Goal: Task Accomplishment & Management: Complete application form

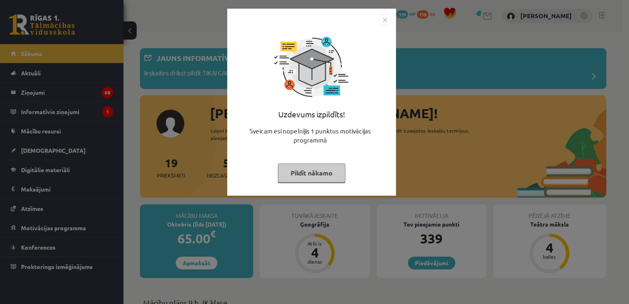
click at [337, 172] on button "Pildīt nākamo" at bounding box center [312, 173] width 68 height 19
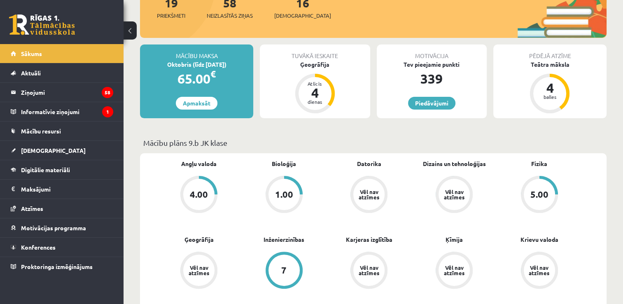
scroll to position [124, 0]
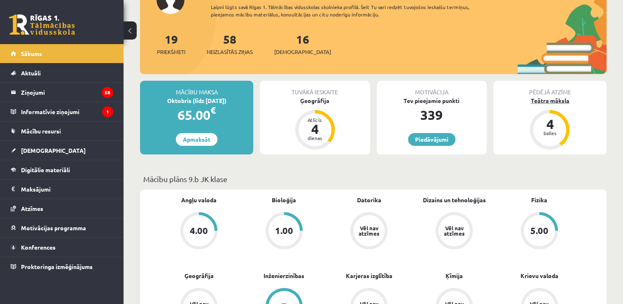
click at [561, 101] on div "Teātra māksla" at bounding box center [549, 100] width 113 height 9
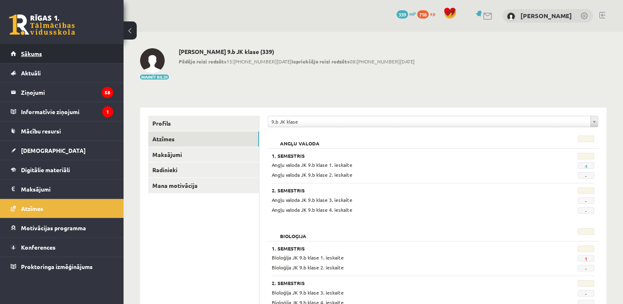
click at [47, 55] on link "Sākums" at bounding box center [62, 53] width 103 height 19
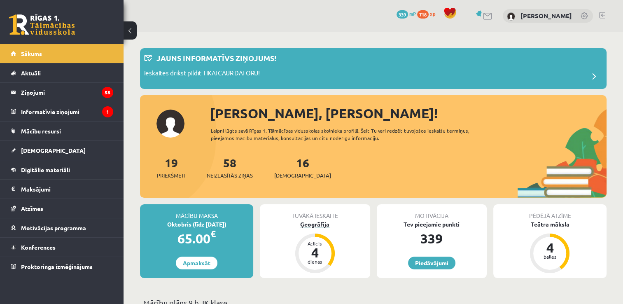
click at [309, 221] on div "Ģeogrāfija" at bounding box center [315, 224] width 110 height 9
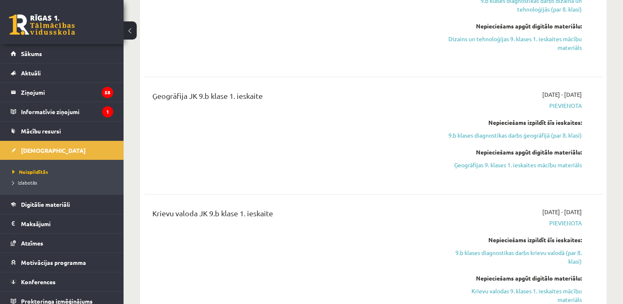
scroll to position [618, 0]
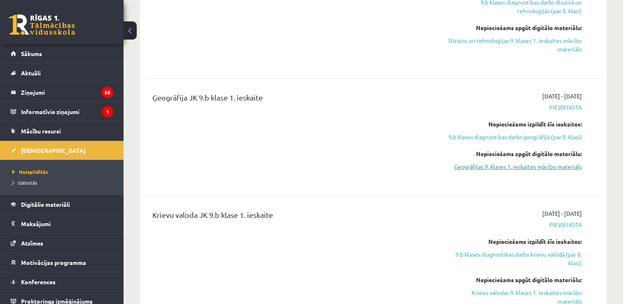
click at [535, 171] on link "Ģeogrāfijas 9. klases 1. ieskaites mācību materiāls" at bounding box center [514, 166] width 135 height 9
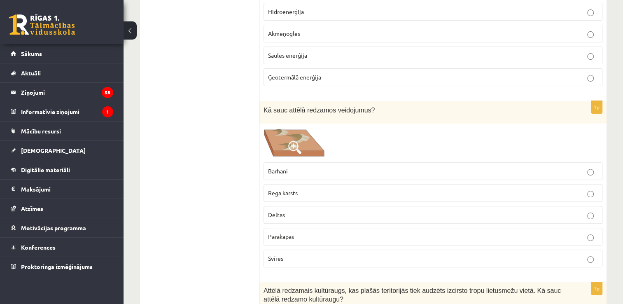
scroll to position [288, 0]
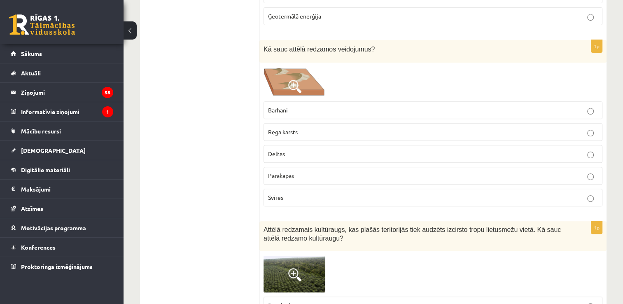
click at [324, 167] on label "Parakāpas" at bounding box center [433, 176] width 339 height 18
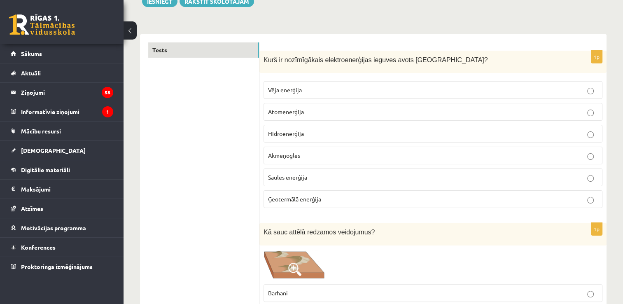
scroll to position [124, 0]
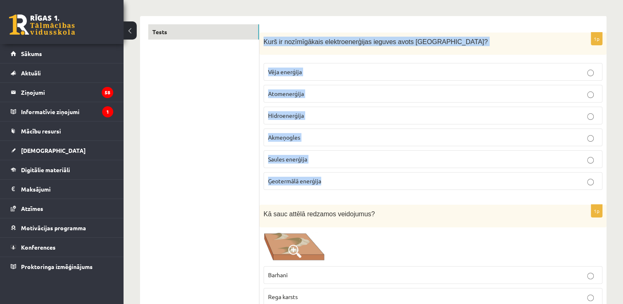
drag, startPoint x: 264, startPoint y: 40, endPoint x: 364, endPoint y: 172, distance: 165.2
click at [364, 172] on div "1p Kurš ir nozīmīgākais elektroenerģijas ieguves avots Latvijā? Vēja enerģija A…" at bounding box center [432, 115] width 347 height 164
copy div "Kurš ir nozīmīgākais elektroenerģijas ieguves avots Latvijā? Vēja enerģija Atom…"
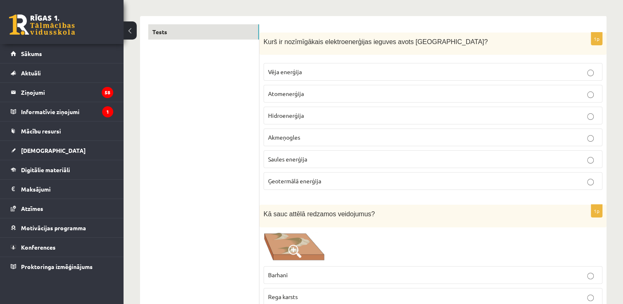
click at [313, 115] on p "Hidroenerģija" at bounding box center [433, 115] width 330 height 9
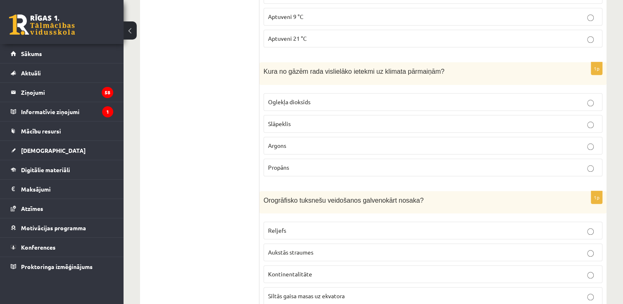
scroll to position [824, 0]
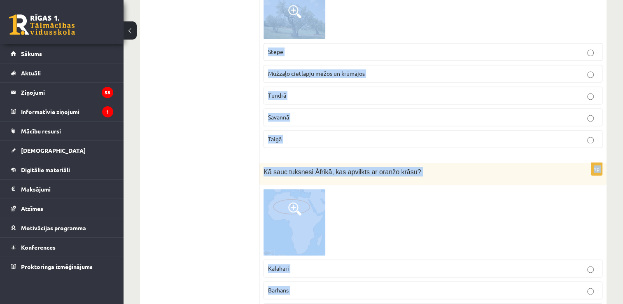
drag, startPoint x: 264, startPoint y: 81, endPoint x: 463, endPoint y: 309, distance: 302.2
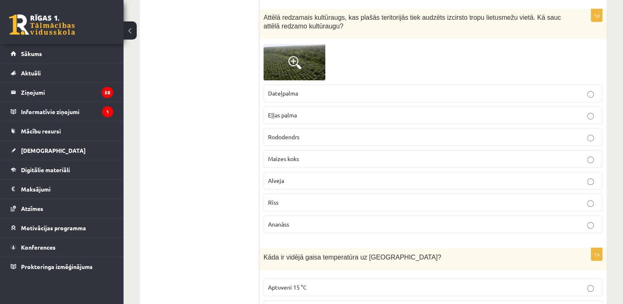
scroll to position [499, 0]
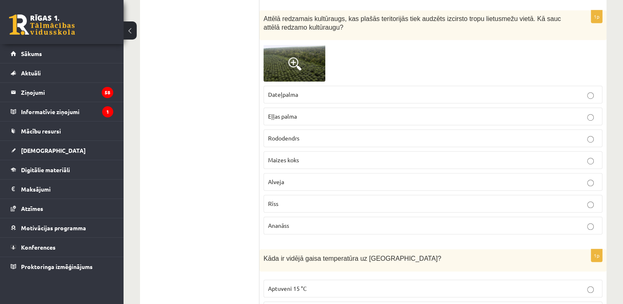
click at [351, 159] on p "Maizes koks" at bounding box center [433, 160] width 330 height 9
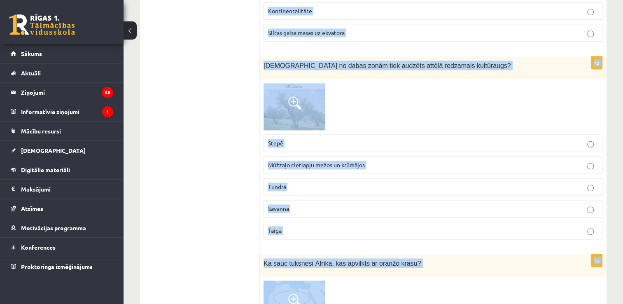
scroll to position [1108, 0]
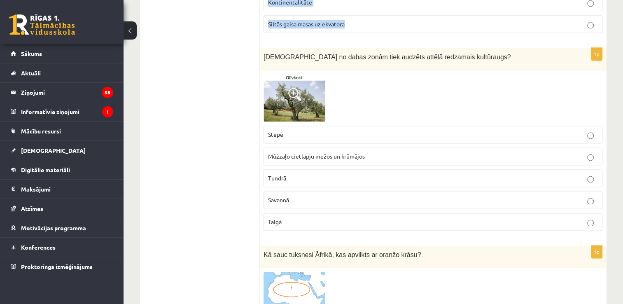
drag, startPoint x: 264, startPoint y: 130, endPoint x: 516, endPoint y: 30, distance: 270.8
copy form "Kāda ir vidējā gaisa temperatūra uz Zemes? Aptuveni 15 °C Aptuveni 19 °C Aptuve…"
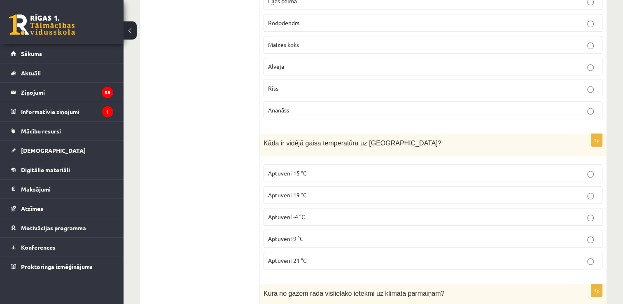
scroll to position [614, 0]
click at [339, 174] on p "Aptuveni 15 °C" at bounding box center [433, 173] width 330 height 9
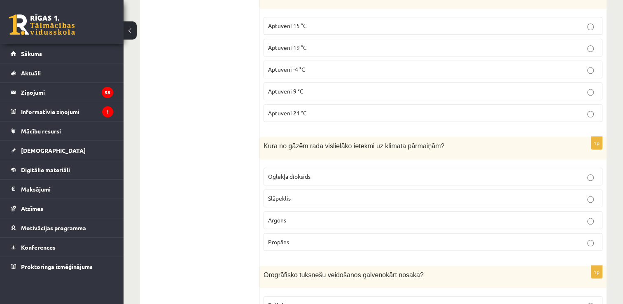
scroll to position [861, 0]
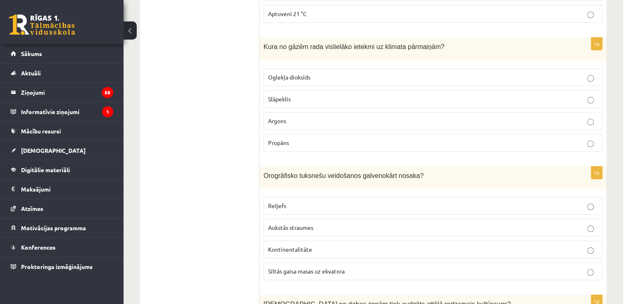
click at [315, 73] on p "Oglekļa dioksīds" at bounding box center [433, 77] width 330 height 9
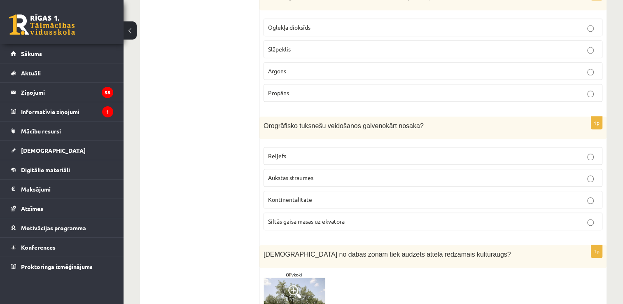
scroll to position [944, 0]
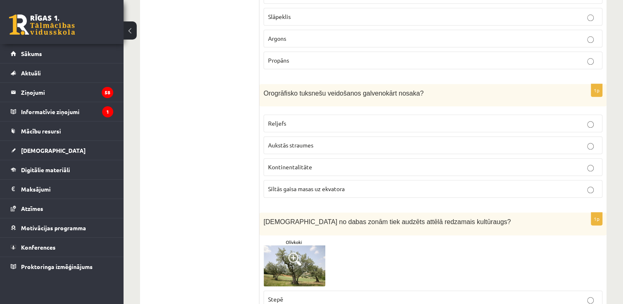
click at [357, 115] on label "Reljefs" at bounding box center [433, 124] width 339 height 18
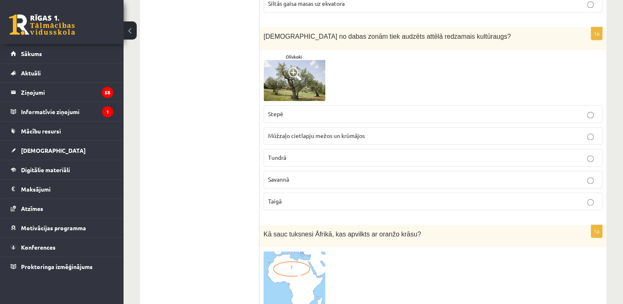
scroll to position [1150, 0]
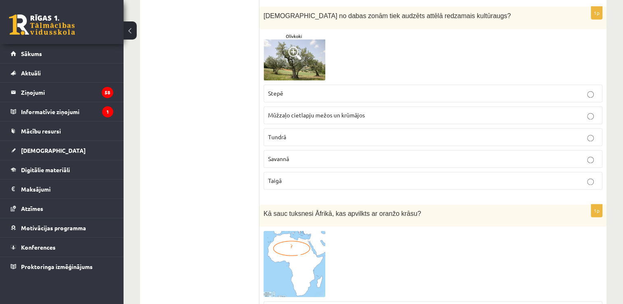
click at [300, 111] on span "Mūžzaļo cietlapju mežos un krūmājos" at bounding box center [316, 114] width 97 height 7
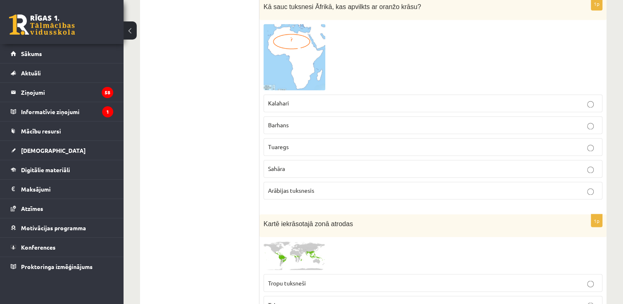
scroll to position [1356, 0]
click at [297, 187] on span "Arābijas tuksnesis" at bounding box center [291, 190] width 46 height 7
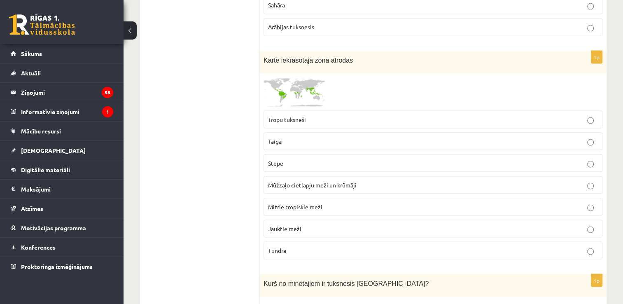
scroll to position [1520, 0]
click at [298, 180] on span "Mūžzaļo cietlapju meži un krūmāji" at bounding box center [312, 183] width 89 height 7
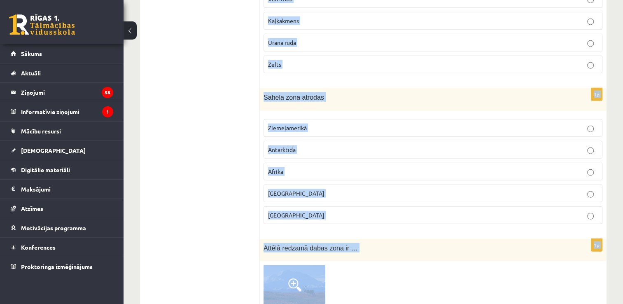
scroll to position [2012, 0]
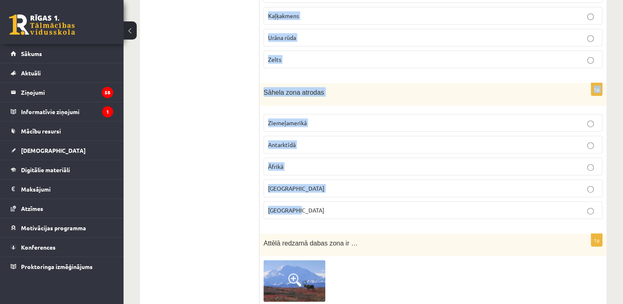
drag, startPoint x: 264, startPoint y: 23, endPoint x: 415, endPoint y: 213, distance: 242.3
copy form "Kurš no minētajiem ir tuksnesis Āzijā? Kalahari Sahāra Gobi Atakama Mohave 1p K…"
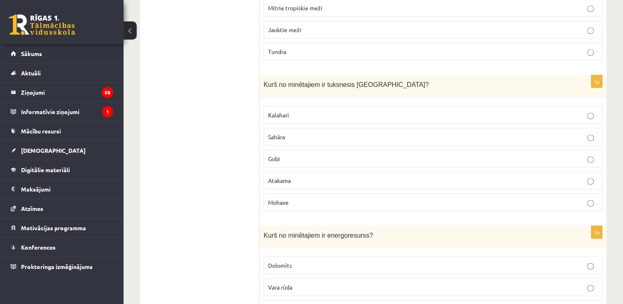
scroll to position [1723, 0]
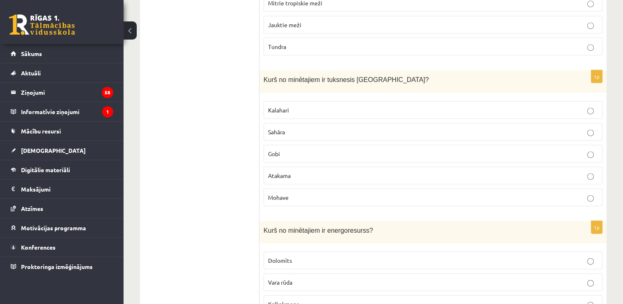
click at [304, 150] on p "Gobi" at bounding box center [433, 154] width 330 height 9
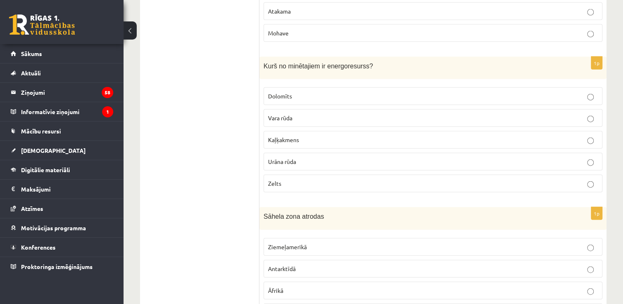
scroll to position [1888, 0]
click at [320, 156] on label "Urāna rūda" at bounding box center [433, 161] width 339 height 18
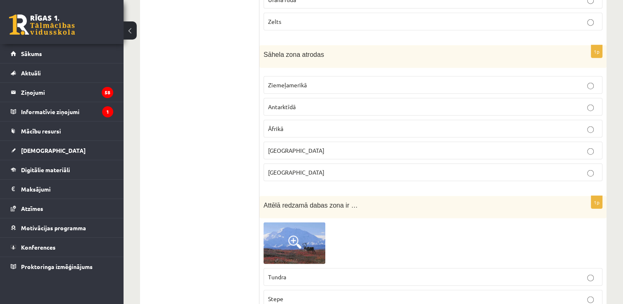
scroll to position [2053, 0]
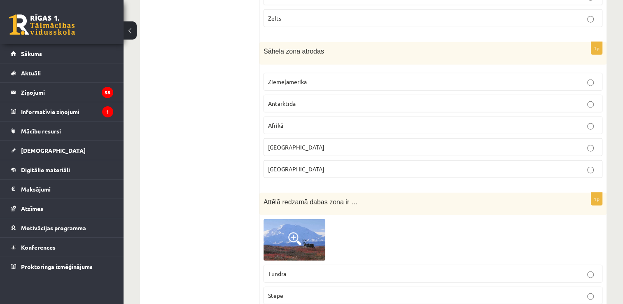
click at [317, 117] on label "Āfrikā" at bounding box center [433, 126] width 339 height 18
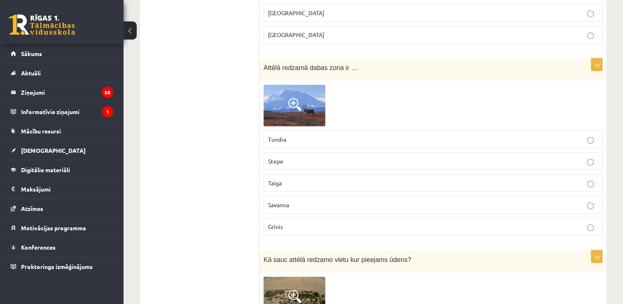
scroll to position [2176, 0]
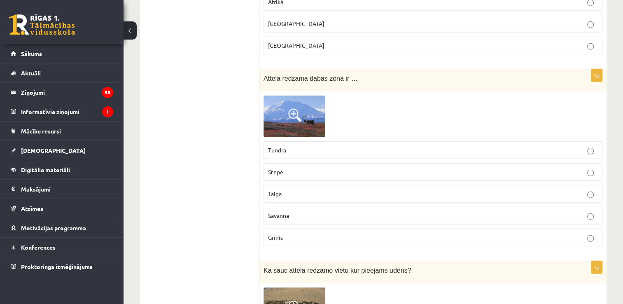
click at [292, 189] on p "Taiga" at bounding box center [433, 193] width 330 height 9
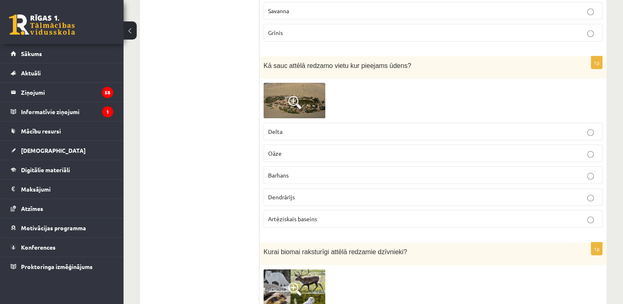
scroll to position [2382, 0]
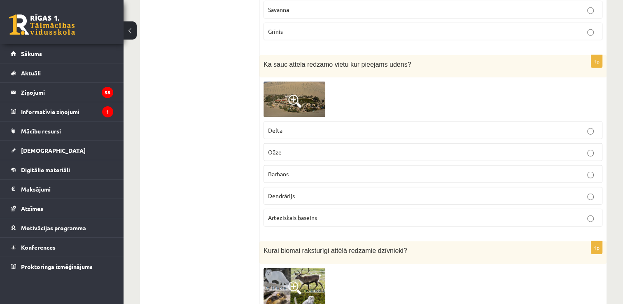
click at [318, 166] on label "Barhans" at bounding box center [433, 174] width 339 height 18
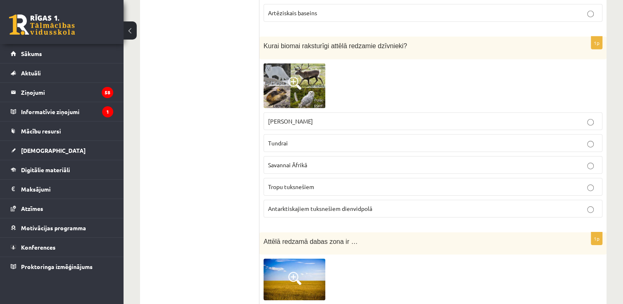
scroll to position [2588, 0]
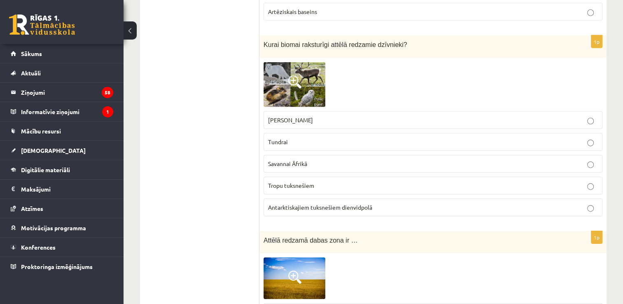
click at [316, 203] on span "Antarktiskajiem tuksnešiem dienvidpolā" at bounding box center [320, 206] width 104 height 7
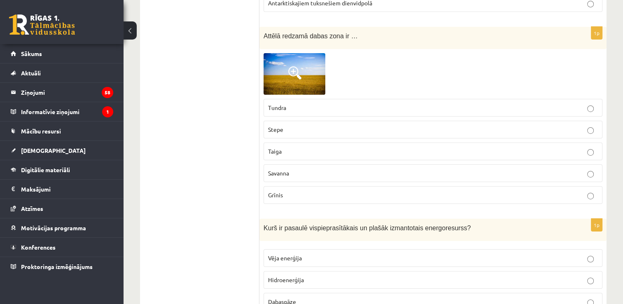
scroll to position [2794, 0]
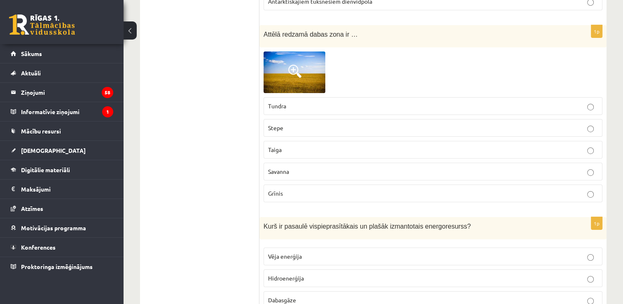
click at [308, 167] on p "Savanna" at bounding box center [433, 171] width 330 height 9
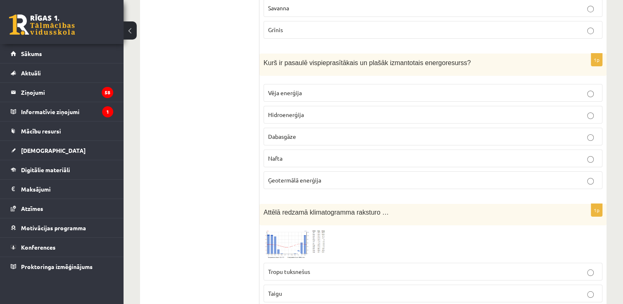
scroll to position [2959, 0]
click at [320, 175] on span "Ģeotermālā enerģija" at bounding box center [294, 178] width 53 height 7
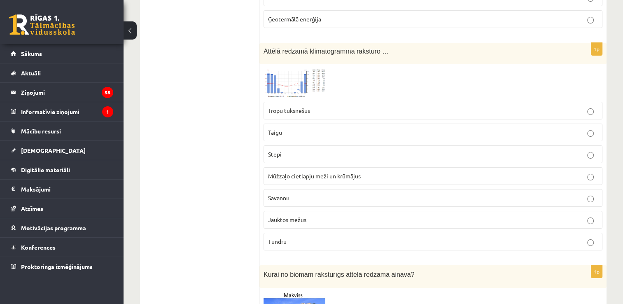
scroll to position [3124, 0]
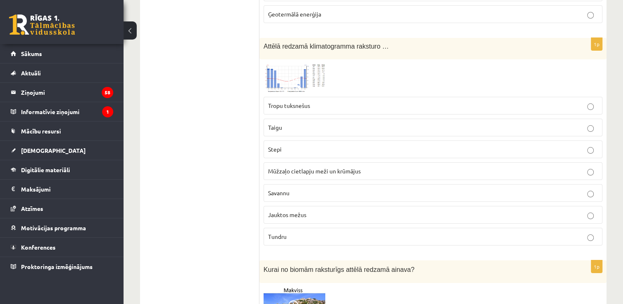
click at [349, 167] on span "Mūžzaļo cietlapju meži un krūmājus" at bounding box center [314, 170] width 93 height 7
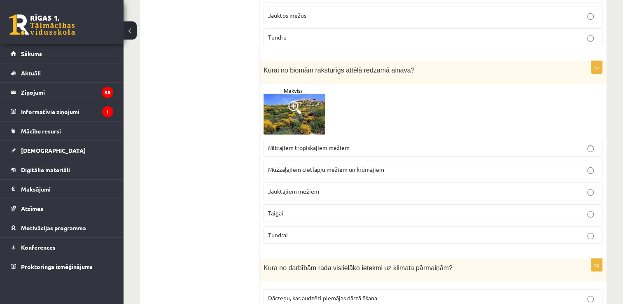
scroll to position [3330, 0]
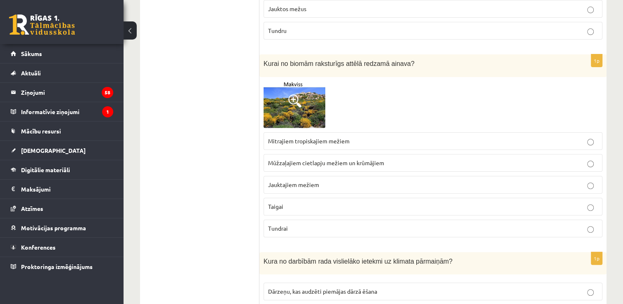
click at [348, 159] on span "Mūžzaļajiem cietlapju mežiem un krūmājiem" at bounding box center [326, 162] width 116 height 7
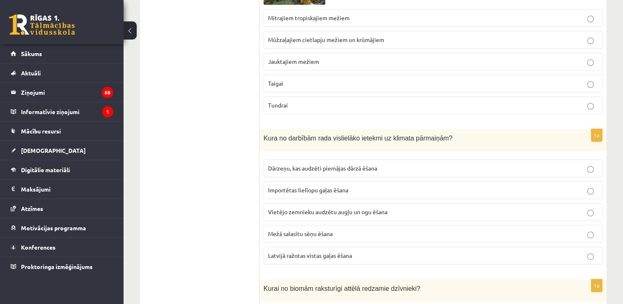
scroll to position [3453, 0]
click at [346, 203] on label "Vietējo zemnieku audzētu augļu un ogu ēšana" at bounding box center [433, 212] width 339 height 18
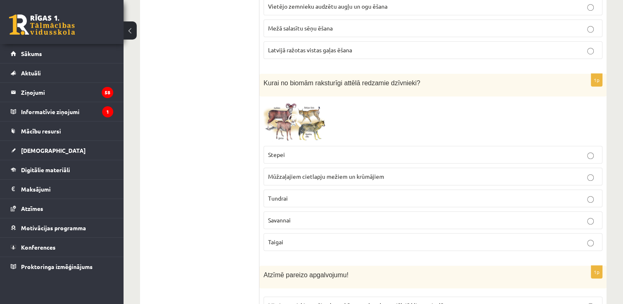
scroll to position [3659, 0]
click at [406, 171] on p "Mūžzaļajiem cietlapju mežiem un krūmājiem" at bounding box center [433, 175] width 330 height 9
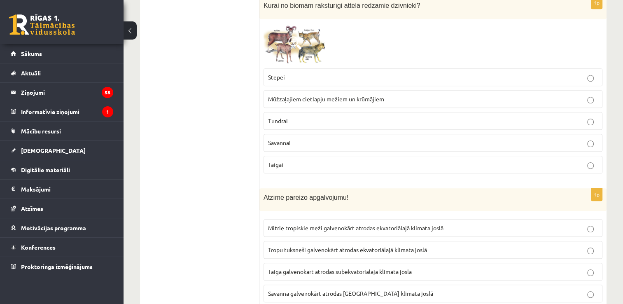
scroll to position [3783, 0]
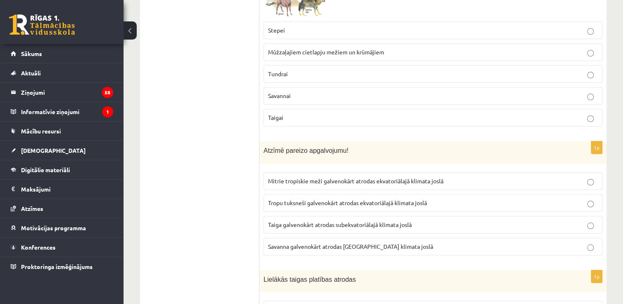
click at [415, 172] on label "Mitrie tropiskie meži galvenokārt atrodas ekvatoriālajā klimata joslā" at bounding box center [433, 181] width 339 height 18
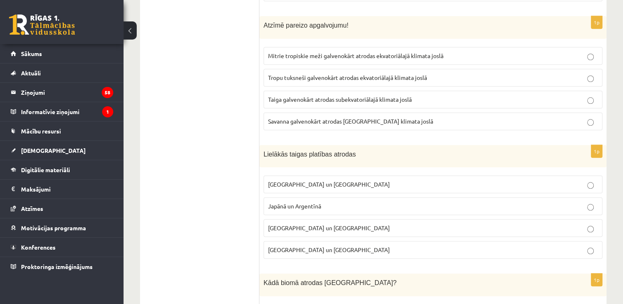
scroll to position [3948, 0]
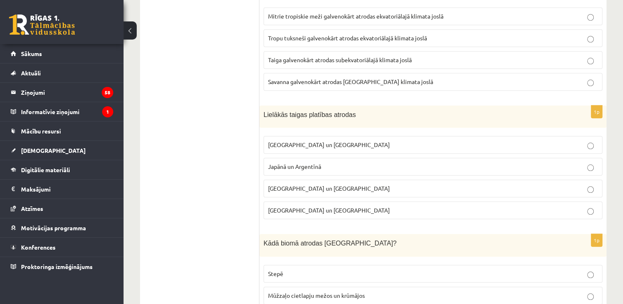
click at [376, 162] on p "Japānā un Argentīnā" at bounding box center [433, 166] width 330 height 9
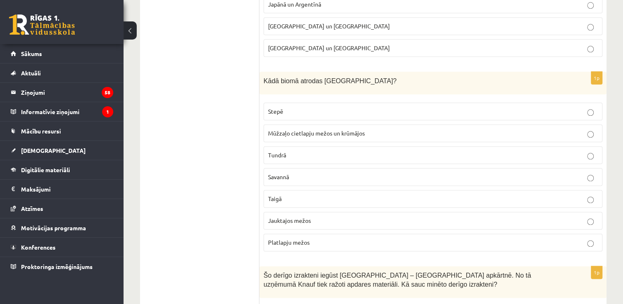
scroll to position [4112, 0]
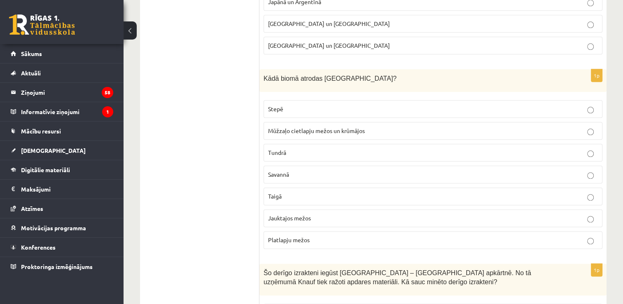
click at [344, 127] on span "Mūžzaļo cietlapju mežos un krūmājos" at bounding box center [316, 130] width 97 height 7
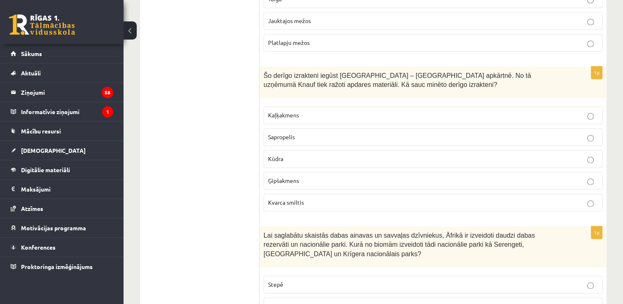
scroll to position [4318, 0]
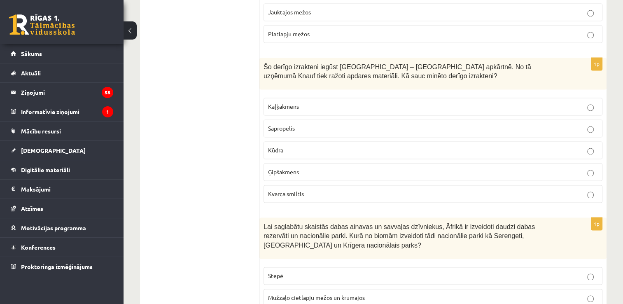
click at [309, 168] on p "Ģipšakmens" at bounding box center [433, 172] width 330 height 9
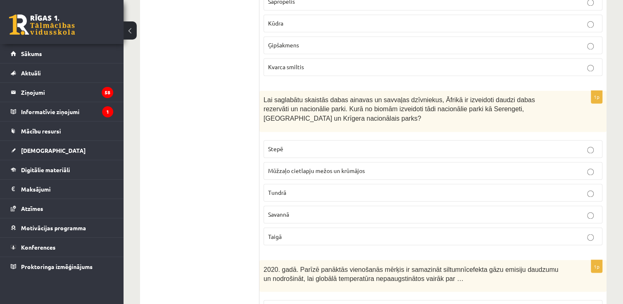
scroll to position [4483, 0]
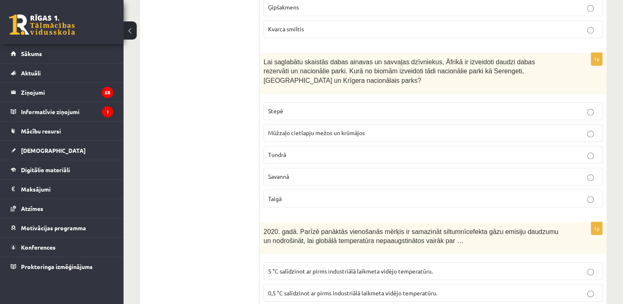
click at [336, 129] on span "Mūžzaļo cietlapju mežos un krūmājos" at bounding box center [316, 132] width 97 height 7
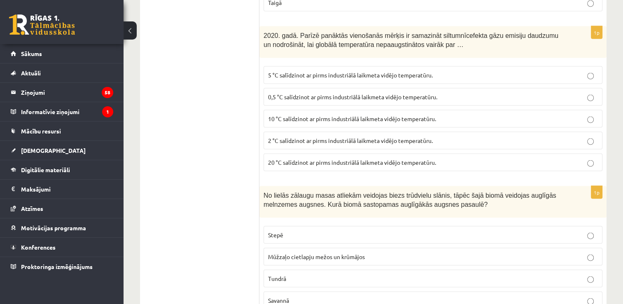
scroll to position [4689, 0]
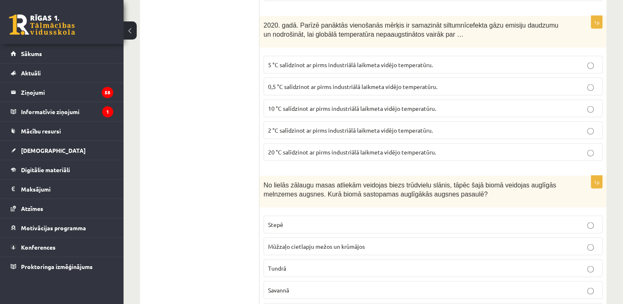
click at [369, 126] on span "2 °C salīdzinot ar pirms industriālā laikmeta vidējo temperatūru." at bounding box center [350, 129] width 165 height 7
click at [306, 126] on span "2 °C salīdzinot ar pirms industriālā laikmeta vidējo temperatūru." at bounding box center [350, 129] width 165 height 7
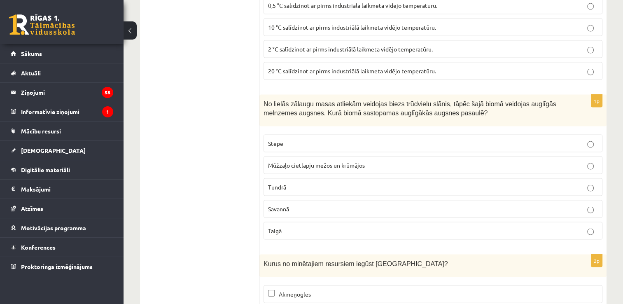
scroll to position [4854, 0]
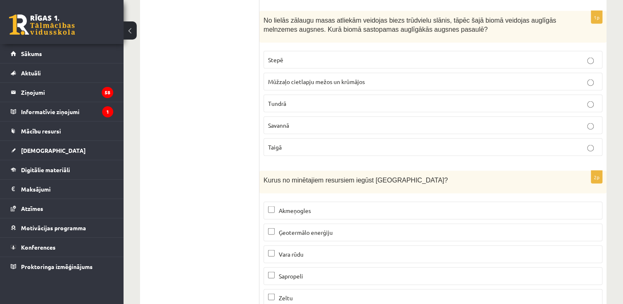
click at [320, 77] on p "Mūžzaļo cietlapju mežos un krūmājos" at bounding box center [433, 81] width 330 height 9
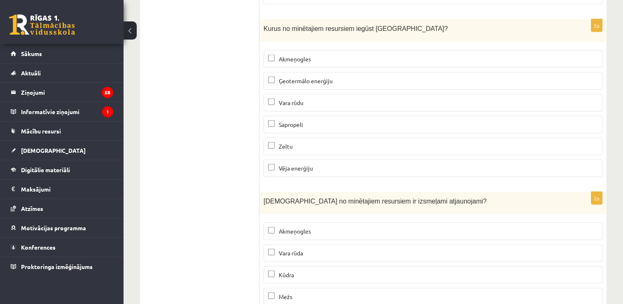
scroll to position [5018, 0]
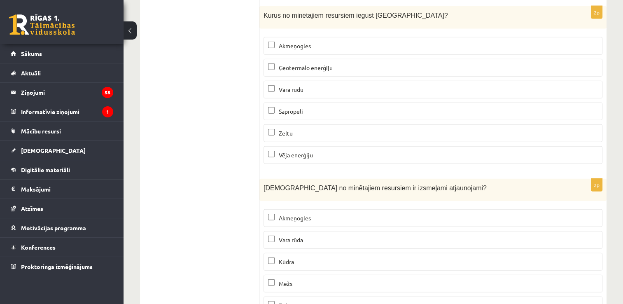
click at [322, 129] on p "Zeltu" at bounding box center [433, 133] width 330 height 9
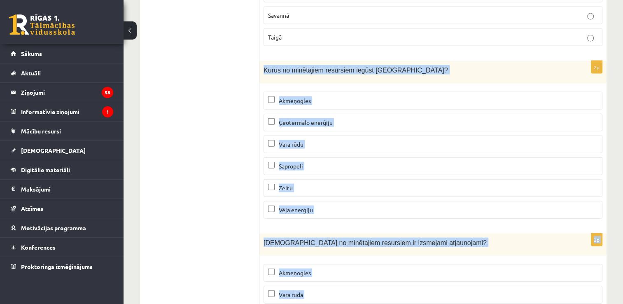
scroll to position [5032, 0]
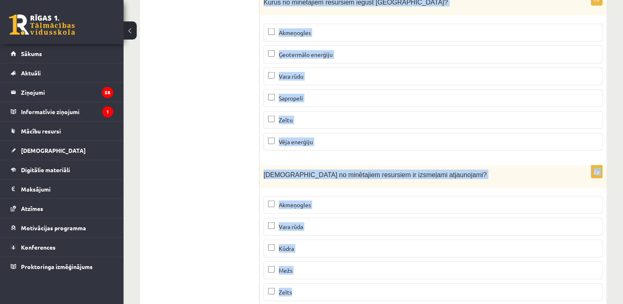
drag, startPoint x: 264, startPoint y: 152, endPoint x: 408, endPoint y: 307, distance: 211.3
copy form "Kurus no minētajiem resursiem iegūst Latvijā? Akmeņogles Ģeotermālo enerģiju Va…"
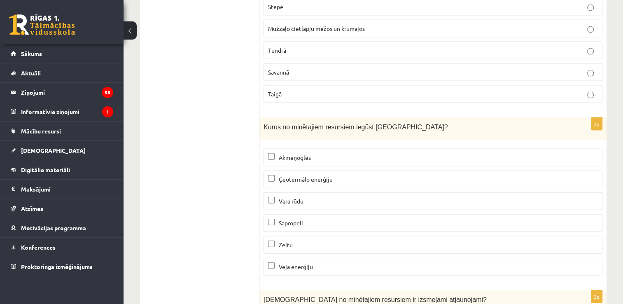
scroll to position [4949, 0]
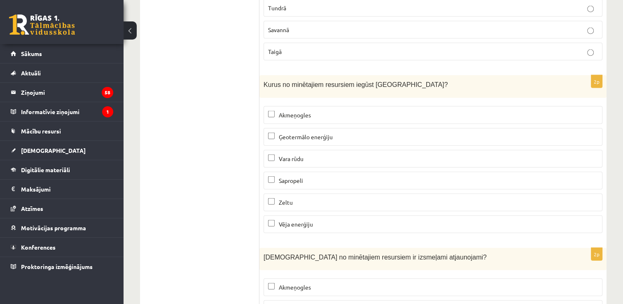
click at [322, 172] on label "Sapropeli" at bounding box center [433, 181] width 339 height 18
click at [303, 220] on span "Vēja enerģiju" at bounding box center [296, 223] width 34 height 7
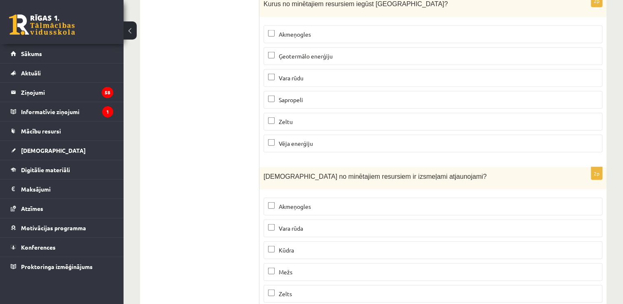
scroll to position [5032, 0]
click at [334, 244] on p "Kūdra" at bounding box center [433, 248] width 330 height 9
click at [327, 262] on label "Mežs" at bounding box center [433, 271] width 339 height 18
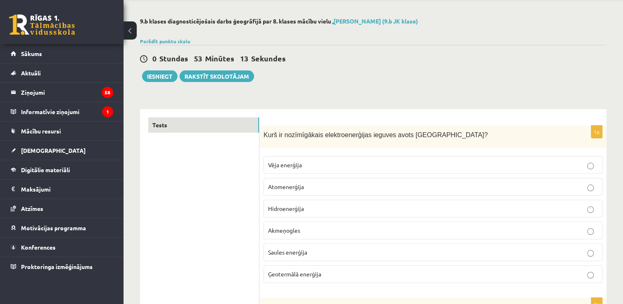
scroll to position [0, 0]
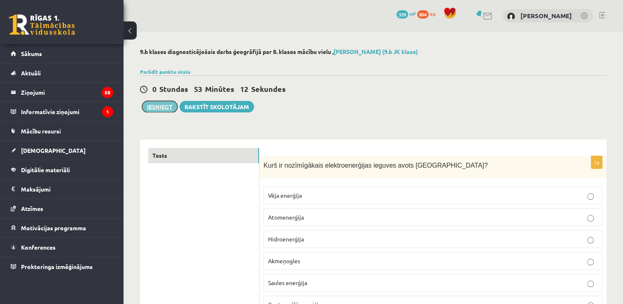
click at [153, 106] on button "Iesniegt" at bounding box center [159, 107] width 35 height 12
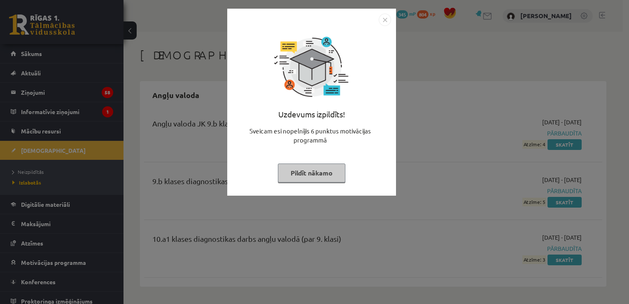
click at [336, 174] on button "Pildīt nākamo" at bounding box center [312, 173] width 68 height 19
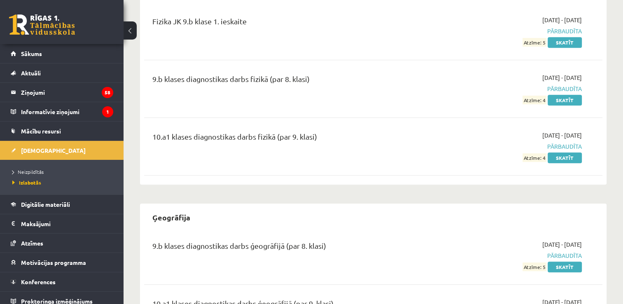
scroll to position [659, 0]
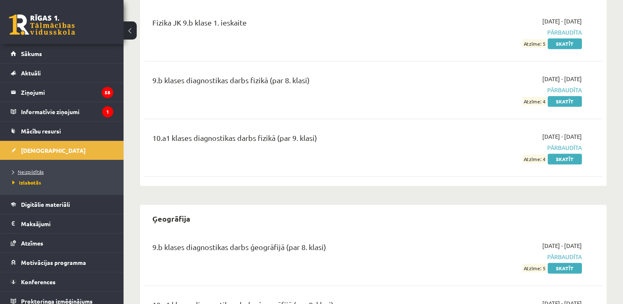
click at [32, 172] on span "Neizpildītās" at bounding box center [27, 171] width 31 height 7
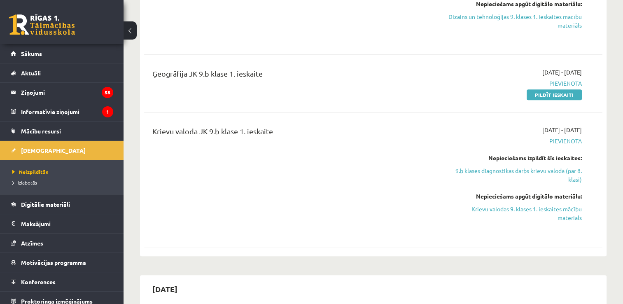
scroll to position [577, 0]
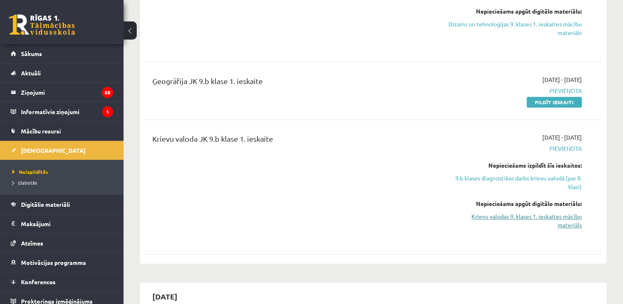
click at [566, 216] on link "Krievu valodas 9. klases 1. ieskaites mācību materiāls" at bounding box center [514, 220] width 135 height 17
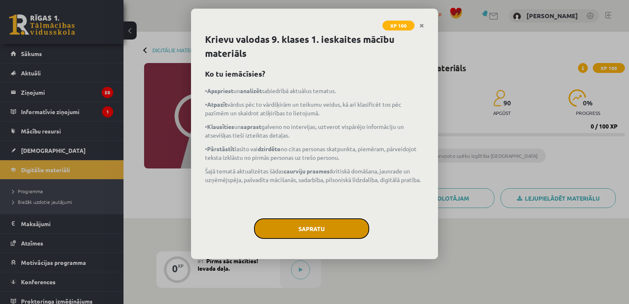
click at [292, 223] on button "Sapratu" at bounding box center [311, 228] width 115 height 21
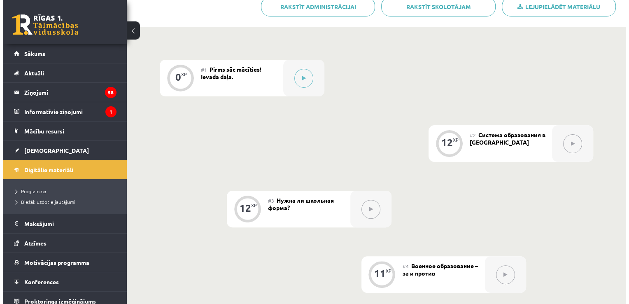
scroll to position [206, 0]
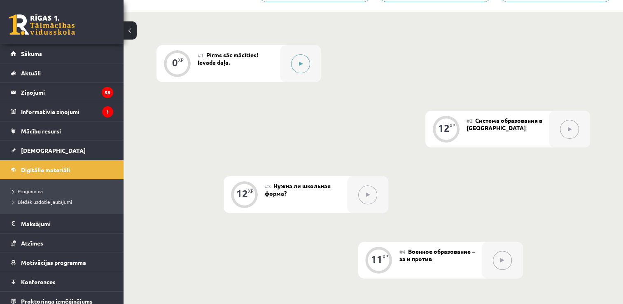
click at [301, 61] on button at bounding box center [300, 63] width 19 height 19
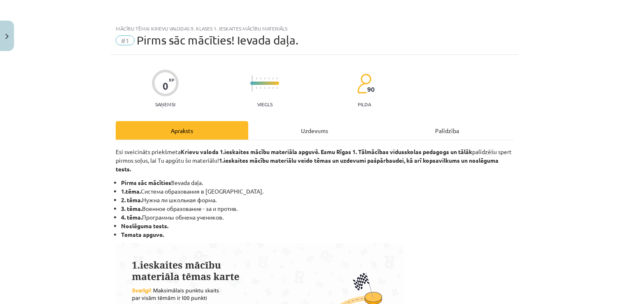
click at [313, 133] on div "Uzdevums" at bounding box center [314, 130] width 133 height 19
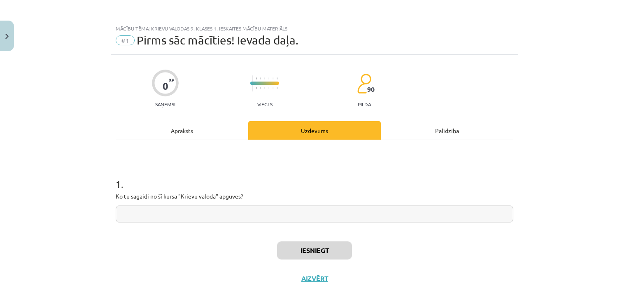
scroll to position [8, 0]
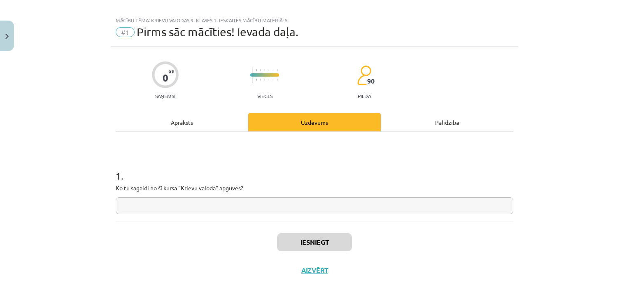
click at [278, 207] on input "text" at bounding box center [315, 205] width 398 height 17
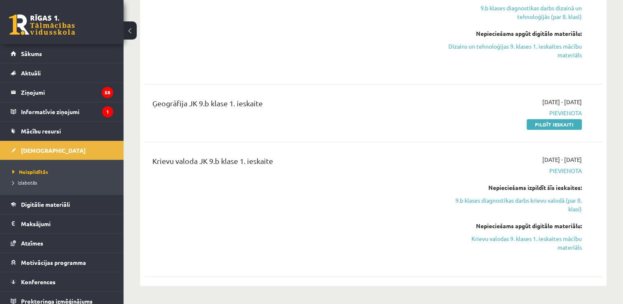
scroll to position [577, 0]
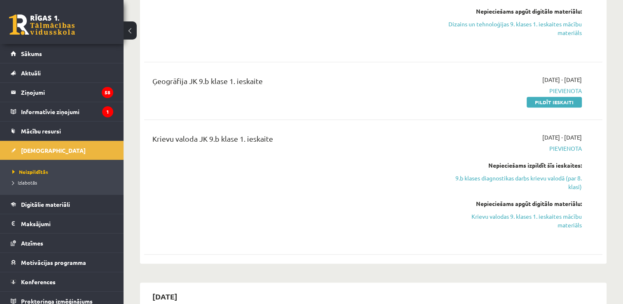
click at [557, 109] on div "Ģeogrāfija JK 9.b klase 1. ieskaite 2025-10-01 - 2025-10-15 Pievienota Pildīt i…" at bounding box center [373, 90] width 458 height 47
click at [556, 101] on link "Pildīt ieskaiti" at bounding box center [554, 102] width 55 height 11
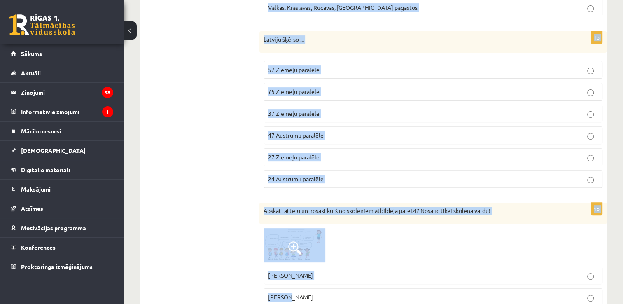
scroll to position [287, 0]
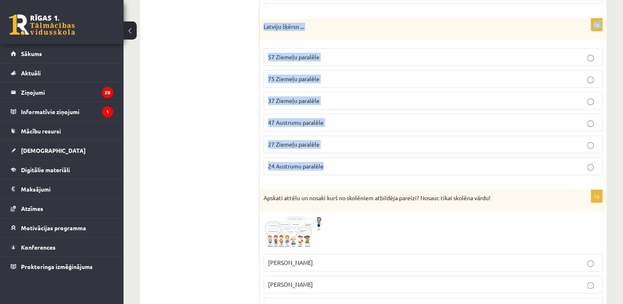
drag, startPoint x: 264, startPoint y: 80, endPoint x: 351, endPoint y: 159, distance: 118.1
copy form "Latvijas galējie punkti (Z, D, R, A) atrodas Ipiķu, Demenes, Nīcas un Pasienes …"
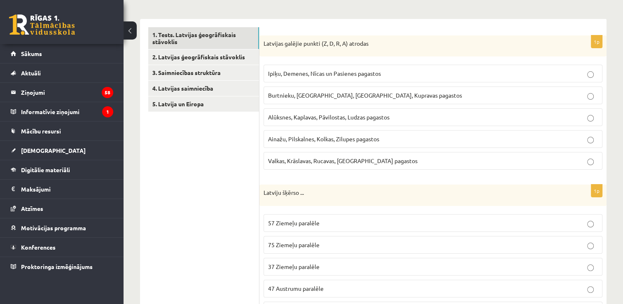
scroll to position [122, 0]
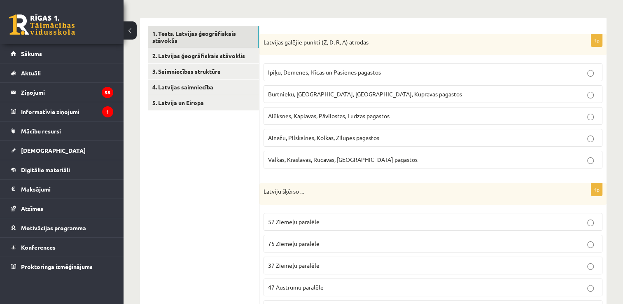
click at [290, 73] on span "Ipiķu, Demenes, Nīcas un Pasienes pagastos" at bounding box center [324, 71] width 113 height 7
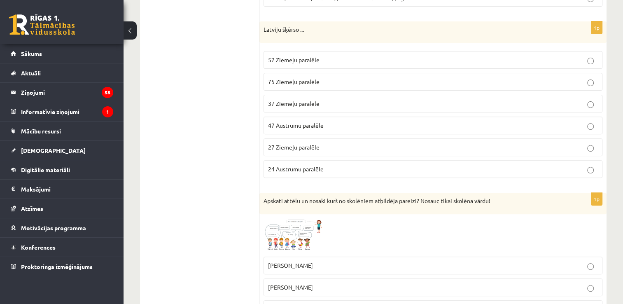
scroll to position [287, 0]
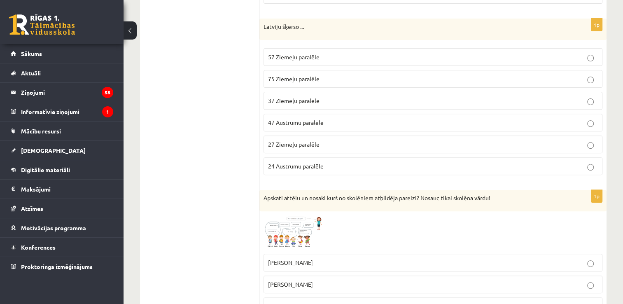
click at [308, 55] on span "57 Ziemeļu paralēle" at bounding box center [293, 56] width 51 height 7
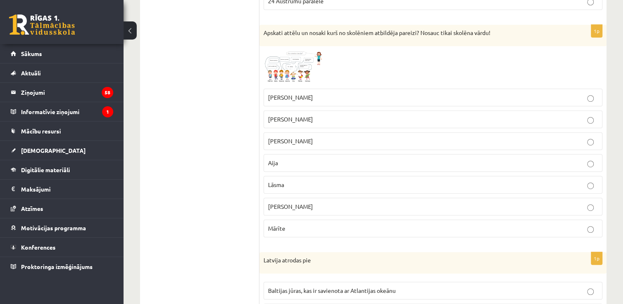
scroll to position [451, 0]
click at [283, 62] on img at bounding box center [295, 68] width 62 height 35
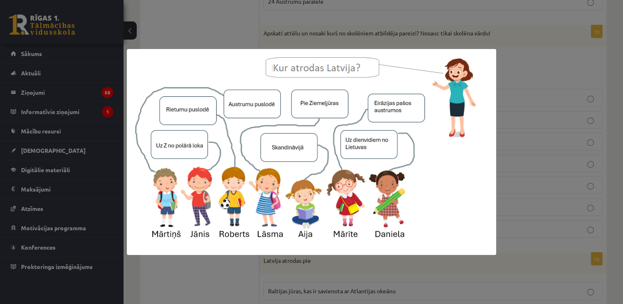
click at [572, 49] on div at bounding box center [311, 152] width 623 height 304
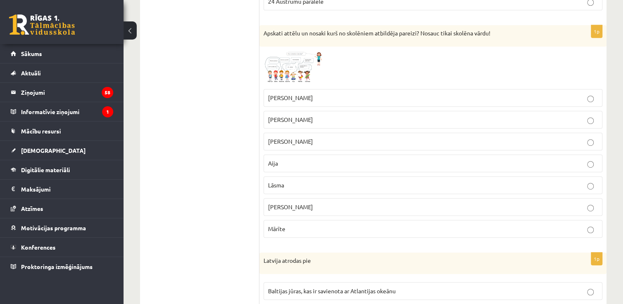
click at [286, 100] on label "Jānis" at bounding box center [433, 98] width 339 height 18
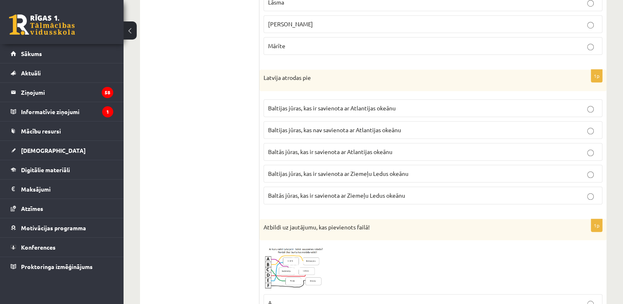
scroll to position [657, 0]
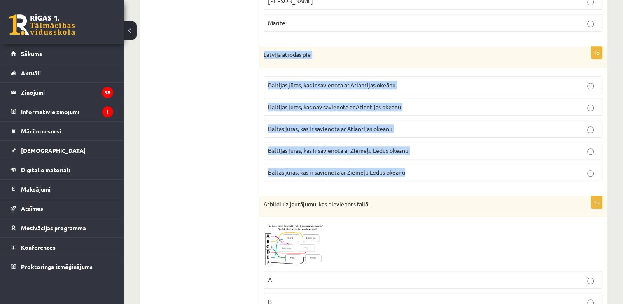
drag, startPoint x: 264, startPoint y: 54, endPoint x: 410, endPoint y: 179, distance: 192.2
click at [410, 179] on div "1p Latvija atrodas pie Baltijas jūras, kas ir savienota ar Atlantijas okeānu Ba…" at bounding box center [432, 117] width 347 height 141
copy div "Latvija atrodas pie Baltijas jūras, kas ir savienota ar Atlantijas okeānu Balti…"
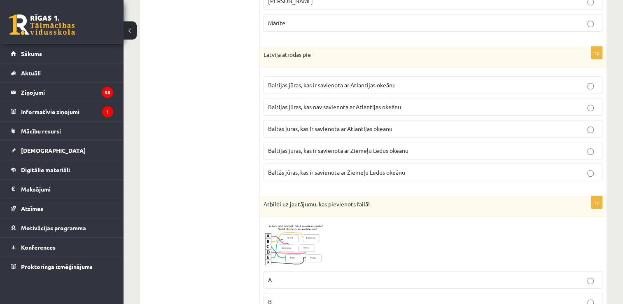
click at [344, 81] on span "Baltijas jūras, kas ir savienota ar Atlantijas okeānu" at bounding box center [332, 84] width 128 height 7
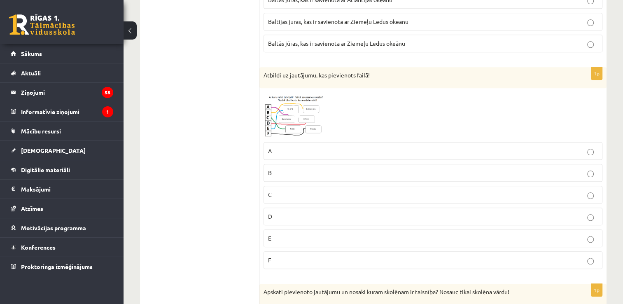
scroll to position [781, 0]
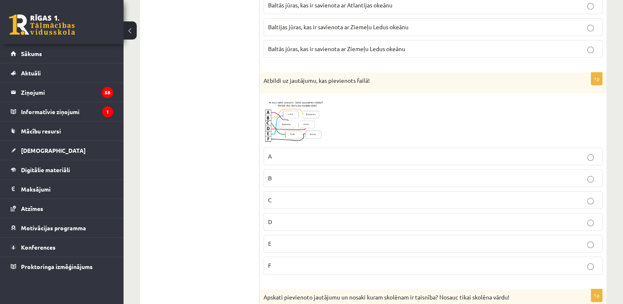
click at [291, 113] on span at bounding box center [294, 117] width 13 height 13
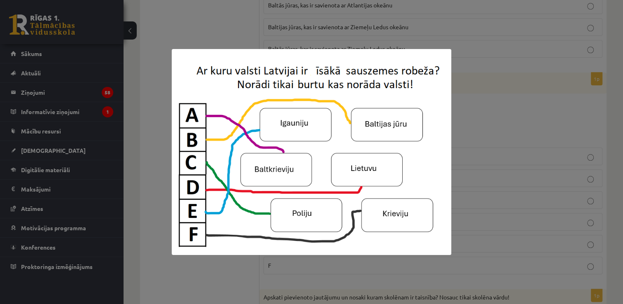
click at [460, 111] on div at bounding box center [311, 152] width 623 height 304
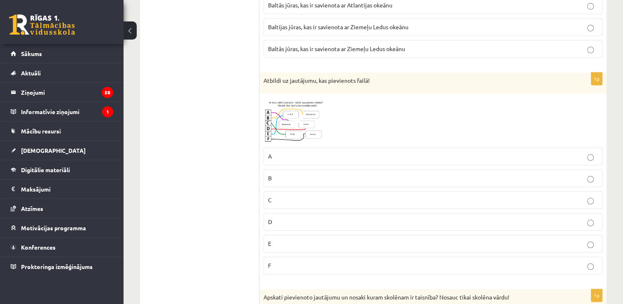
click at [273, 109] on img at bounding box center [295, 121] width 62 height 46
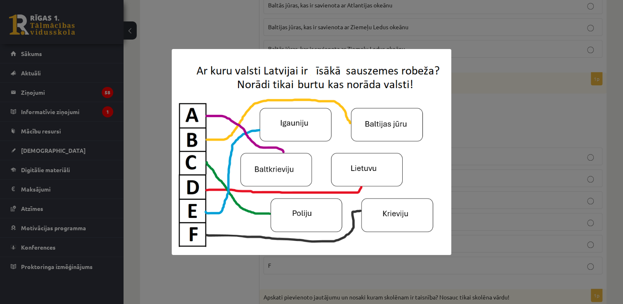
click at [514, 128] on div at bounding box center [311, 152] width 623 height 304
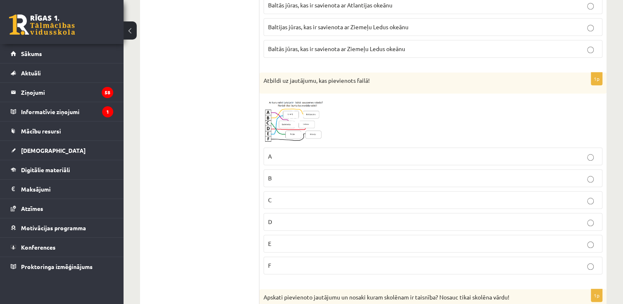
click at [378, 196] on p "C" at bounding box center [433, 200] width 330 height 9
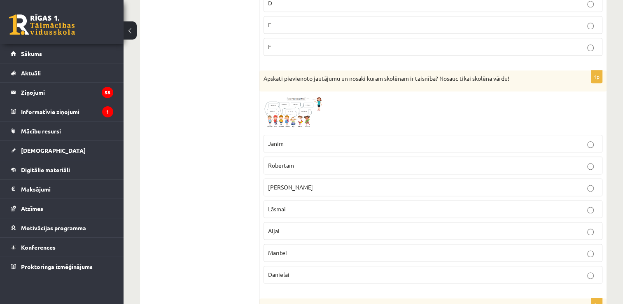
scroll to position [987, 0]
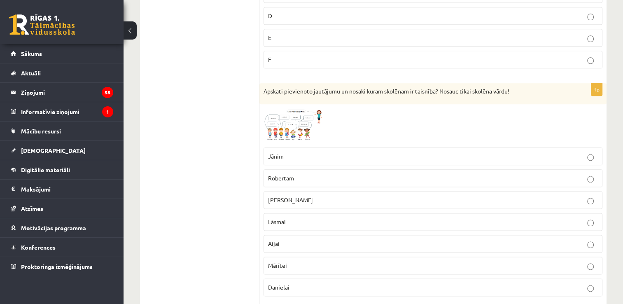
click at [278, 122] on img at bounding box center [295, 125] width 62 height 35
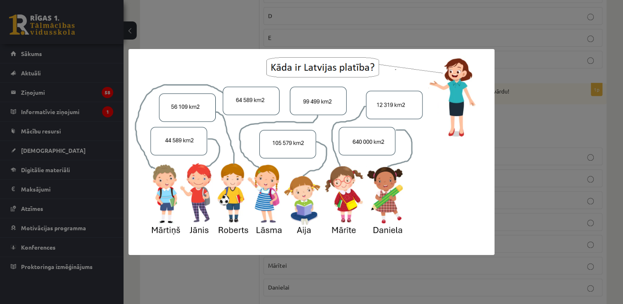
click at [320, 37] on div at bounding box center [311, 152] width 623 height 304
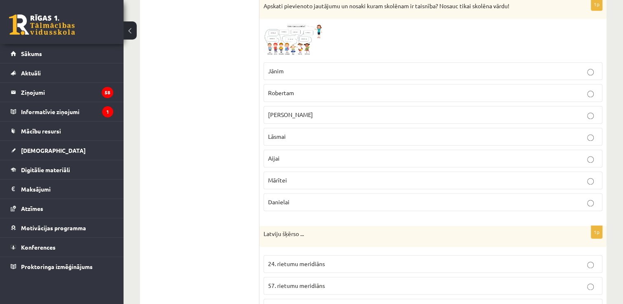
scroll to position [1110, 0]
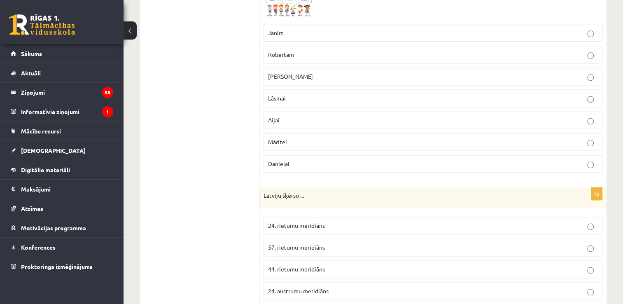
click at [313, 138] on p "Mārītei" at bounding box center [433, 142] width 330 height 9
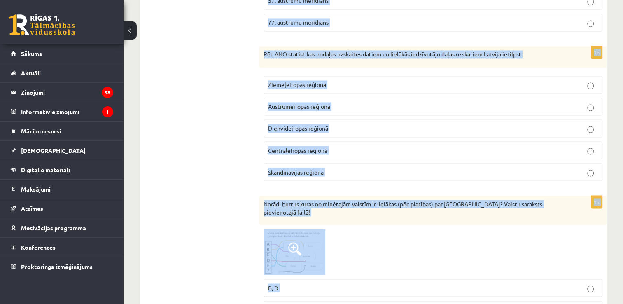
scroll to position [1433, 0]
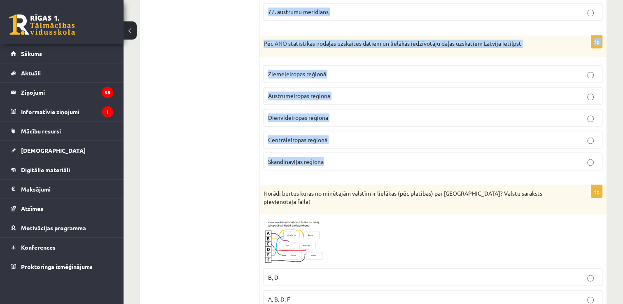
drag, startPoint x: 263, startPoint y: 65, endPoint x: 483, endPoint y: 157, distance: 238.4
copy form "Latviju šķērso ... 24. rietumu meridiāns 57. rietumu meridiāns 44. rietumu meri…"
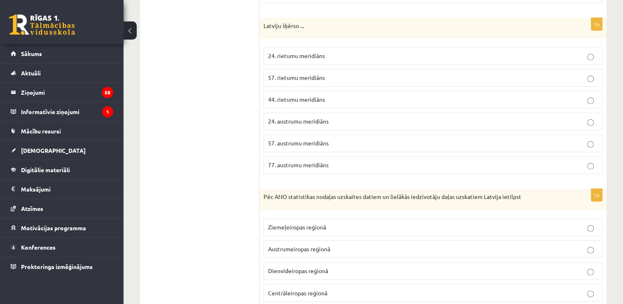
scroll to position [1269, 0]
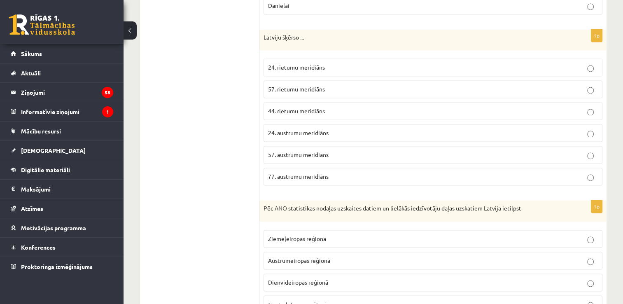
click at [325, 63] on p "24. rietumu meridiāns" at bounding box center [433, 67] width 330 height 9
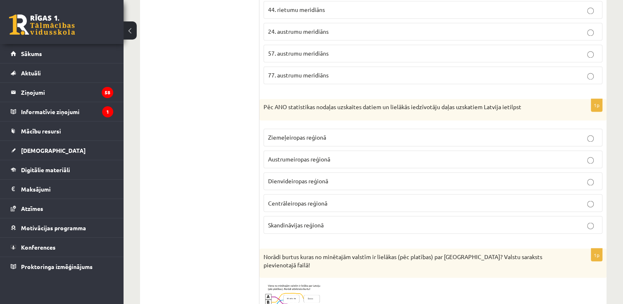
scroll to position [1392, 0]
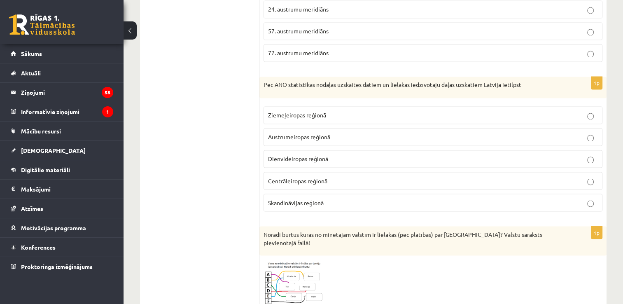
click at [328, 111] on p "Ziemeļeiropas reģionā" at bounding box center [433, 115] width 330 height 9
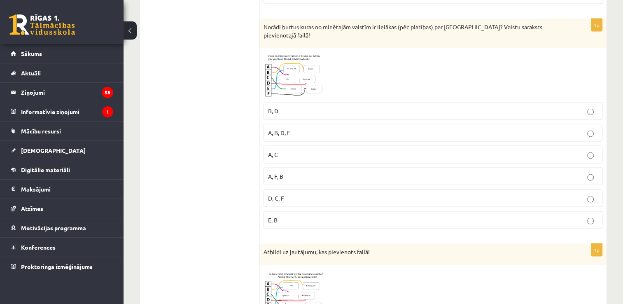
scroll to position [1598, 0]
click at [301, 130] on p "A, B, D, F" at bounding box center [433, 134] width 330 height 9
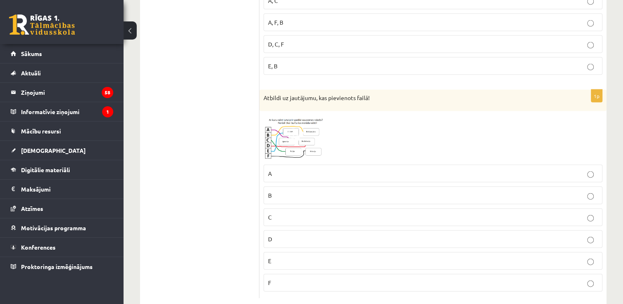
scroll to position [1755, 0]
click at [303, 234] on p "D" at bounding box center [433, 238] width 330 height 9
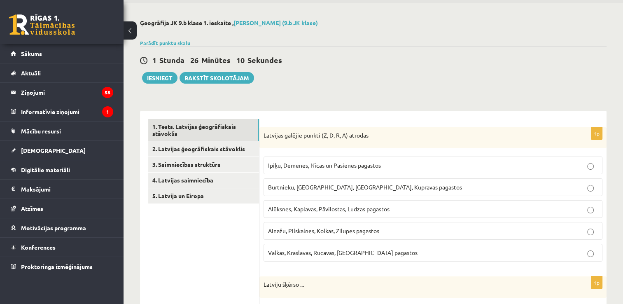
scroll to position [25, 0]
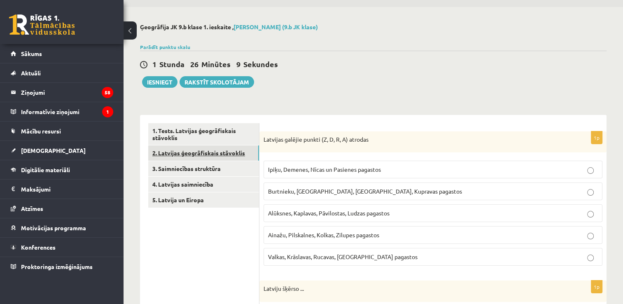
click at [227, 159] on link "2. Latvijas ģeogrāfiskais stāvoklis" at bounding box center [203, 152] width 111 height 15
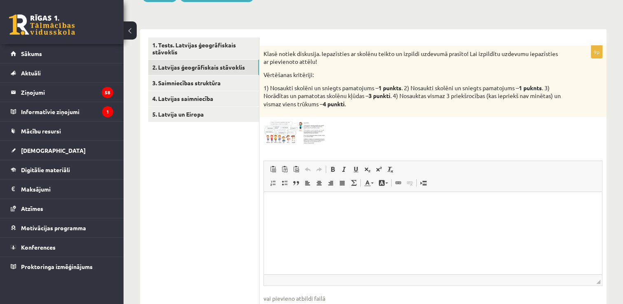
scroll to position [122, 0]
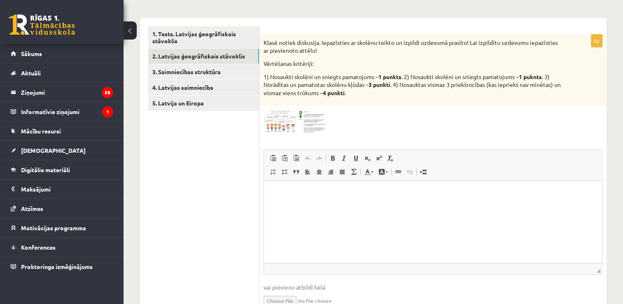
click at [277, 126] on img at bounding box center [295, 121] width 62 height 23
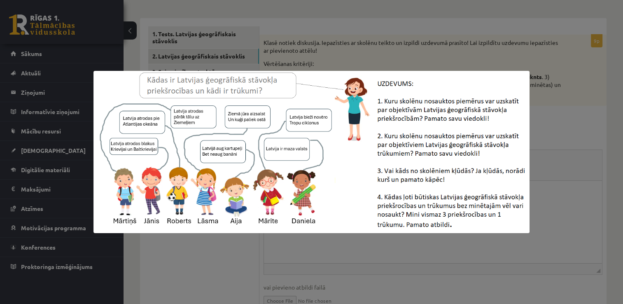
click at [524, 33] on div at bounding box center [311, 152] width 623 height 304
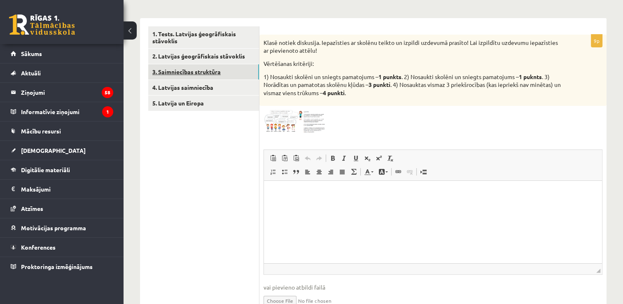
click at [200, 74] on link "3. Saimniecības struktūra" at bounding box center [203, 71] width 111 height 15
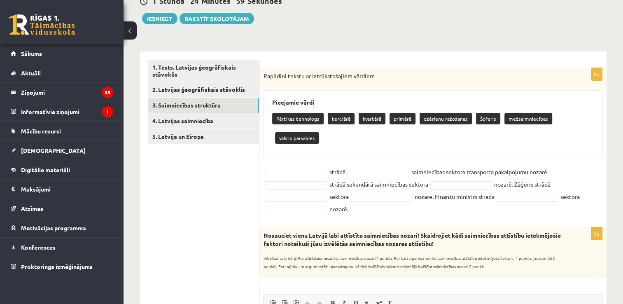
scroll to position [86, 0]
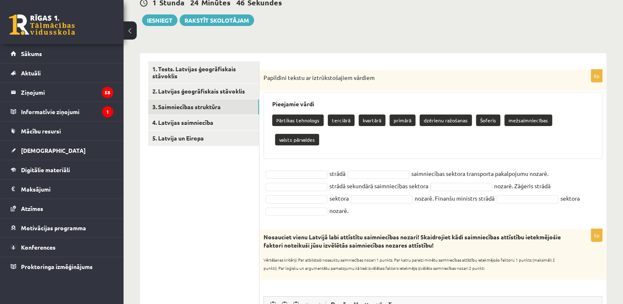
drag, startPoint x: 264, startPoint y: 75, endPoint x: 471, endPoint y: 199, distance: 241.2
click at [471, 199] on div "8p Papildini tekstu ar iztrūkstošajiem vārdiem Pieejamie vārdi Pārtikas tehnolo…" at bounding box center [432, 145] width 347 height 151
copy div "Papildini tekstu ar iztrūkstošajiem vārdiem Pieejamie vārdi Pārtikas tehnologs …"
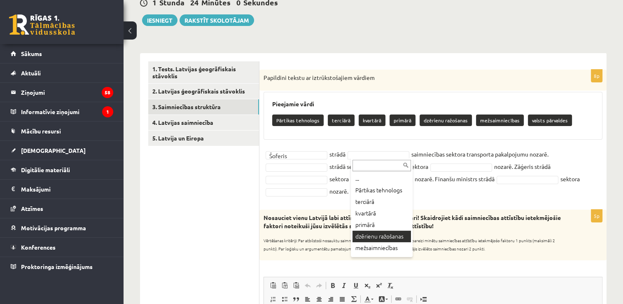
scroll to position [4, 0]
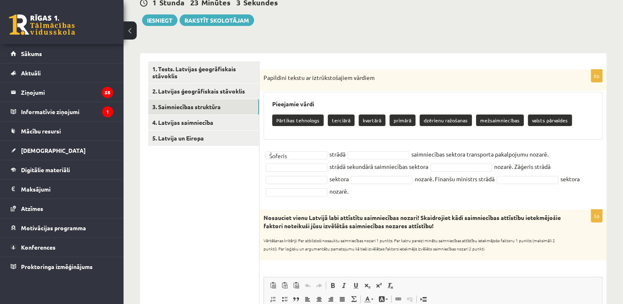
drag, startPoint x: 270, startPoint y: 100, endPoint x: 498, endPoint y: 190, distance: 244.8
click at [498, 190] on div "8p Papildini tekstu ar iztrūkstošajiem vārdiem Pieejamie vārdi Pārtikas tehnolo…" at bounding box center [432, 136] width 347 height 132
click at [494, 192] on fieldset "Šoferis ******* strādā saimniecības sektora transporta pakalpojumu nozarē. strā…" at bounding box center [433, 172] width 339 height 49
drag, startPoint x: 263, startPoint y: 77, endPoint x: 594, endPoint y: 185, distance: 348.8
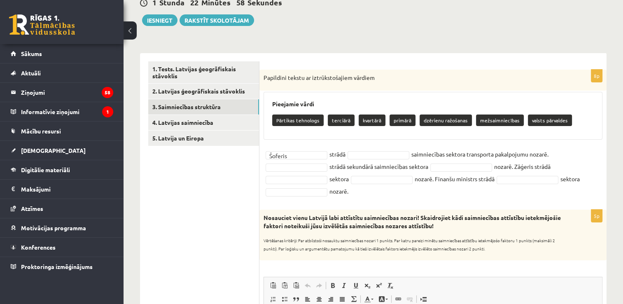
click at [594, 185] on div "8p Papildini tekstu ar iztrūkstošajiem vārdiem Pieejamie vārdi Pārtikas tehnolo…" at bounding box center [432, 136] width 347 height 132
copy div "Papildini tekstu ar iztrūkstošajiem vārdiem Pieejamie vārdi Pārtikas tehnologs …"
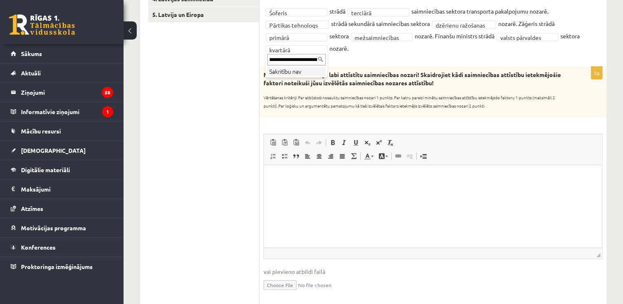
scroll to position [0, 75]
drag, startPoint x: 679, startPoint y: 376, endPoint x: 416, endPoint y: 213, distance: 310.4
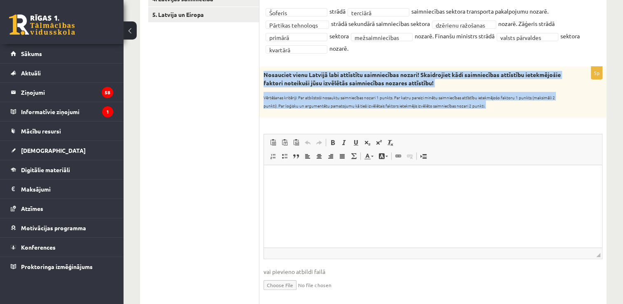
drag, startPoint x: 265, startPoint y: 75, endPoint x: 397, endPoint y: 130, distance: 142.2
click at [397, 130] on div "5p Nosauciet vienu Latvijā labi attīstītu saimniecības nozari! Skaidrojiet kādi…" at bounding box center [432, 186] width 347 height 238
copy div "Nosauciet vienu Latvijā labi attīstītu saimniecības nozari! Skaidrojiet kādi sa…"
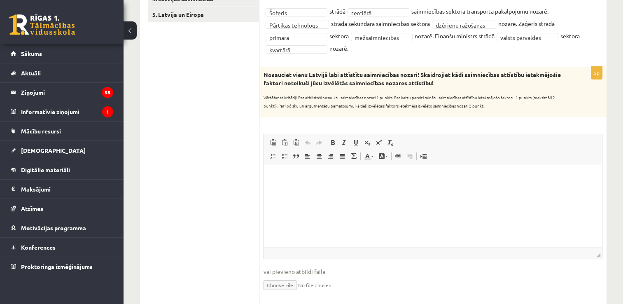
click at [236, 178] on ul "1. Tests. Latvijas ģeogrāfiskais stāvoklis 2. Latvijas ģeogrāfiskais stāvoklis …" at bounding box center [203, 202] width 111 height 528
click at [293, 178] on p "Editor, wiswyg-editor-user-answer-47433852367060" at bounding box center [433, 177] width 322 height 9
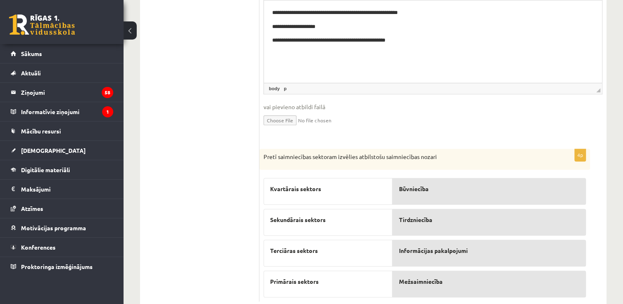
scroll to position [397, 0]
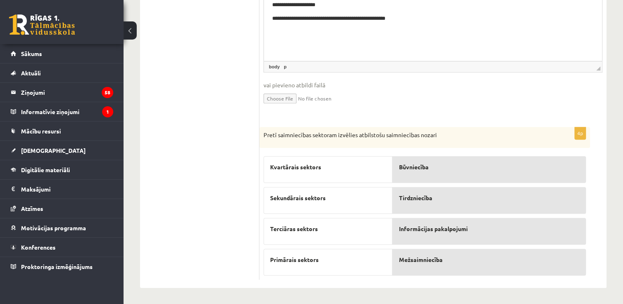
click at [290, 99] on input "file" at bounding box center [433, 97] width 339 height 17
click at [424, 175] on div "Būvniecība" at bounding box center [490, 169] width 194 height 27
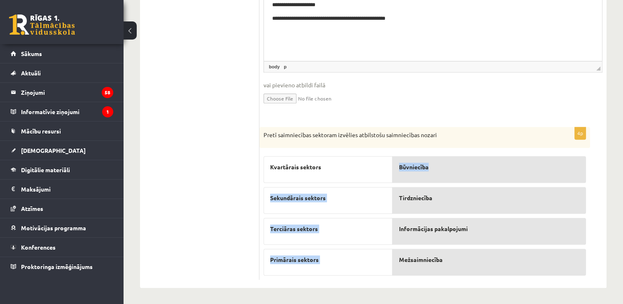
drag, startPoint x: 349, startPoint y: 165, endPoint x: 455, endPoint y: 177, distance: 106.1
click at [455, 177] on fieldset "Kvartārais sektors Sekundārais sektors Terciāras sektors Primārais sektors Būvn…" at bounding box center [425, 214] width 323 height 124
drag, startPoint x: 455, startPoint y: 177, endPoint x: 495, endPoint y: 91, distance: 94.5
click at [495, 91] on input "file" at bounding box center [433, 97] width 339 height 17
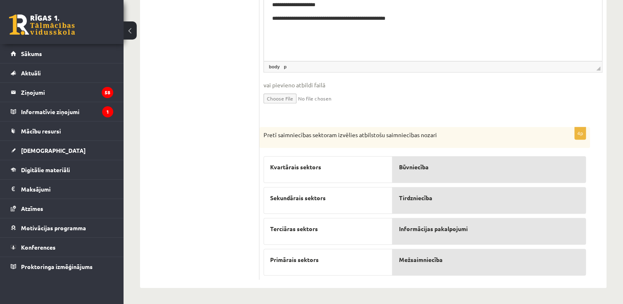
click at [445, 110] on fieldset "**********" at bounding box center [433, 30] width 339 height 167
click at [417, 261] on span "Mežsaimniecība" at bounding box center [421, 259] width 44 height 9
drag, startPoint x: 417, startPoint y: 261, endPoint x: 376, endPoint y: 101, distance: 165.0
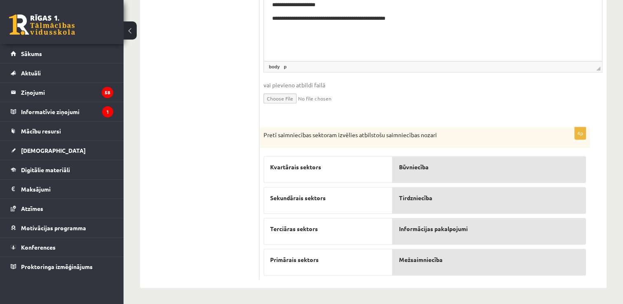
click at [376, 101] on form "**********" at bounding box center [433, 15] width 331 height 528
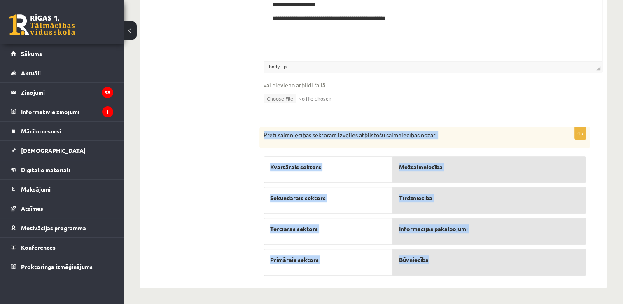
drag, startPoint x: 264, startPoint y: 134, endPoint x: 486, endPoint y: 260, distance: 255.3
click at [486, 260] on div "4p Pretī saimniecības sektoram izvēlies atbilstošu saimniecības nozari Kvartāra…" at bounding box center [424, 203] width 331 height 153
copy div "Pretī saimniecības sektoram izvēlies atbilstošu saimniecības nozari Kvartārais …"
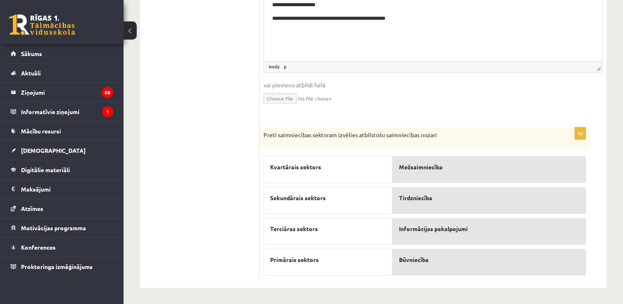
click at [233, 157] on ul "1. Tests. Latvijas ģeogrāfiskais stāvoklis 2. Latvijas ģeogrāfiskais stāvoklis …" at bounding box center [203, 15] width 111 height 528
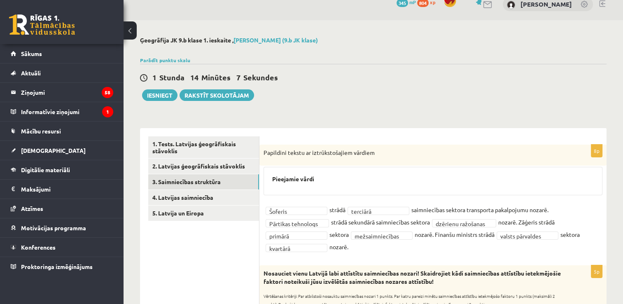
scroll to position [0, 0]
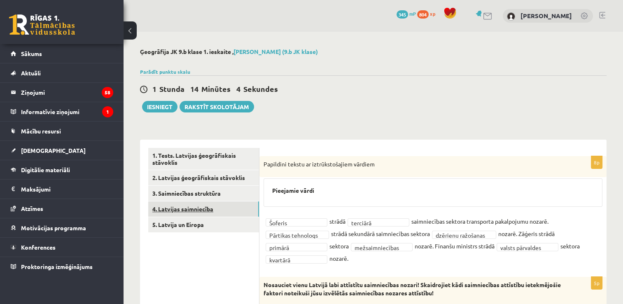
click at [203, 210] on link "4. Latvijas saimniecība" at bounding box center [203, 208] width 111 height 15
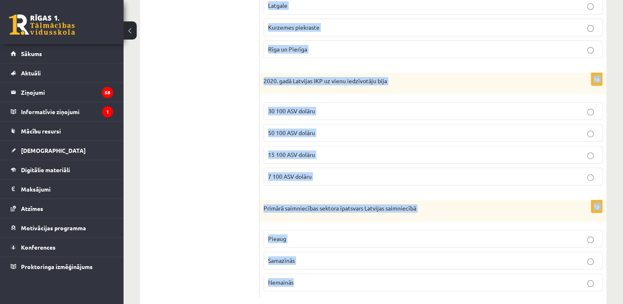
scroll to position [460, 0]
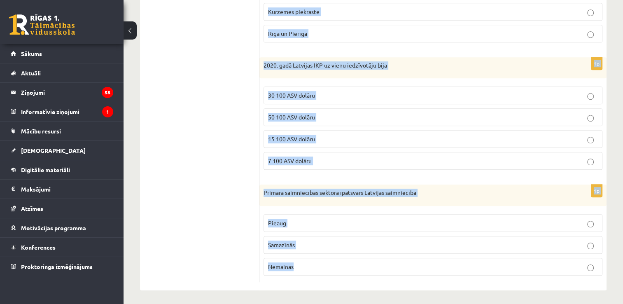
drag, startPoint x: 264, startPoint y: 33, endPoint x: 534, endPoint y: 300, distance: 380.1
copy form "Latvijas iekšzemes kopprodukts rēķinot uz vienu iedzīvotāju ir lielāks kā Kriev…"
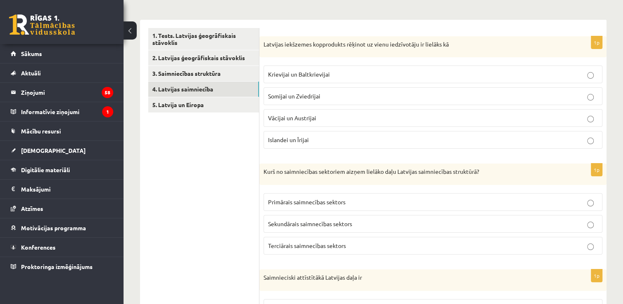
scroll to position [124, 0]
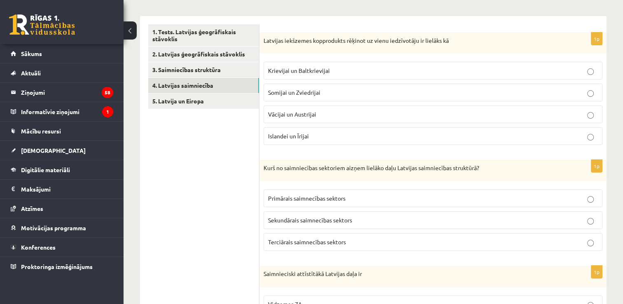
click at [348, 68] on p "Krievijai un Baltkrievijai" at bounding box center [433, 70] width 330 height 9
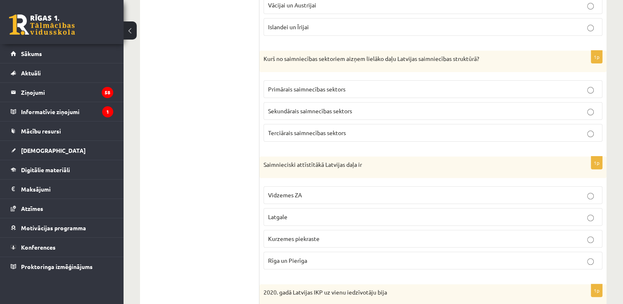
scroll to position [247, 0]
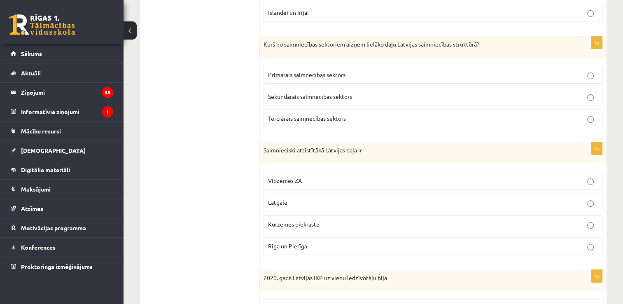
click at [309, 115] on span "Terciārais saimnecības sektors" at bounding box center [307, 118] width 78 height 7
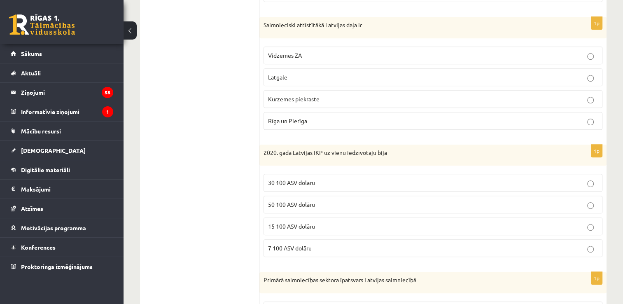
scroll to position [371, 0]
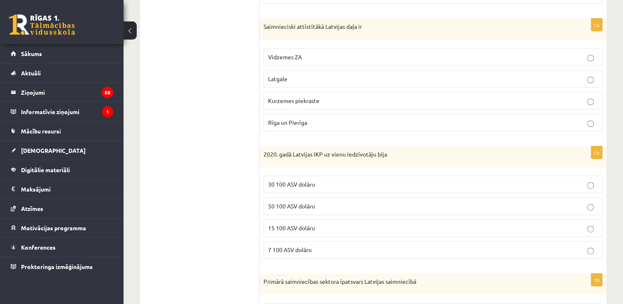
click at [286, 120] on span "Rīga un Pierīga" at bounding box center [287, 122] width 39 height 7
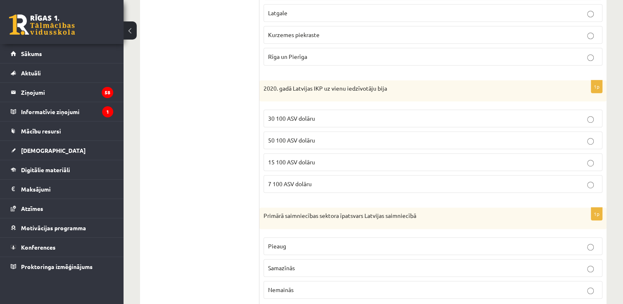
scroll to position [460, 0]
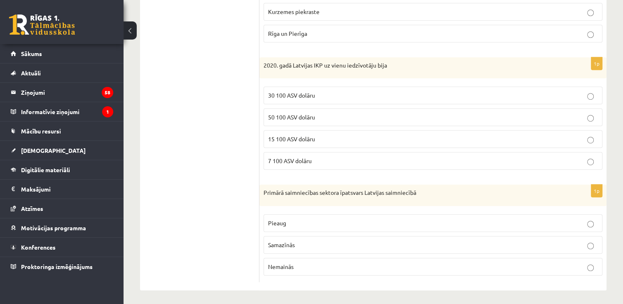
click at [316, 139] on p "15 100 ASV dolāru" at bounding box center [433, 139] width 330 height 9
click at [405, 246] on p "Samazīnās" at bounding box center [433, 245] width 330 height 9
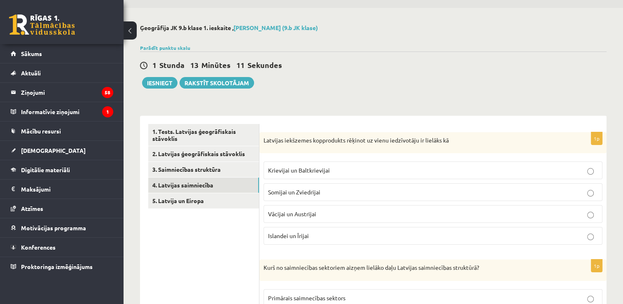
scroll to position [7, 0]
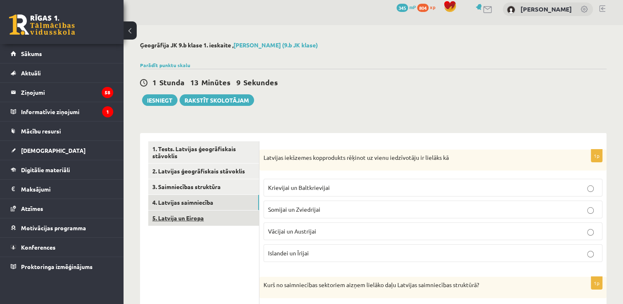
click at [235, 215] on link "5. Latvija un Eiropa" at bounding box center [203, 217] width 111 height 15
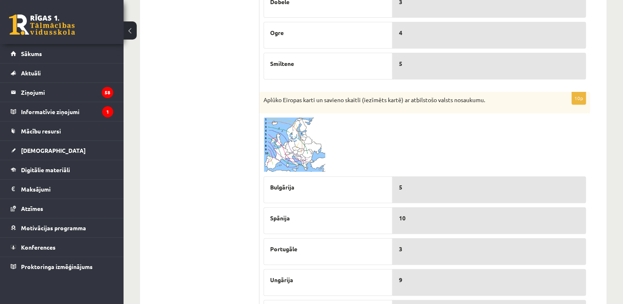
scroll to position [293, 0]
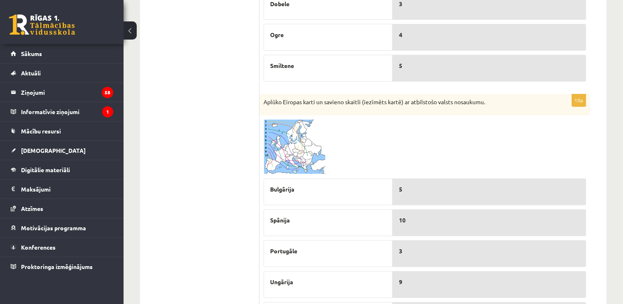
click at [289, 155] on img at bounding box center [295, 146] width 62 height 55
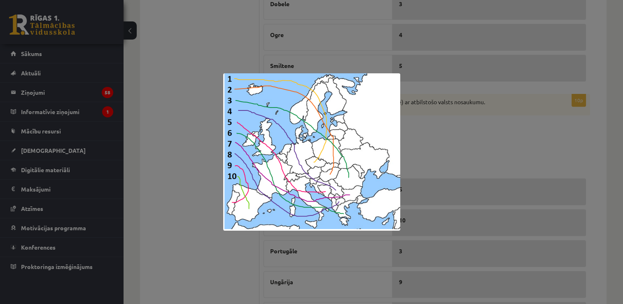
click at [466, 157] on div at bounding box center [311, 152] width 623 height 304
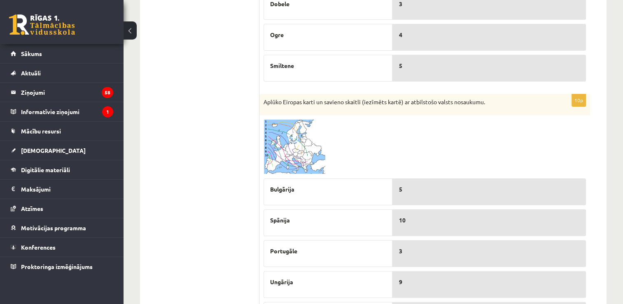
click at [293, 157] on img at bounding box center [295, 146] width 62 height 55
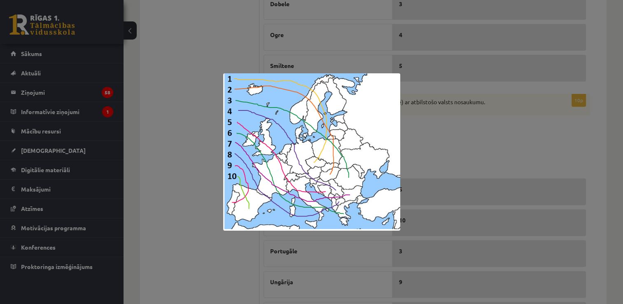
click at [556, 145] on div at bounding box center [311, 152] width 623 height 304
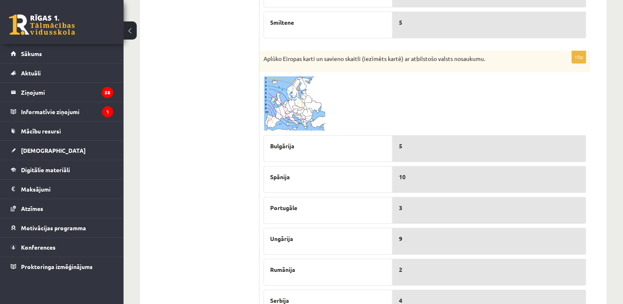
scroll to position [334, 0]
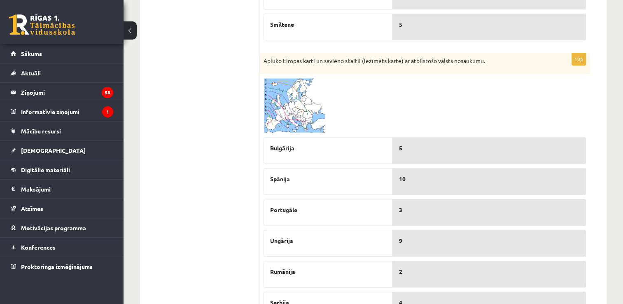
click at [285, 95] on img at bounding box center [295, 105] width 62 height 55
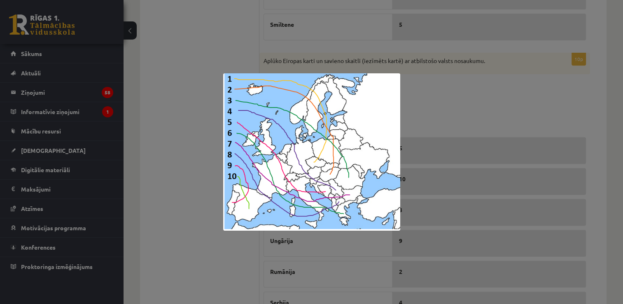
click at [446, 106] on div at bounding box center [311, 152] width 623 height 304
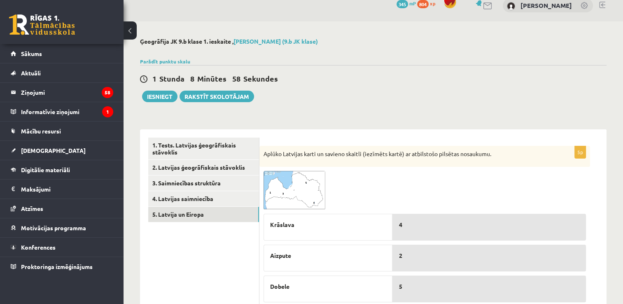
scroll to position [5, 0]
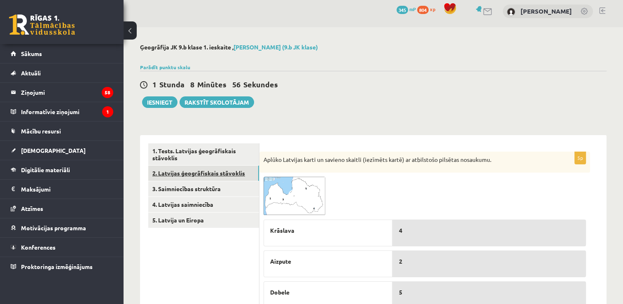
click at [214, 166] on link "2. Latvijas ģeogrāfiskais stāvoklis" at bounding box center [203, 173] width 111 height 15
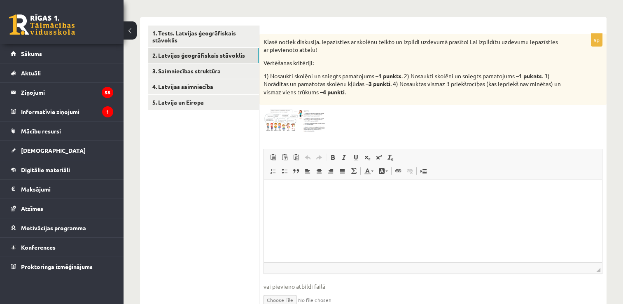
scroll to position [122, 0]
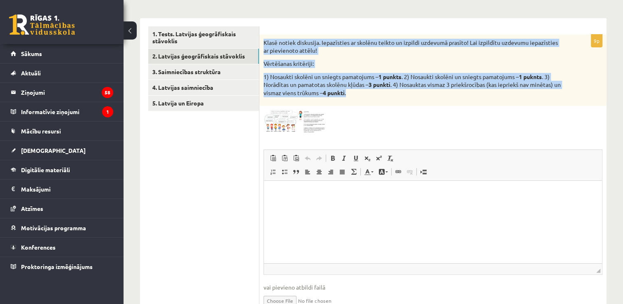
drag, startPoint x: 263, startPoint y: 42, endPoint x: 461, endPoint y: 104, distance: 207.3
click at [461, 104] on div "Klasē notiek diskusija. Iepazīsties ar skolēnu teikto un izpildi uzdevumā prasī…" at bounding box center [432, 71] width 347 height 72
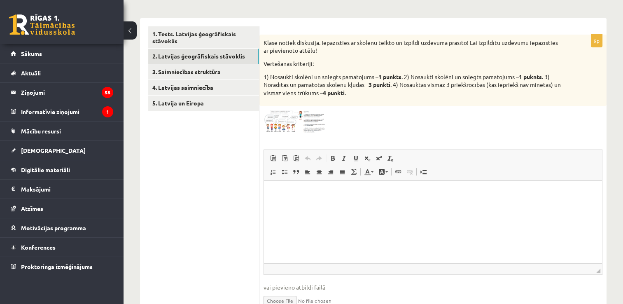
drag, startPoint x: 461, startPoint y: 104, endPoint x: 450, endPoint y: 140, distance: 37.8
click at [450, 140] on div "9p Klasē notiek diskusija. Iepazīsties ar skolēnu teikto un izpildi uzdevumā pr…" at bounding box center [432, 178] width 347 height 286
click at [313, 121] on img at bounding box center [295, 121] width 62 height 23
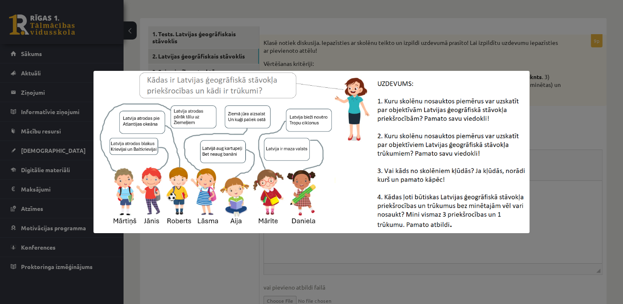
click at [565, 129] on div at bounding box center [311, 152] width 623 height 304
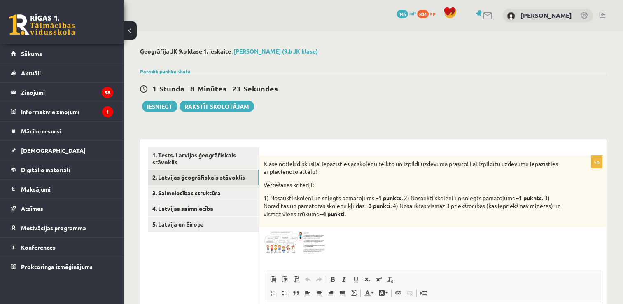
scroll to position [0, 0]
click at [160, 104] on button "Iesniegt" at bounding box center [159, 107] width 35 height 12
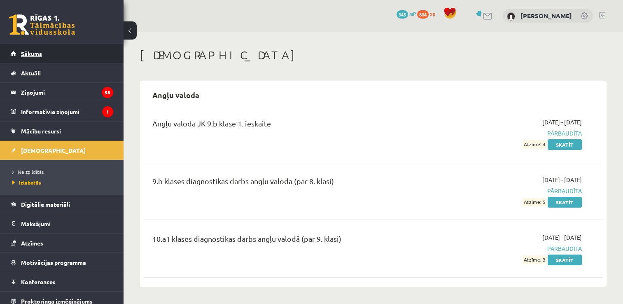
click at [34, 57] on link "Sākums" at bounding box center [62, 53] width 103 height 19
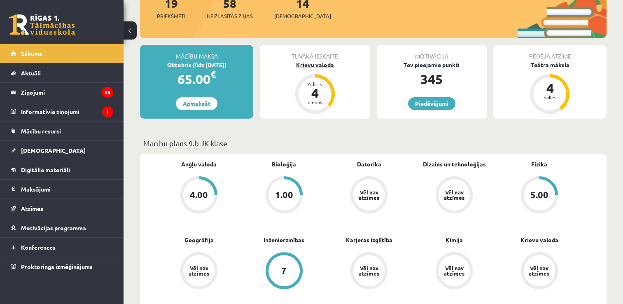
scroll to position [165, 0]
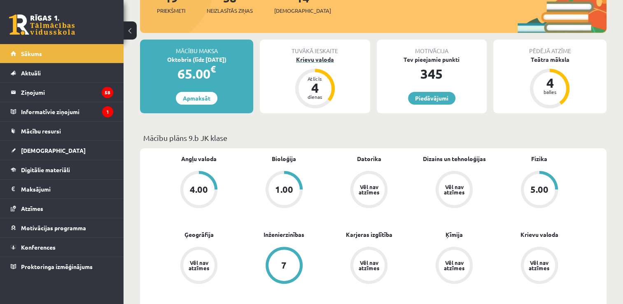
click at [320, 59] on div "Krievu valoda" at bounding box center [315, 59] width 110 height 9
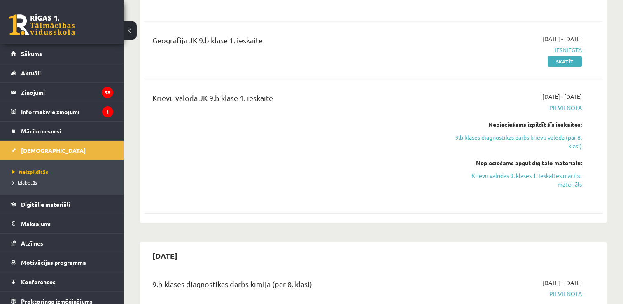
scroll to position [618, 0]
click at [557, 174] on link "Krievu valodas 9. klases 1. ieskaites mācību materiāls" at bounding box center [514, 179] width 135 height 17
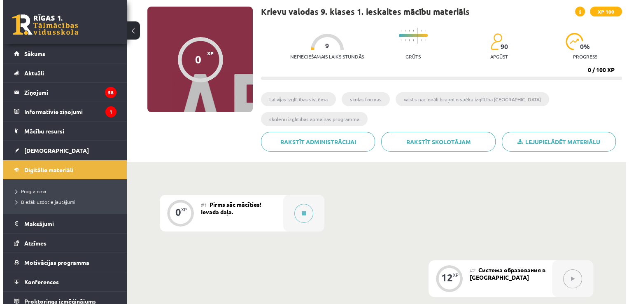
scroll to position [82, 0]
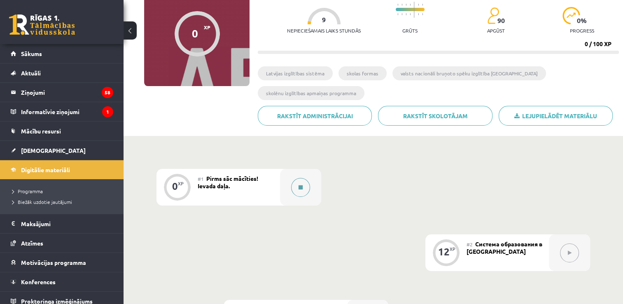
click at [303, 184] on button at bounding box center [300, 187] width 19 height 19
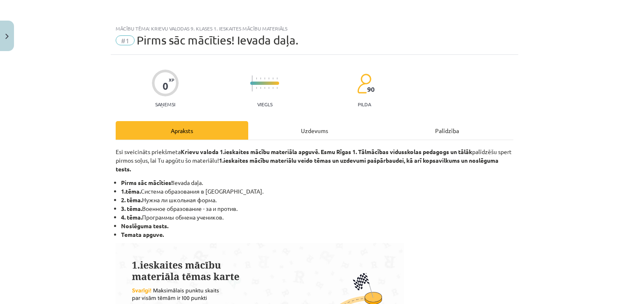
click at [308, 129] on div "Uzdevums" at bounding box center [314, 130] width 133 height 19
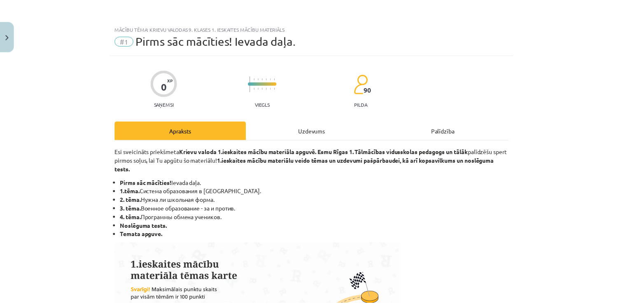
scroll to position [8, 0]
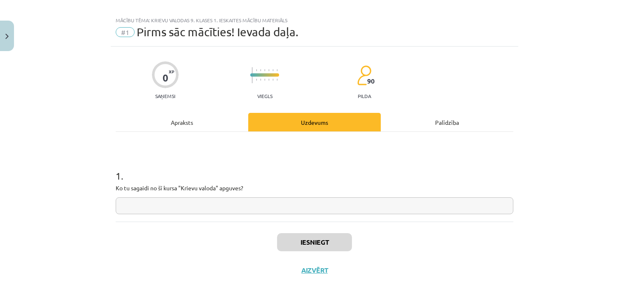
click at [284, 200] on input "text" at bounding box center [315, 205] width 398 height 17
click at [3, 27] on button "Close" at bounding box center [7, 36] width 14 height 30
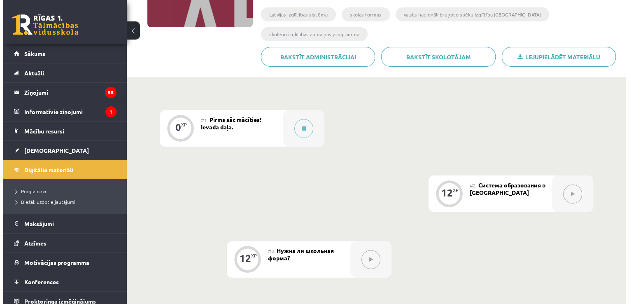
scroll to position [165, 0]
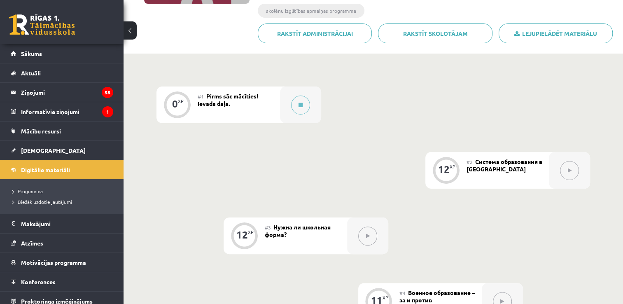
click at [577, 171] on button at bounding box center [569, 170] width 19 height 19
click at [302, 112] on button at bounding box center [300, 105] width 19 height 19
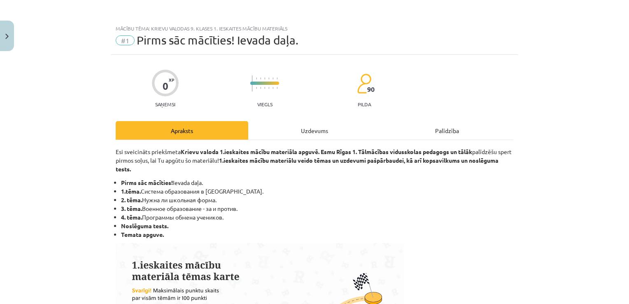
click at [320, 124] on div "Uzdevums" at bounding box center [314, 130] width 133 height 19
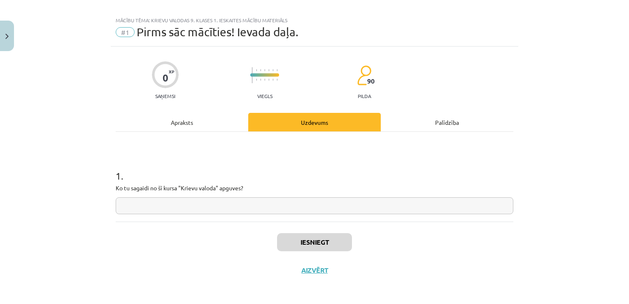
click at [226, 210] on input "text" at bounding box center [315, 205] width 398 height 17
click at [169, 127] on div "Apraksts" at bounding box center [182, 122] width 133 height 19
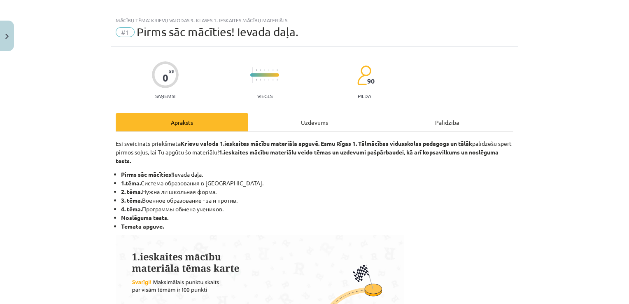
click at [330, 124] on div "Uzdevums" at bounding box center [314, 122] width 133 height 19
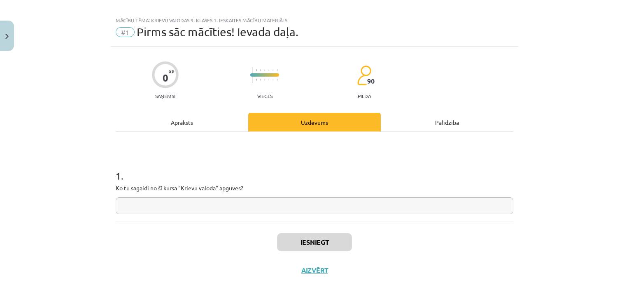
click at [273, 207] on input "text" at bounding box center [315, 205] width 398 height 17
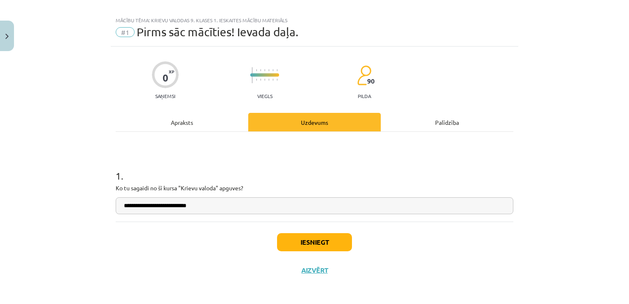
type input "**********"
click at [310, 235] on button "Iesniegt" at bounding box center [314, 242] width 75 height 18
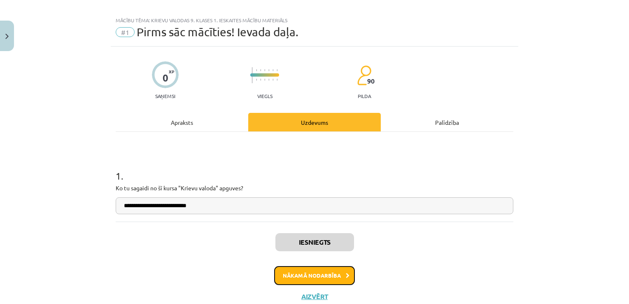
click at [313, 274] on button "Nākamā nodarbība" at bounding box center [314, 275] width 81 height 19
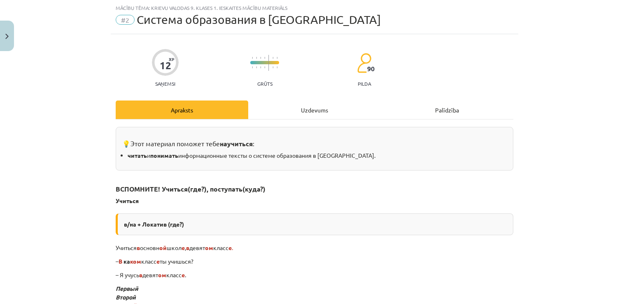
click at [289, 107] on div "Uzdevums" at bounding box center [314, 110] width 133 height 19
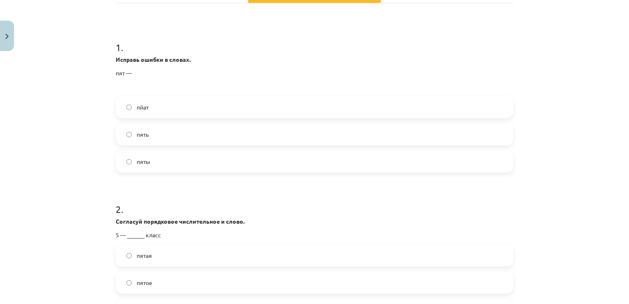
scroll to position [144, 0]
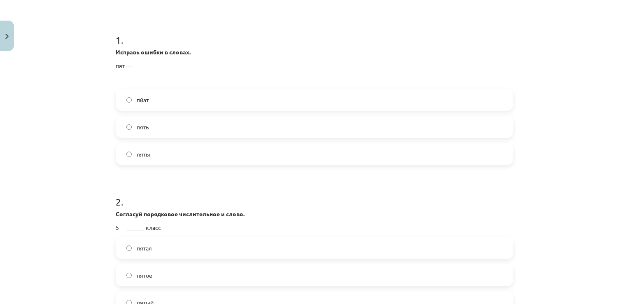
click at [213, 126] on label "пять" at bounding box center [315, 127] width 396 height 21
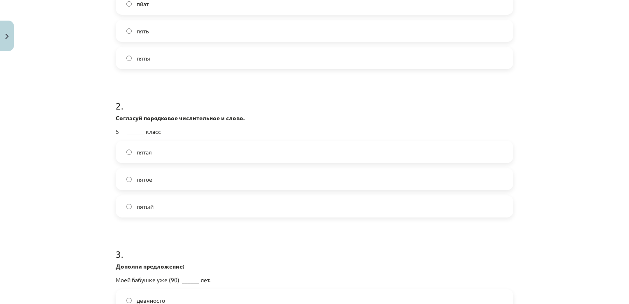
scroll to position [227, 0]
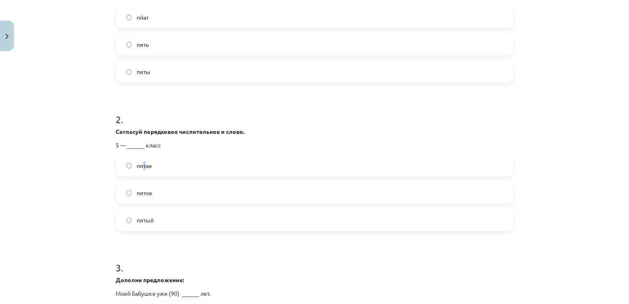
click at [141, 164] on span "пятая" at bounding box center [144, 165] width 15 height 9
drag, startPoint x: 141, startPoint y: 164, endPoint x: 114, endPoint y: 195, distance: 41.7
click at [117, 195] on label "пятое" at bounding box center [315, 192] width 396 height 21
click at [87, 189] on div "Mācību tēma: Krievu valodas 9. klases 1. ieskaites mācību materiāls #2 Система …" at bounding box center [314, 152] width 629 height 304
click at [204, 161] on label "пятая" at bounding box center [315, 165] width 396 height 21
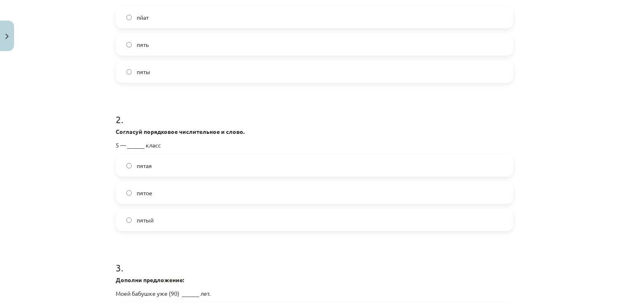
click at [188, 221] on label "пятый" at bounding box center [315, 220] width 396 height 21
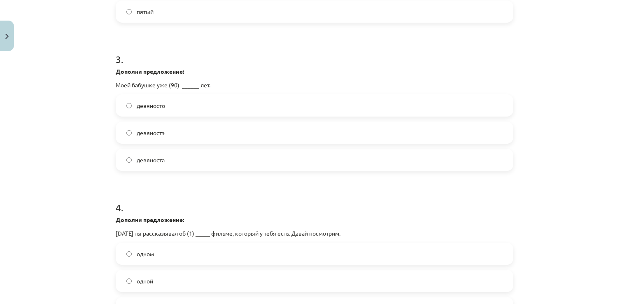
scroll to position [432, 0]
click at [176, 110] on label "девяносто" at bounding box center [315, 108] width 396 height 21
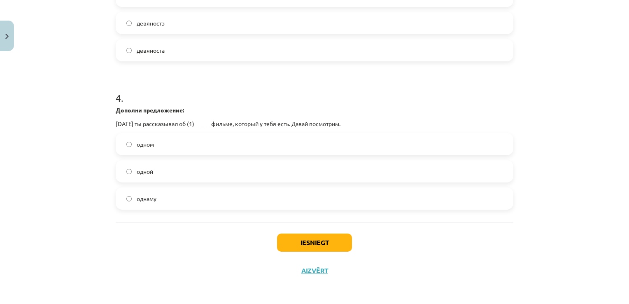
scroll to position [545, 0]
click at [193, 141] on label "одном" at bounding box center [315, 143] width 396 height 21
click at [326, 240] on button "Iesniegt" at bounding box center [314, 242] width 75 height 18
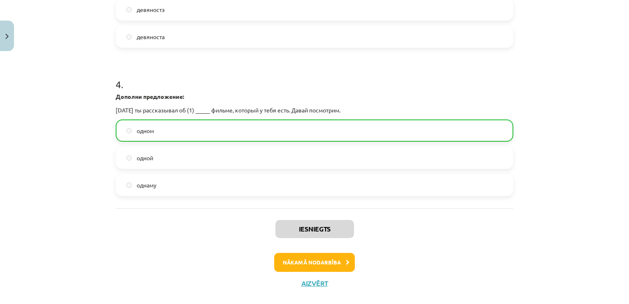
scroll to position [571, 0]
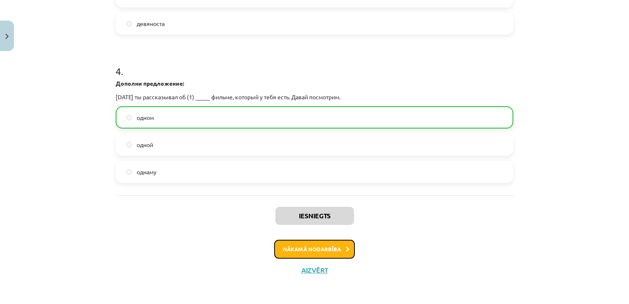
click at [298, 243] on button "Nākamā nodarbība" at bounding box center [314, 249] width 81 height 19
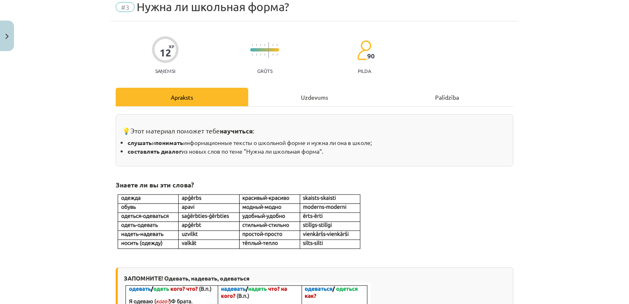
scroll to position [21, 0]
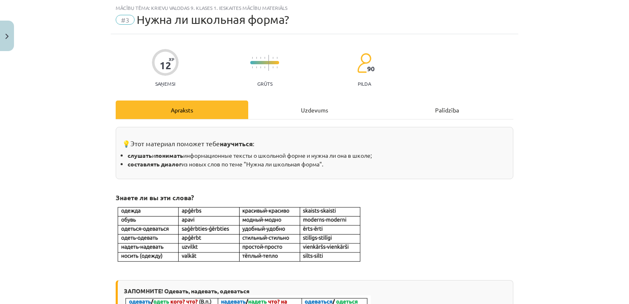
click at [312, 105] on div "Uzdevums" at bounding box center [314, 110] width 133 height 19
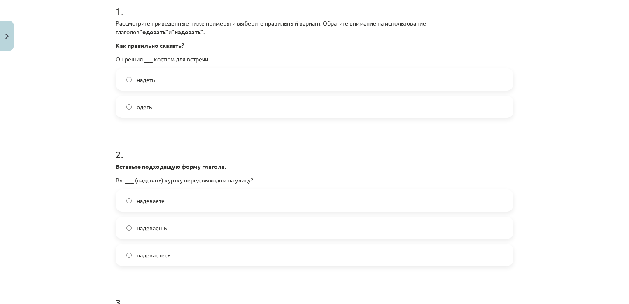
scroll to position [185, 0]
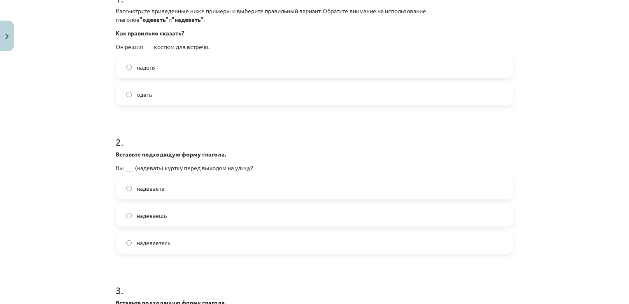
click at [222, 68] on label "надеть" at bounding box center [315, 67] width 396 height 21
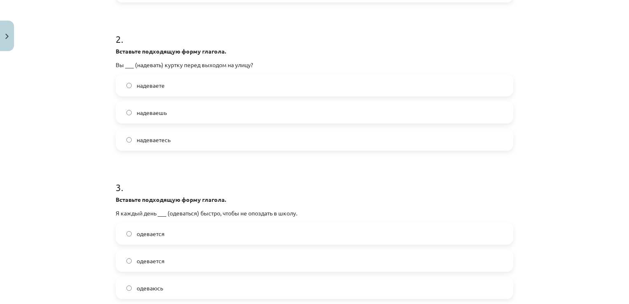
scroll to position [309, 0]
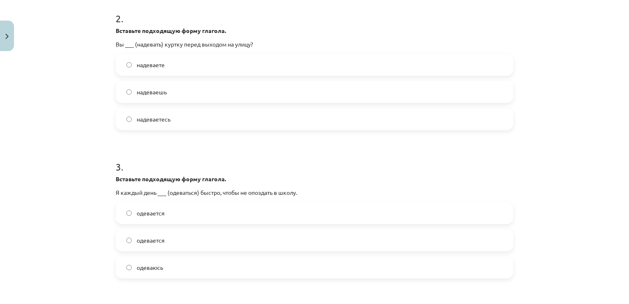
click at [236, 64] on label "надеваете" at bounding box center [315, 64] width 396 height 21
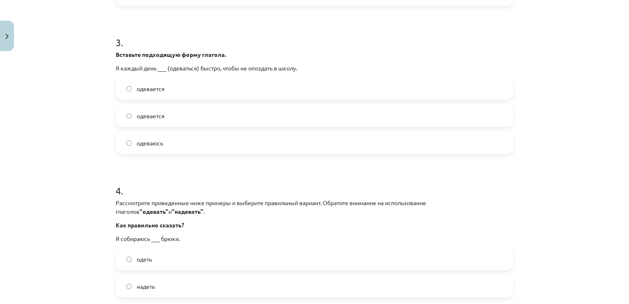
scroll to position [432, 0]
click at [225, 133] on label "одеваюсь" at bounding box center [315, 143] width 396 height 21
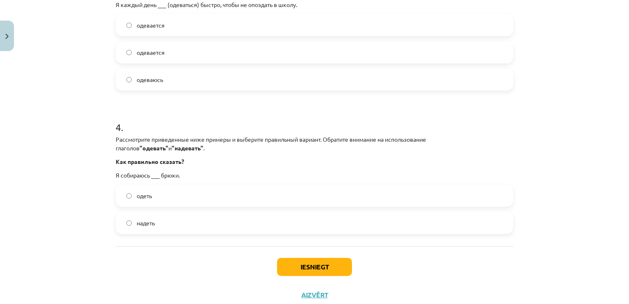
scroll to position [522, 0]
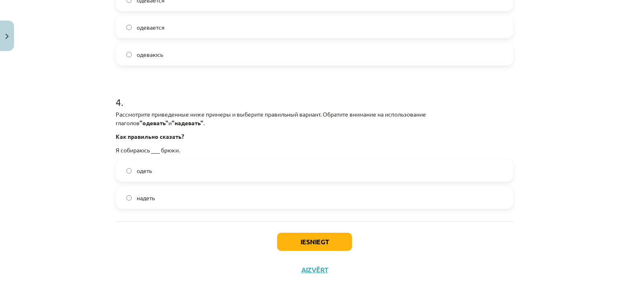
click at [229, 179] on label "одеть" at bounding box center [315, 170] width 396 height 21
click at [309, 237] on button "Iesniegt" at bounding box center [314, 242] width 75 height 18
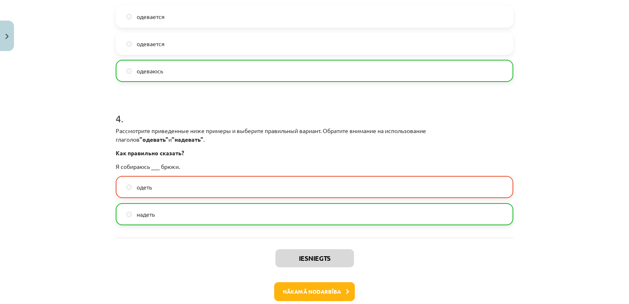
scroll to position [548, 0]
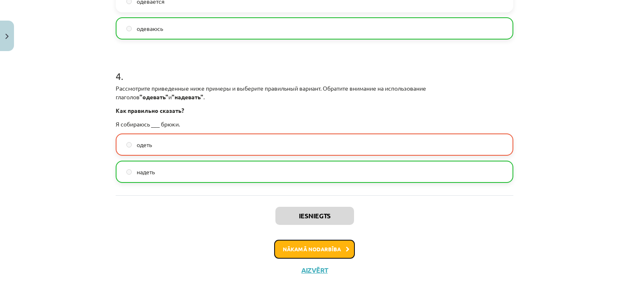
click at [302, 244] on button "Nākamā nodarbība" at bounding box center [314, 249] width 81 height 19
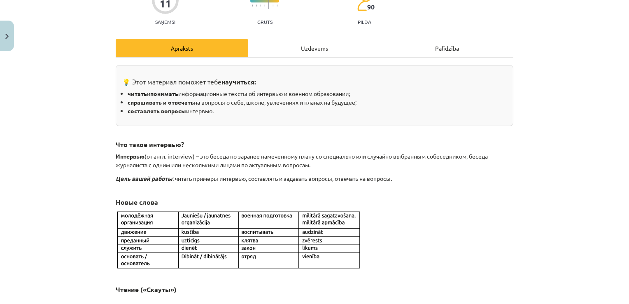
scroll to position [21, 0]
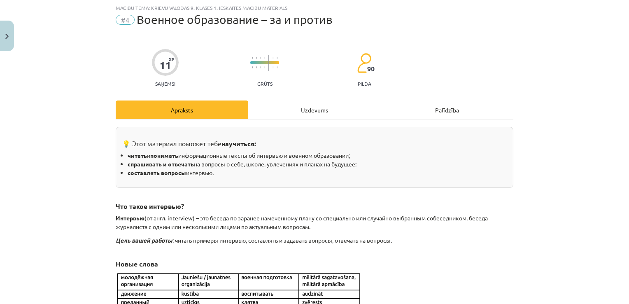
click at [316, 106] on div "Uzdevums" at bounding box center [314, 110] width 133 height 19
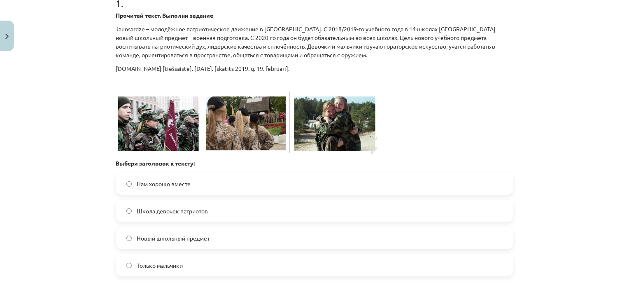
scroll to position [185, 0]
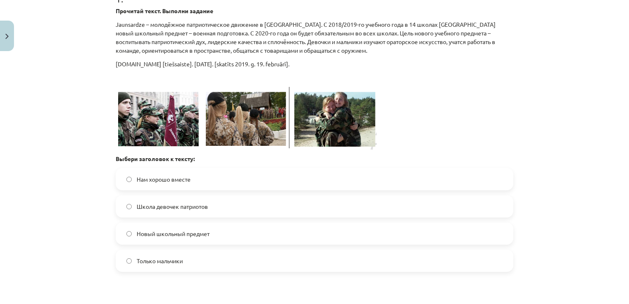
click at [260, 240] on label "Новый школьный предмет" at bounding box center [315, 233] width 396 height 21
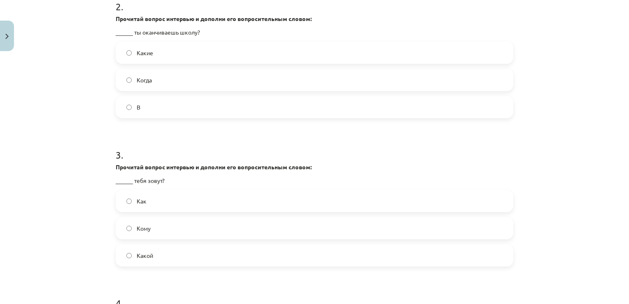
scroll to position [446, 0]
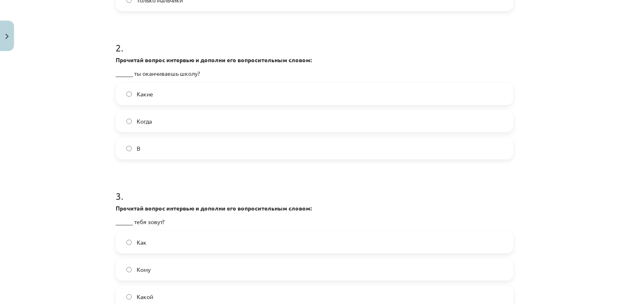
click at [250, 126] on label "Когда" at bounding box center [315, 121] width 396 height 21
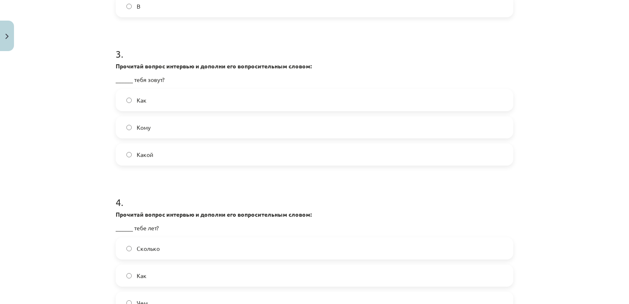
scroll to position [611, 0]
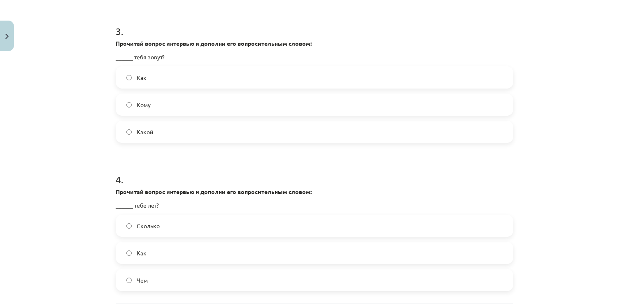
click at [228, 82] on label "Как" at bounding box center [315, 77] width 396 height 21
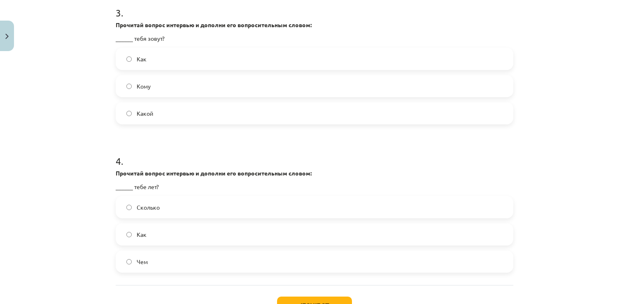
scroll to position [693, 0]
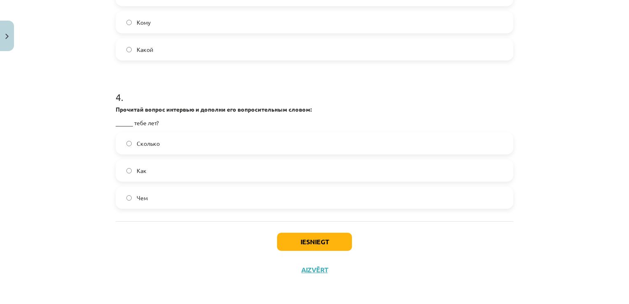
click at [245, 150] on label "Сколько" at bounding box center [315, 143] width 396 height 21
click at [320, 243] on button "Iesniegt" at bounding box center [314, 242] width 75 height 18
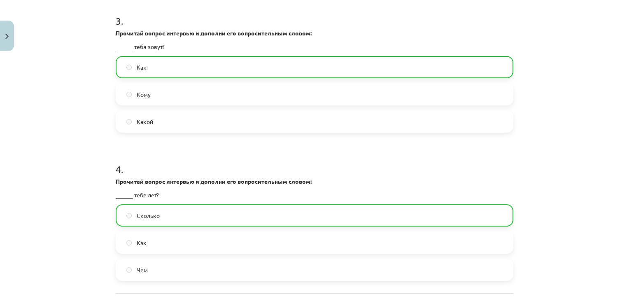
scroll to position [719, 0]
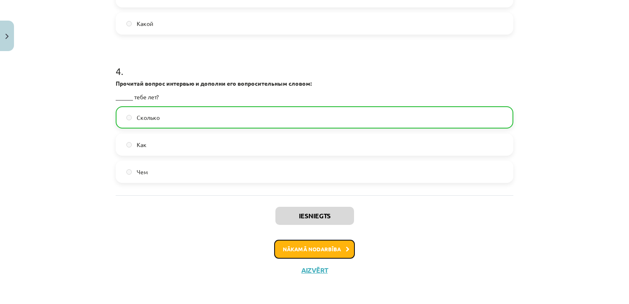
click at [329, 251] on button "Nākamā nodarbība" at bounding box center [314, 249] width 81 height 19
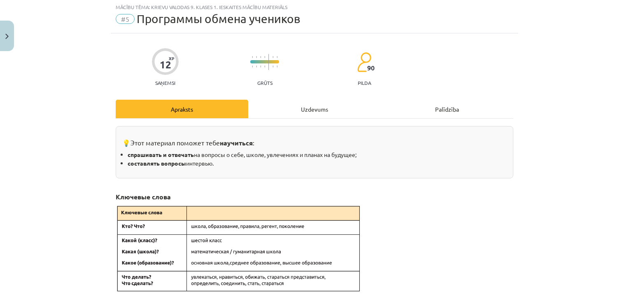
scroll to position [21, 0]
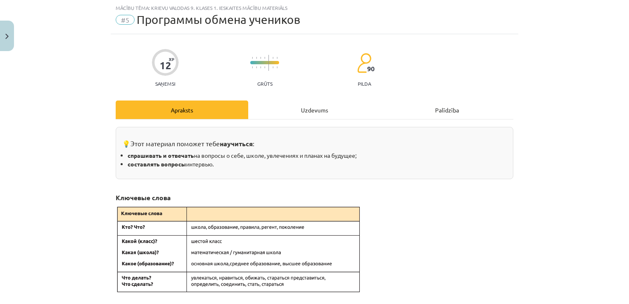
click at [313, 110] on div "Uzdevums" at bounding box center [314, 110] width 133 height 19
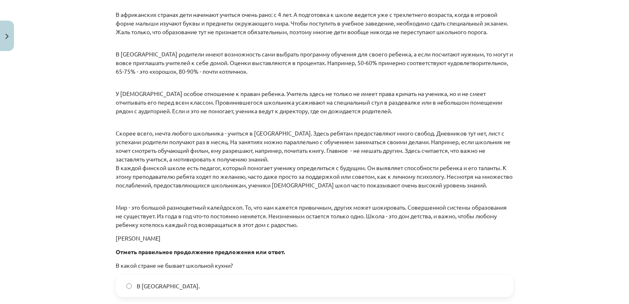
scroll to position [638, 0]
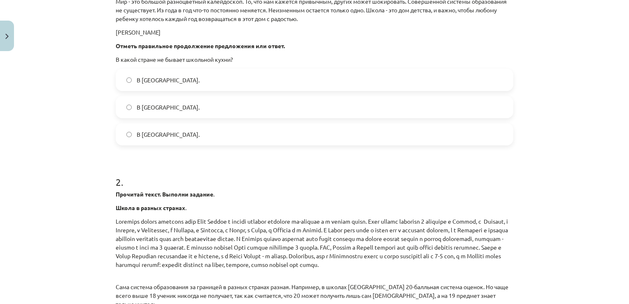
click at [246, 111] on label "В Норвегии." at bounding box center [315, 107] width 396 height 21
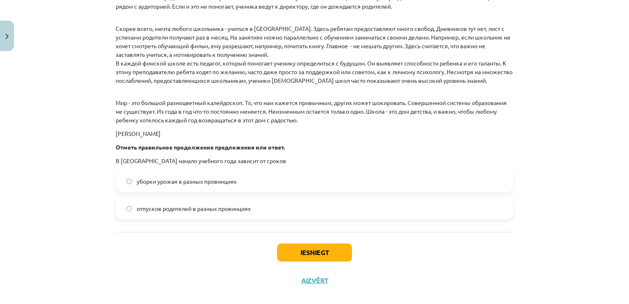
scroll to position [1174, 0]
click at [252, 207] on label "отпусков родителей в разных провинциях" at bounding box center [315, 208] width 396 height 21
click at [321, 250] on button "Iesniegt" at bounding box center [314, 252] width 75 height 18
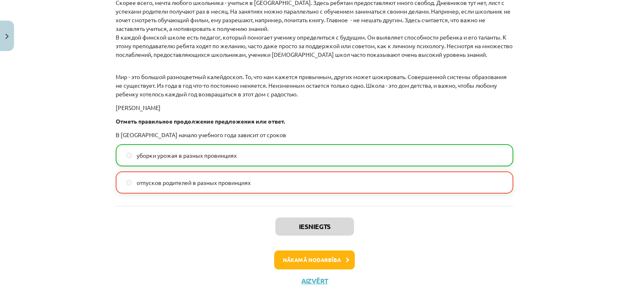
scroll to position [1210, 0]
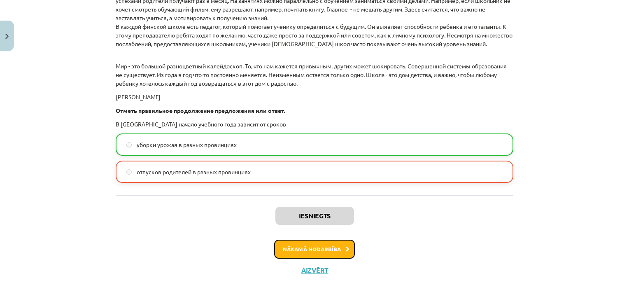
click at [333, 248] on button "Nākamā nodarbība" at bounding box center [314, 249] width 81 height 19
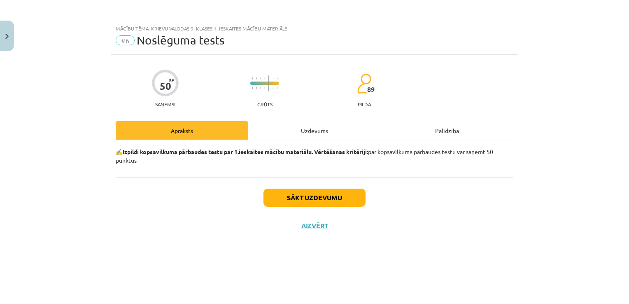
click at [325, 133] on div "Uzdevums" at bounding box center [314, 130] width 133 height 19
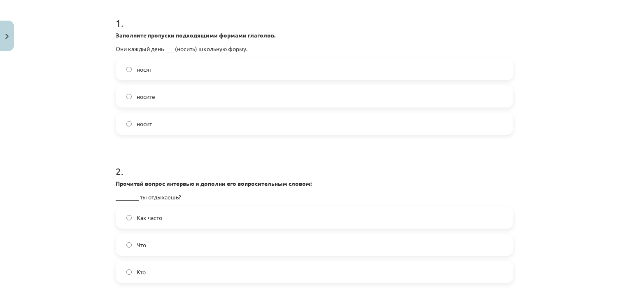
scroll to position [165, 0]
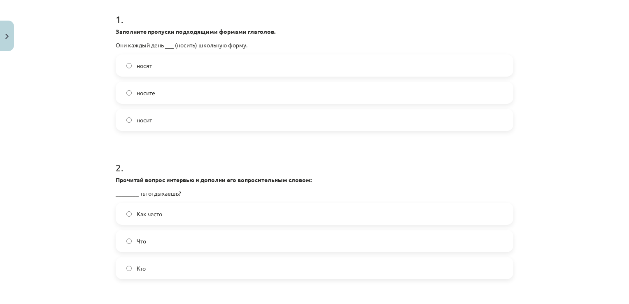
click at [226, 68] on label "носят" at bounding box center [315, 65] width 396 height 21
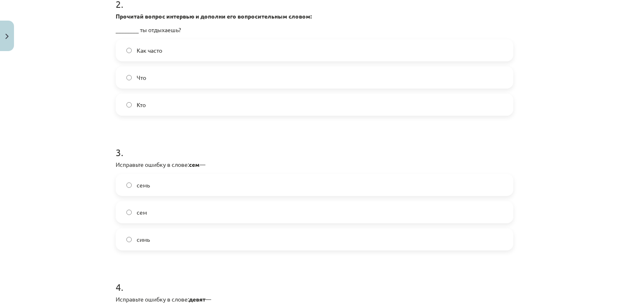
scroll to position [330, 0]
click at [212, 50] on label "Как часто" at bounding box center [315, 49] width 396 height 21
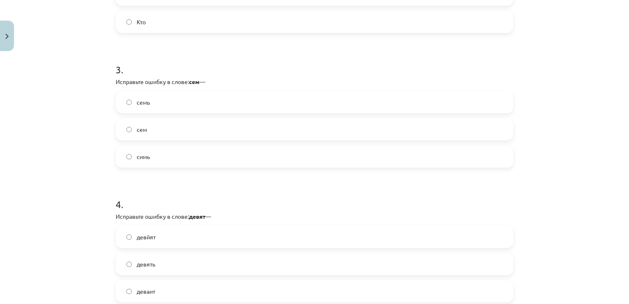
scroll to position [453, 0]
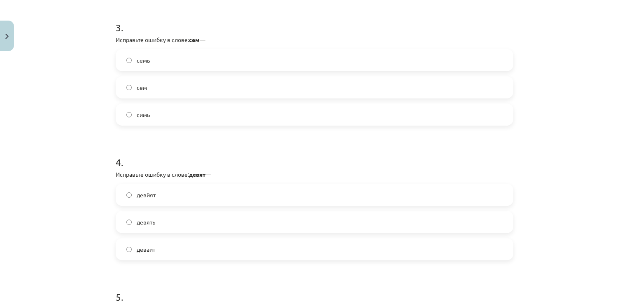
click at [221, 53] on label "семь" at bounding box center [315, 60] width 396 height 21
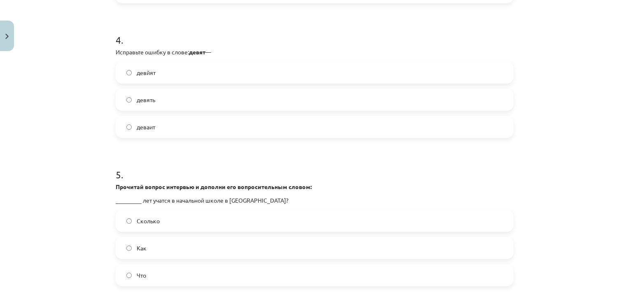
scroll to position [577, 0]
click at [197, 94] on label "девять" at bounding box center [315, 98] width 396 height 21
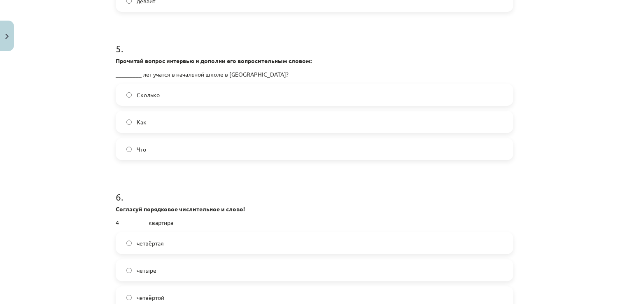
scroll to position [741, 0]
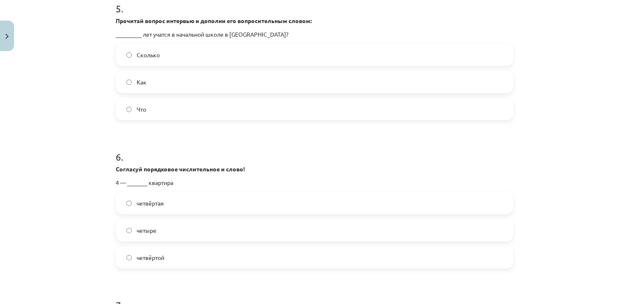
click at [202, 50] on label "Сколько" at bounding box center [315, 54] width 396 height 21
click at [156, 197] on label "четвёртая" at bounding box center [315, 203] width 396 height 21
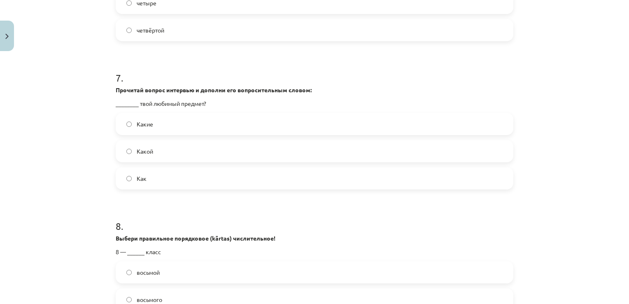
scroll to position [1030, 0]
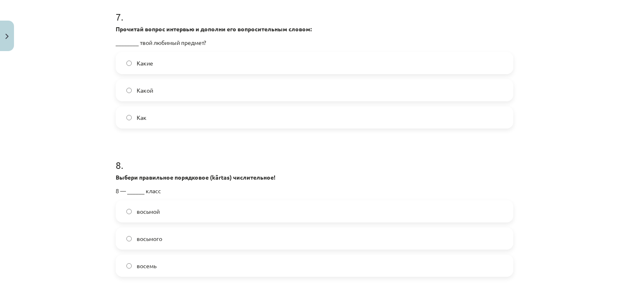
click at [198, 88] on label "Какой" at bounding box center [315, 90] width 396 height 21
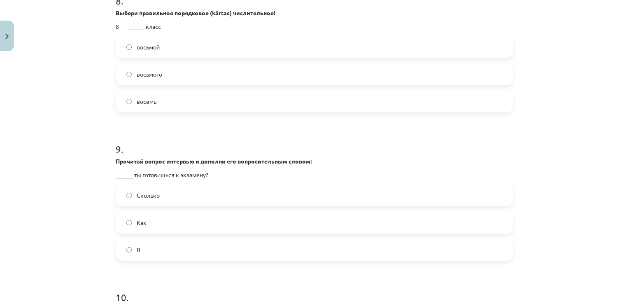
scroll to position [1194, 0]
click at [195, 39] on label "восьмой" at bounding box center [315, 46] width 396 height 21
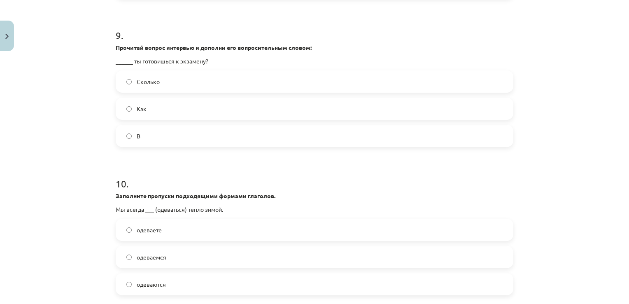
scroll to position [1318, 0]
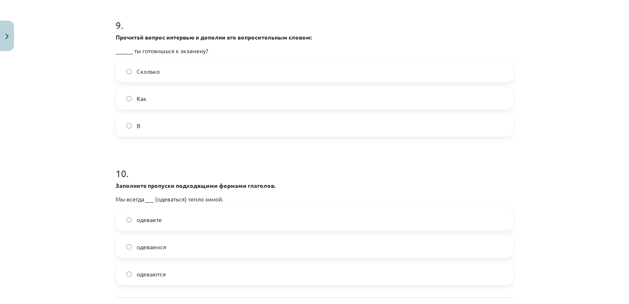
click at [200, 77] on label "Сколько" at bounding box center [315, 71] width 396 height 21
click at [195, 102] on label "Как" at bounding box center [315, 98] width 396 height 21
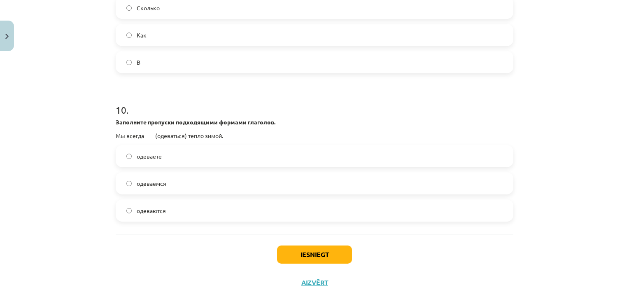
scroll to position [1394, 0]
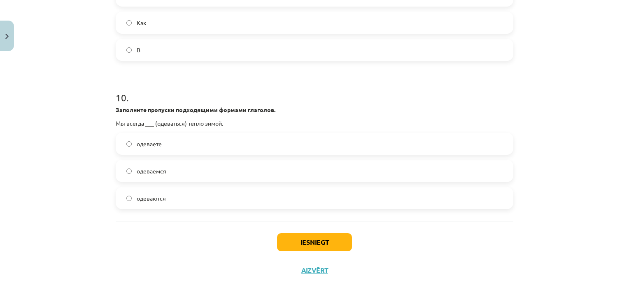
click at [250, 162] on label "одеваемся" at bounding box center [315, 171] width 396 height 21
click at [296, 242] on button "Iesniegt" at bounding box center [314, 242] width 75 height 18
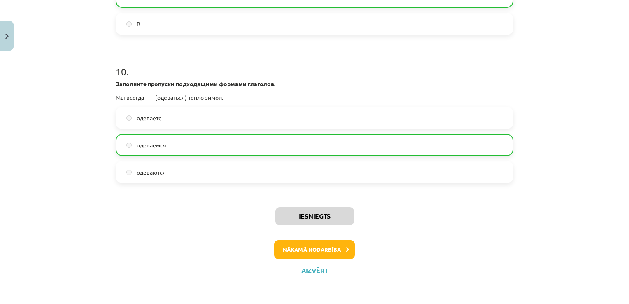
scroll to position [1420, 0]
click at [318, 248] on button "Nākamā nodarbība" at bounding box center [314, 249] width 81 height 19
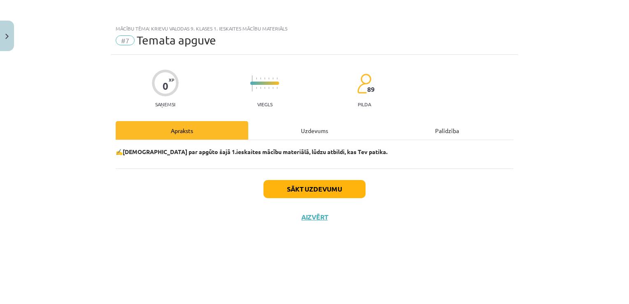
click at [322, 131] on div "Uzdevums" at bounding box center [314, 130] width 133 height 19
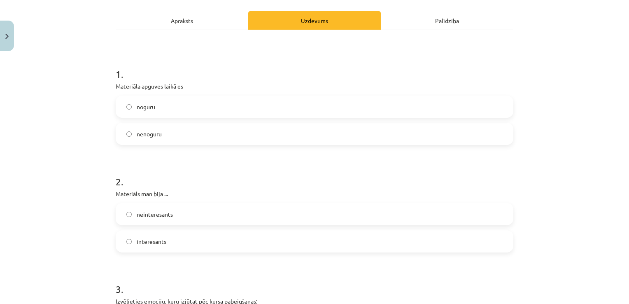
scroll to position [124, 0]
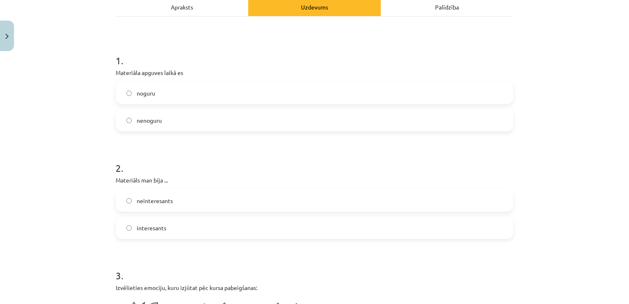
click at [264, 114] on label "nenoguru" at bounding box center [315, 120] width 396 height 21
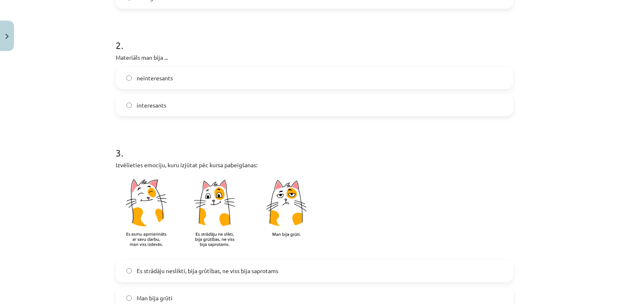
scroll to position [247, 0]
click at [258, 98] on label "interesants" at bounding box center [315, 104] width 396 height 21
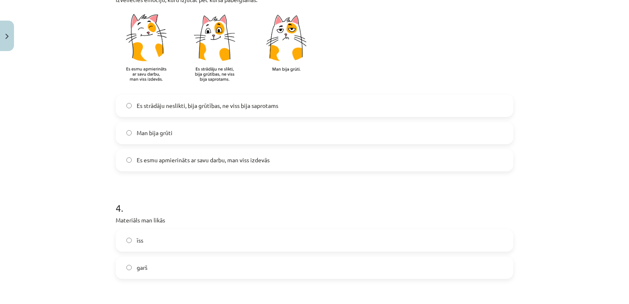
scroll to position [412, 0]
click at [248, 155] on label "Es esmu apmierināts ar savu darbu, man viss izdevās" at bounding box center [315, 160] width 396 height 21
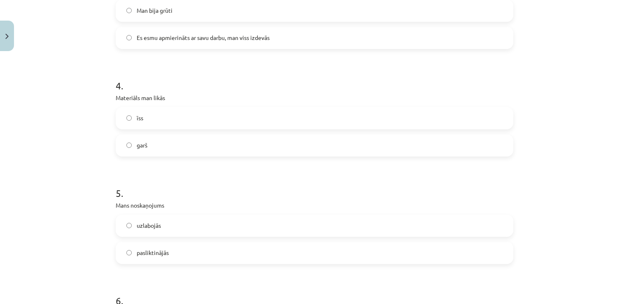
scroll to position [577, 0]
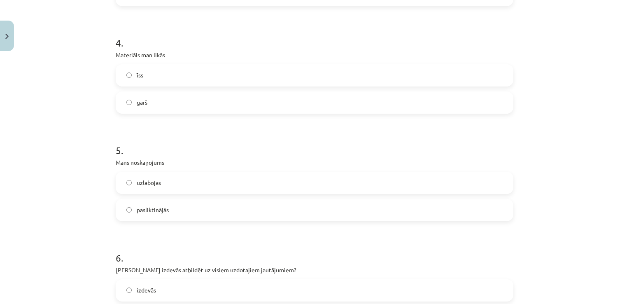
click at [257, 102] on label "garš" at bounding box center [315, 102] width 396 height 21
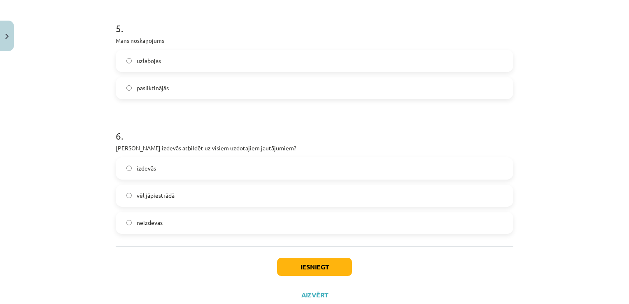
scroll to position [700, 0]
click at [290, 63] on label "uzlabojās" at bounding box center [315, 59] width 396 height 21
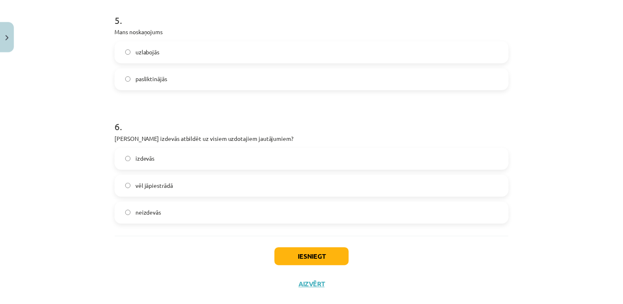
scroll to position [723, 0]
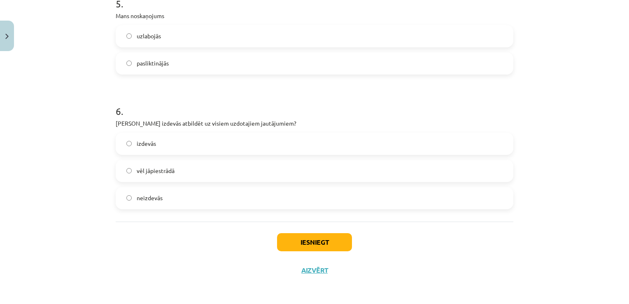
click at [207, 168] on label "vēl jāpiestrādā" at bounding box center [315, 171] width 396 height 21
click at [300, 231] on div "Iesniegt Aizvērt" at bounding box center [315, 251] width 398 height 58
click at [305, 241] on button "Iesniegt" at bounding box center [314, 242] width 75 height 18
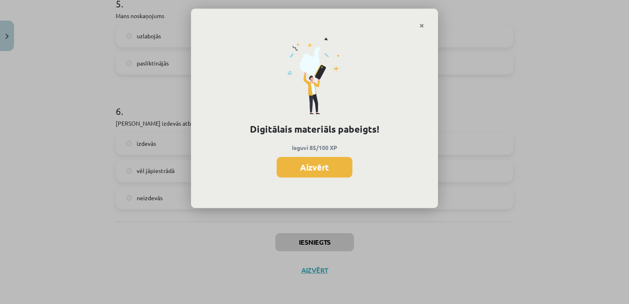
click at [302, 171] on button "Aizvērt" at bounding box center [315, 167] width 76 height 21
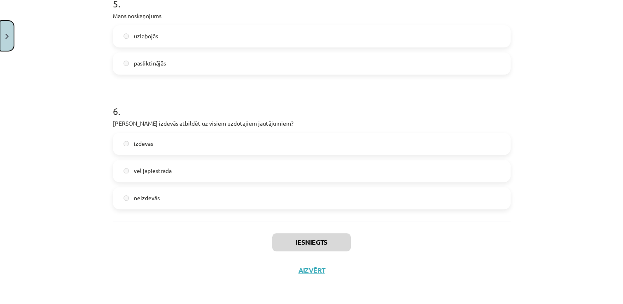
click at [8, 35] on img "Close" at bounding box center [6, 36] width 3 height 5
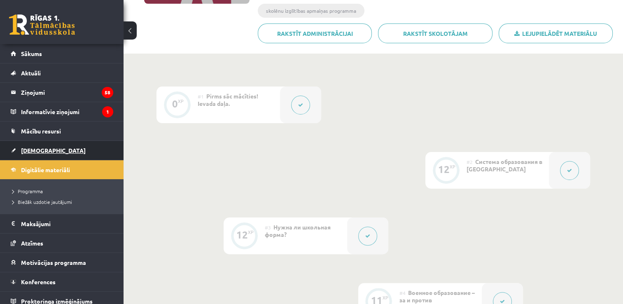
click at [48, 147] on link "[DEMOGRAPHIC_DATA]" at bounding box center [62, 150] width 103 height 19
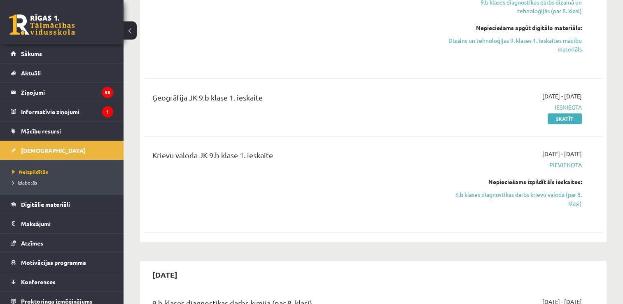
scroll to position [577, 0]
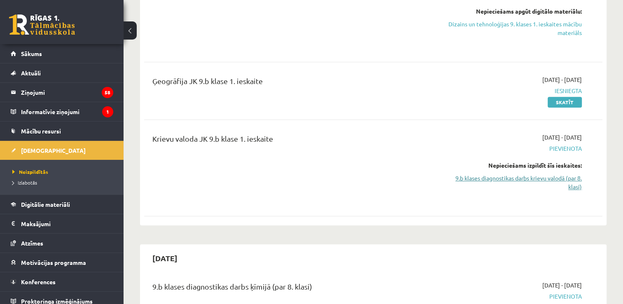
click at [498, 182] on link "9.b klases diagnostikas darbs krievu valodā (par 8. klasi)" at bounding box center [514, 182] width 135 height 17
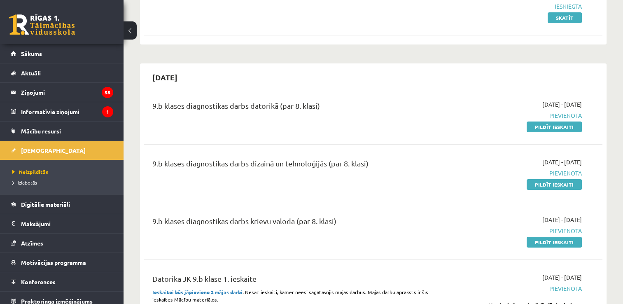
scroll to position [128, 0]
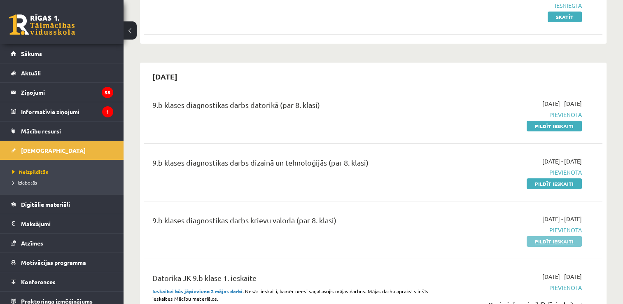
click at [543, 241] on link "Pildīt ieskaiti" at bounding box center [554, 241] width 55 height 11
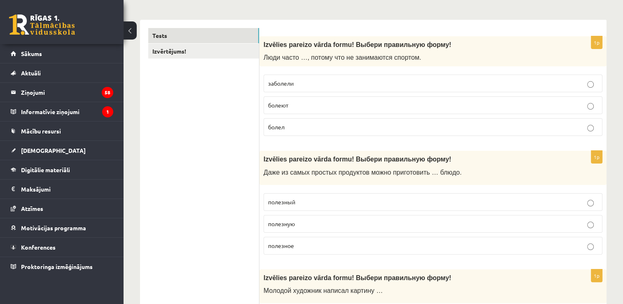
scroll to position [124, 0]
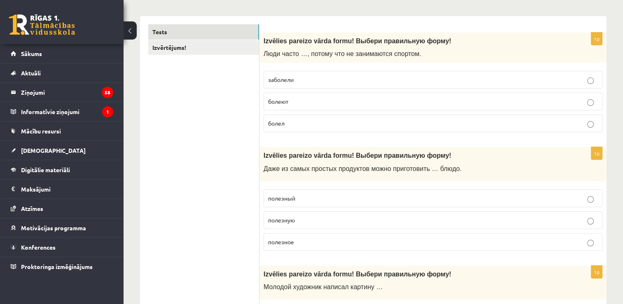
click at [304, 106] on label "болеют" at bounding box center [433, 102] width 339 height 18
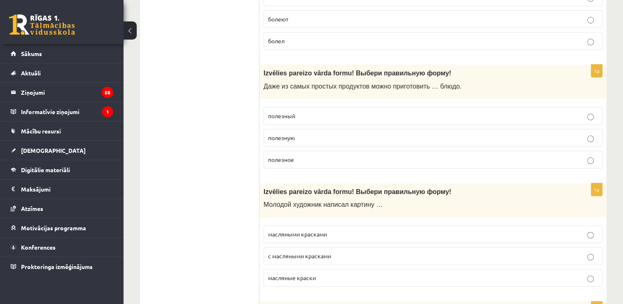
scroll to position [206, 0]
click at [339, 162] on p "полезное" at bounding box center [433, 159] width 330 height 9
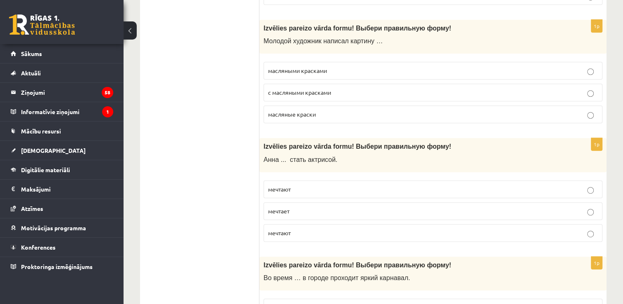
scroll to position [371, 0]
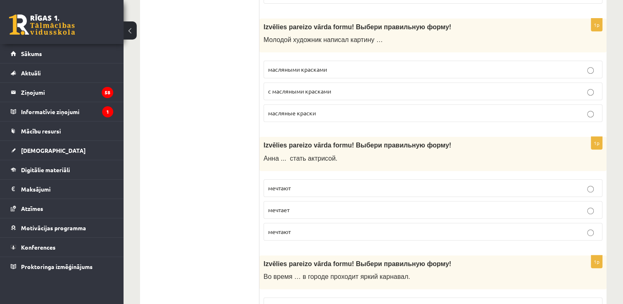
click at [361, 95] on label "с масляными красками" at bounding box center [433, 91] width 339 height 18
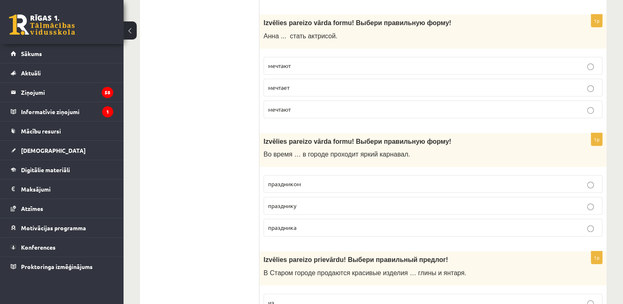
scroll to position [494, 0]
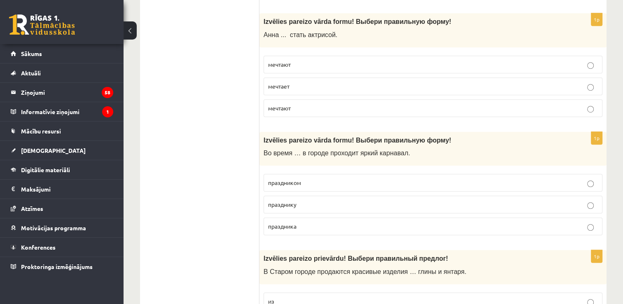
click at [351, 84] on p "мечтает" at bounding box center [433, 86] width 330 height 9
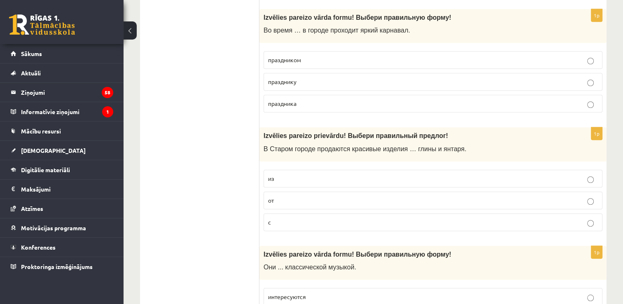
scroll to position [618, 0]
click at [349, 95] on label "праздника" at bounding box center [433, 103] width 339 height 18
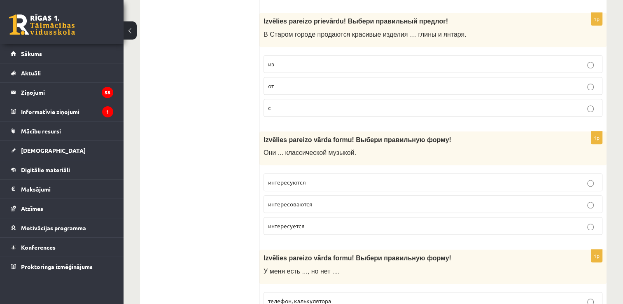
scroll to position [741, 0]
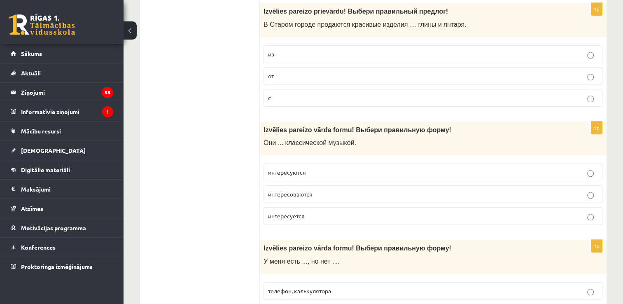
click at [358, 50] on p "из" at bounding box center [433, 54] width 330 height 9
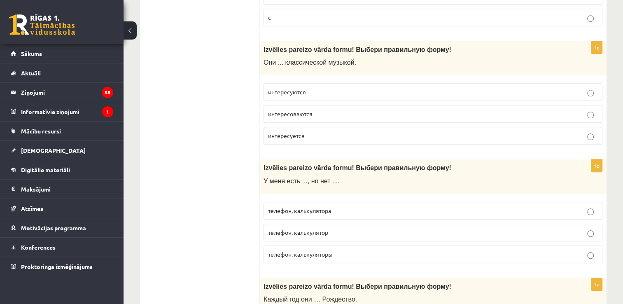
scroll to position [824, 0]
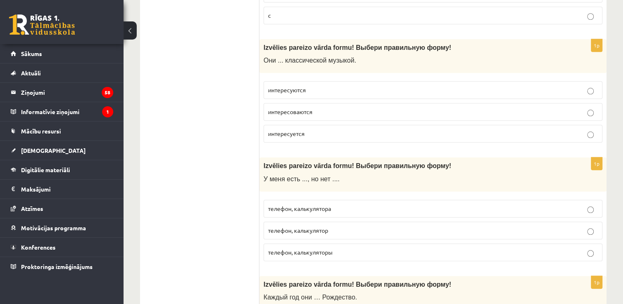
click at [354, 88] on p "интересуются" at bounding box center [433, 90] width 330 height 9
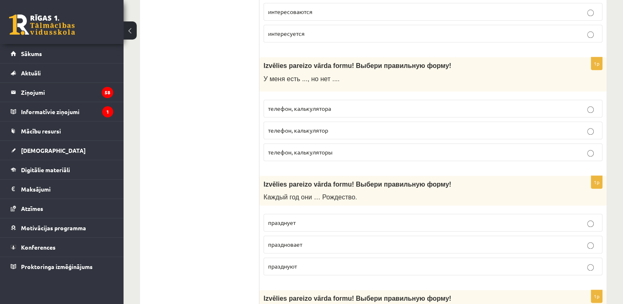
scroll to position [947, 0]
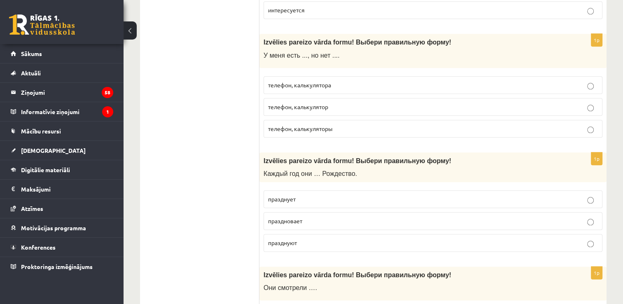
click at [362, 83] on p "телефон, калькулятора" at bounding box center [433, 85] width 330 height 9
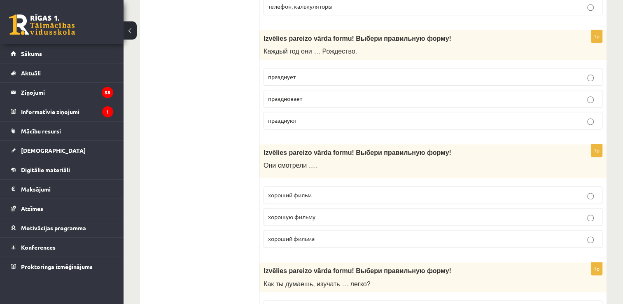
scroll to position [1071, 0]
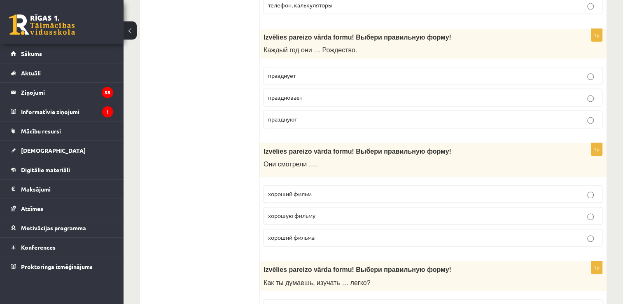
click at [313, 118] on p "празднуют" at bounding box center [433, 119] width 330 height 9
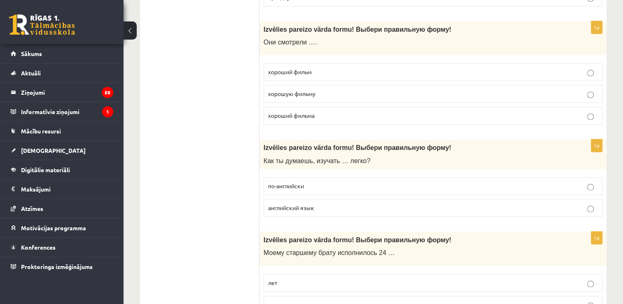
scroll to position [1194, 0]
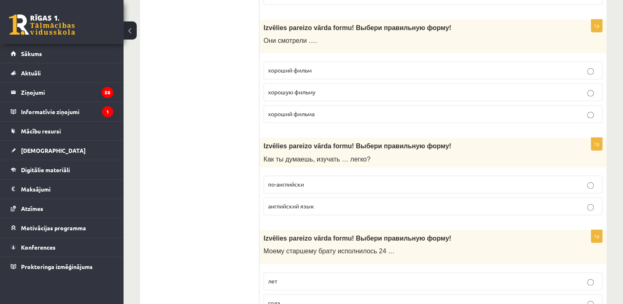
click at [326, 66] on p "хороший фильм" at bounding box center [433, 70] width 330 height 9
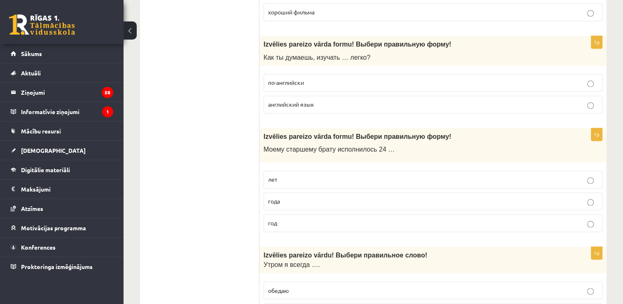
scroll to position [1318, 0]
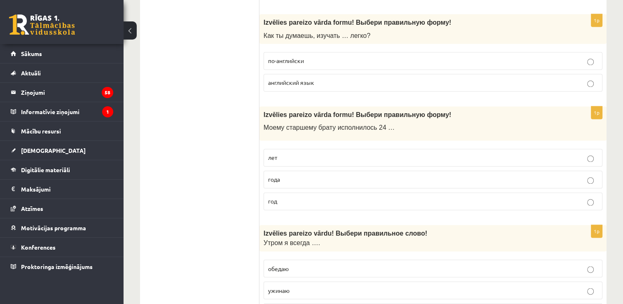
click at [313, 79] on span "английский язык" at bounding box center [291, 82] width 46 height 7
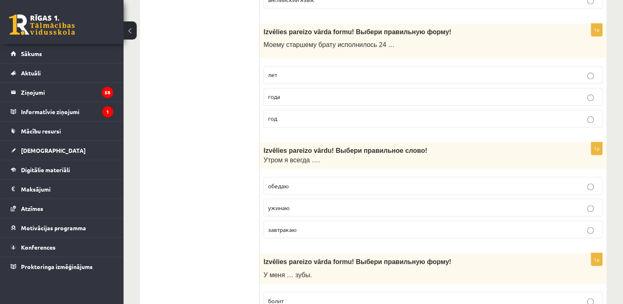
scroll to position [1400, 0]
click at [307, 98] on label "года" at bounding box center [433, 97] width 339 height 18
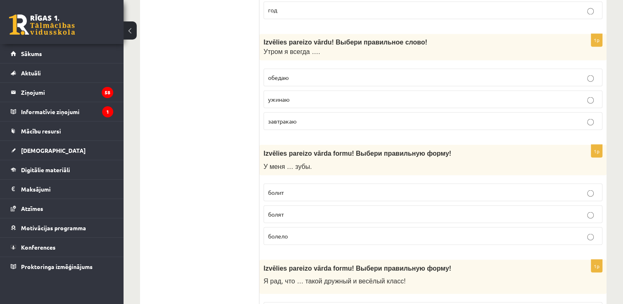
scroll to position [1524, 0]
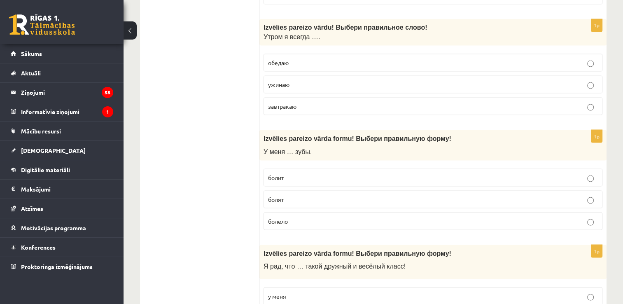
click at [306, 102] on p "завтракаю" at bounding box center [433, 106] width 330 height 9
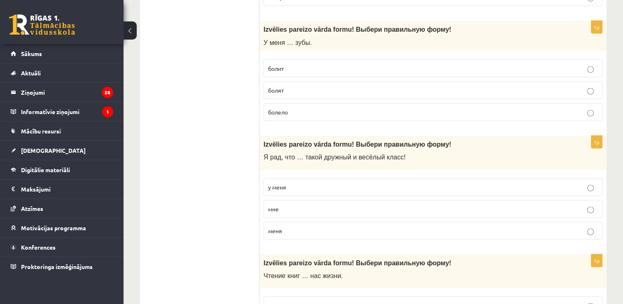
scroll to position [1648, 0]
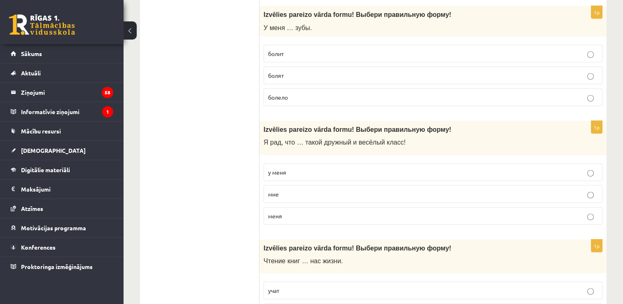
click at [337, 73] on p "болят" at bounding box center [433, 75] width 330 height 9
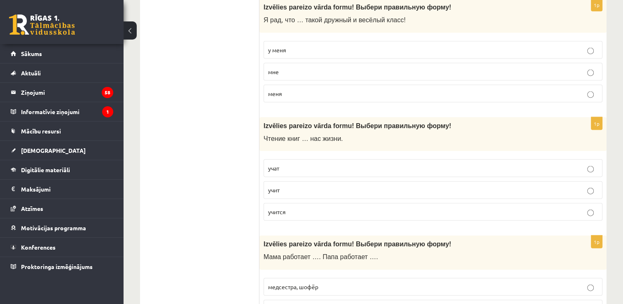
scroll to position [1771, 0]
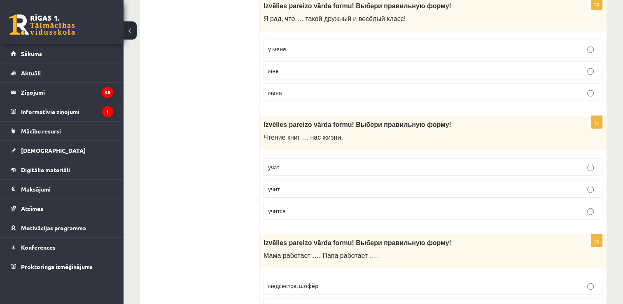
click at [341, 44] on p "у меня" at bounding box center [433, 48] width 330 height 9
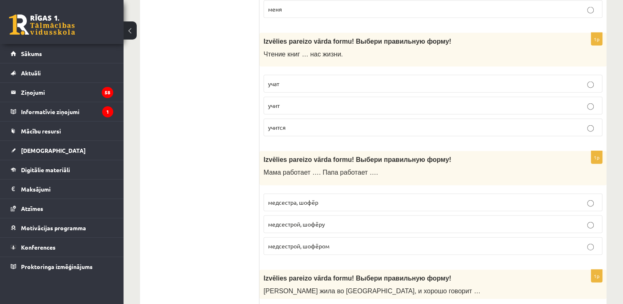
scroll to position [1853, 0]
click at [343, 80] on p "учат" at bounding box center [433, 84] width 330 height 9
click at [343, 102] on p "учит" at bounding box center [433, 106] width 330 height 9
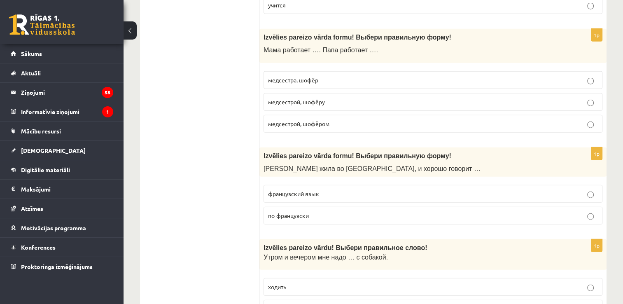
scroll to position [1977, 0]
click at [343, 119] on p "медсестрой, шофёром" at bounding box center [433, 123] width 330 height 9
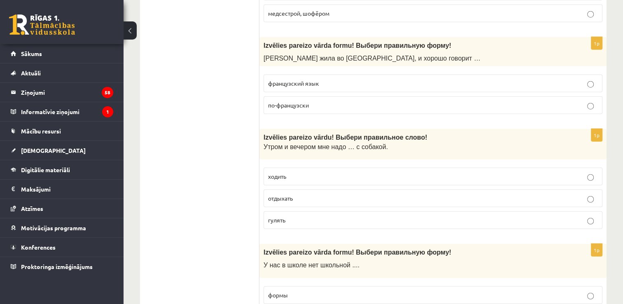
scroll to position [2101, 0]
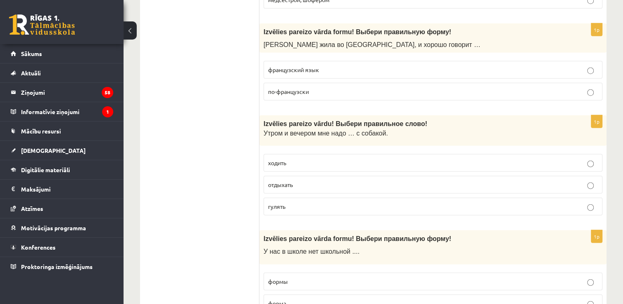
click at [345, 83] on label "по-французски" at bounding box center [433, 92] width 339 height 18
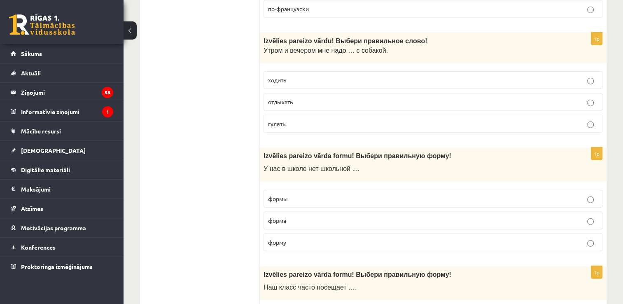
scroll to position [2183, 0]
click at [335, 120] on p "гулять" at bounding box center [433, 124] width 330 height 9
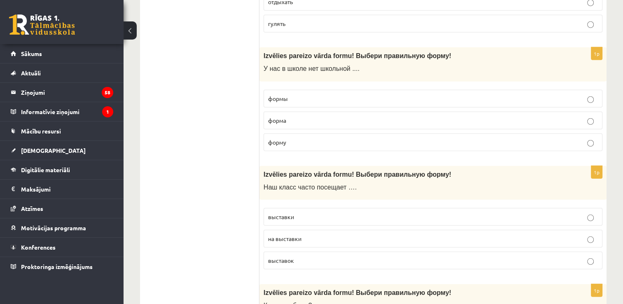
scroll to position [2307, 0]
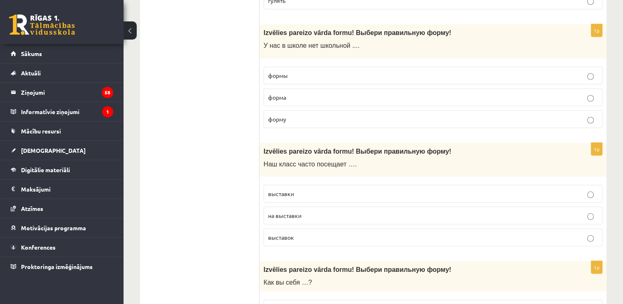
click at [349, 71] on p "формы" at bounding box center [433, 75] width 330 height 9
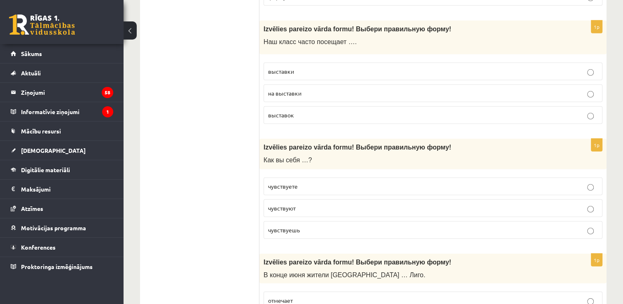
scroll to position [2430, 0]
click at [347, 66] on p "выставки" at bounding box center [433, 70] width 330 height 9
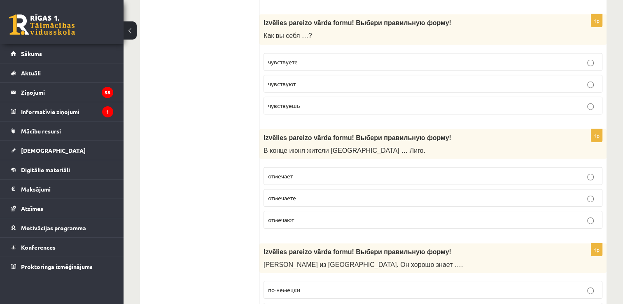
scroll to position [2554, 0]
click at [356, 56] on label "чувствуете" at bounding box center [433, 62] width 339 height 18
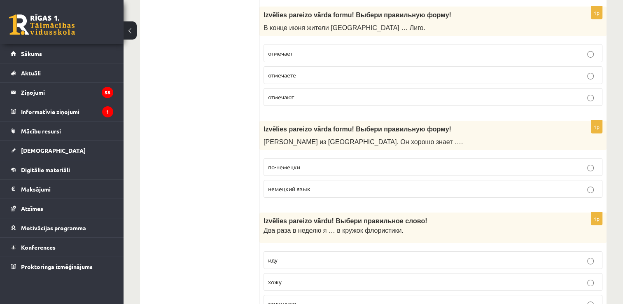
scroll to position [2677, 0]
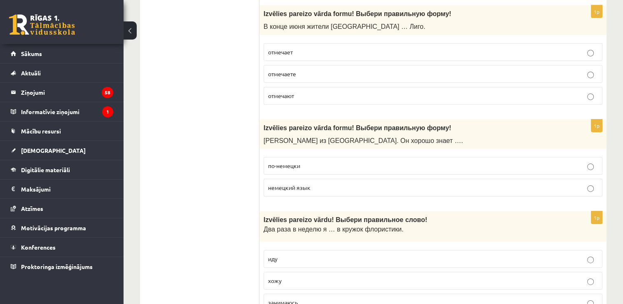
click at [333, 91] on p "отмечают" at bounding box center [433, 95] width 330 height 9
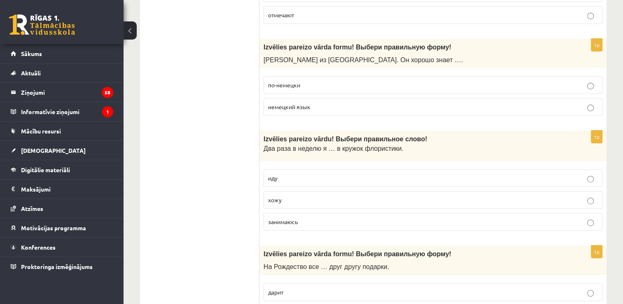
scroll to position [2760, 0]
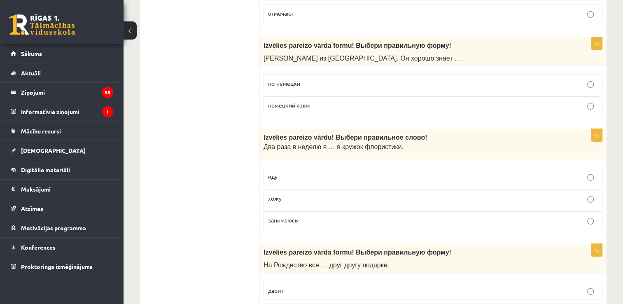
click at [330, 101] on p "немецкий язык" at bounding box center [433, 105] width 330 height 9
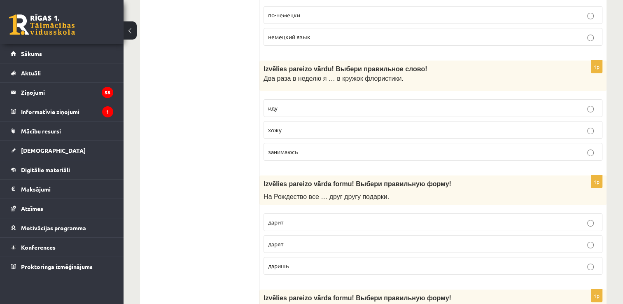
scroll to position [2842, 0]
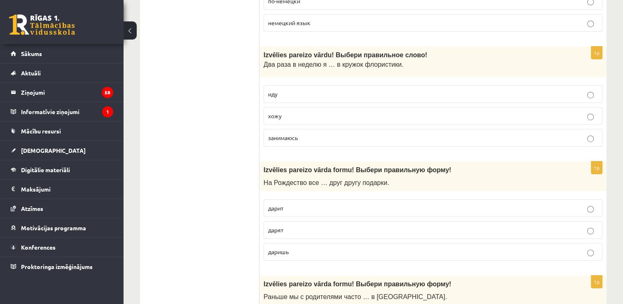
click at [336, 107] on label "хожу" at bounding box center [433, 116] width 339 height 18
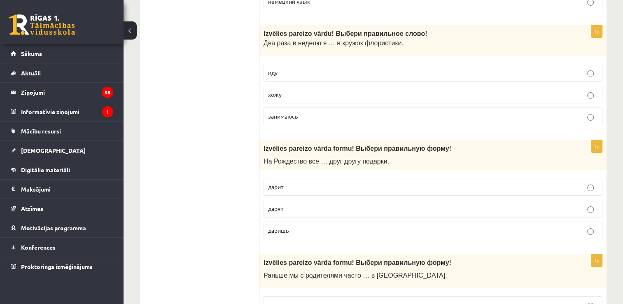
scroll to position [2966, 0]
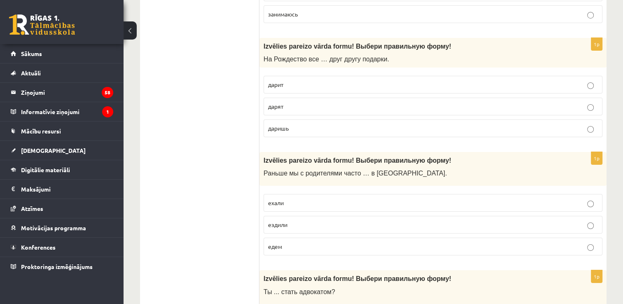
click at [337, 102] on p "дарят" at bounding box center [433, 106] width 330 height 9
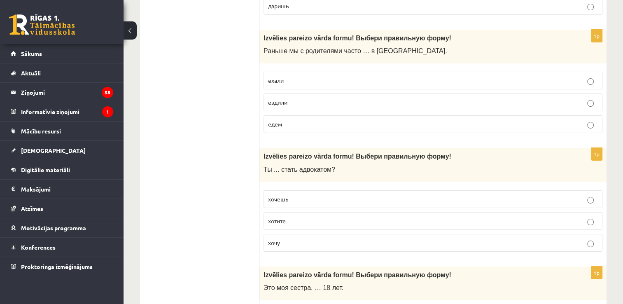
scroll to position [3089, 0]
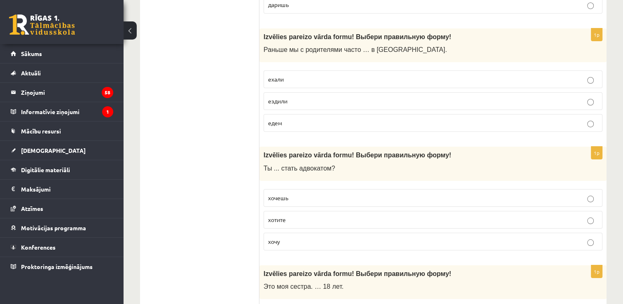
click at [316, 92] on label "ездили" at bounding box center [433, 101] width 339 height 18
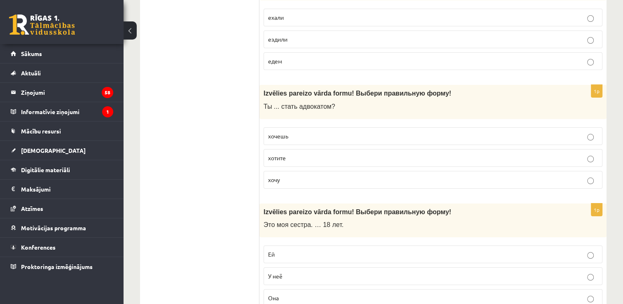
scroll to position [3172, 0]
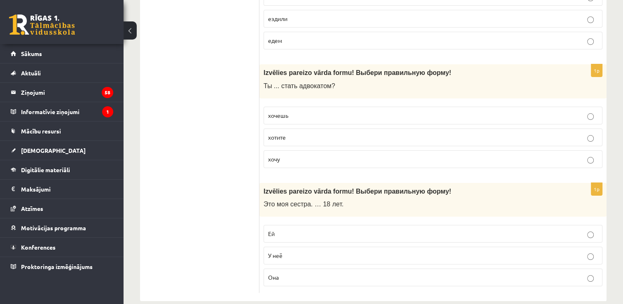
click at [334, 111] on p "хочешь" at bounding box center [433, 115] width 330 height 9
click at [348, 229] on p "Ей" at bounding box center [433, 233] width 330 height 9
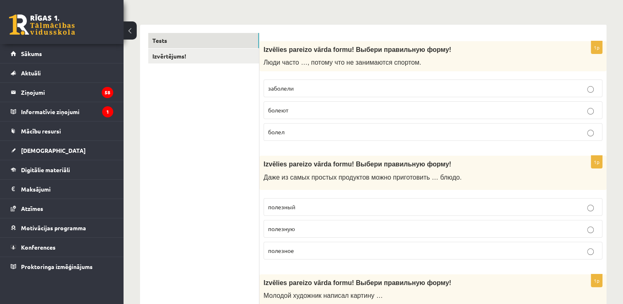
scroll to position [0, 0]
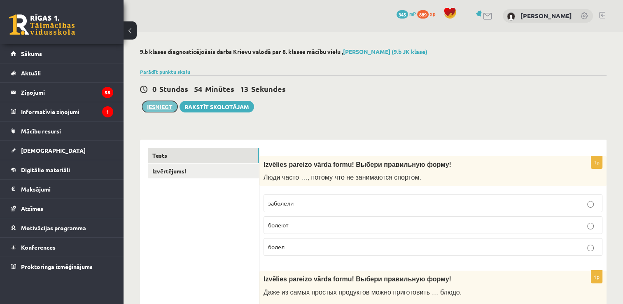
click at [164, 106] on button "Iesniegt" at bounding box center [159, 107] width 35 height 12
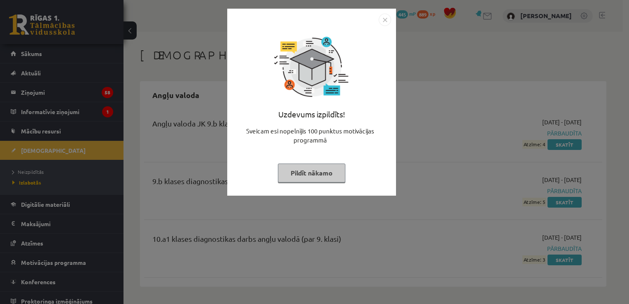
click at [323, 178] on button "Pildīt nākamo" at bounding box center [312, 173] width 68 height 19
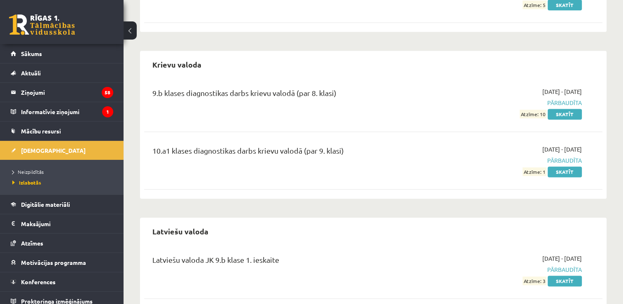
scroll to position [1153, 0]
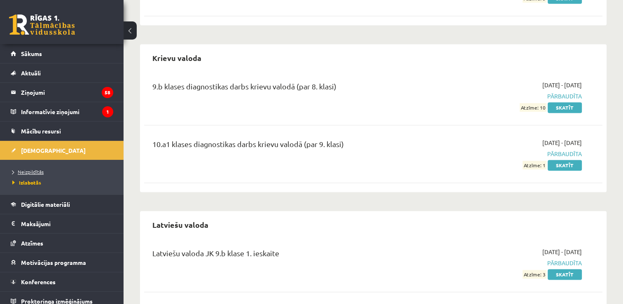
click at [38, 169] on span "Neizpildītās" at bounding box center [27, 171] width 31 height 7
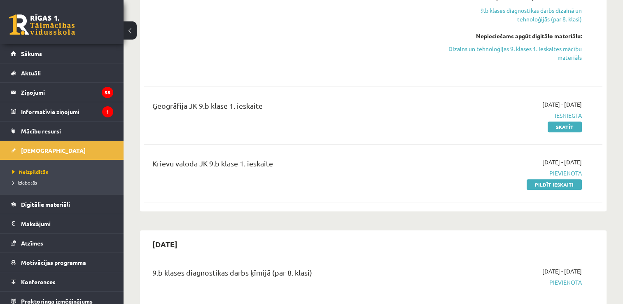
scroll to position [494, 0]
click at [561, 183] on link "Pildīt ieskaiti" at bounding box center [554, 184] width 55 height 11
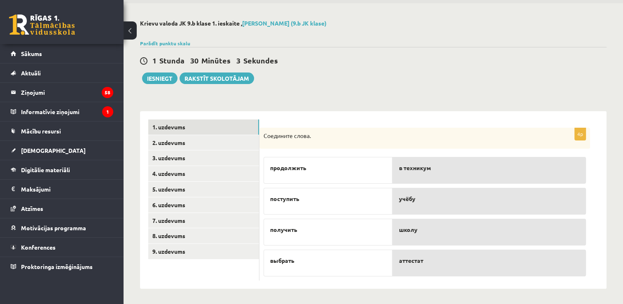
scroll to position [30, 0]
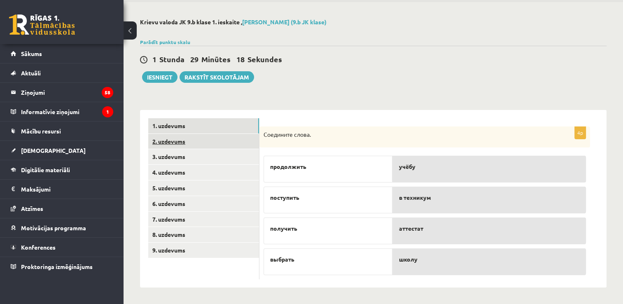
click at [218, 140] on link "2. uzdevums" at bounding box center [203, 141] width 111 height 15
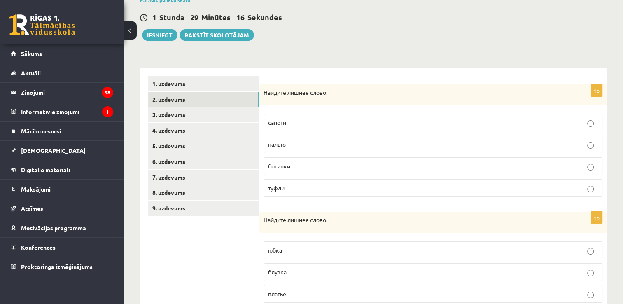
scroll to position [71, 0]
click at [379, 141] on p "пальто" at bounding box center [433, 145] width 330 height 9
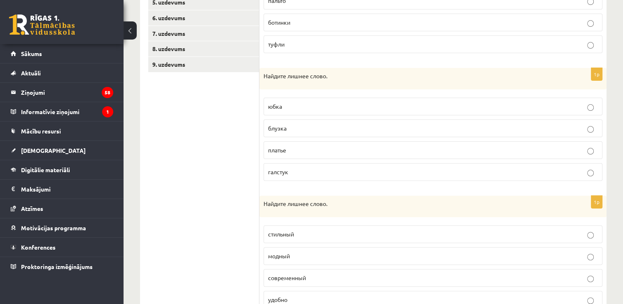
scroll to position [236, 0]
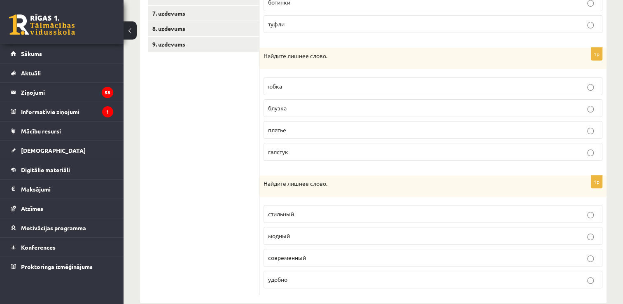
click at [339, 151] on p "галстук" at bounding box center [433, 151] width 330 height 9
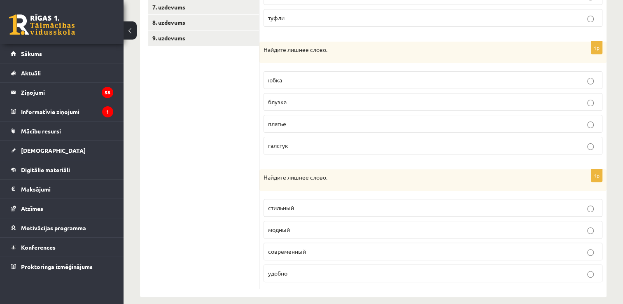
scroll to position [249, 0]
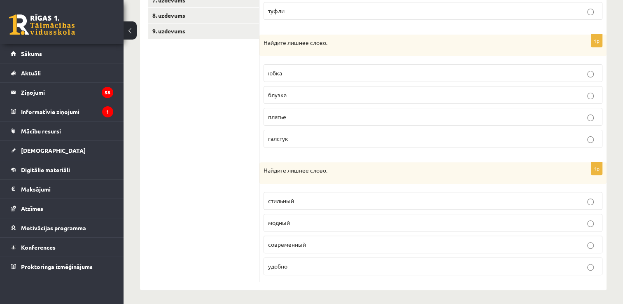
click at [338, 263] on p "удобно" at bounding box center [433, 266] width 330 height 9
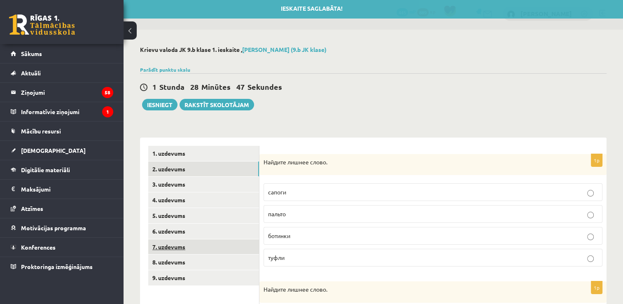
scroll to position [0, 0]
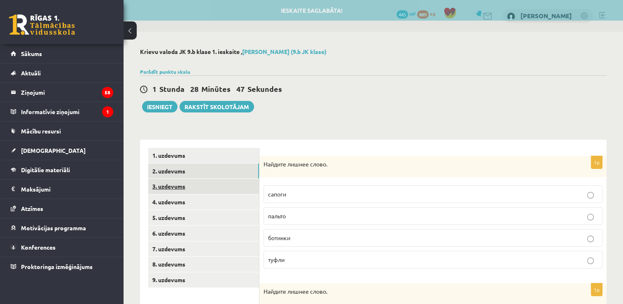
click at [222, 194] on link "3. uzdevums" at bounding box center [203, 186] width 111 height 15
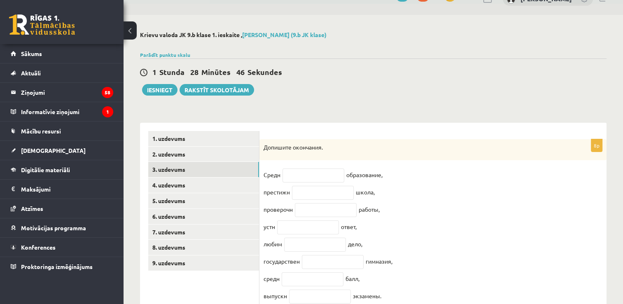
scroll to position [54, 0]
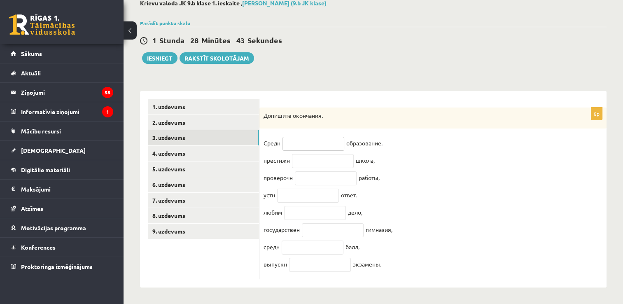
click at [328, 139] on input "text" at bounding box center [314, 144] width 62 height 14
click at [201, 147] on link "4. uzdevums" at bounding box center [203, 153] width 111 height 15
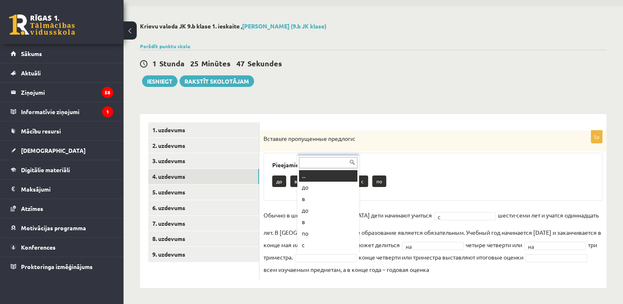
scroll to position [10, 0]
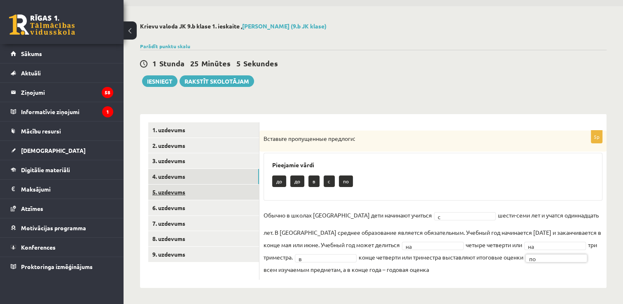
click at [201, 197] on link "5. uzdevums" at bounding box center [203, 192] width 111 height 15
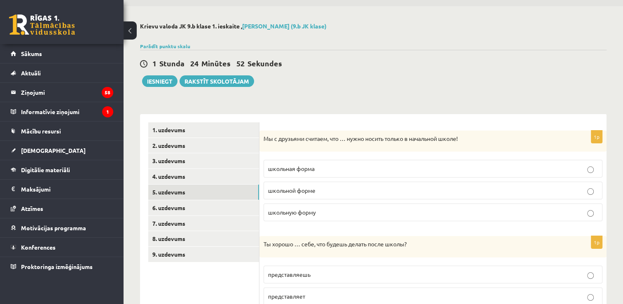
click at [322, 214] on p "школьную форму" at bounding box center [433, 212] width 330 height 9
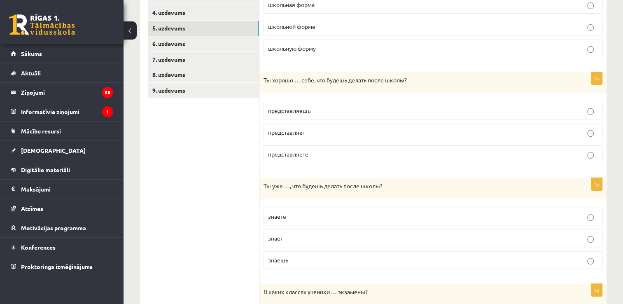
scroll to position [190, 0]
click at [325, 113] on p "представляешь" at bounding box center [433, 109] width 330 height 9
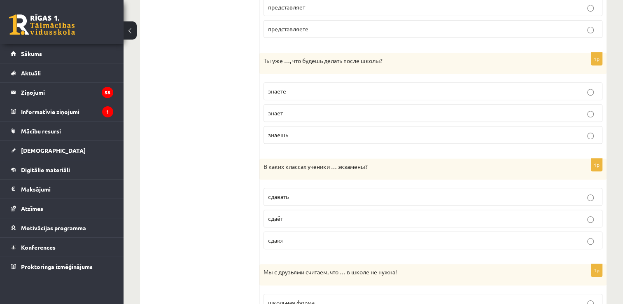
scroll to position [314, 0]
click at [308, 139] on label "знаешь" at bounding box center [433, 136] width 339 height 18
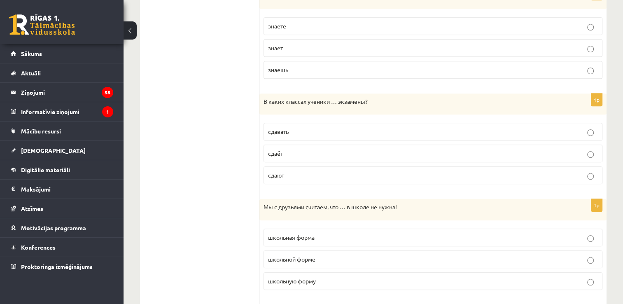
scroll to position [437, 0]
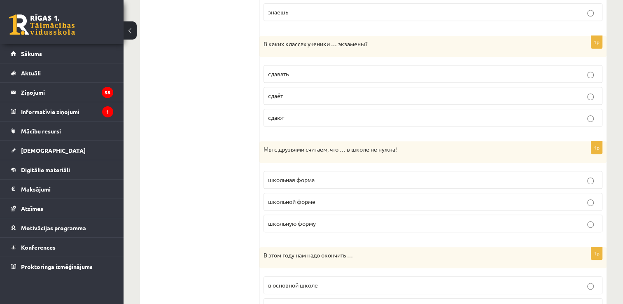
click at [305, 120] on label "сдают" at bounding box center [433, 118] width 339 height 18
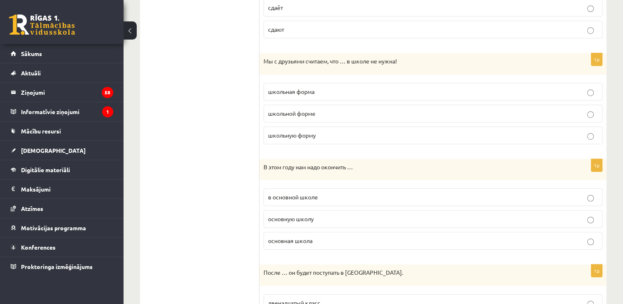
scroll to position [561, 0]
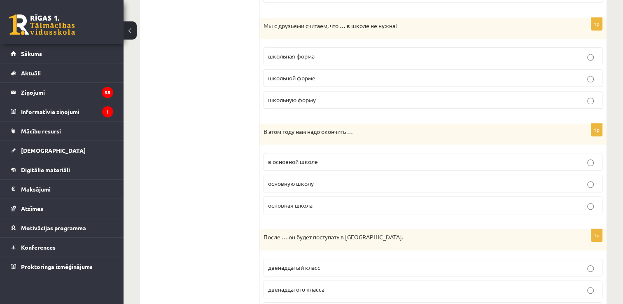
click at [325, 52] on p "школьная форма" at bounding box center [433, 56] width 330 height 9
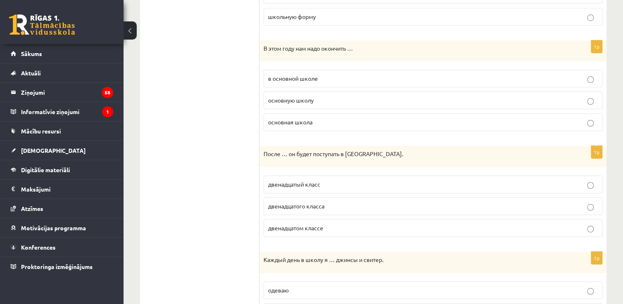
scroll to position [643, 0]
click at [336, 93] on label "основную школу" at bounding box center [433, 101] width 339 height 18
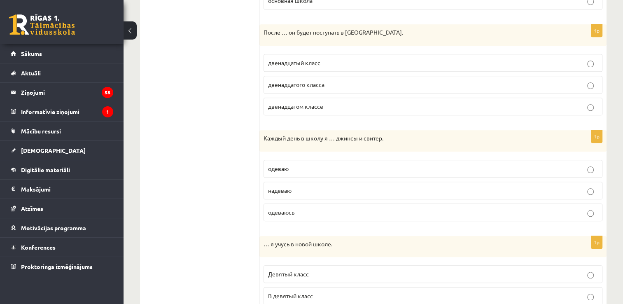
scroll to position [767, 0]
click at [306, 81] on span "двенадцатого класса" at bounding box center [296, 82] width 56 height 7
click at [303, 79] on span "двенадцатого класса" at bounding box center [296, 82] width 56 height 7
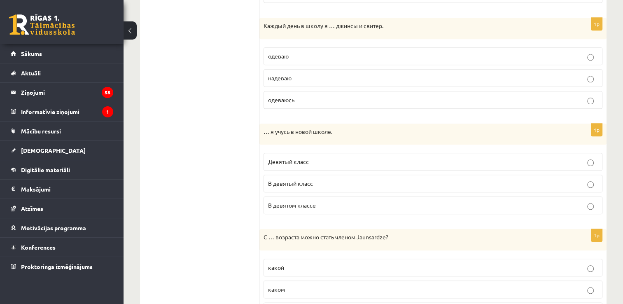
scroll to position [879, 0]
click at [360, 63] on fieldset "одеваю надеваю одеваюсь" at bounding box center [433, 76] width 339 height 68
click at [354, 77] on p "надеваю" at bounding box center [433, 77] width 330 height 9
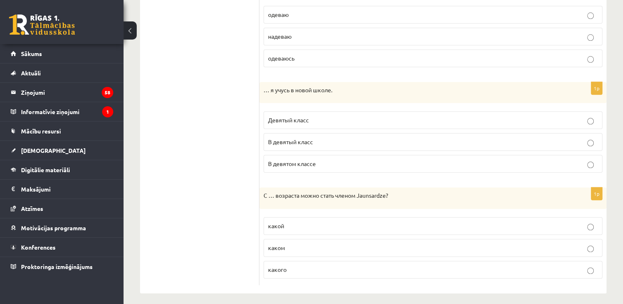
scroll to position [920, 0]
click at [317, 159] on p "В девятом классе" at bounding box center [433, 163] width 330 height 9
click at [298, 269] on label "какого" at bounding box center [433, 269] width 339 height 18
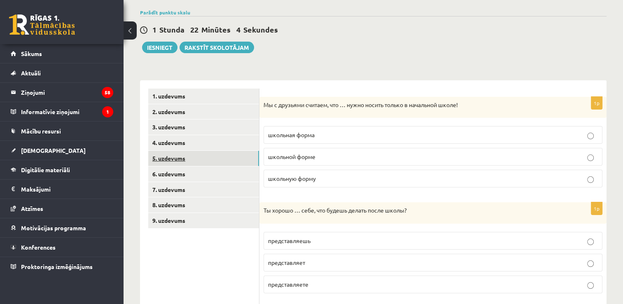
scroll to position [55, 0]
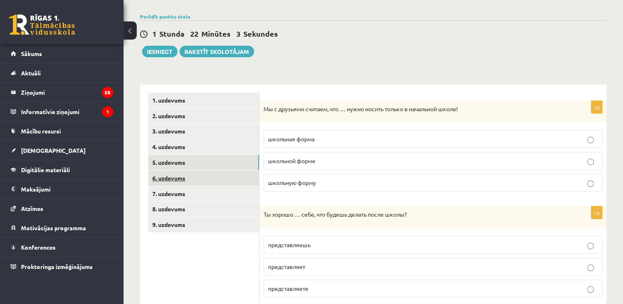
click at [227, 171] on link "6. uzdevums" at bounding box center [203, 178] width 111 height 15
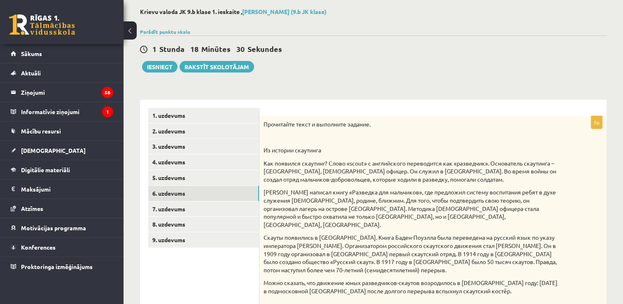
scroll to position [40, 0]
click at [190, 210] on link "7. uzdevums" at bounding box center [203, 209] width 111 height 15
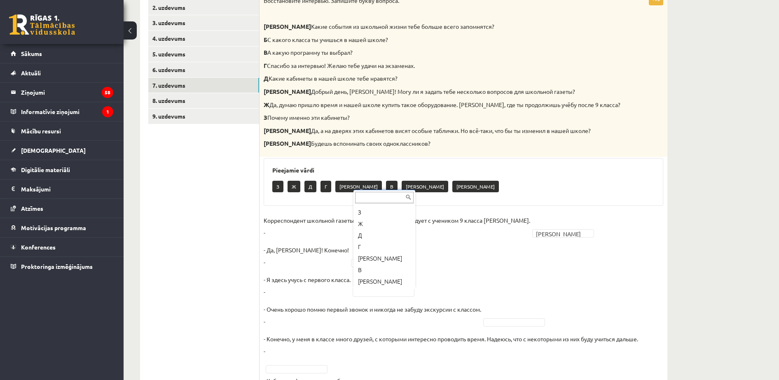
scroll to position [21, 0]
drag, startPoint x: 386, startPoint y: 279, endPoint x: 378, endPoint y: 281, distance: 7.7
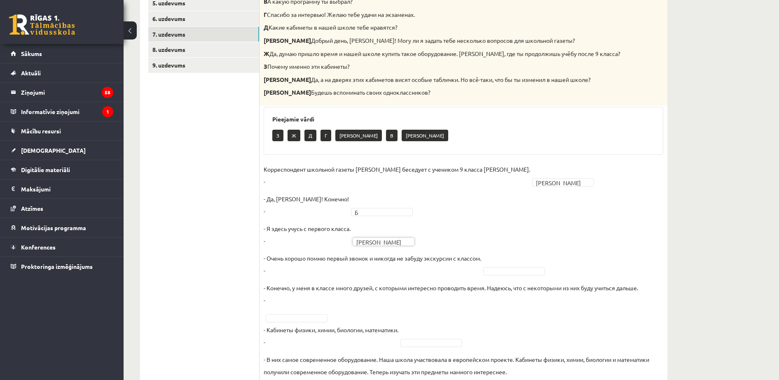
scroll to position [215, 0]
drag, startPoint x: 513, startPoint y: 357, endPoint x: 505, endPoint y: 357, distance: 7.8
click at [439, 304] on fieldset "Корреспондент школьной газеты Анна Берзиня беседует с учеником 9 класса Андреем…" at bounding box center [464, 342] width 400 height 358
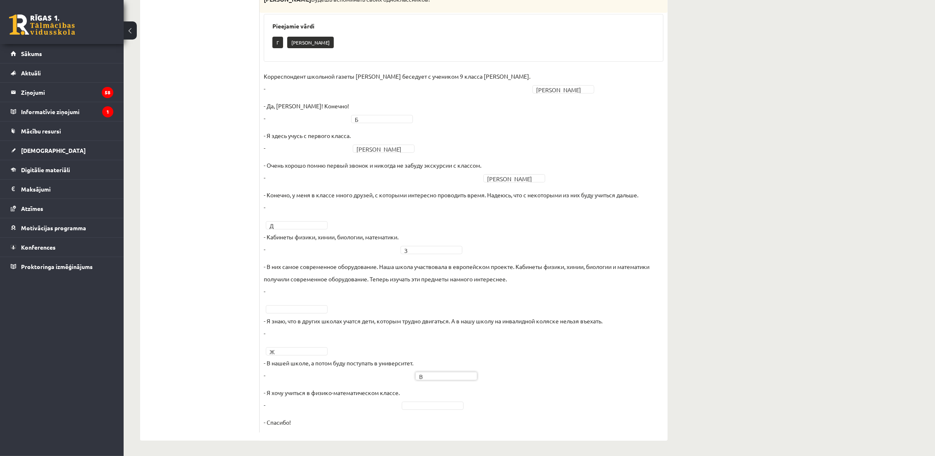
scroll to position [309, 0]
click at [271, 300] on fieldset "Корреспондент школьной газеты Анна Берзиня беседует с учеником 9 класса Андреем…" at bounding box center [464, 248] width 400 height 358
click at [297, 302] on fieldset "Корреспондент школьной газеты Анна Берзиня беседует с учеником 9 класса Андреем…" at bounding box center [464, 248] width 400 height 358
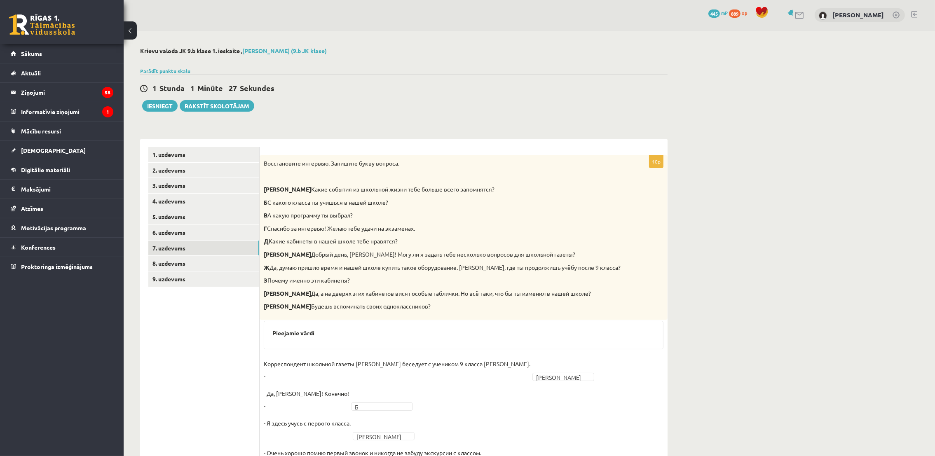
scroll to position [0, 0]
click at [164, 259] on link "8. uzdevums" at bounding box center [203, 264] width 111 height 15
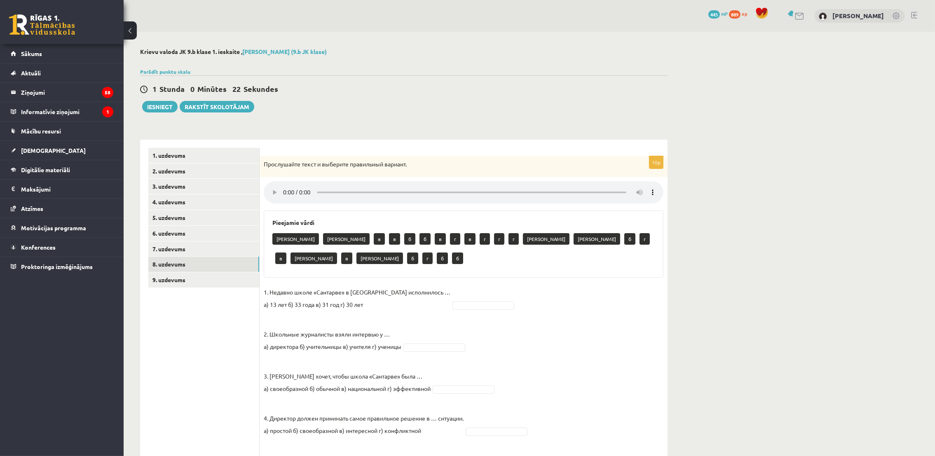
click at [438, 304] on div "... а а в в б б в г в г г г а а б г в а в а б г б б" at bounding box center [455, 339] width 62 height 99
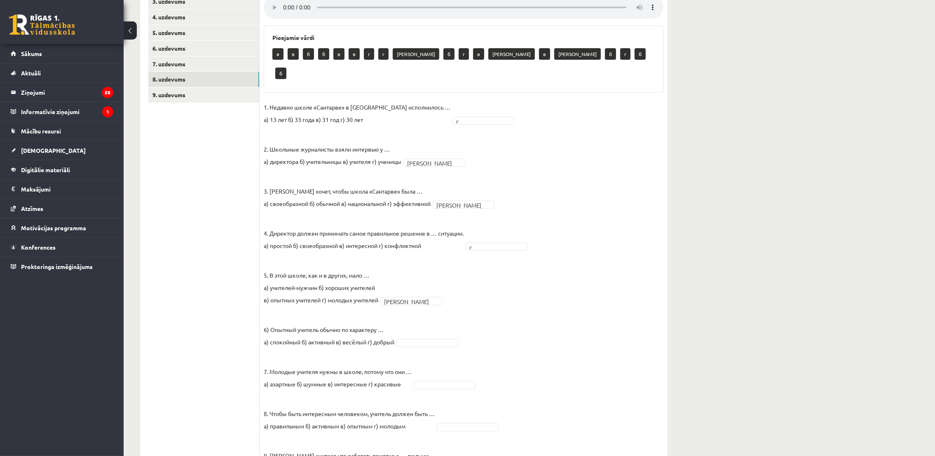
scroll to position [160, 0]
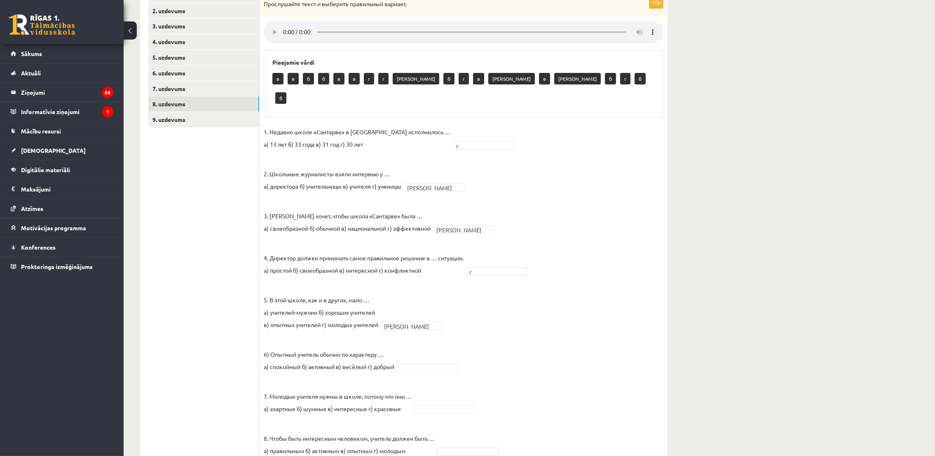
click at [275, 6] on div "10p Прослушайте текст и выберите правильный вариант. Pieejamie vārdi в в б б в …" at bounding box center [463, 273] width 408 height 554
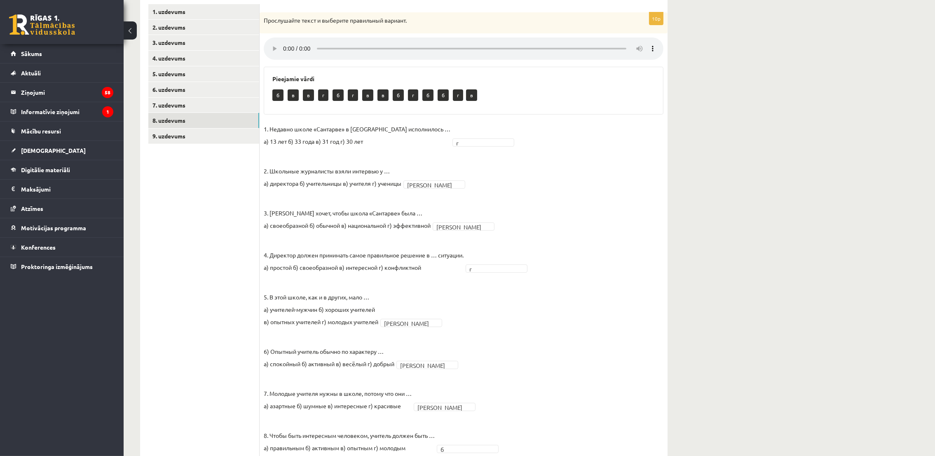
scroll to position [0, 0]
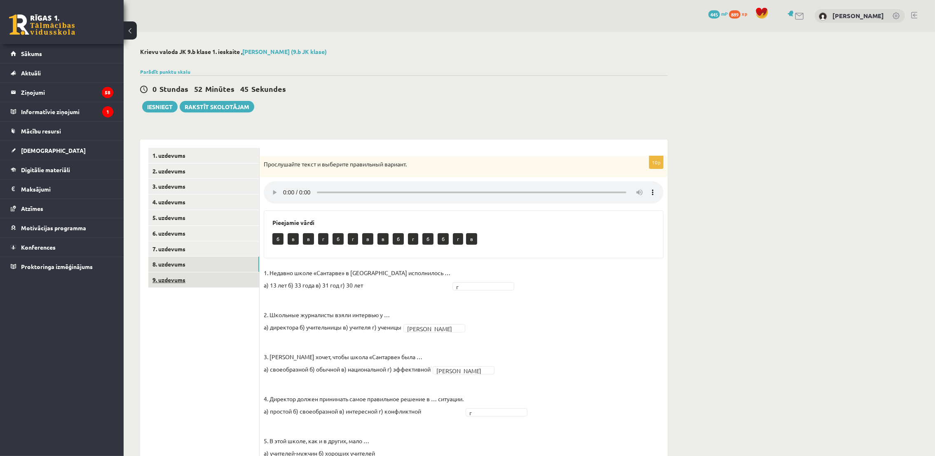
click at [214, 280] on link "9. uzdevums" at bounding box center [203, 279] width 111 height 15
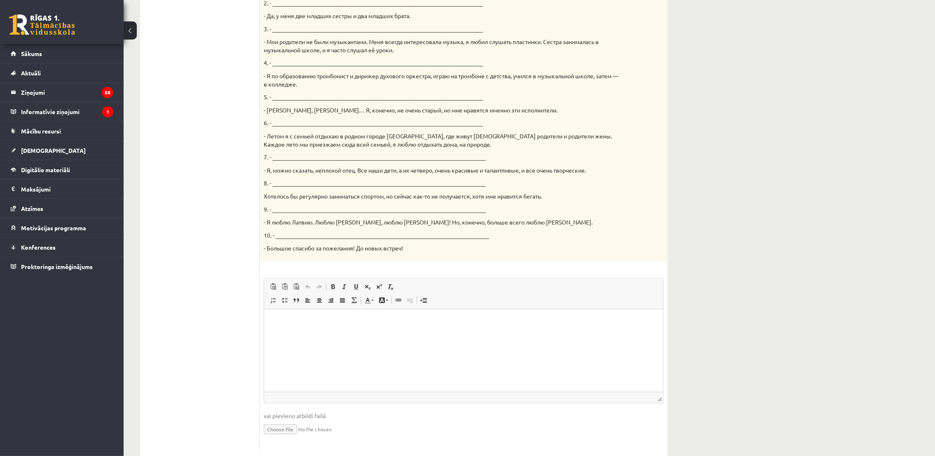
scroll to position [343, 0]
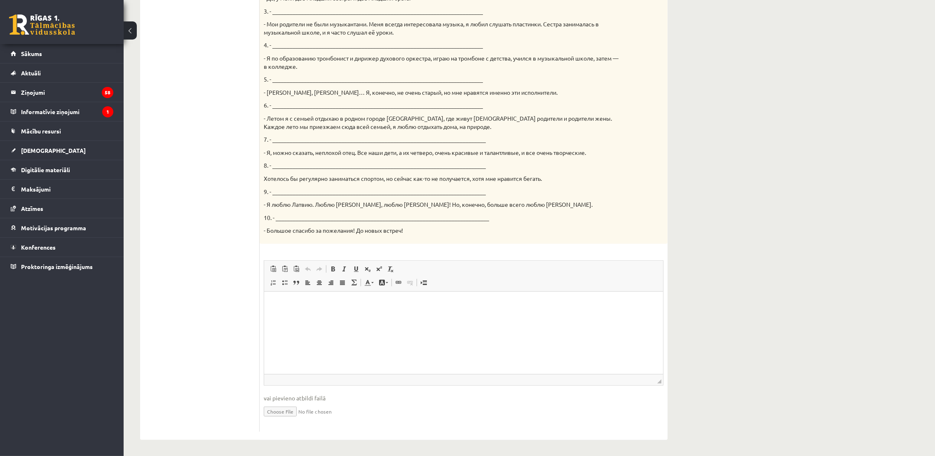
click at [341, 218] on p "10. - __________________________________________________________________________" at bounding box center [443, 218] width 358 height 8
click at [379, 304] on html at bounding box center [463, 303] width 399 height 25
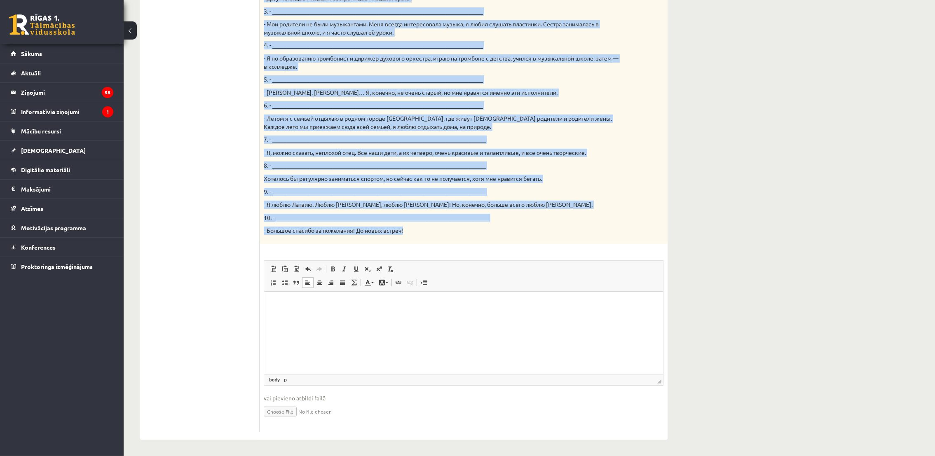
drag, startPoint x: 264, startPoint y: 42, endPoint x: 562, endPoint y: 224, distance: 348.8
click at [562, 224] on div "Твой собеседник – известный латвийский музыкант Интарс Бусулис. К данным ответа…" at bounding box center [463, 28] width 408 height 431
copy div "Твой собеседник – известный латвийский музыкант Интарс Бусулис. К данным ответа…"
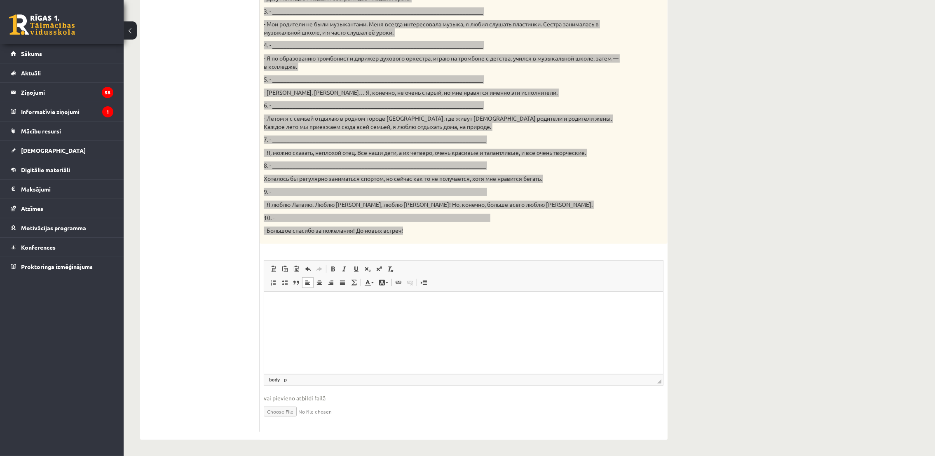
click at [416, 304] on html at bounding box center [463, 303] width 399 height 25
click at [386, 304] on p "Editor, wiswyg-editor-user-answer-47433958686600" at bounding box center [463, 303] width 382 height 9
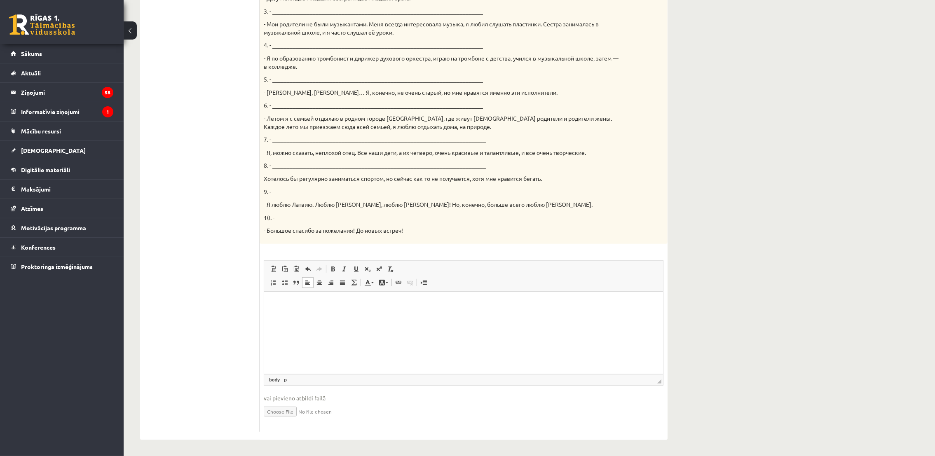
click at [288, 304] on p "Editor, wiswyg-editor-user-answer-47433958686600" at bounding box center [463, 303] width 382 height 9
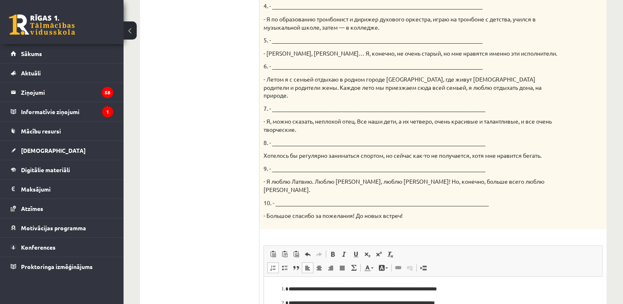
scroll to position [503, 0]
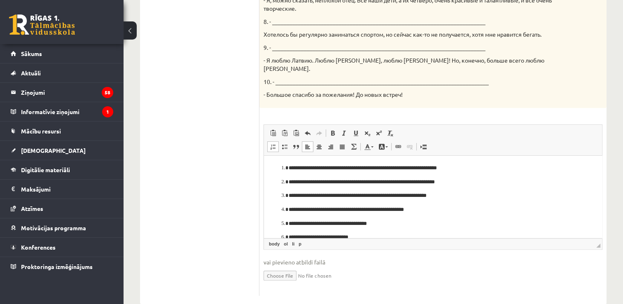
drag, startPoint x: 264, startPoint y: 207, endPoint x: 491, endPoint y: 353, distance: 269.2
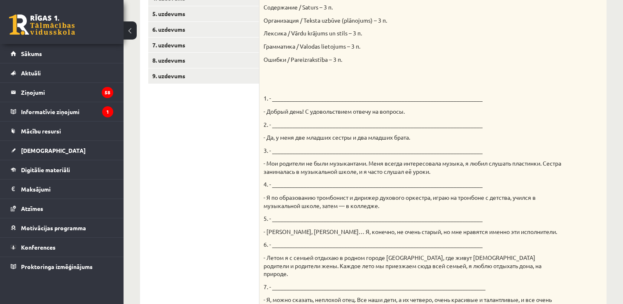
scroll to position [91, 0]
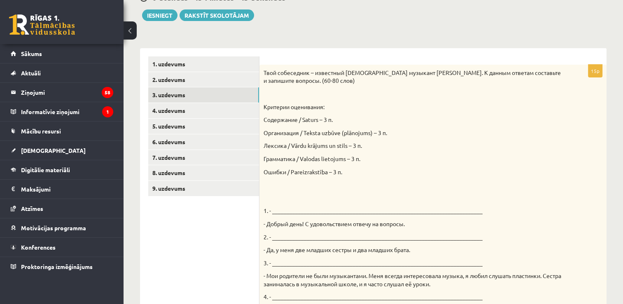
drag, startPoint x: 444, startPoint y: 667, endPoint x: 433, endPoint y: 680, distance: 17.2
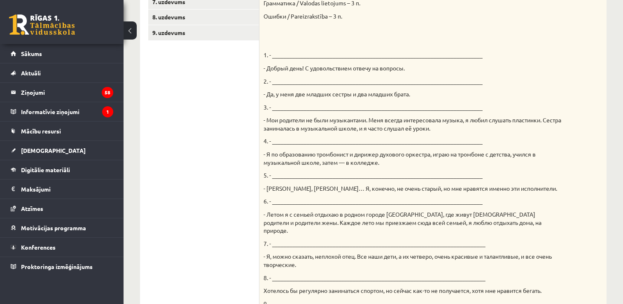
scroll to position [82, 0]
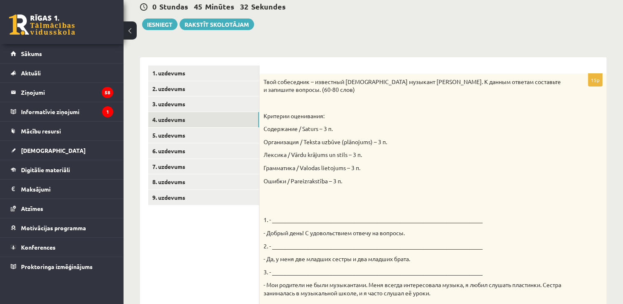
drag, startPoint x: 427, startPoint y: 682, endPoint x: 437, endPoint y: 708, distance: 27.2
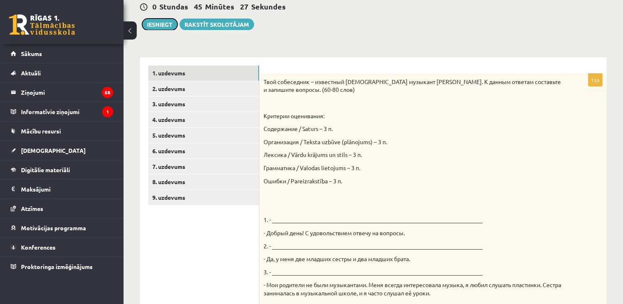
drag, startPoint x: 427, startPoint y: 652, endPoint x: 426, endPoint y: 602, distance: 49.8
click at [189, 70] on link "1. uzdevums" at bounding box center [203, 72] width 111 height 15
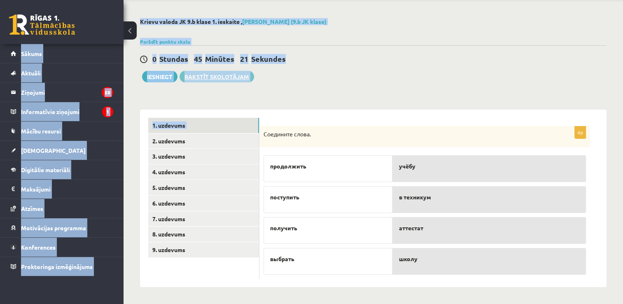
scroll to position [30, 0]
drag, startPoint x: 189, startPoint y: 70, endPoint x: 320, endPoint y: 80, distance: 130.5
click at [320, 80] on div "0 Stundas 45 Minūtes 20 Sekundes Ieskaite saglabāta! Iesniegt Rakstīt skolotājam" at bounding box center [373, 63] width 467 height 37
click at [320, 80] on div "0 Stundas 45 Minūtes 19 Sekundes Ieskaite saglabāta! Iesniegt Rakstīt skolotājam" at bounding box center [373, 63] width 467 height 37
drag, startPoint x: 320, startPoint y: 80, endPoint x: 320, endPoint y: 85, distance: 5.4
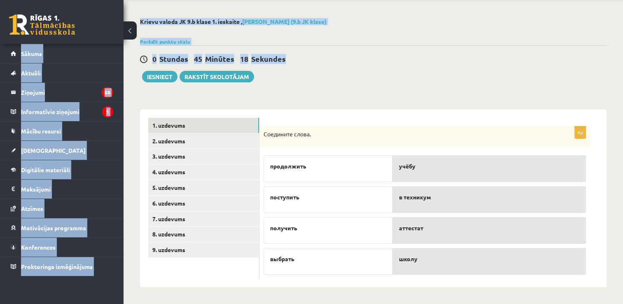
click at [320, 85] on div "**********" at bounding box center [374, 153] width 500 height 302
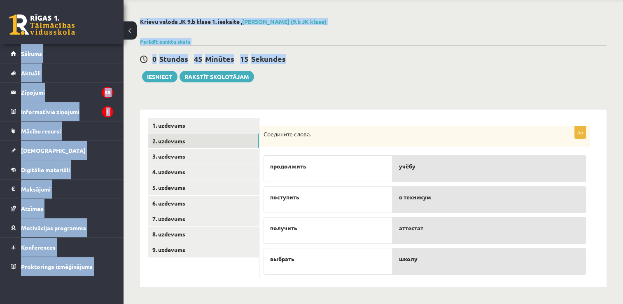
click at [173, 141] on link "2. uzdevums" at bounding box center [203, 140] width 111 height 15
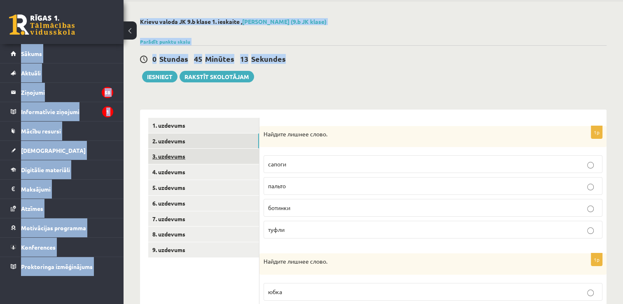
click at [175, 157] on link "3. uzdevums" at bounding box center [203, 156] width 111 height 15
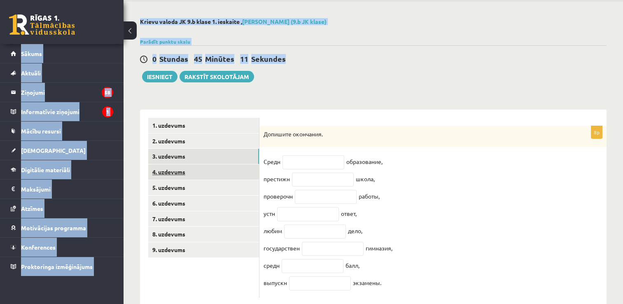
click at [168, 169] on link "4. uzdevums" at bounding box center [203, 171] width 111 height 15
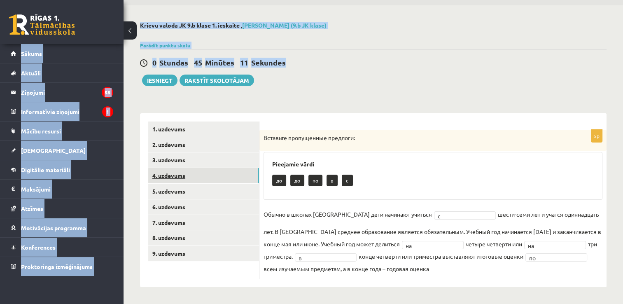
scroll to position [26, 0]
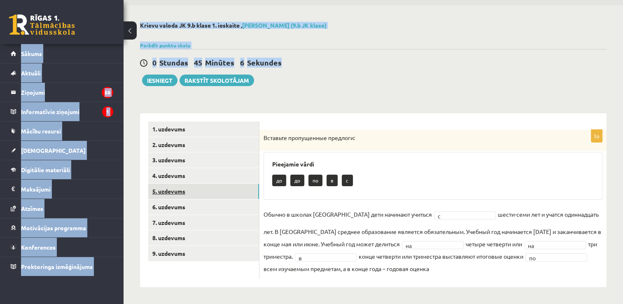
click at [178, 194] on link "5. uzdevums" at bounding box center [203, 191] width 111 height 15
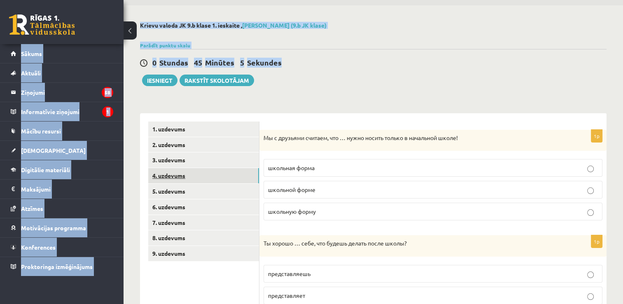
click at [175, 176] on link "4. uzdevums" at bounding box center [203, 175] width 111 height 15
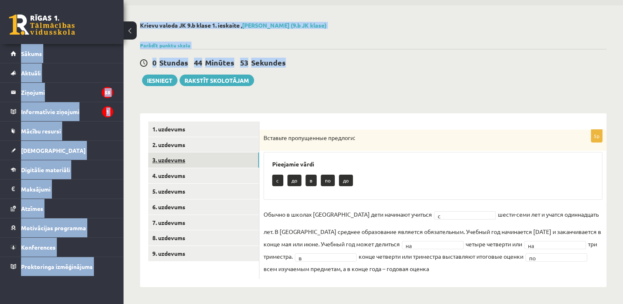
click at [172, 155] on link "3. uzdevums" at bounding box center [203, 159] width 111 height 15
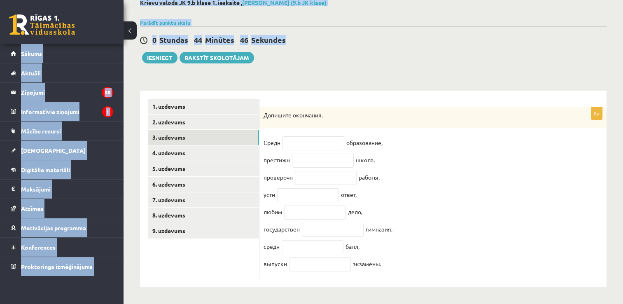
scroll to position [55, 0]
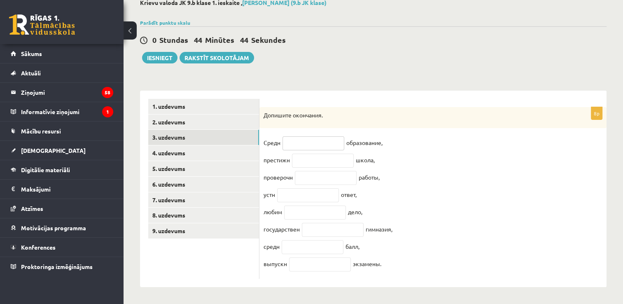
click at [332, 139] on input "text" at bounding box center [314, 143] width 62 height 14
drag, startPoint x: 265, startPoint y: 108, endPoint x: 395, endPoint y: 264, distance: 203.8
click at [395, 264] on div "8p Допишите окончания. Средн образование, престижн школа, проверочн работы, уст…" at bounding box center [432, 193] width 347 height 172
copy div "Допишите окончания. Средн образование, престижн школа, проверочн работы, устн о…"
click at [351, 35] on div "0 Stundas 44 Minūtes 10 Sekundes" at bounding box center [373, 40] width 467 height 11
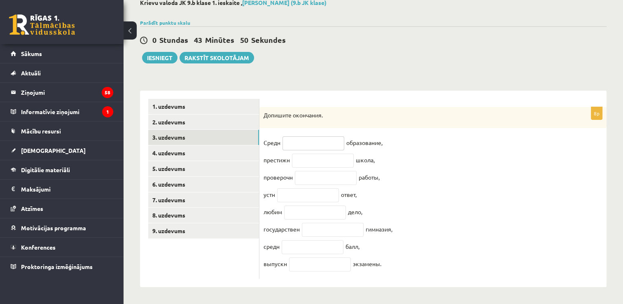
click at [309, 143] on input "text" at bounding box center [314, 143] width 62 height 14
type input "*"
type input "**"
click at [311, 154] on input "text" at bounding box center [323, 161] width 62 height 14
type input "*"
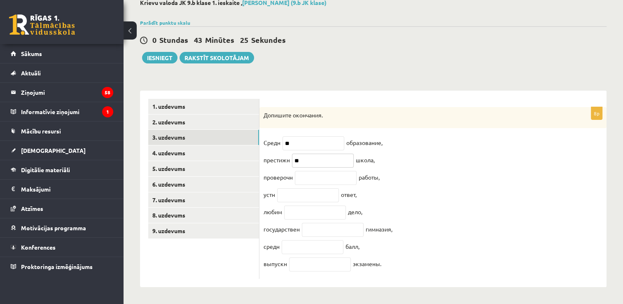
type input "**"
click at [318, 175] on input "text" at bounding box center [326, 178] width 62 height 14
type input "*"
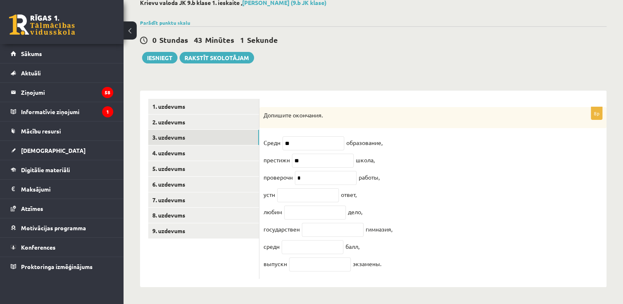
click at [297, 184] on fieldset "Средн ** образование, престижн ** школа, проверочн * работы, устн ответ, любим …" at bounding box center [433, 205] width 339 height 138
click at [297, 189] on input "text" at bounding box center [308, 195] width 62 height 14
type input "*"
click at [318, 172] on input "*" at bounding box center [326, 178] width 62 height 14
type input "**"
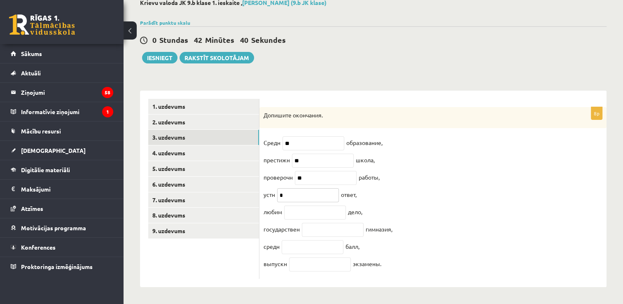
click at [308, 189] on input "*" at bounding box center [308, 195] width 62 height 14
type input "**"
click at [308, 215] on input "text" at bounding box center [315, 213] width 62 height 14
type input "*"
type input "**"
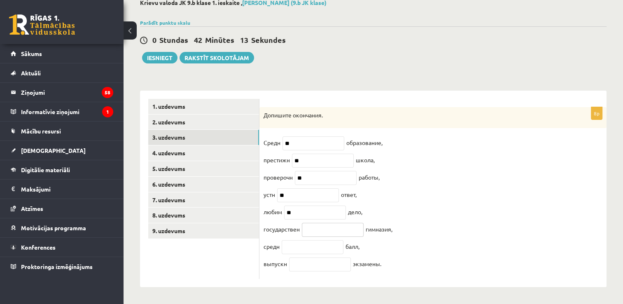
click at [323, 233] on input "text" at bounding box center [333, 230] width 62 height 14
type input "*"
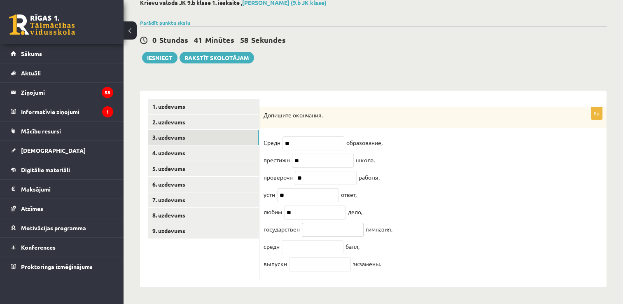
type input "*"
type input "***"
click at [308, 250] on input "text" at bounding box center [313, 247] width 62 height 14
type input "*"
type input "**"
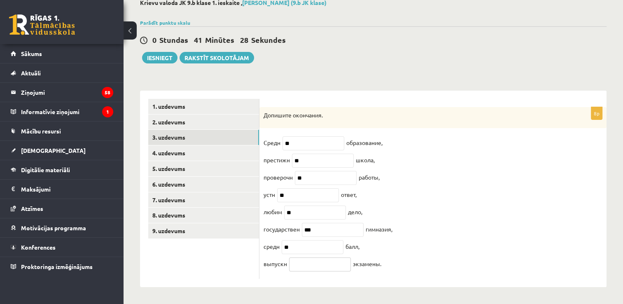
click at [316, 263] on input "text" at bounding box center [320, 264] width 62 height 14
type input "**"
click at [156, 53] on button "Iesniegt" at bounding box center [159, 58] width 35 height 12
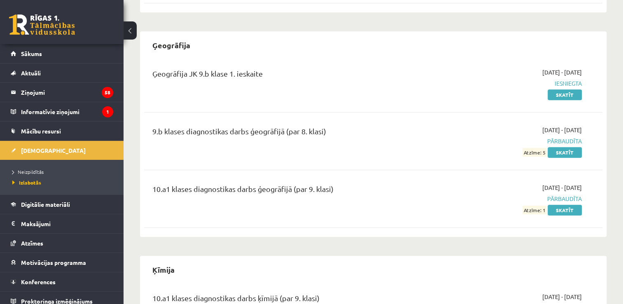
scroll to position [865, 0]
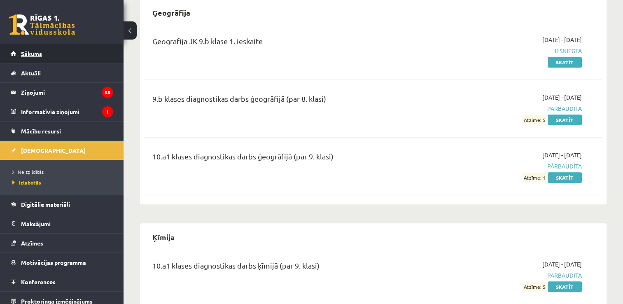
click at [49, 52] on link "Sākums" at bounding box center [62, 53] width 103 height 19
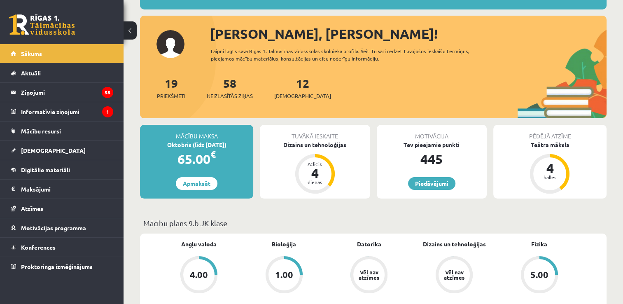
scroll to position [82, 0]
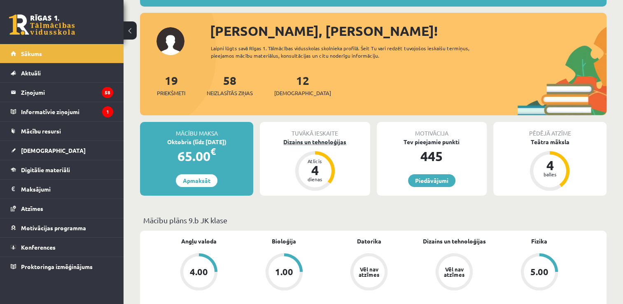
click at [294, 142] on div "Dizains un tehnoloģijas" at bounding box center [315, 142] width 110 height 9
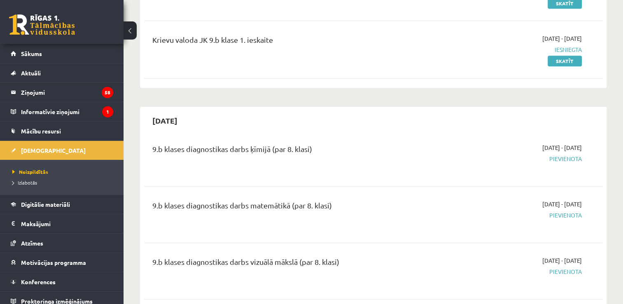
scroll to position [618, 0]
click at [44, 53] on link "Sākums" at bounding box center [62, 53] width 103 height 19
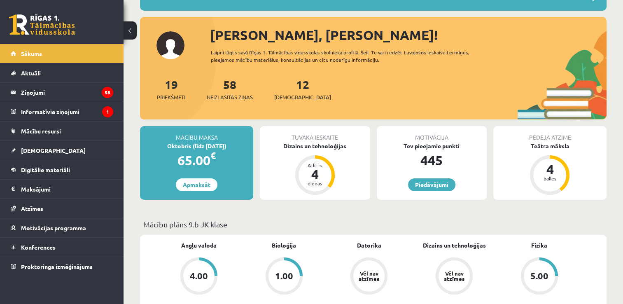
scroll to position [124, 0]
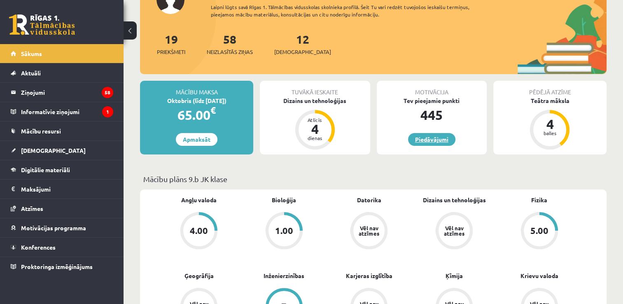
click at [430, 136] on link "Piedāvājumi" at bounding box center [431, 139] width 47 height 13
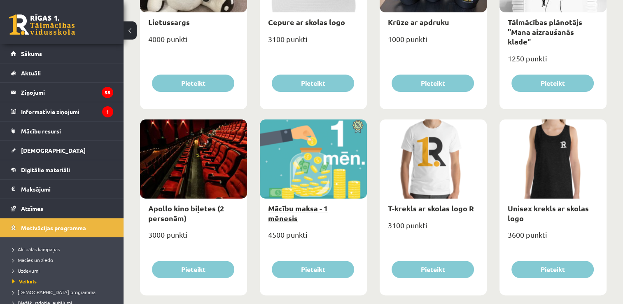
scroll to position [206, 0]
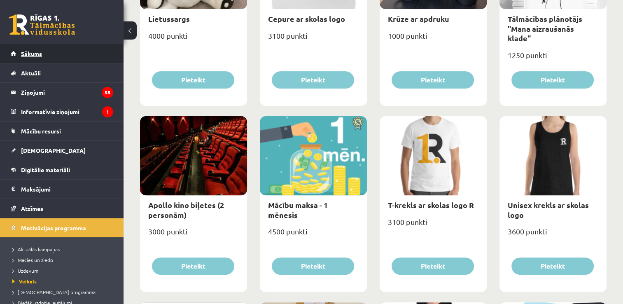
click at [33, 56] on span "Sākums" at bounding box center [31, 53] width 21 height 7
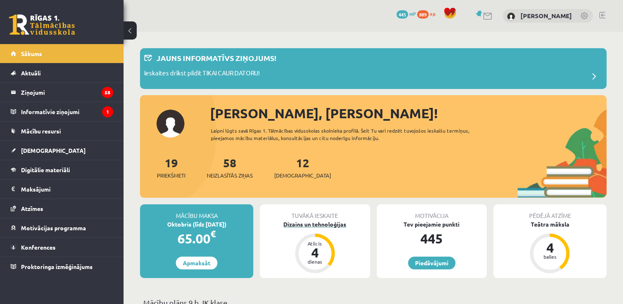
click at [312, 220] on div "Dizains un tehnoloģijas" at bounding box center [315, 224] width 110 height 9
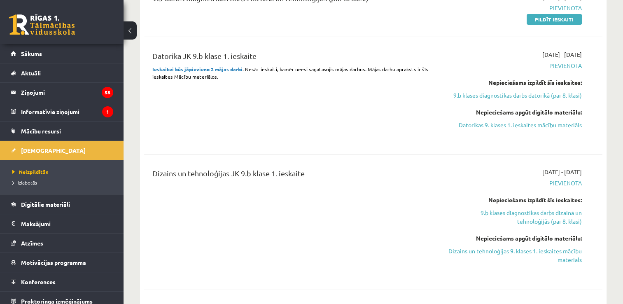
scroll to position [330, 0]
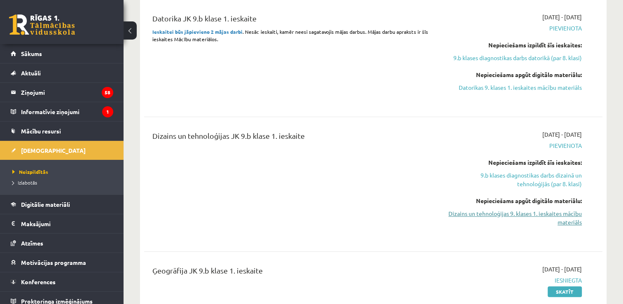
click at [467, 213] on link "Dizains un tehnoloģijas 9. klases 1. ieskaites mācību materiāls" at bounding box center [514, 217] width 135 height 17
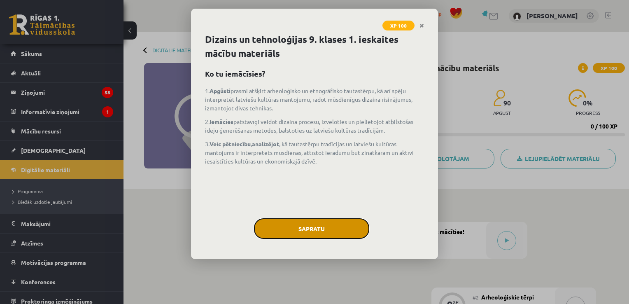
click at [316, 223] on button "Sapratu" at bounding box center [311, 228] width 115 height 21
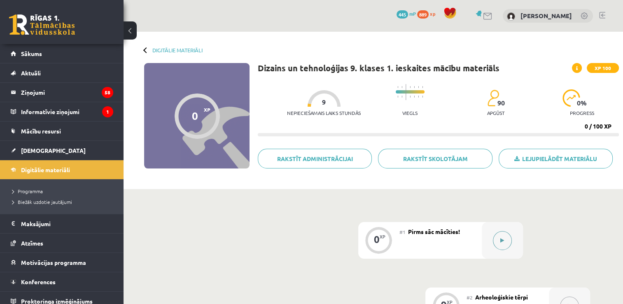
click at [497, 242] on button at bounding box center [502, 240] width 19 height 19
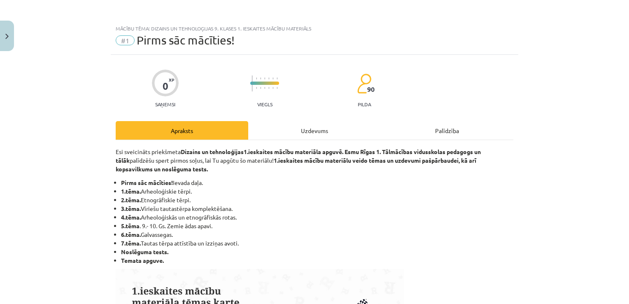
click at [310, 128] on div "Uzdevums" at bounding box center [314, 130] width 133 height 19
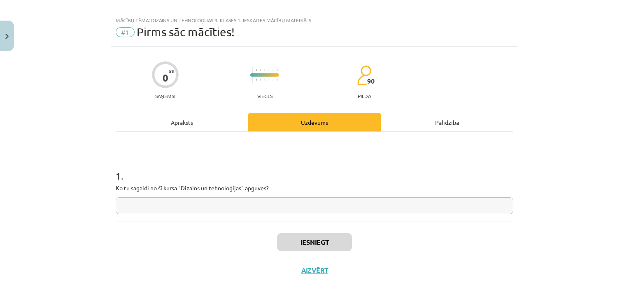
click at [240, 202] on input "text" at bounding box center [315, 205] width 398 height 17
type input "*"
click at [176, 206] on input "text" at bounding box center [315, 205] width 398 height 17
click at [303, 239] on button "Iesniegt" at bounding box center [314, 242] width 75 height 18
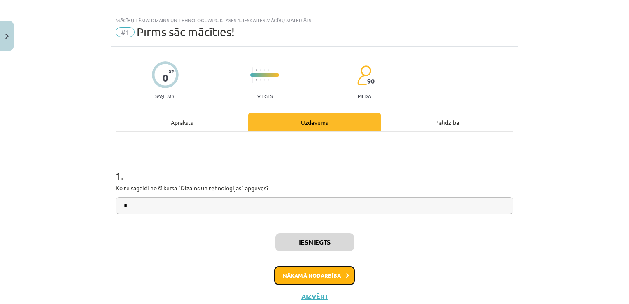
click at [291, 278] on button "Nākamā nodarbība" at bounding box center [314, 275] width 81 height 19
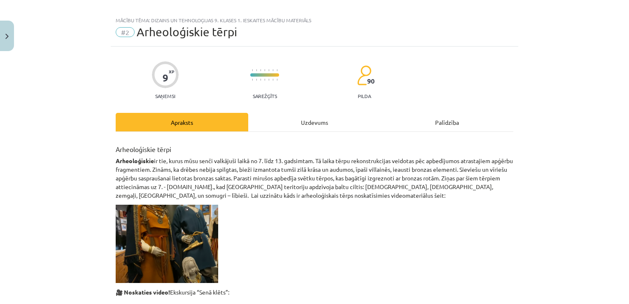
scroll to position [21, 0]
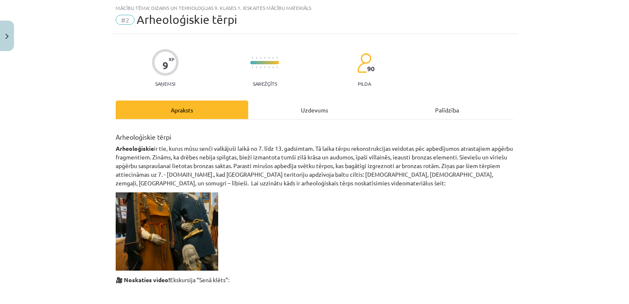
click at [307, 105] on div "Uzdevums" at bounding box center [314, 110] width 133 height 19
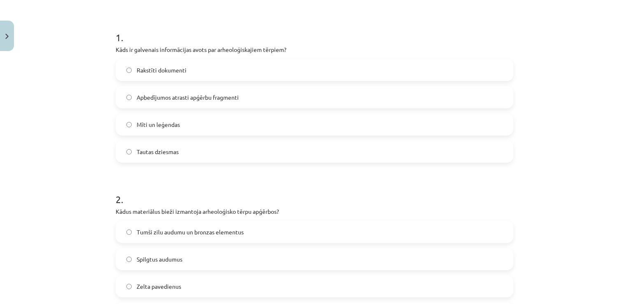
scroll to position [144, 0]
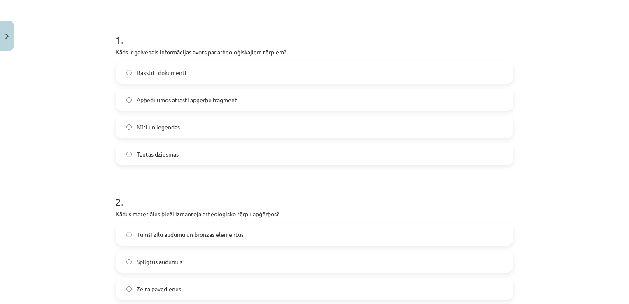
click at [116, 55] on p "Kāds ir galvenais informācijas avots par arheoloģiskajiem tērpiem?" at bounding box center [315, 52] width 398 height 9
click at [78, 72] on div "Mācību tēma: Dizains un tehnoloģijas 9. klases 1. ieskaites mācību materiāls #2…" at bounding box center [314, 152] width 629 height 304
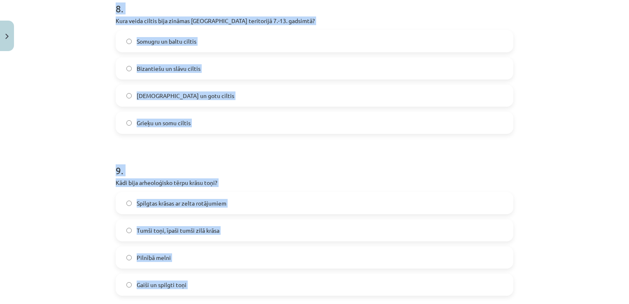
scroll to position [1395, 0]
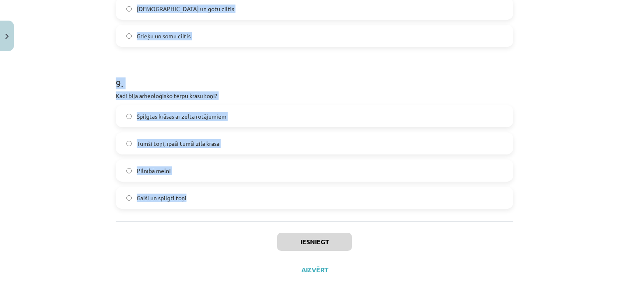
drag, startPoint x: 114, startPoint y: 51, endPoint x: 260, endPoint y: 210, distance: 216.0
copy form "Kāds ir galvenais informācijas avots par arheoloģiskajiem tērpiem? Rakstīti dok…"
click at [218, 127] on div "Spilgtas krāsas ar zelta rotājumiem" at bounding box center [315, 116] width 398 height 22
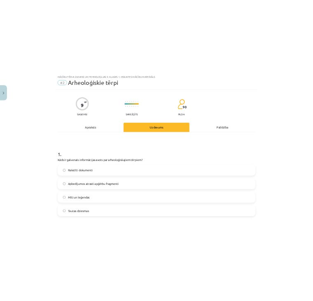
scroll to position [124, 0]
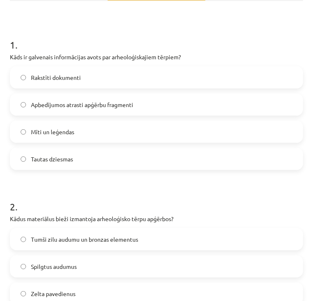
click at [67, 108] on span "Apbedījumos atrasti apģērbu fragmenti" at bounding box center [82, 105] width 102 height 9
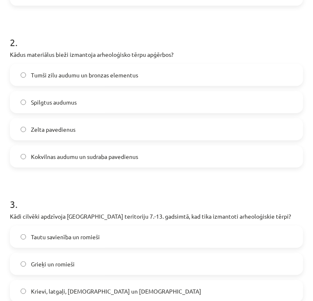
scroll to position [288, 0]
click at [99, 78] on span "Tumši zilu audumu un bronzas elementus" at bounding box center [84, 74] width 107 height 9
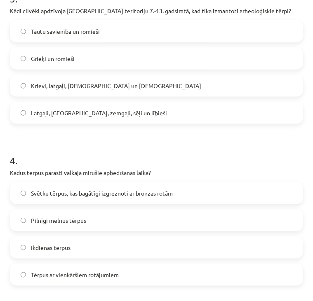
scroll to position [494, 0]
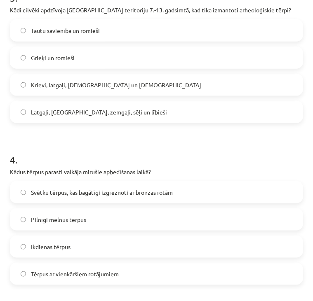
click at [56, 115] on span "Latgaļi, kurši, zemgaļi, sēļi un lībieši" at bounding box center [99, 112] width 136 height 9
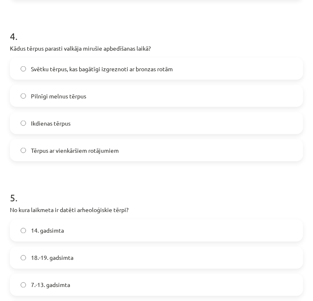
scroll to position [618, 0]
click at [109, 70] on span "Svētku tērpus, kas bagātīgi izgreznoti ar bronzas rotām" at bounding box center [102, 69] width 142 height 9
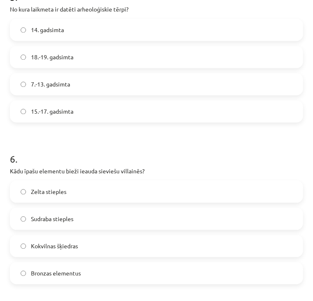
scroll to position [824, 0]
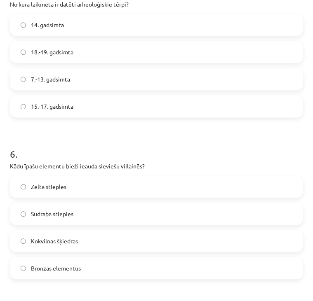
click at [92, 87] on label "7.-13. gadsimta" at bounding box center [156, 79] width 291 height 21
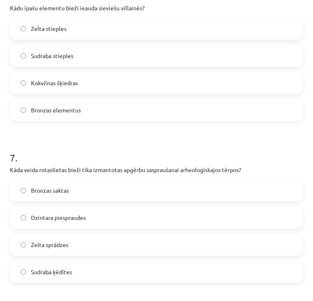
scroll to position [989, 0]
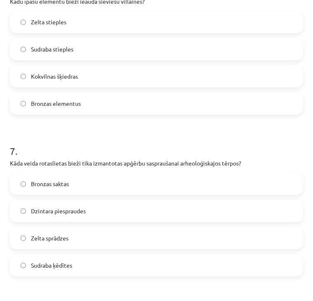
click at [108, 26] on label "Zelta stieples" at bounding box center [156, 22] width 291 height 21
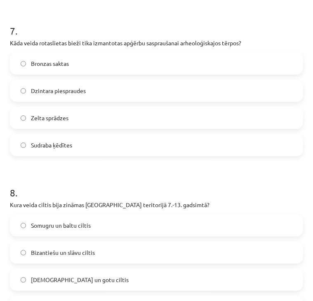
scroll to position [1112, 0]
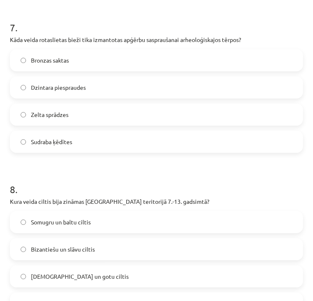
click at [81, 63] on label "Bronzas saktas" at bounding box center [156, 60] width 291 height 21
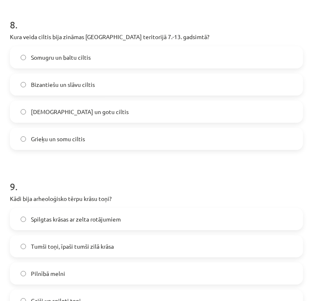
scroll to position [1277, 0]
click at [91, 63] on label "Somugru un baltu ciltis" at bounding box center [156, 57] width 291 height 21
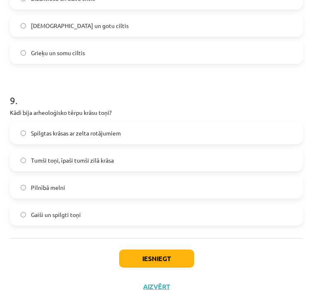
scroll to position [1367, 0]
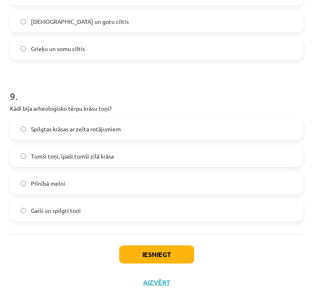
click at [88, 160] on label "Tumši toņi, īpaši tumši zilā krāsa" at bounding box center [156, 156] width 291 height 21
click at [168, 251] on button "Iesniegt" at bounding box center [156, 254] width 75 height 18
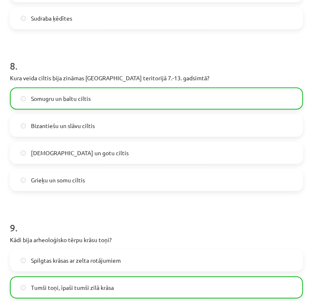
scroll to position [1393, 0]
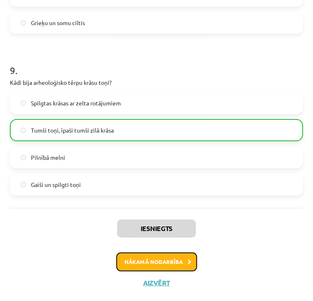
click at [175, 261] on button "Nākamā nodarbība" at bounding box center [156, 261] width 81 height 19
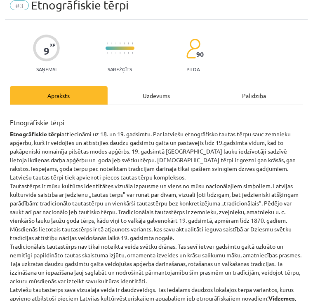
scroll to position [5, 0]
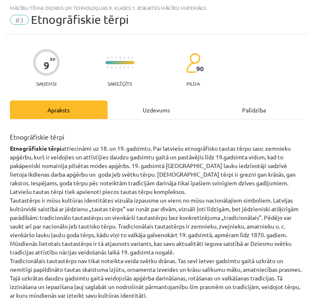
click at [149, 108] on div "Uzdevums" at bounding box center [157, 110] width 98 height 19
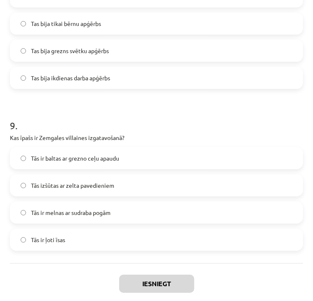
scroll to position [1367, 0]
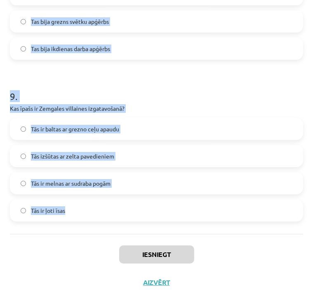
drag, startPoint x: 10, startPoint y: 178, endPoint x: 134, endPoint y: 205, distance: 126.8
copy form "Kāda ir raksturīgā Vidzemes sieviešu galvassega? Spangu vainags Mataukla Lakats…"
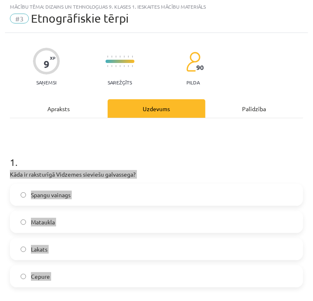
scroll to position [0, 0]
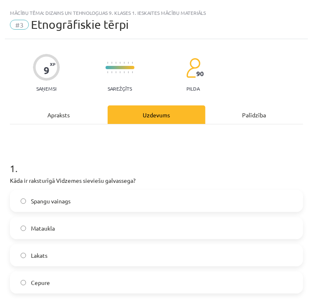
drag, startPoint x: 192, startPoint y: 167, endPoint x: 199, endPoint y: 164, distance: 7.6
click at [197, 166] on h1 "1 ." at bounding box center [156, 161] width 293 height 26
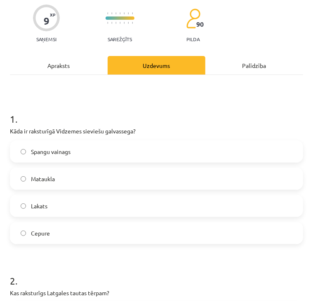
scroll to position [124, 0]
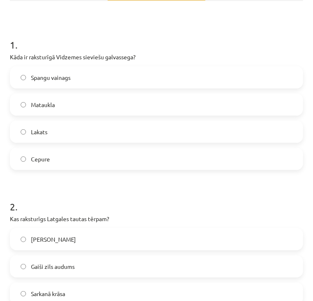
click at [63, 110] on label "Mataukla" at bounding box center [156, 104] width 291 height 21
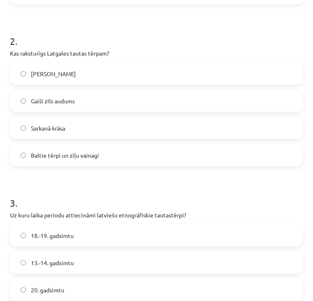
scroll to position [288, 0]
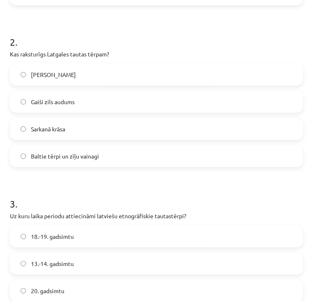
click at [48, 131] on span "Sarkanā krāsa" at bounding box center [48, 129] width 34 height 9
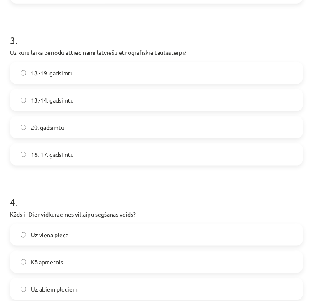
scroll to position [453, 0]
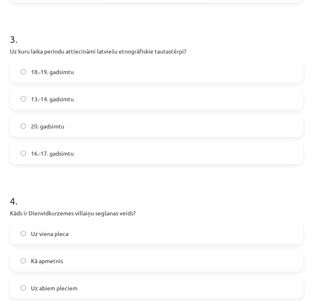
click at [52, 75] on span "18.-19. gadsimtu" at bounding box center [52, 72] width 43 height 9
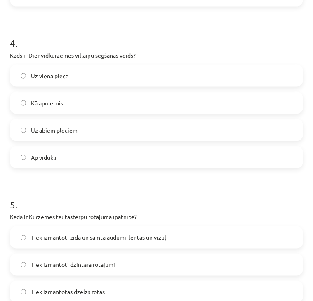
scroll to position [618, 0]
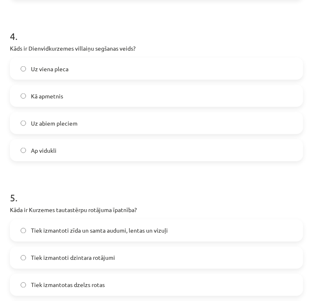
click at [86, 90] on label "Kā apmetnis" at bounding box center [156, 96] width 291 height 21
click at [94, 74] on label "Uz viena pleca" at bounding box center [156, 68] width 291 height 21
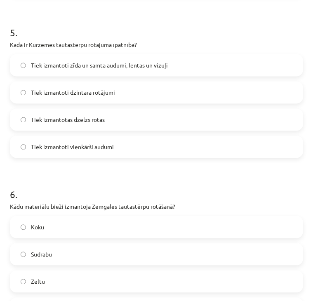
scroll to position [783, 0]
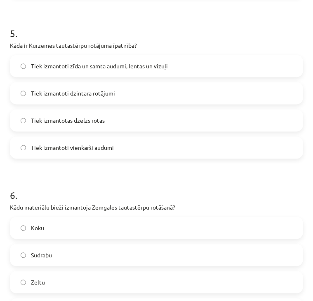
click at [96, 65] on span "Tiek izmantoti zīda un samta audumi, lentas un vizuļi" at bounding box center [99, 66] width 137 height 9
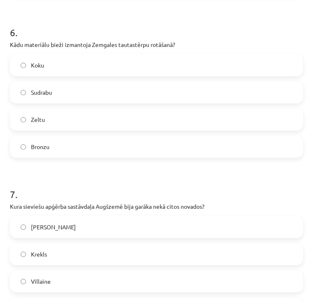
scroll to position [947, 0]
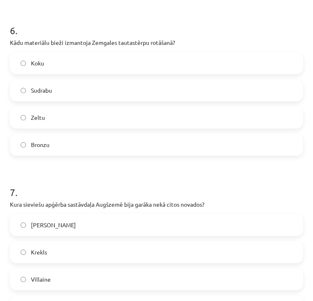
click at [96, 122] on label "Zeltu" at bounding box center [156, 117] width 291 height 21
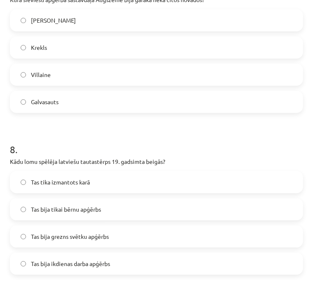
scroll to position [1153, 0]
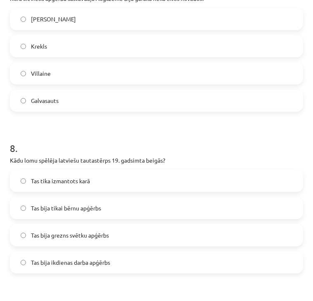
click at [89, 49] on label "Krekls" at bounding box center [156, 46] width 291 height 21
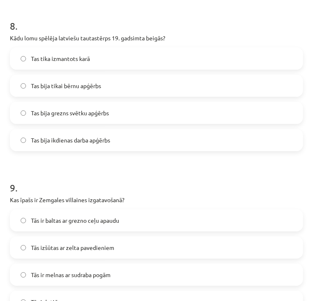
scroll to position [1277, 0]
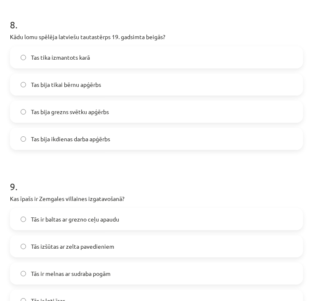
click at [105, 112] on span "Tas bija grezns svētku apģērbs" at bounding box center [70, 112] width 78 height 9
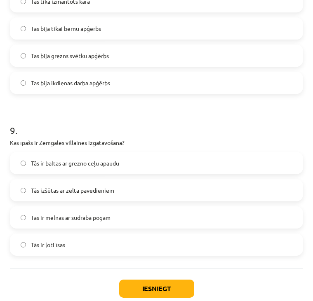
scroll to position [1367, 0]
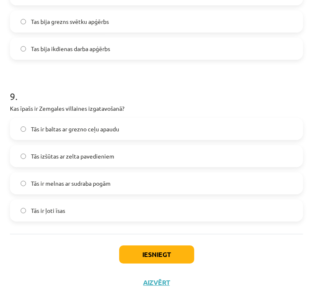
click at [129, 133] on label "Tās ir baltas ar grezno ceļu apaudu" at bounding box center [156, 129] width 291 height 21
click at [150, 248] on button "Iesniegt" at bounding box center [156, 254] width 75 height 18
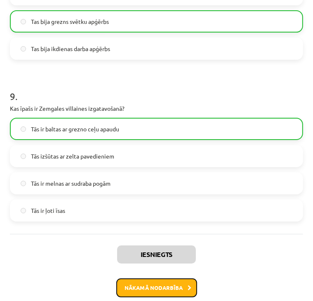
click at [136, 291] on button "Nākamā nodarbība" at bounding box center [156, 287] width 81 height 19
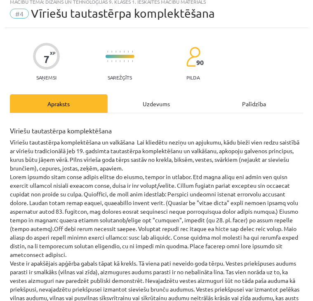
scroll to position [5, 0]
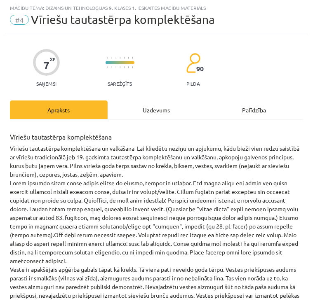
click at [155, 104] on div "Uzdevums" at bounding box center [157, 110] width 98 height 19
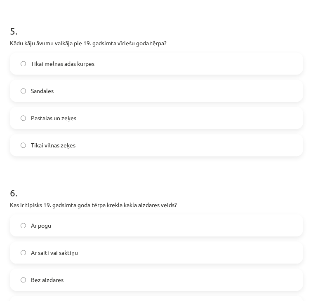
scroll to position [1043, 0]
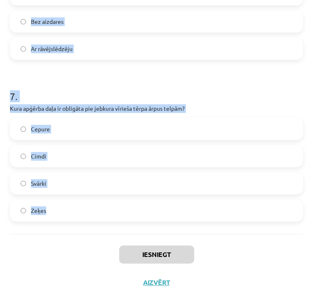
drag, startPoint x: 8, startPoint y: 174, endPoint x: 185, endPoint y: 218, distance: 181.8
copy form "Ko nozīmē vīriešu tautastērpa "svārki"? Tie ir sieviešu brunči Tie ir vīriešu m…"
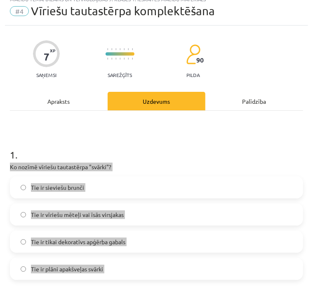
scroll to position [0, 0]
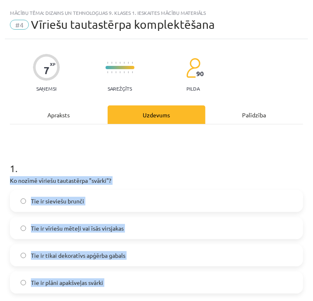
click at [201, 180] on p "Ko nozīmē vīriešu tautastērpa "svārki"?" at bounding box center [156, 180] width 293 height 9
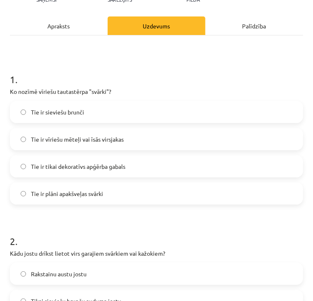
scroll to position [124, 0]
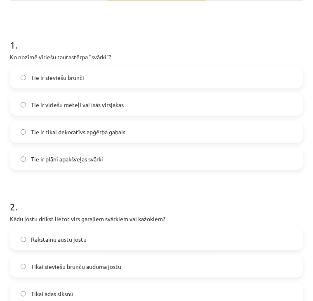
click at [56, 109] on label "Tie ir vīriešu mēteļi vai īsās virsjakas" at bounding box center [156, 104] width 291 height 21
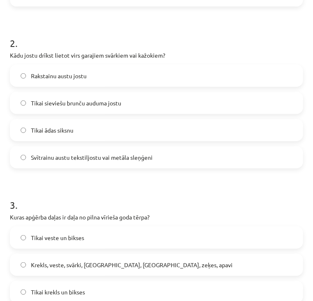
scroll to position [288, 0]
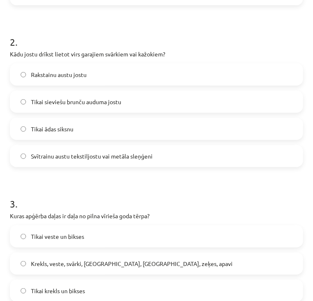
click at [125, 155] on span "Svītrainu austu tekstiljostu vai metāla sleņģeni" at bounding box center [92, 156] width 122 height 9
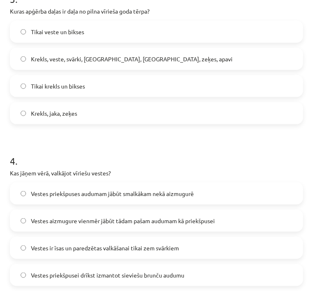
scroll to position [494, 0]
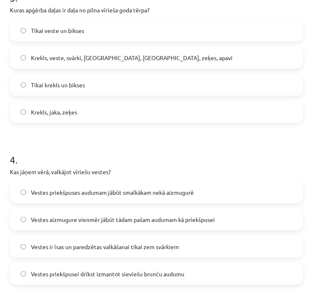
click at [121, 61] on span "Krekls, veste, svārki, cepure, josta, zeķes, apavi" at bounding box center [131, 58] width 201 height 9
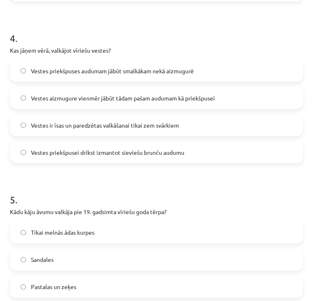
scroll to position [618, 0]
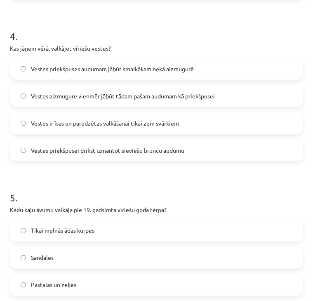
click at [89, 73] on label "Vestes priekšpuses audumam jābūt smalkākam nekā aizmugurē" at bounding box center [156, 68] width 291 height 21
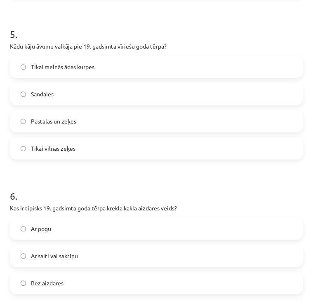
scroll to position [783, 0]
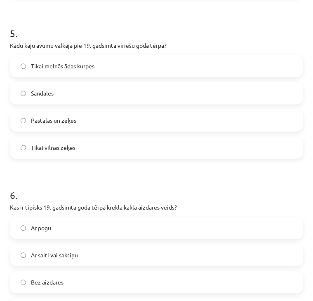
click at [107, 64] on label "Tikai melnās ādas kurpes" at bounding box center [156, 66] width 291 height 21
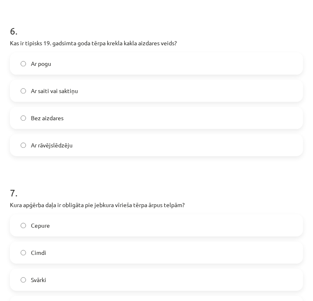
scroll to position [947, 0]
click at [124, 89] on label "Ar saiti vai saktiņu" at bounding box center [156, 90] width 291 height 21
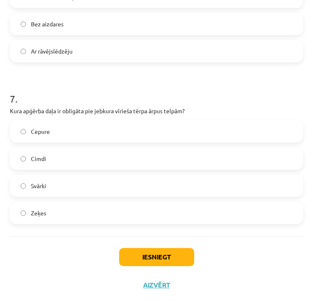
scroll to position [1043, 0]
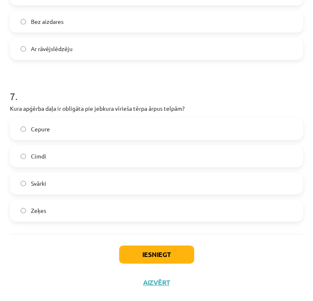
click at [91, 132] on label "Cepure" at bounding box center [156, 129] width 291 height 21
click at [153, 247] on button "Iesniegt" at bounding box center [156, 254] width 75 height 18
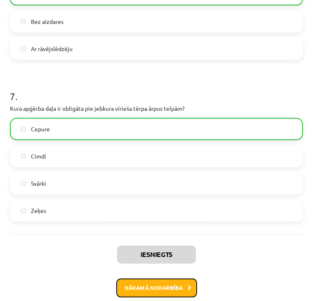
click at [161, 288] on button "Nākamā nodarbība" at bounding box center [156, 287] width 81 height 19
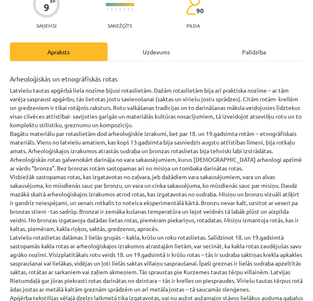
scroll to position [5, 0]
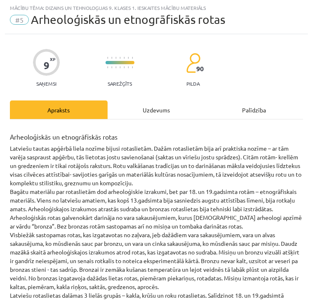
click at [170, 110] on div "Uzdevums" at bounding box center [157, 110] width 98 height 19
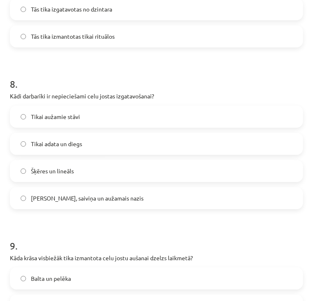
scroll to position [1367, 0]
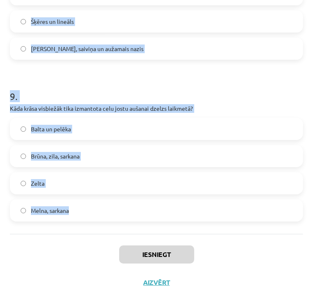
drag, startPoint x: 8, startPoint y: 173, endPoint x: 143, endPoint y: 218, distance: 142.9
copy form "Kāda veida rotas bija visizplatītākās 18. un 19. gadsimtā? Gredzeni Krūšu rotas…"
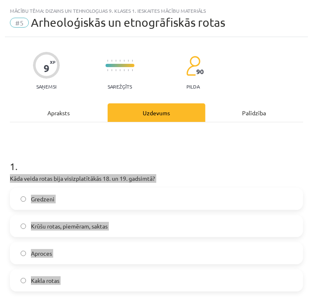
scroll to position [0, 0]
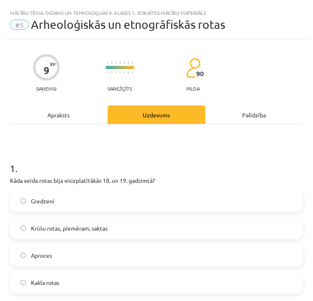
click at [215, 153] on h1 "1 ." at bounding box center [156, 161] width 293 height 26
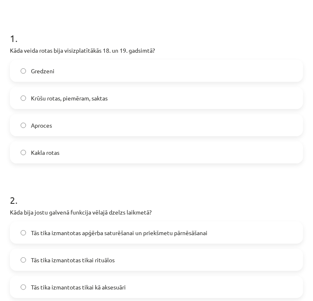
scroll to position [165, 0]
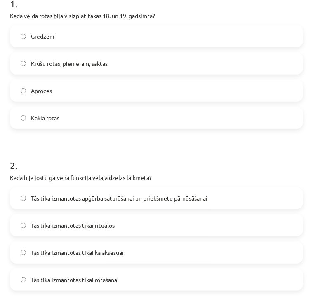
click at [137, 57] on label "Krūšu rotas, piemēram, saktas" at bounding box center [156, 63] width 291 height 21
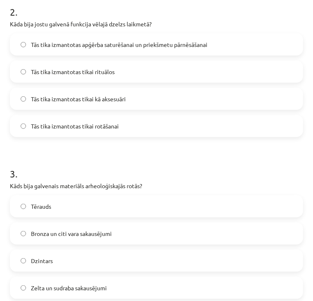
scroll to position [330, 0]
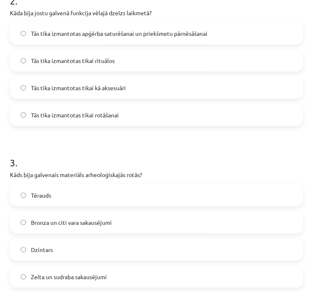
click at [82, 36] on span "Tās tika izmantotas apģērba saturēšanai un priekšmetu pārnēsāšanai" at bounding box center [119, 33] width 176 height 9
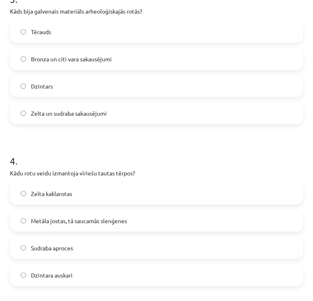
scroll to position [494, 0]
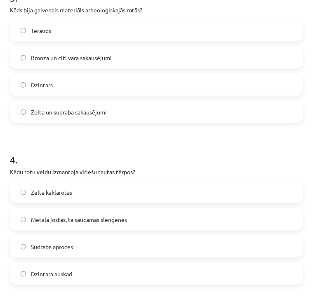
click at [106, 51] on label "Bronza un citi vara sakausējumi" at bounding box center [156, 57] width 291 height 21
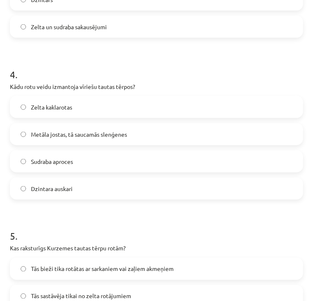
scroll to position [618, 0]
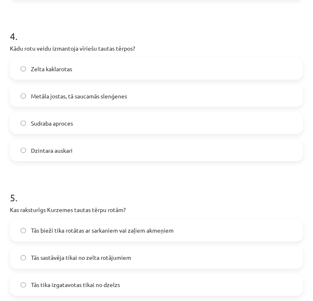
click at [109, 92] on span "Metāla jostas, tā saucamās slenģenes" at bounding box center [79, 96] width 96 height 9
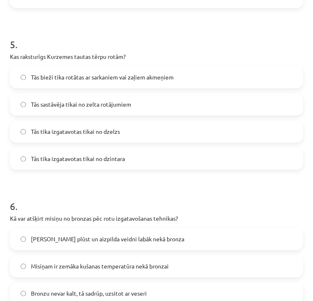
scroll to position [783, 0]
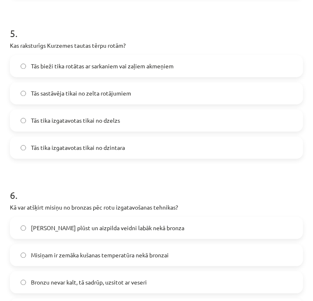
click at [133, 69] on span "Tās bieži tika rotātas ar sarkaniem vai zaļiem akmeņiem" at bounding box center [102, 66] width 143 height 9
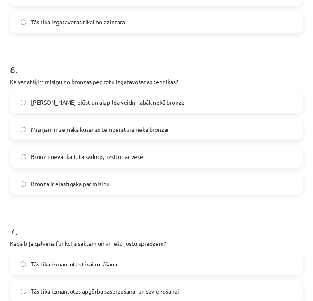
scroll to position [947, 0]
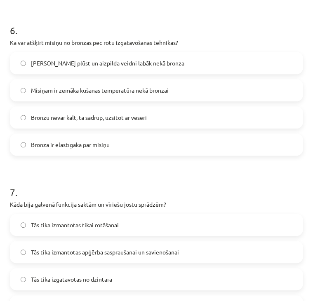
click at [123, 87] on span "Misiņam ir zemāka kušanas temperatūra nekā bronzai" at bounding box center [100, 90] width 138 height 9
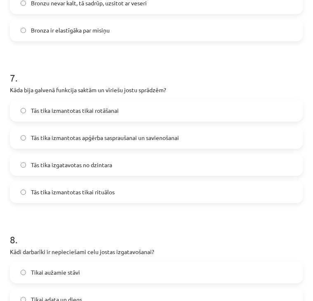
scroll to position [1071, 0]
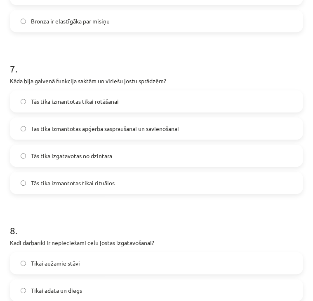
click at [133, 134] on label "Tās tika izmantotas apģērba saspraušanai un savienošanai" at bounding box center [156, 128] width 291 height 21
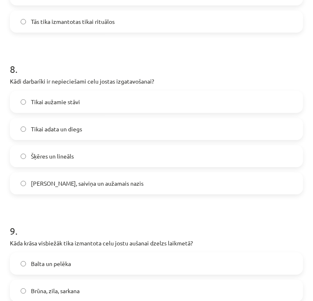
scroll to position [1236, 0]
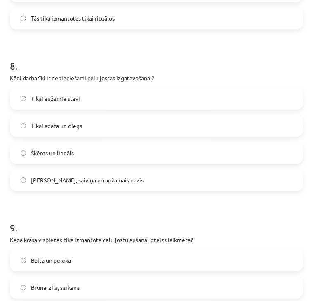
click at [148, 179] on label "Celu galdiņi, saiviņa un aužamais nazis" at bounding box center [156, 180] width 291 height 21
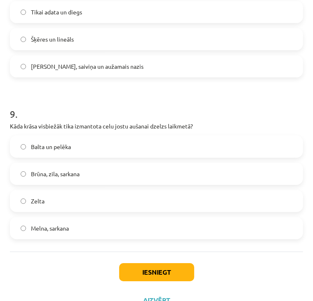
scroll to position [1359, 0]
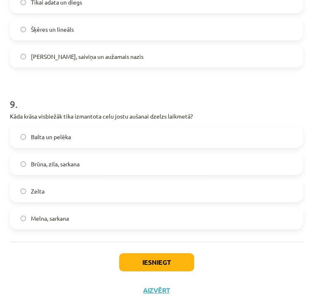
click at [98, 164] on label "Brūna, zila, sarkana" at bounding box center [156, 164] width 291 height 21
click at [161, 257] on button "Iesniegt" at bounding box center [156, 262] width 75 height 18
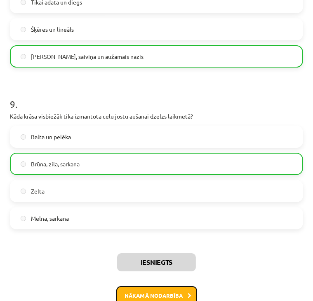
click at [166, 293] on button "Nākamā nodarbība" at bounding box center [156, 295] width 81 height 19
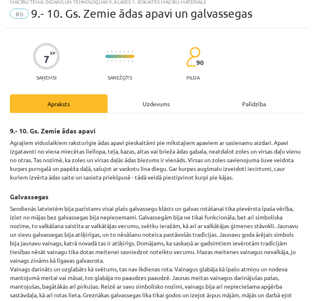
scroll to position [5, 0]
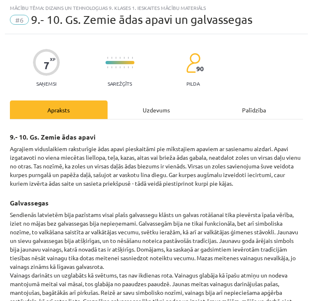
click at [163, 107] on div "Uzdevums" at bounding box center [157, 110] width 98 height 19
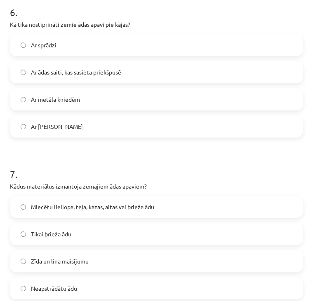
scroll to position [1052, 0]
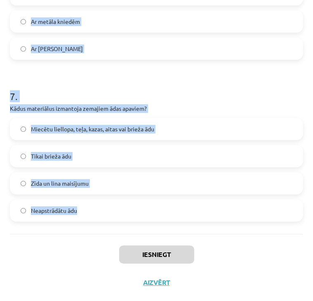
drag, startPoint x: 11, startPoint y: 174, endPoint x: 165, endPoint y: 207, distance: 157.9
copy form "Kāda veida vainagus valkāja Latgales jaunavas? Bronzas spirālīšu vainagus Audum…"
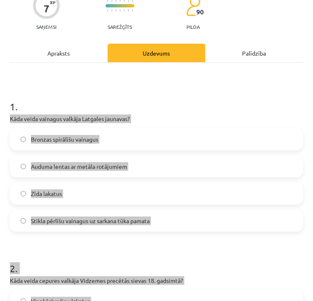
scroll to position [0, 0]
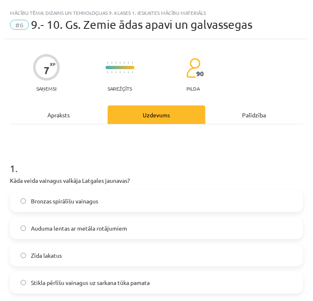
click at [182, 167] on h1 "1 ." at bounding box center [156, 161] width 293 height 26
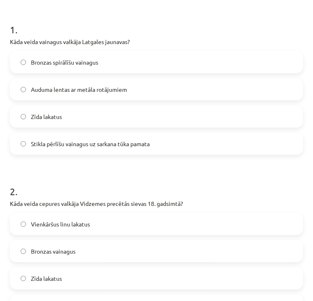
scroll to position [165, 0]
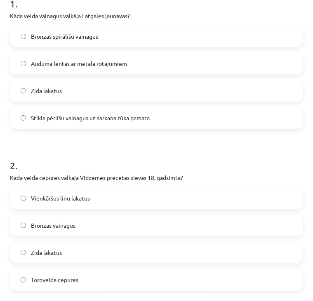
click at [157, 37] on label "Bronzas spirālīšu vainagus" at bounding box center [156, 36] width 291 height 21
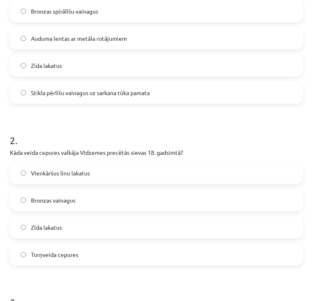
scroll to position [288, 0]
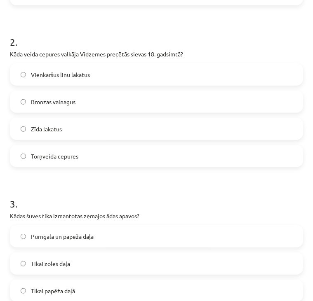
click at [117, 156] on label "Torņveida cepures" at bounding box center [156, 156] width 291 height 21
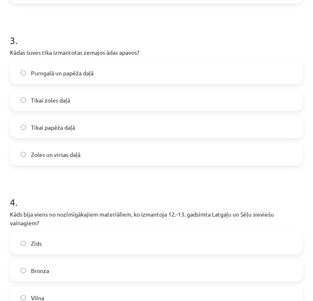
scroll to position [453, 0]
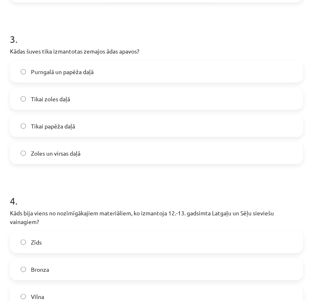
click at [110, 150] on label "Zoles un virsas daļā" at bounding box center [156, 153] width 291 height 21
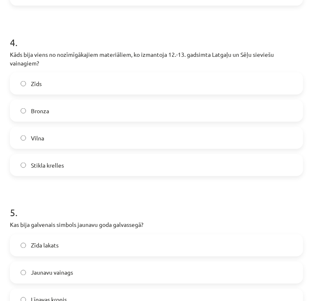
scroll to position [618, 0]
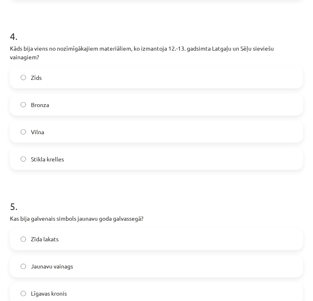
click at [102, 159] on label "Stikla krelles" at bounding box center [156, 159] width 291 height 21
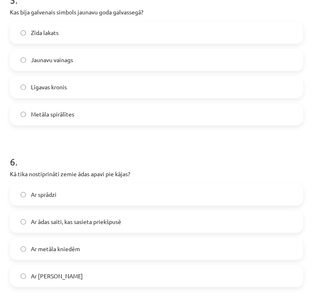
scroll to position [824, 0]
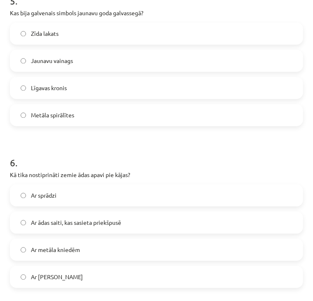
click at [118, 56] on label "Jaunavu vainags" at bounding box center [156, 60] width 291 height 21
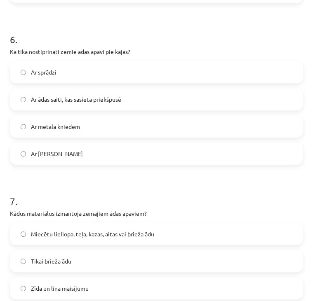
scroll to position [947, 0]
click at [128, 95] on label "Ar ādas saiti, kas sasieta priekšpusē" at bounding box center [156, 99] width 291 height 21
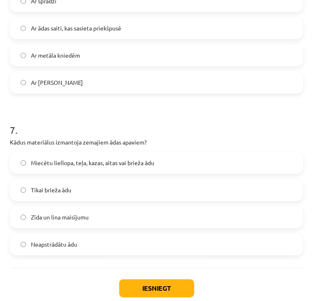
scroll to position [1052, 0]
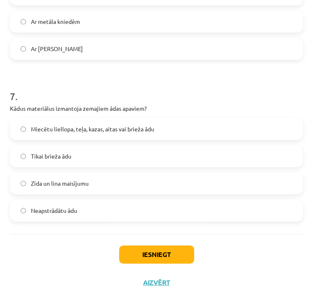
click at [143, 126] on span "Miecētu liellopa, teļa, kazas, aitas vai brieža ādu" at bounding box center [92, 129] width 123 height 9
click at [122, 257] on button "Iesniegt" at bounding box center [156, 254] width 75 height 18
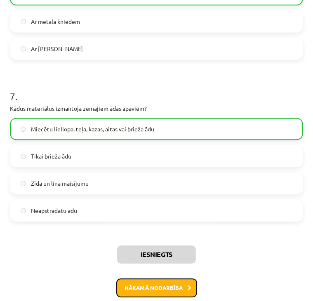
click at [132, 283] on button "Nākamā nodarbība" at bounding box center [156, 287] width 81 height 19
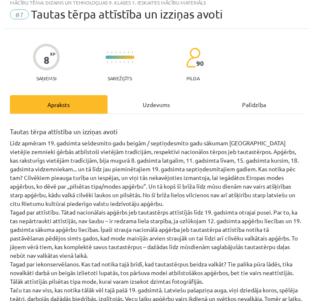
scroll to position [5, 0]
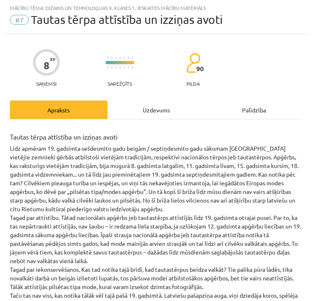
click at [155, 108] on div "Uzdevums" at bounding box center [157, 110] width 98 height 19
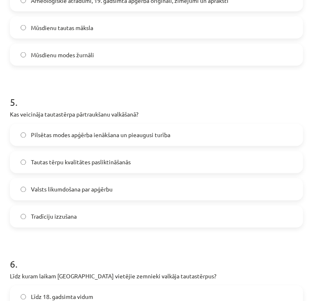
scroll to position [1205, 0]
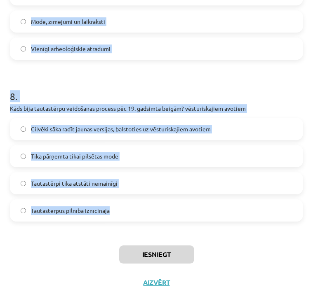
drag, startPoint x: 8, startPoint y: 174, endPoint x: 171, endPoint y: 219, distance: 169.1
copy form "Kur glabājas lielākās kolekcijas ar apģērba liecībām Latvijā? Latvijas Nacionāl…"
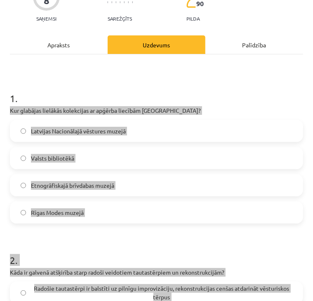
scroll to position [0, 0]
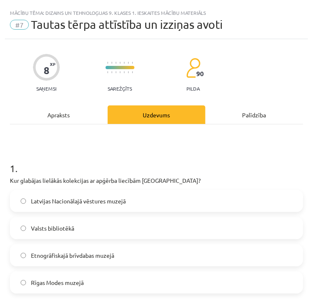
click at [230, 159] on h1 "1 ." at bounding box center [156, 161] width 293 height 26
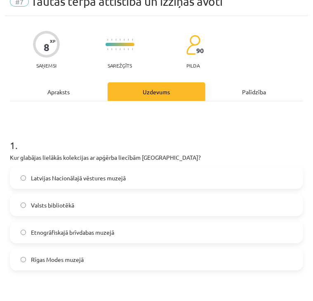
scroll to position [82, 0]
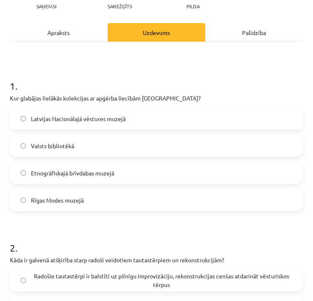
click at [114, 175] on span "Etnogrāfiskajā brīvdabas muzejā" at bounding box center [72, 173] width 83 height 9
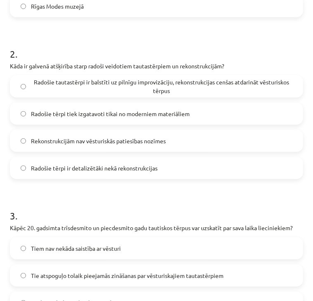
scroll to position [288, 0]
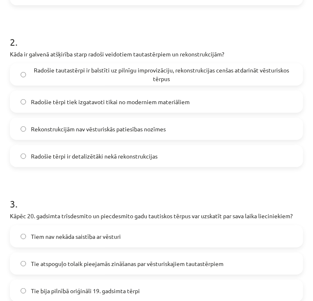
click at [140, 77] on span "Radošie tautastērpi ir balstīti uz pilnīgu improvizāciju, rekonstrukcijas cenša…" at bounding box center [161, 74] width 261 height 17
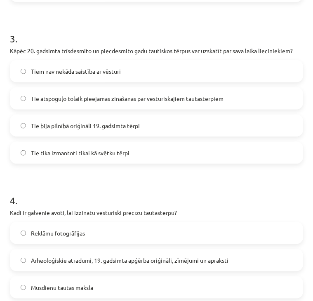
scroll to position [453, 0]
click at [154, 96] on span "Tie atspoguļo tolaik pieejamās zināšanas par vēsturiskajiem tautastērpiem" at bounding box center [127, 99] width 192 height 9
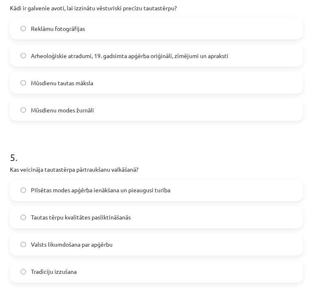
scroll to position [659, 0]
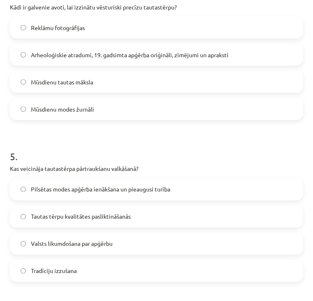
click at [160, 59] on span "Arheoloģiskie atradumi, 19. gadsimta apģērba oriģināli, zīmējumi un apraksti" at bounding box center [129, 55] width 197 height 9
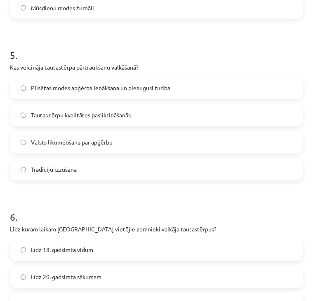
scroll to position [783, 0]
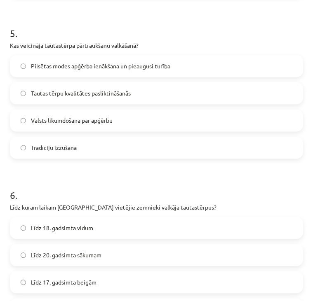
click at [138, 59] on label "Pilsētas modes apģērba ienākšana un pieaugusi turība" at bounding box center [156, 66] width 291 height 21
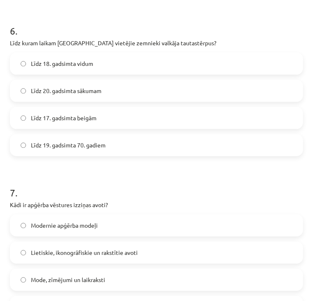
scroll to position [947, 0]
click at [142, 92] on label "Līdz 20. gadsimta sākumam" at bounding box center [156, 90] width 291 height 21
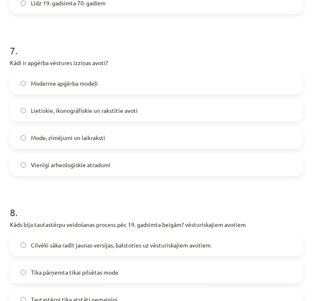
scroll to position [1112, 0]
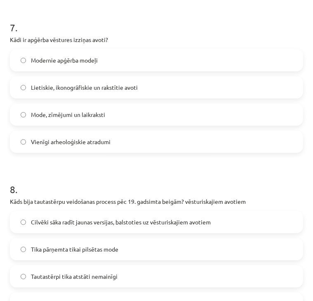
click at [115, 88] on span "Lietiskie, ikonogrāfiskie un rakstītie avoti" at bounding box center [84, 87] width 107 height 9
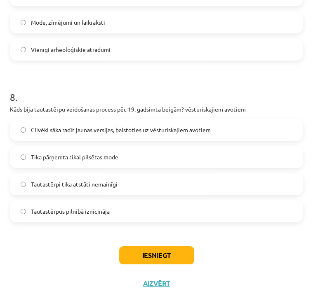
scroll to position [1205, 0]
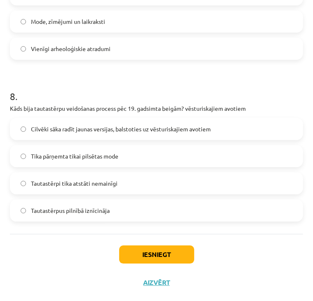
click at [132, 126] on span "Cilvēki sāka radīt jaunas versijas, balstoties uz vēsturiskajiem avotiem" at bounding box center [121, 129] width 180 height 9
click at [142, 250] on button "Iesniegt" at bounding box center [156, 254] width 75 height 18
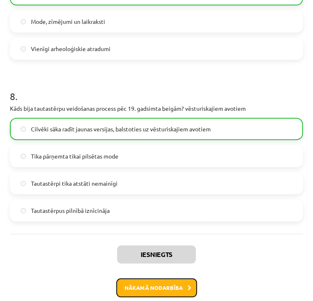
click at [147, 281] on button "Nākamā nodarbība" at bounding box center [156, 287] width 81 height 19
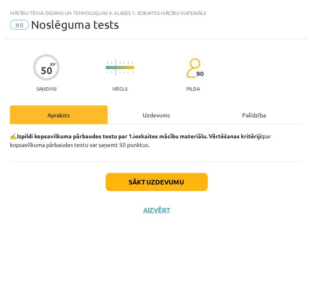
scroll to position [0, 0]
click at [143, 116] on div "Uzdevums" at bounding box center [157, 114] width 98 height 19
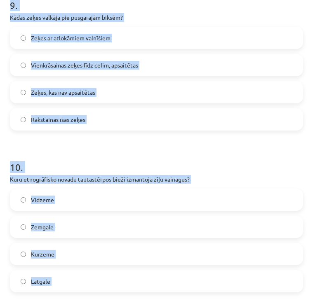
scroll to position [1529, 0]
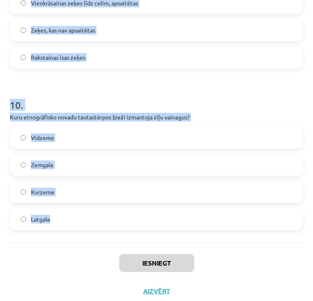
drag, startPoint x: 8, startPoint y: 180, endPoint x: 114, endPoint y: 219, distance: 112.5
copy form "Kā tautastērpa rekonstrukcijas atšķiras no mūsdienu tautiskajiem tērpiem? Rekon…"
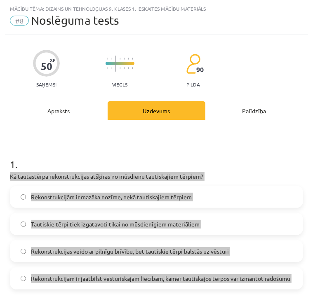
scroll to position [0, 0]
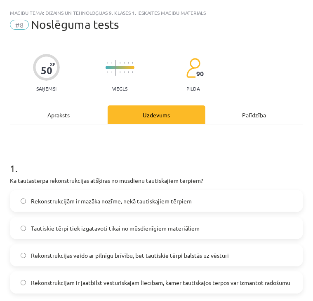
click at [61, 154] on h1 "1 ." at bounding box center [156, 161] width 293 height 26
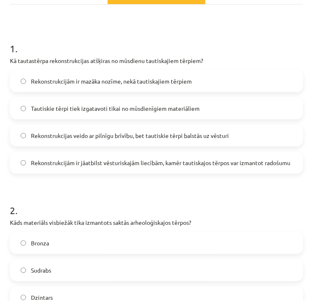
scroll to position [124, 0]
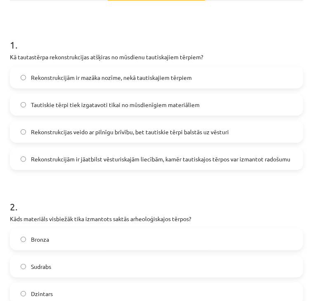
click at [103, 158] on span "Rekonstrukcijām ir jāatbilst vēsturiskajām liecībām, kamēr tautiskajos tērpos v…" at bounding box center [160, 159] width 259 height 9
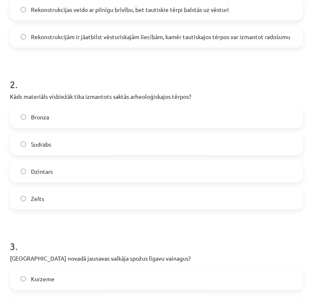
scroll to position [247, 0]
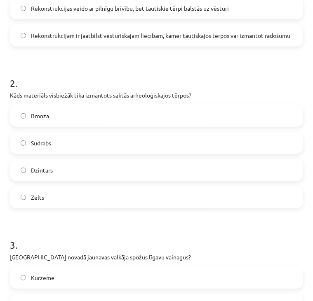
click at [84, 117] on label "Bronza" at bounding box center [156, 115] width 291 height 21
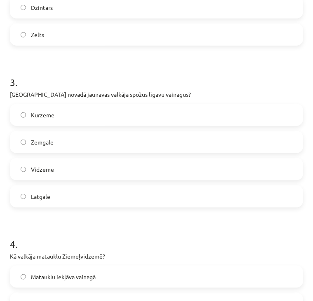
scroll to position [412, 0]
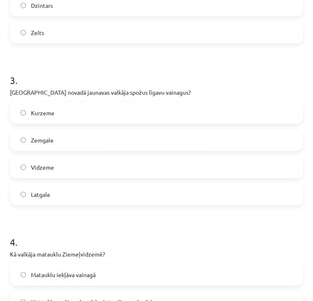
click at [94, 198] on label "Latgale" at bounding box center [156, 194] width 291 height 21
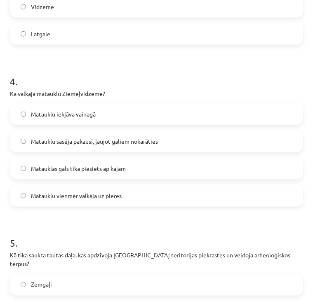
scroll to position [577, 0]
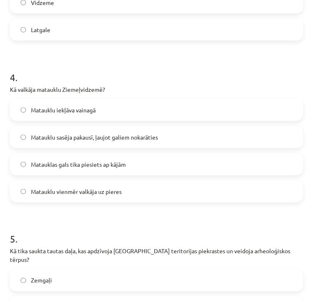
click at [89, 140] on span "Matauklu sasēja pakausī, ļaujot galiem nokarāties" at bounding box center [94, 137] width 127 height 9
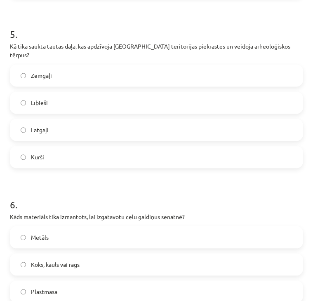
scroll to position [783, 0]
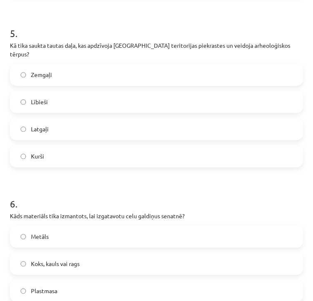
click at [63, 91] on label "Lībieši" at bounding box center [156, 101] width 291 height 21
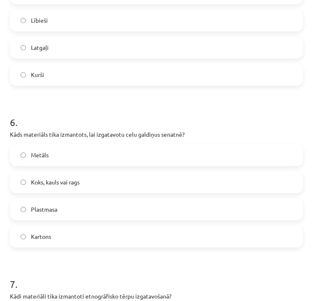
scroll to position [906, 0]
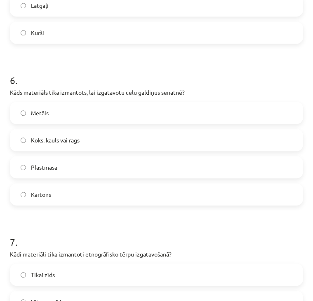
click at [93, 131] on label "Koks, kauls vai rags" at bounding box center [156, 140] width 291 height 21
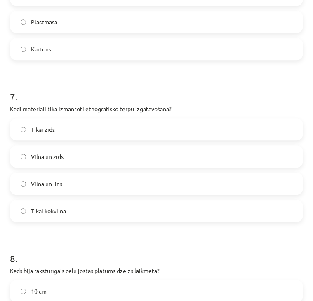
scroll to position [1112, 0]
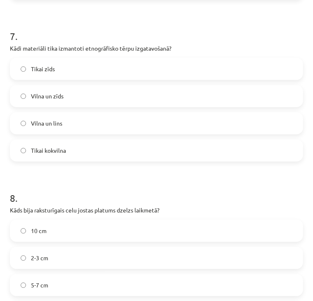
click at [71, 114] on label "Vilna un lins" at bounding box center [156, 123] width 291 height 21
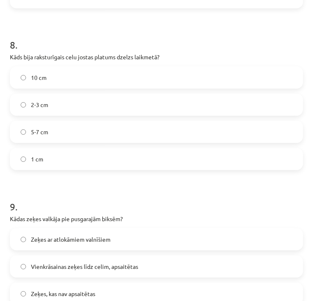
scroll to position [1277, 0]
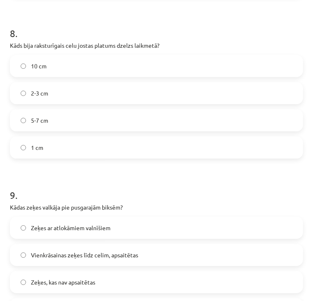
click at [82, 115] on label "5-7 cm" at bounding box center [156, 120] width 291 height 21
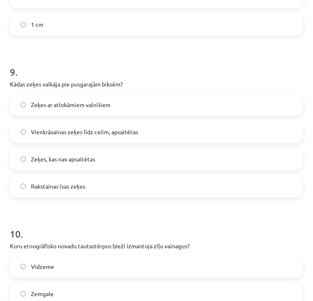
scroll to position [1400, 0]
click at [92, 100] on span "Zeķes ar atlokāmiem valnīšiem" at bounding box center [70, 104] width 79 height 9
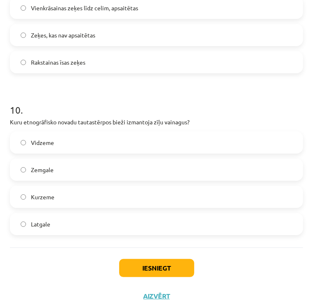
scroll to position [1529, 0]
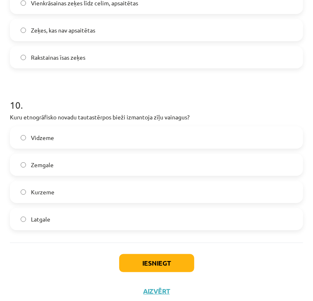
click at [88, 209] on label "Latgale" at bounding box center [156, 219] width 291 height 21
click at [163, 254] on button "Iesniegt" at bounding box center [156, 263] width 75 height 18
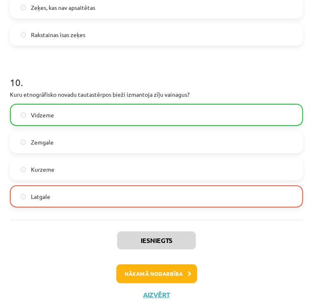
scroll to position [1555, 0]
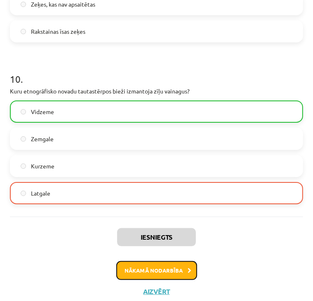
click at [154, 261] on button "Nākamā nodarbība" at bounding box center [156, 270] width 81 height 19
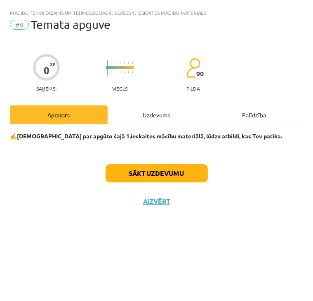
click at [171, 118] on div "Uzdevums" at bounding box center [157, 114] width 98 height 19
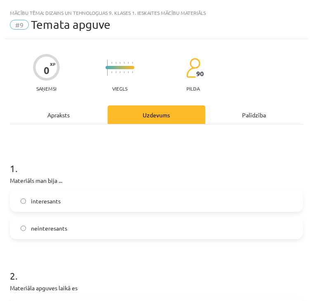
click at [122, 208] on label "interesants" at bounding box center [156, 201] width 291 height 21
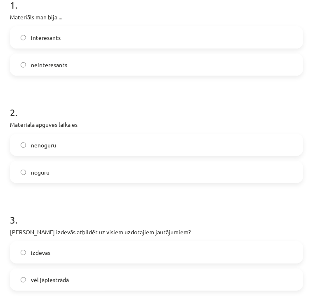
scroll to position [165, 0]
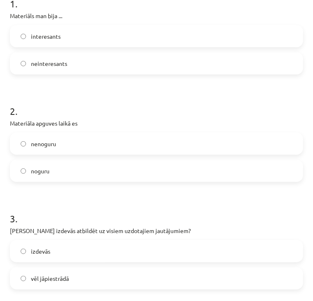
click at [124, 176] on label "noguru" at bounding box center [156, 171] width 291 height 21
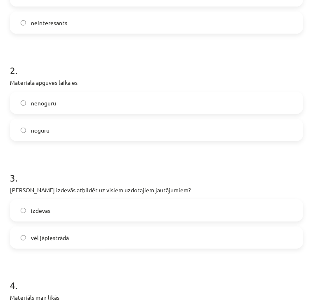
scroll to position [206, 0]
click at [124, 105] on label "nenoguru" at bounding box center [156, 102] width 291 height 21
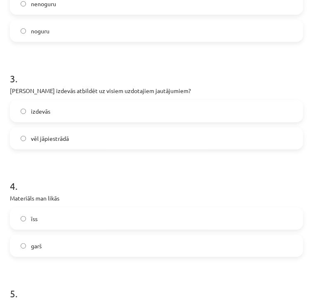
scroll to position [330, 0]
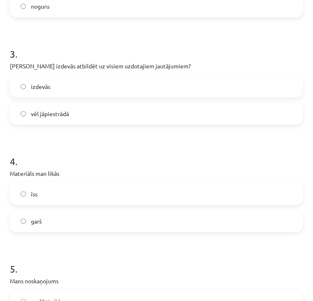
click at [122, 93] on label "izdevās" at bounding box center [156, 86] width 291 height 21
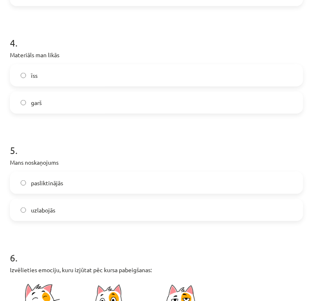
scroll to position [453, 0]
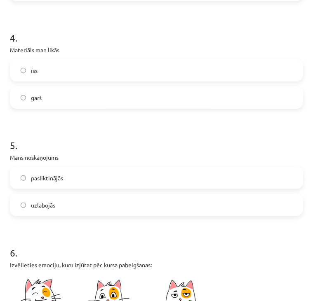
click at [115, 76] on label "īss" at bounding box center [156, 70] width 291 height 21
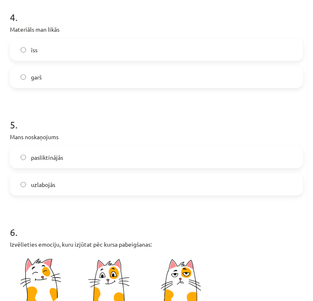
scroll to position [535, 0]
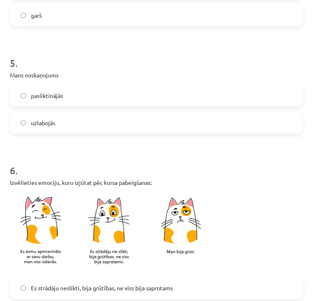
click at [98, 95] on label "pasliktinājās" at bounding box center [156, 95] width 291 height 21
click at [93, 128] on label "uzlabojās" at bounding box center [156, 122] width 291 height 21
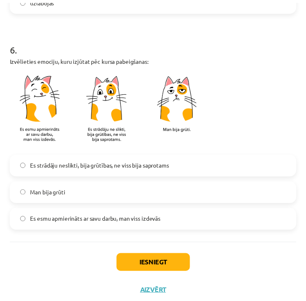
scroll to position [668, 0]
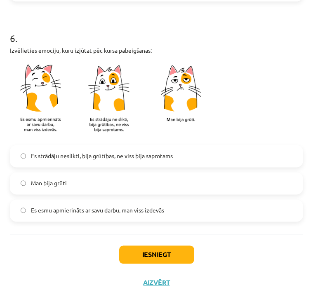
click at [84, 164] on label "Es strādāju neslikti, bija grūtības, ne viss bija saprotams" at bounding box center [156, 156] width 291 height 21
click at [152, 248] on button "Iesniegt" at bounding box center [156, 255] width 75 height 18
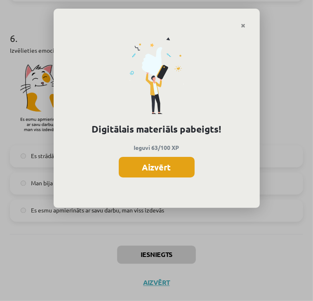
click at [172, 174] on button "Aizvērt" at bounding box center [157, 167] width 76 height 21
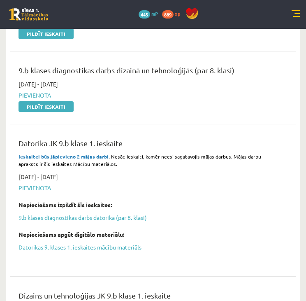
scroll to position [238, 0]
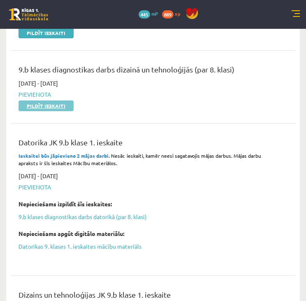
click at [50, 107] on link "Pildīt ieskaiti" at bounding box center [46, 106] width 55 height 11
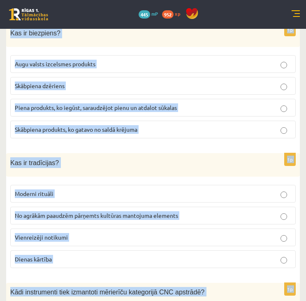
scroll to position [3726, 0]
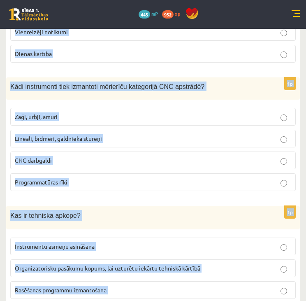
drag, startPoint x: 6, startPoint y: 63, endPoint x: 206, endPoint y: 308, distance: 315.9
copy form "Lor ipsumdol sitametco adipis? Eli se doeiusmodt in utla Et dolor magnaali, eni…"
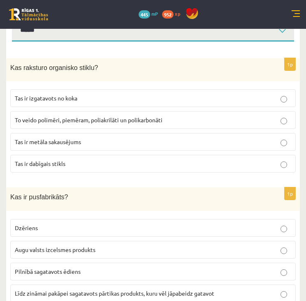
scroll to position [124, 0]
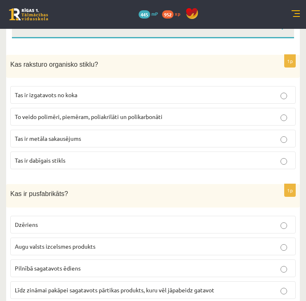
click at [92, 115] on span "To veido polimēri, piemēram, poliakrilāti un polikarbonāti" at bounding box center [89, 116] width 148 height 7
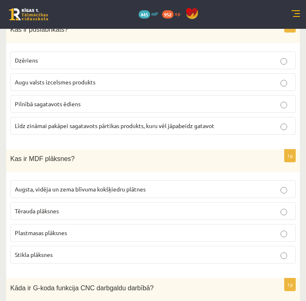
scroll to position [288, 0]
click at [86, 122] on span "Līdz zināmai pakāpei sagatavots pārtikas produkts, kuru vēl jāpabeidz gatavot" at bounding box center [115, 125] width 200 height 7
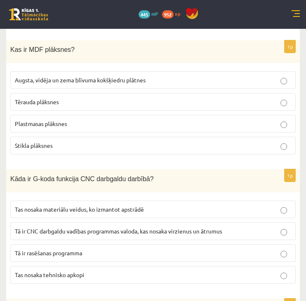
scroll to position [412, 0]
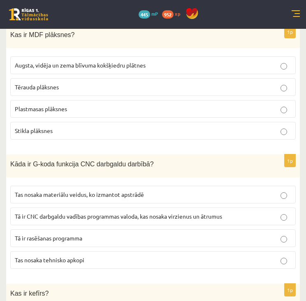
click at [115, 65] on span "Augsta, vidēja un zema blīvuma kokšķiedru plātnes" at bounding box center [80, 64] width 131 height 7
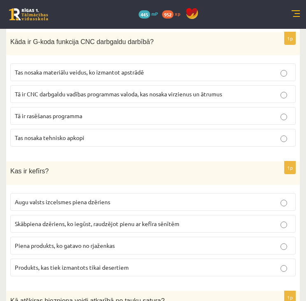
scroll to position [535, 0]
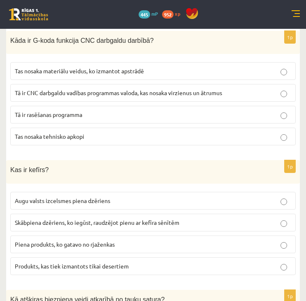
click at [110, 89] on span "Tā ir CNC darbgaldu vadības programmas valoda, kas nosaka virzienus un ātrumus" at bounding box center [119, 92] width 208 height 7
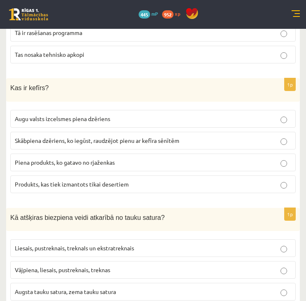
scroll to position [659, 0]
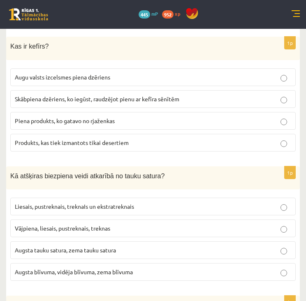
click at [110, 90] on label "Skābpiena dzēriens, ko iegūst, raudzējot pienu ar kefīra sēnītēm" at bounding box center [153, 99] width 286 height 18
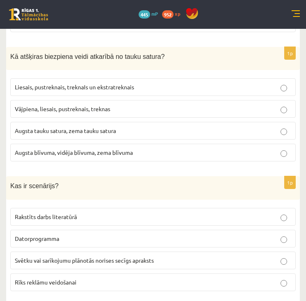
scroll to position [783, 0]
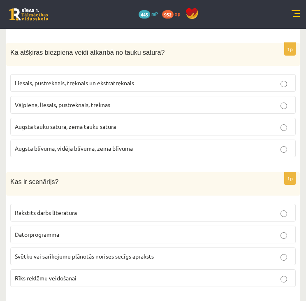
click at [104, 101] on span "Vājpiena, liesais, pustreknais, treknas" at bounding box center [63, 104] width 96 height 7
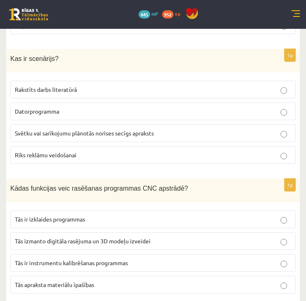
scroll to position [906, 0]
click at [112, 129] on p "Svētku vai sarīkojumu plānotās norises secīgs apraksts" at bounding box center [153, 133] width 277 height 9
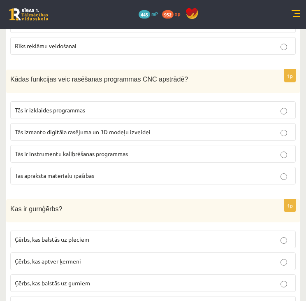
scroll to position [989, 0]
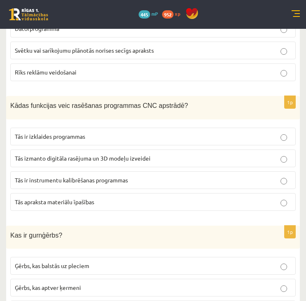
click at [59, 154] on span "Tās izmanto digitāla rasējuma un 3D modeļu izveidei" at bounding box center [83, 157] width 136 height 7
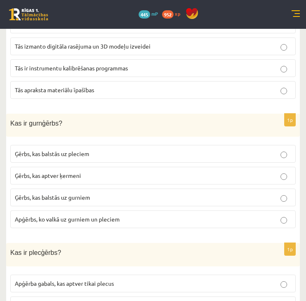
scroll to position [1153, 0]
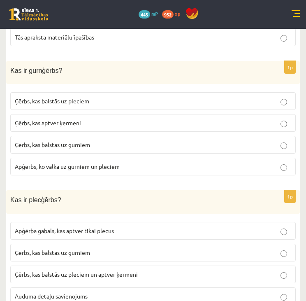
click at [59, 163] on span "Apģērbs, ko valkā uz gurniem un pleciem" at bounding box center [67, 166] width 105 height 7
click at [92, 138] on label "Ģērbs, kas balstās uz gurniem" at bounding box center [153, 145] width 286 height 18
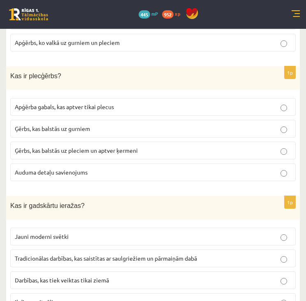
scroll to position [1277, 0]
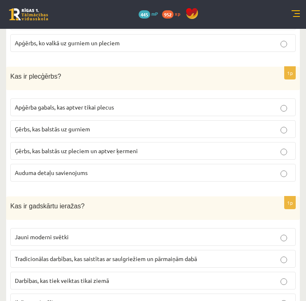
click at [115, 147] on p "Ģērbs, kas balstās uz pleciem un aptver ķermeni" at bounding box center [153, 151] width 277 height 9
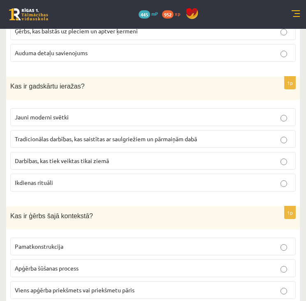
scroll to position [1400, 0]
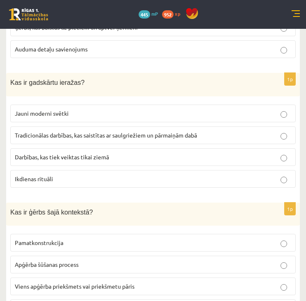
click at [133, 131] on span "Tradicionālas darbības, kas saistītas ar saulgriežiem un pārmaiņām dabā" at bounding box center [106, 134] width 182 height 7
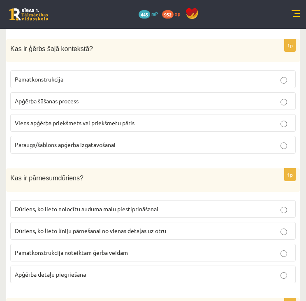
scroll to position [1565, 0]
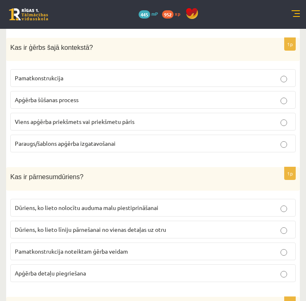
click at [130, 113] on label "Viens apģērba priekšmets vai priekšmetu pāris" at bounding box center [153, 122] width 286 height 18
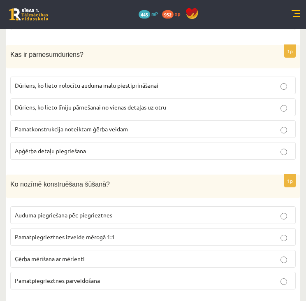
scroll to position [1689, 0]
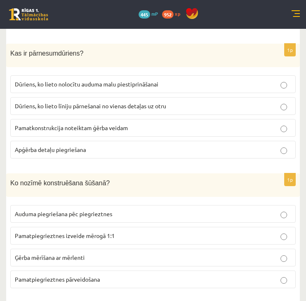
click at [106, 102] on span "Dūriens, ko lieto līniju pārnešanai no vienas detaļas uz otru" at bounding box center [91, 105] width 152 height 7
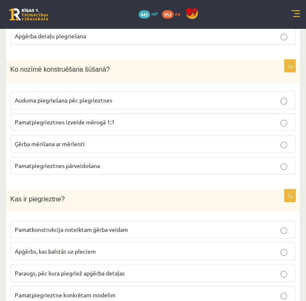
scroll to position [1812, 0]
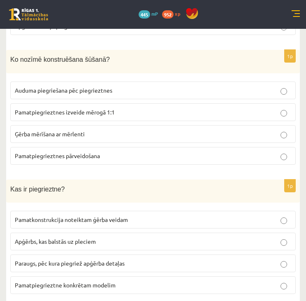
click at [101, 103] on fieldset "Auduma piegriešana pēc piegrieztnes Pamatpiegrieztnes izveide mērogā 1:1 Ģērba …" at bounding box center [153, 122] width 286 height 90
click at [105, 108] on span "Pamatpiegrieztnes izveide mērogā 1:1" at bounding box center [65, 111] width 100 height 7
click at [117, 147] on label "Pamatpiegrieztnes pārveidošana" at bounding box center [153, 156] width 286 height 18
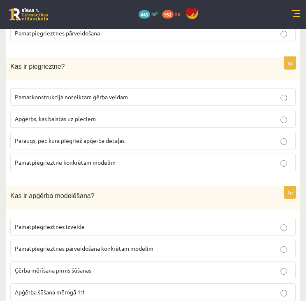
scroll to position [1936, 0]
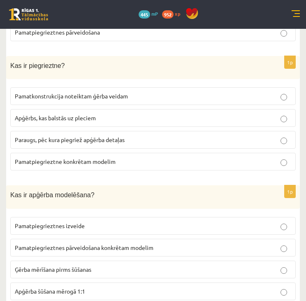
click at [104, 136] on p "Paraugs, pēc kura piegriež apģērba detaļas" at bounding box center [153, 140] width 277 height 9
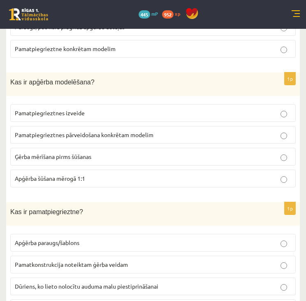
scroll to position [2059, 0]
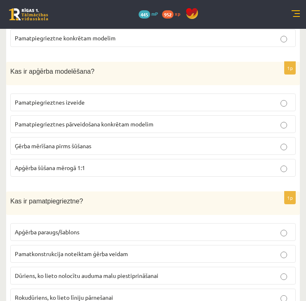
click at [108, 120] on span "Pamatpiegrieztnes pārveidošana konkrētam modelim" at bounding box center [84, 123] width 139 height 7
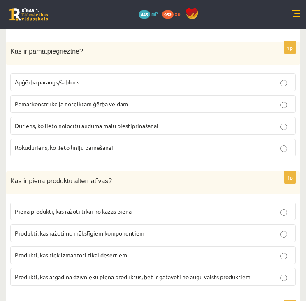
scroll to position [2224, 0]
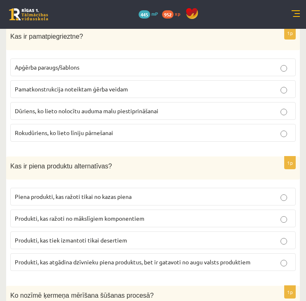
click at [53, 63] on p "Apģērba paraugs/šablons" at bounding box center [153, 67] width 277 height 9
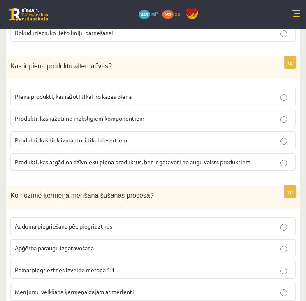
scroll to position [2348, 0]
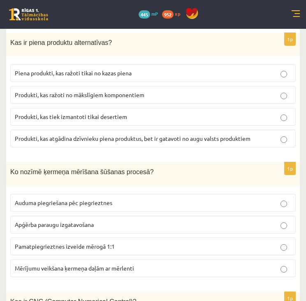
click at [55, 134] on p "Produkti, kas atgādina dzīvnieku piena produktus, bet ir gatavoti no augu valst…" at bounding box center [153, 138] width 277 height 9
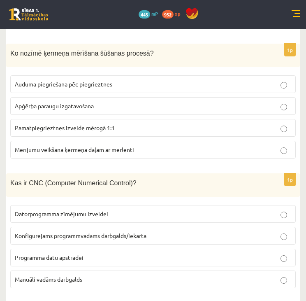
scroll to position [2471, 0]
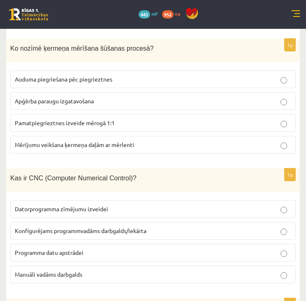
click at [54, 141] on span "Mērījumu veikšana ķermeņa daļām ar mērlenti" at bounding box center [74, 144] width 119 height 7
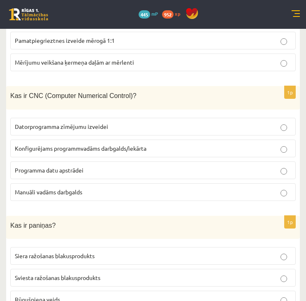
scroll to position [2554, 0]
click at [32, 145] on span "Konfigurējams programmvadāms darbgalds/iekārta" at bounding box center [81, 148] width 132 height 7
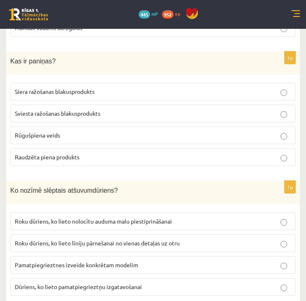
scroll to position [2718, 0]
click at [93, 109] on span "Sviesta ražošanas blakusprodukts" at bounding box center [58, 112] width 86 height 7
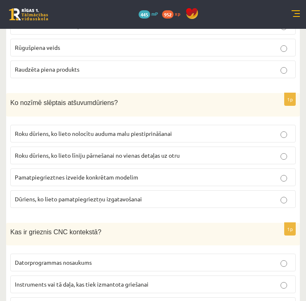
scroll to position [2842, 0]
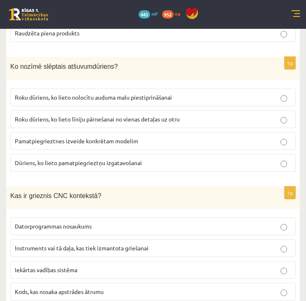
click at [89, 93] on span "Roku dūriens, ko lieto nolocītu auduma malu piestiprināšanai" at bounding box center [93, 96] width 157 height 7
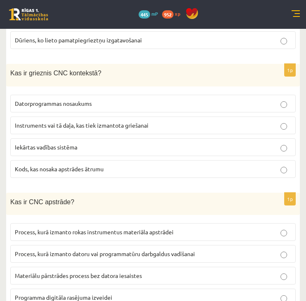
scroll to position [2966, 0]
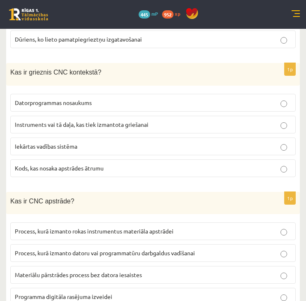
click at [55, 116] on label "Instruments vai tā daļa, kas tiek izmantota griešanai" at bounding box center [153, 125] width 286 height 18
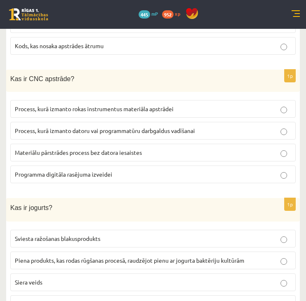
scroll to position [3089, 0]
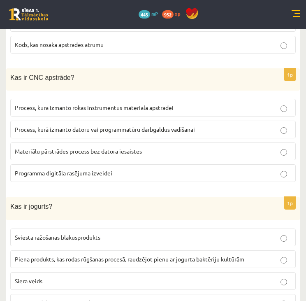
click at [45, 125] on p "Process, kurā izmanto datoru vai programmatūru darbgaldus vadīšanai" at bounding box center [153, 129] width 277 height 9
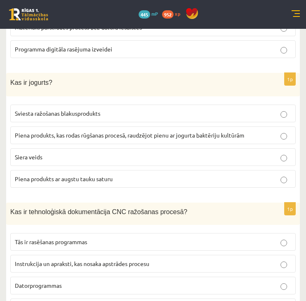
scroll to position [3213, 0]
click at [65, 132] on span "Piena produkts, kas rodas rūgšanas procesā, raudzējot pienu ar jogurta baktērij…" at bounding box center [130, 135] width 230 height 7
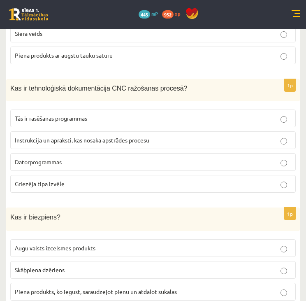
scroll to position [3336, 0]
click at [125, 136] on p "Instrukcija un apraksti, kas nosaka apstrādes procesu" at bounding box center [153, 140] width 277 height 9
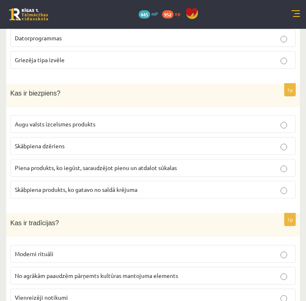
scroll to position [3460, 0]
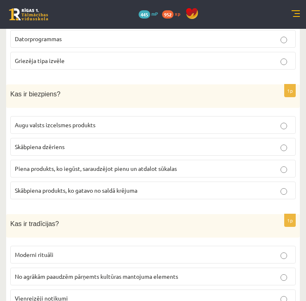
click at [162, 165] on span "Piena produkts, ko iegūst, saraudzējot pienu un atdalot sūkalas" at bounding box center [96, 168] width 162 height 7
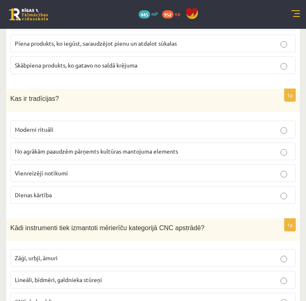
scroll to position [3583, 0]
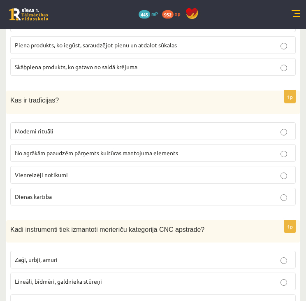
click at [165, 144] on label "No agrākām paaudzēm pārņemts kultūras mantojuma elements" at bounding box center [153, 153] width 286 height 18
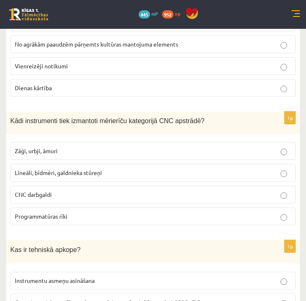
scroll to position [3726, 0]
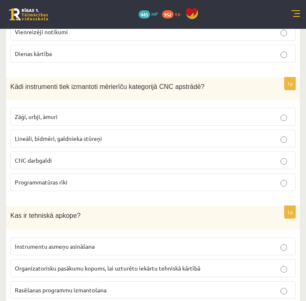
click at [159, 130] on label "Lineāli, bīdmēri, galdnieka stūreņi" at bounding box center [153, 139] width 286 height 18
click at [152, 264] on span "Organizatorisku pasākumu kopums, lai uzturētu iekārtu tehniskā kārtībā" at bounding box center [108, 267] width 186 height 7
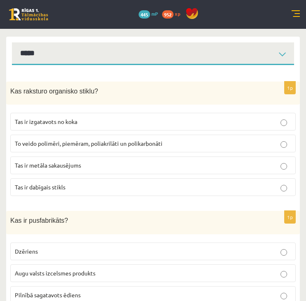
scroll to position [0, 0]
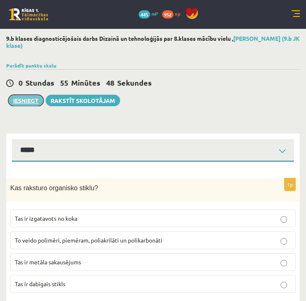
click at [38, 98] on button "Iesniegt" at bounding box center [25, 101] width 35 height 12
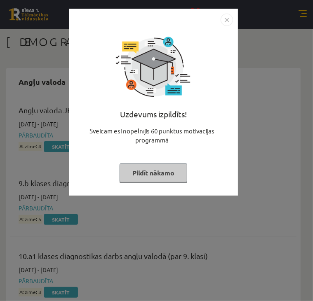
click at [152, 171] on button "Pildīt nākamo" at bounding box center [153, 173] width 68 height 19
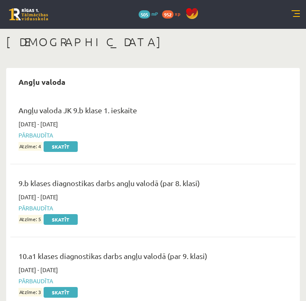
click at [298, 12] on link at bounding box center [296, 14] width 8 height 8
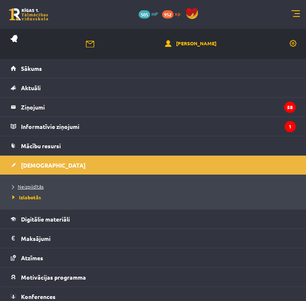
click at [53, 187] on link "Neizpildītās" at bounding box center [155, 186] width 286 height 7
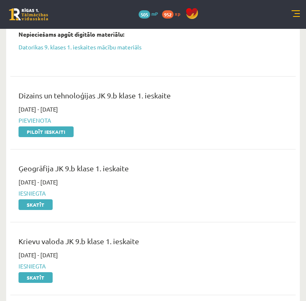
scroll to position [371, 0]
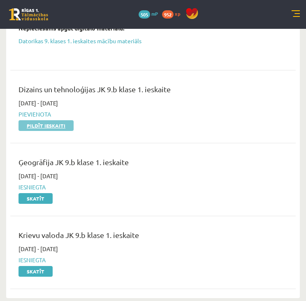
click at [51, 125] on link "Pildīt ieskaiti" at bounding box center [46, 125] width 55 height 11
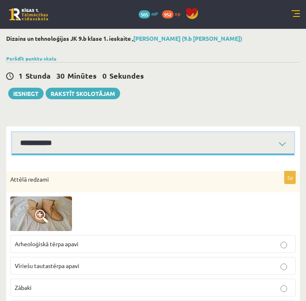
click at [268, 138] on select "**********" at bounding box center [153, 143] width 283 height 23
click at [12, 132] on select "**********" at bounding box center [153, 143] width 283 height 23
click at [191, 150] on select "**********" at bounding box center [153, 143] width 283 height 23
click at [189, 150] on select "**********" at bounding box center [153, 143] width 283 height 23
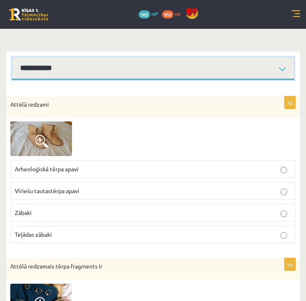
scroll to position [82, 0]
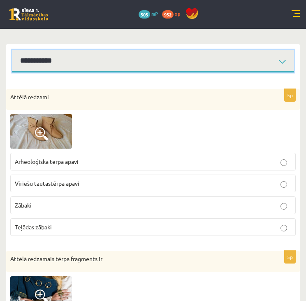
click at [179, 66] on select "**********" at bounding box center [153, 61] width 283 height 23
click at [12, 50] on select "**********" at bounding box center [153, 61] width 283 height 23
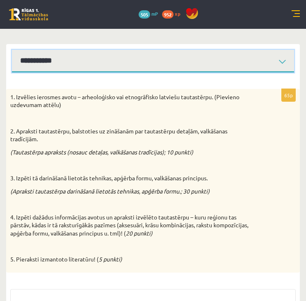
click at [172, 64] on select "**********" at bounding box center [153, 61] width 283 height 23
select select "**********"
click at [12, 50] on select "**********" at bounding box center [153, 61] width 283 height 23
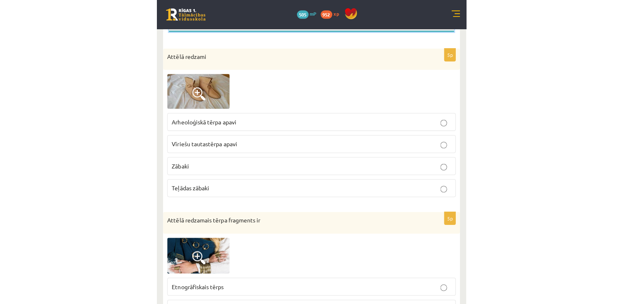
scroll to position [124, 0]
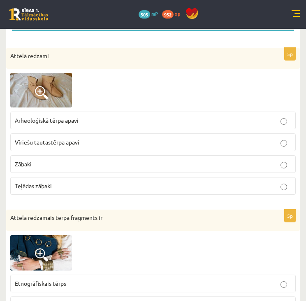
click at [49, 96] on img at bounding box center [41, 90] width 62 height 35
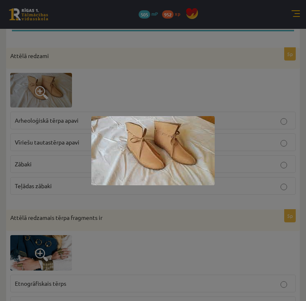
click at [193, 99] on div at bounding box center [153, 150] width 306 height 301
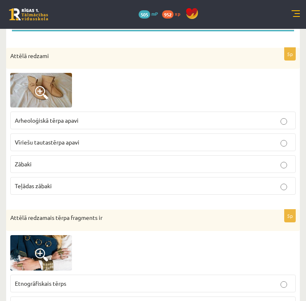
click at [63, 104] on img at bounding box center [41, 90] width 62 height 35
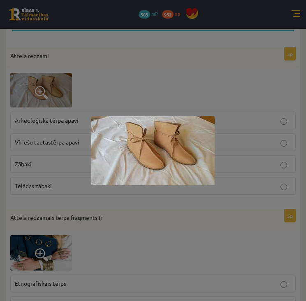
click at [300, 105] on div at bounding box center [153, 150] width 306 height 301
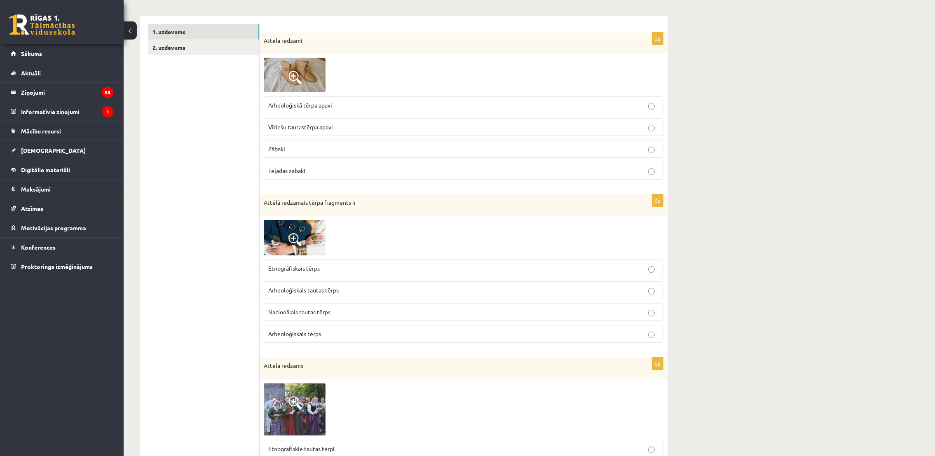
click at [278, 103] on span "Arheoloģiskā tērpa apavi" at bounding box center [300, 104] width 64 height 7
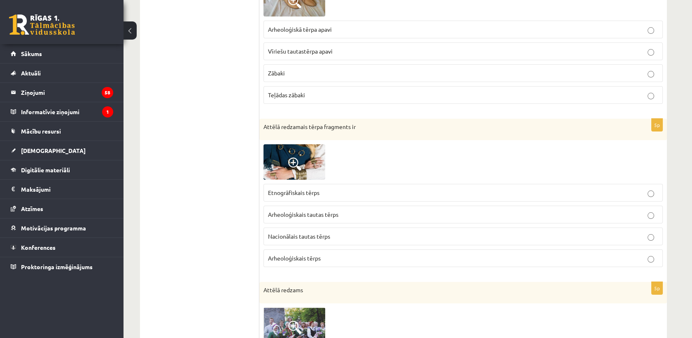
scroll to position [215, 0]
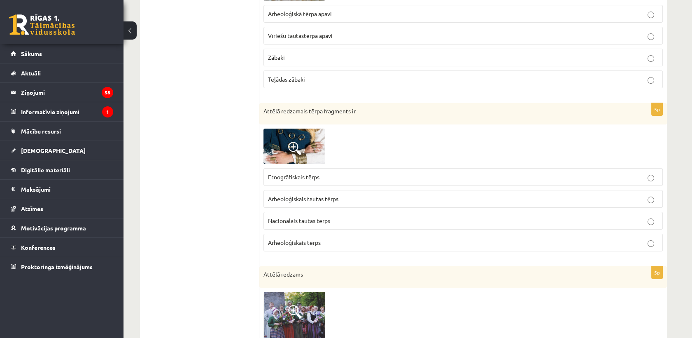
click at [306, 201] on p "Arheoloģiskais tautas tērps" at bounding box center [463, 198] width 390 height 9
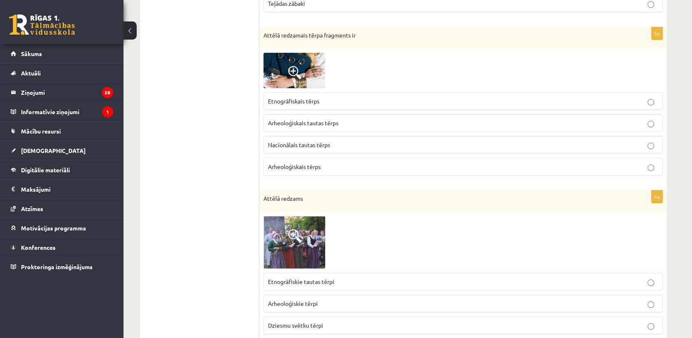
scroll to position [353, 0]
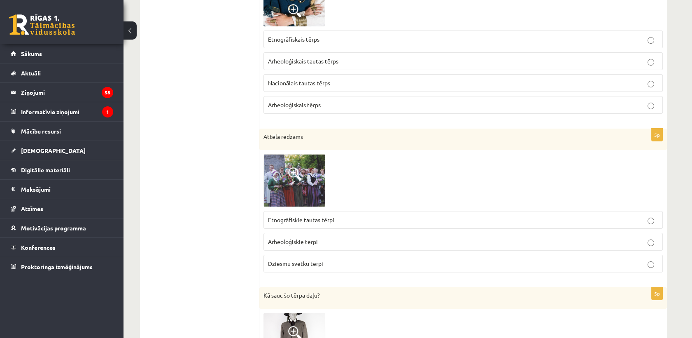
click at [306, 41] on span "Etnogrāfiskais tērps" at bounding box center [293, 38] width 51 height 7
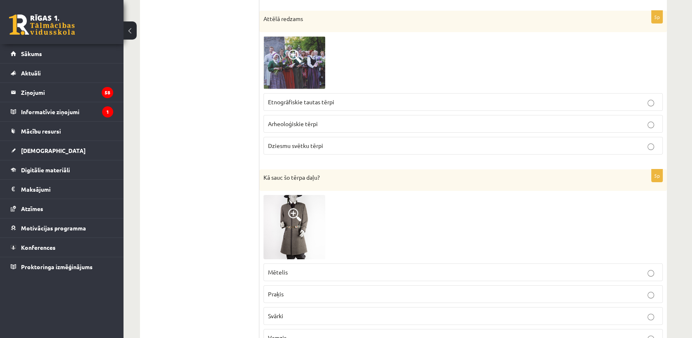
scroll to position [490, 0]
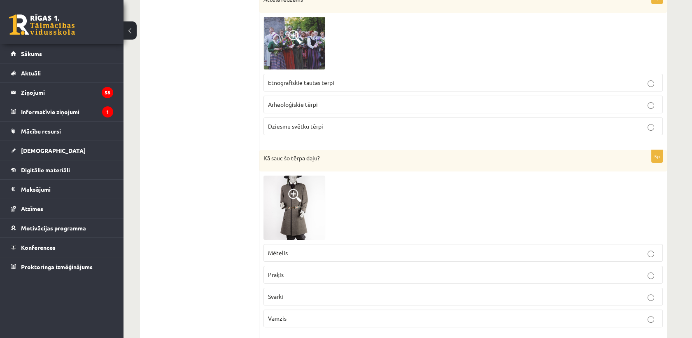
click at [306, 84] on p "Etnogrāfiskie tautas tērpi" at bounding box center [463, 82] width 390 height 9
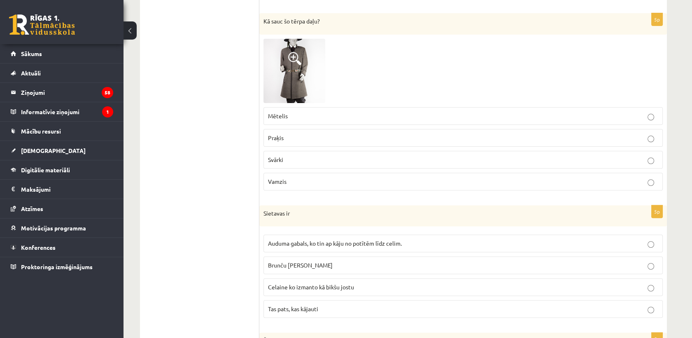
scroll to position [627, 0]
click at [306, 138] on p "Praķis" at bounding box center [463, 137] width 390 height 9
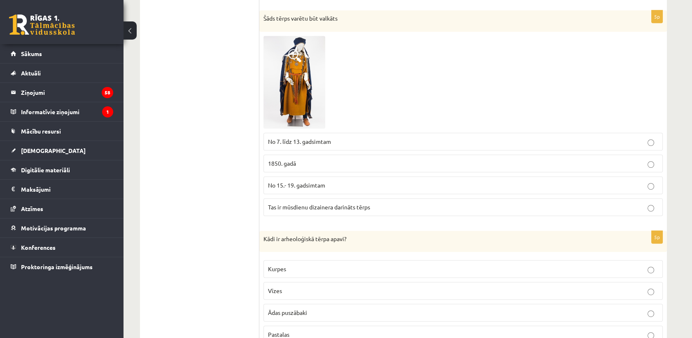
scroll to position [947, 0]
click at [306, 139] on span "No 7. līdz 13. gadsimtam" at bounding box center [299, 142] width 63 height 7
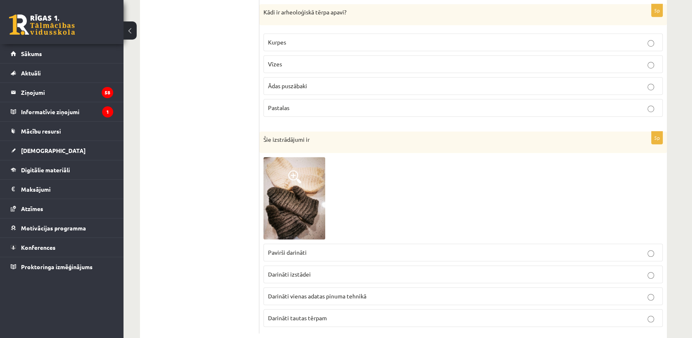
scroll to position [1176, 0]
click at [306, 105] on p "Pastalas" at bounding box center [463, 106] width 390 height 9
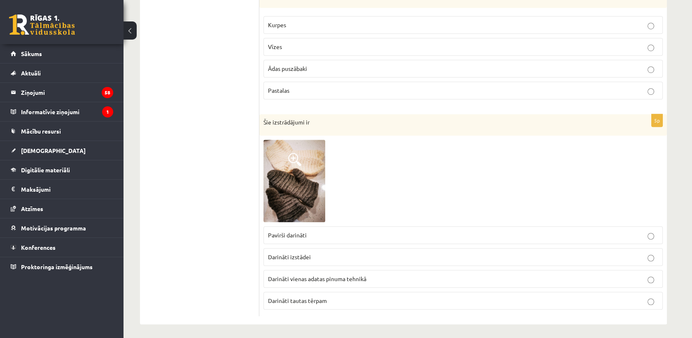
scroll to position [1193, 0]
click at [306, 278] on span "Darināti vienas adatas pinuma tehnikā" at bounding box center [317, 277] width 98 height 7
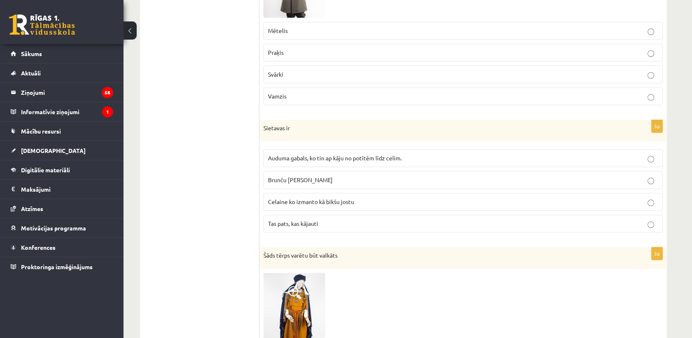
scroll to position [689, 0]
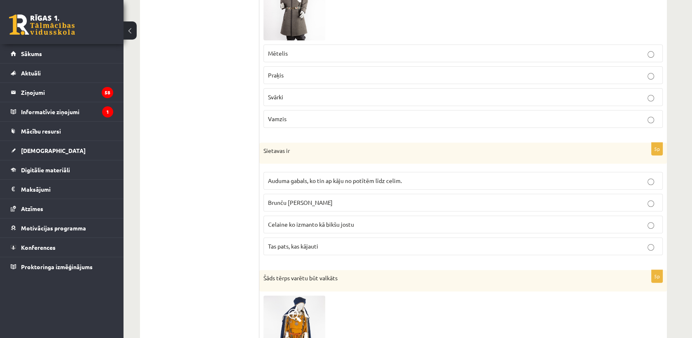
click at [306, 182] on p "Auduma gabals, ko tin ap kāju no potītēm līdz celim." at bounding box center [463, 180] width 390 height 9
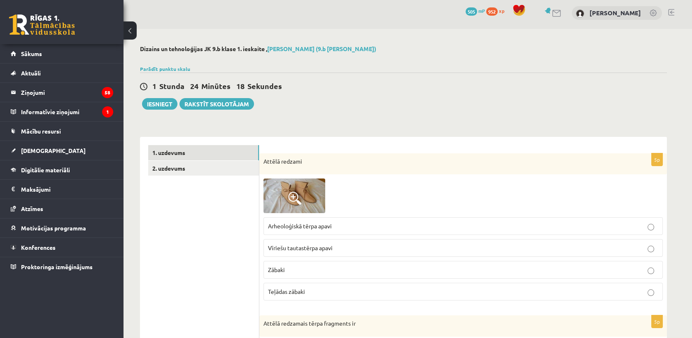
scroll to position [0, 0]
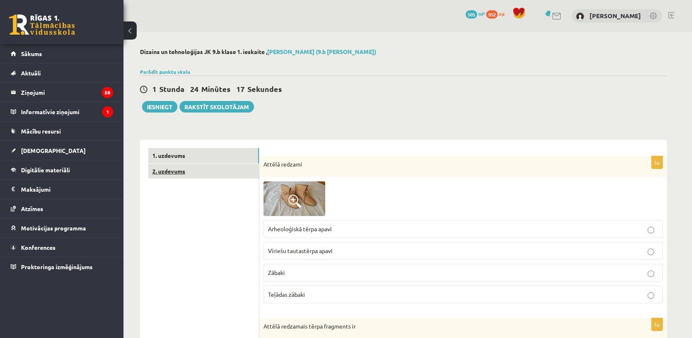
click at [247, 172] on link "2. uzdevums" at bounding box center [203, 171] width 111 height 15
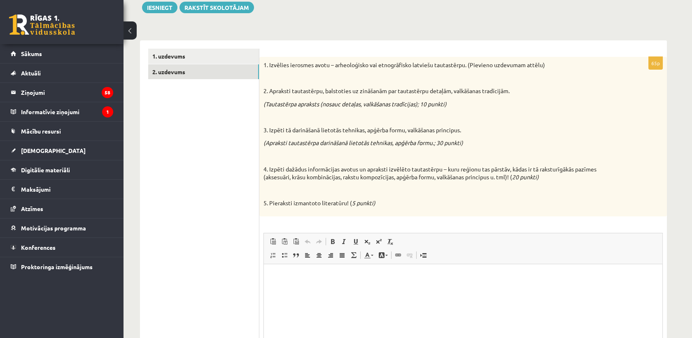
scroll to position [99, 0]
click at [198, 54] on link "1. uzdevums" at bounding box center [203, 56] width 111 height 15
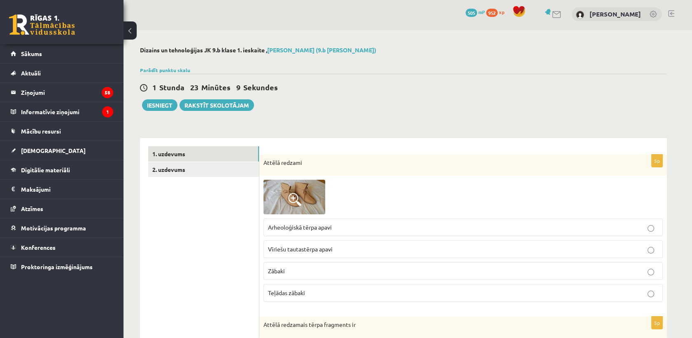
scroll to position [0, 0]
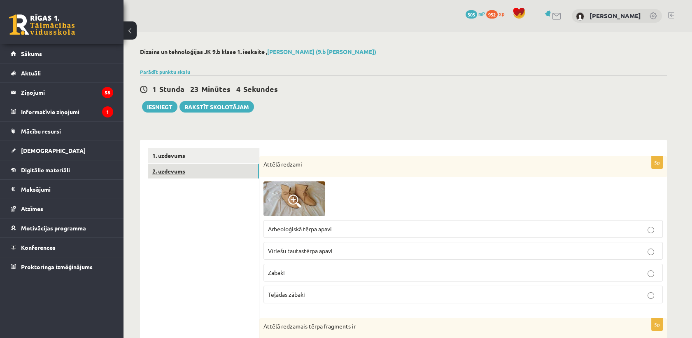
click at [177, 173] on link "2. uzdevums" at bounding box center [203, 171] width 111 height 15
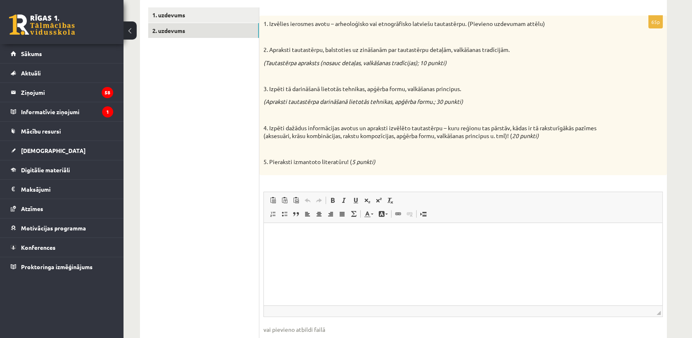
scroll to position [137, 0]
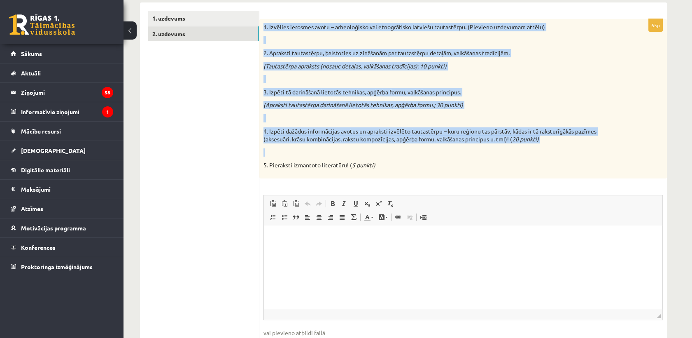
drag, startPoint x: 264, startPoint y: 26, endPoint x: 394, endPoint y: 156, distance: 183.2
click at [306, 156] on div "1. Izvēlies ierosmes avotu – arheoloģisko vai etnogrāfisko latviešu tautastērpu…" at bounding box center [463, 98] width 408 height 159
drag, startPoint x: 568, startPoint y: 150, endPoint x: 547, endPoint y: 149, distance: 21.4
click at [306, 149] on p at bounding box center [443, 152] width 358 height 8
click at [306, 157] on div "1. Izvēlies ierosmes avotu – arheoloģisko vai etnogrāfisko latviešu tautastērpu…" at bounding box center [463, 98] width 408 height 159
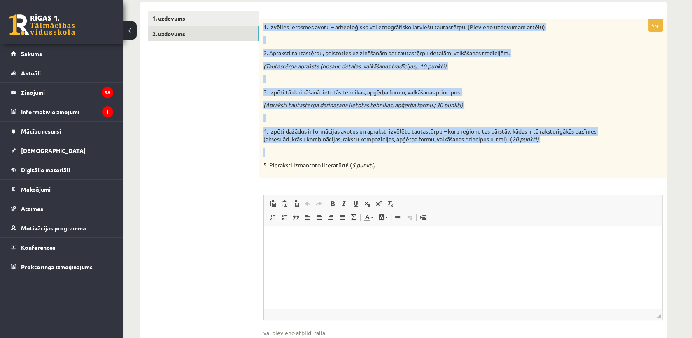
click at [306, 157] on div "1. Izvēlies ierosmes avotu – arheoloģisko vai etnogrāfisko latviešu tautastērpu…" at bounding box center [463, 98] width 408 height 159
drag, startPoint x: 265, startPoint y: 28, endPoint x: 326, endPoint y: 189, distance: 171.8
click at [306, 189] on div "65p 1. Izvēlies ierosmes avotu – arheoloģisko vai etnogrāfisko latviešu tautast…" at bounding box center [463, 192] width 408 height 347
copy div ". Izvēlies ierosmes avotu – arheoloģisko vai etnogrāfisko latviešu tautastērpu.…"
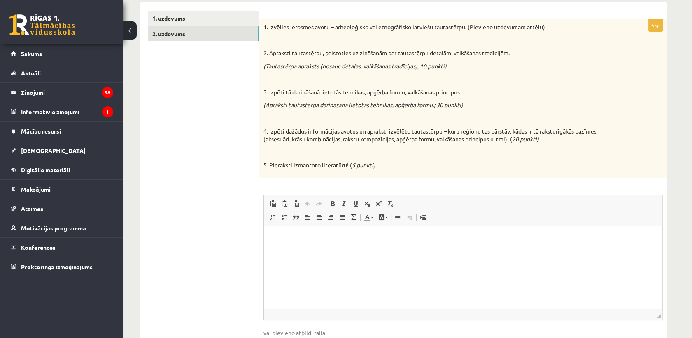
click at [234, 155] on ul "1. uzdevums 2. uzdevums" at bounding box center [203, 188] width 111 height 355
click at [306, 244] on html at bounding box center [463, 238] width 399 height 25
click at [306, 245] on html at bounding box center [463, 238] width 399 height 25
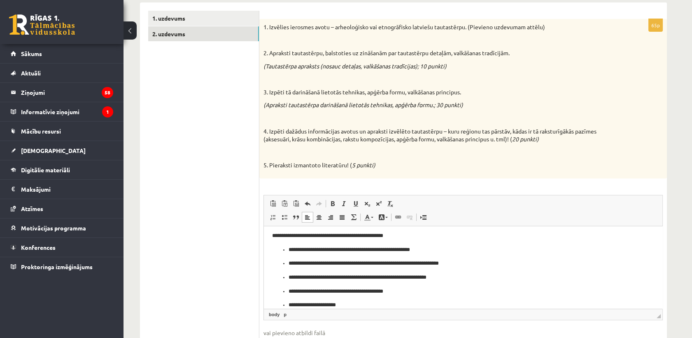
scroll to position [0, 0]
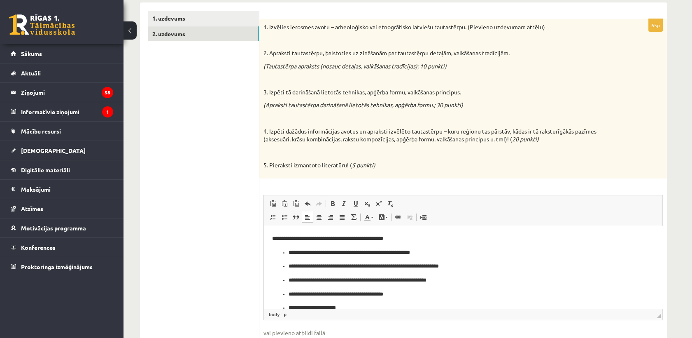
click at [306, 240] on p "**********" at bounding box center [459, 238] width 375 height 9
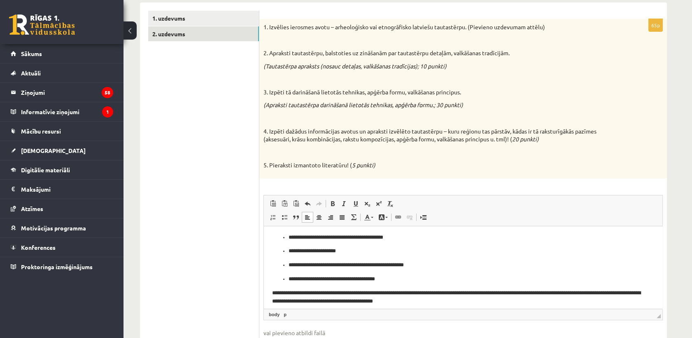
scroll to position [63, 0]
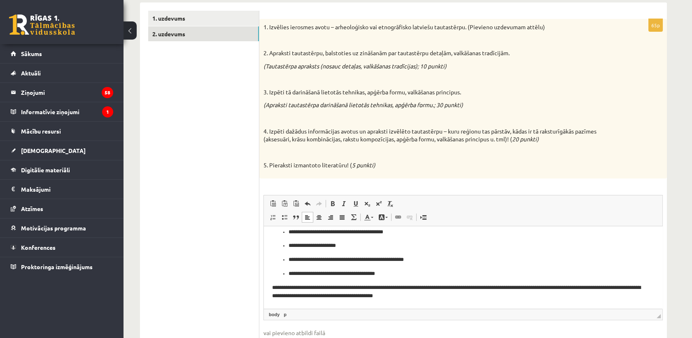
click at [306, 298] on p "**********" at bounding box center [459, 291] width 375 height 17
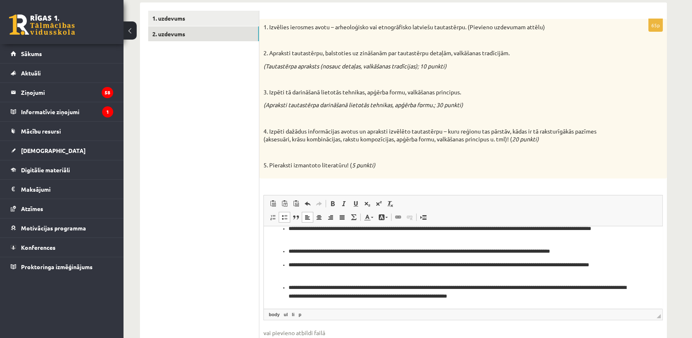
scroll to position [185, 0]
click at [306, 296] on p "**********" at bounding box center [460, 291] width 342 height 17
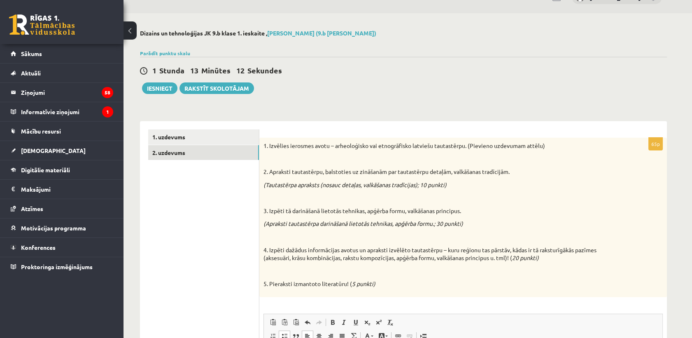
scroll to position [0, 0]
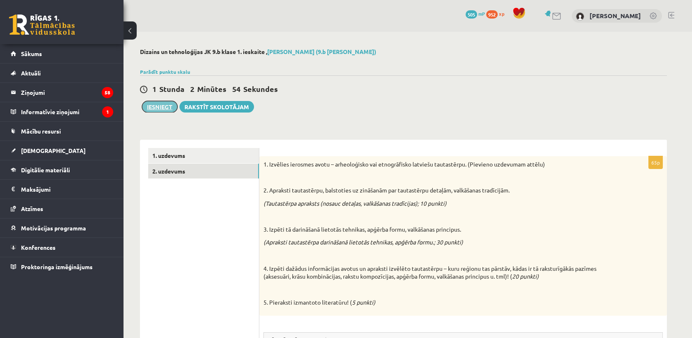
click at [150, 104] on button "Iesniegt" at bounding box center [159, 107] width 35 height 12
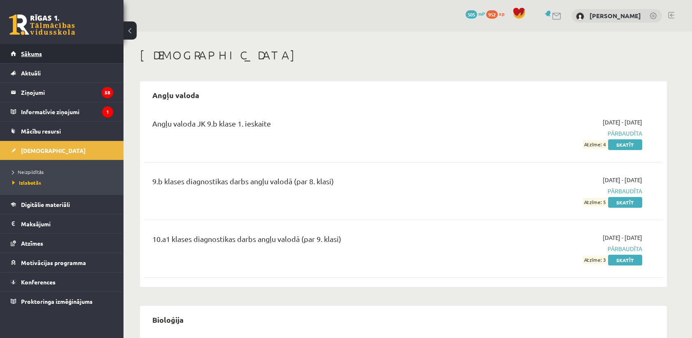
click at [56, 52] on link "Sākums" at bounding box center [62, 53] width 103 height 19
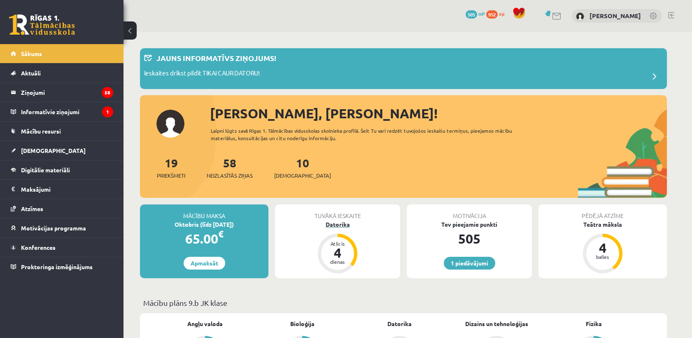
click at [336, 223] on div "Datorika" at bounding box center [337, 224] width 125 height 9
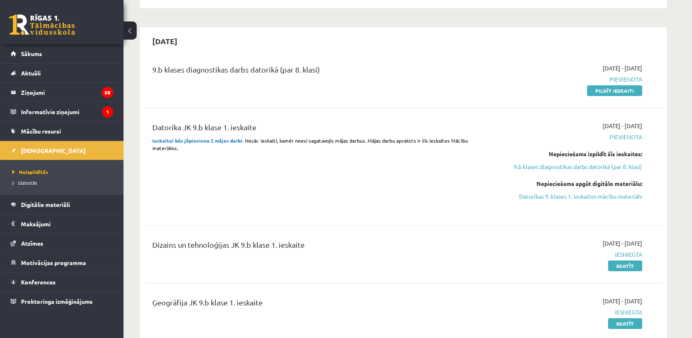
scroll to position [172, 0]
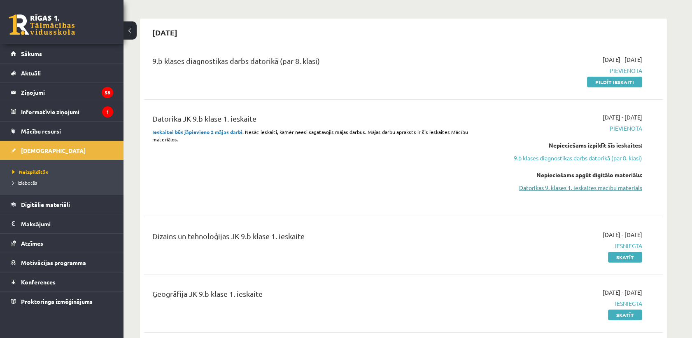
click at [606, 188] on link "Datorikas 9. klases 1. ieskaites mācību materiāls" at bounding box center [564, 187] width 155 height 9
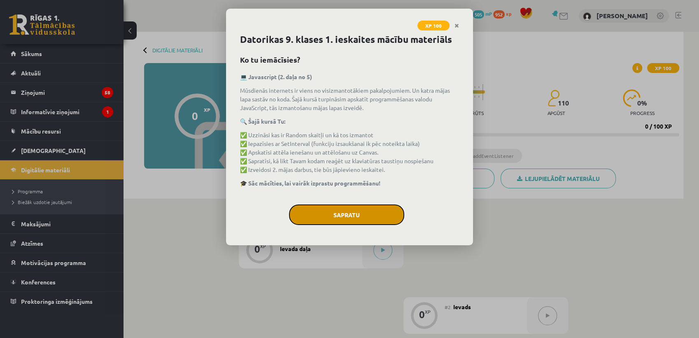
click at [356, 216] on button "Sapratu" at bounding box center [346, 214] width 115 height 21
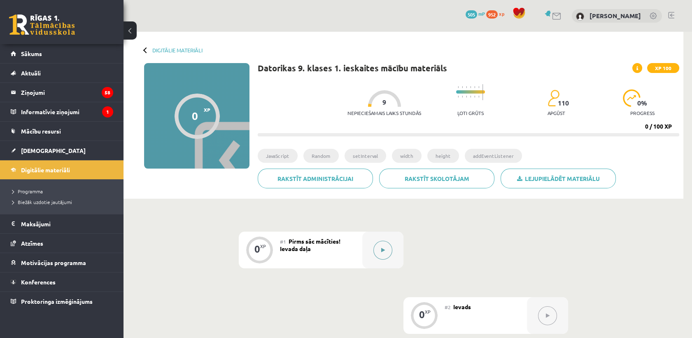
click at [386, 254] on button at bounding box center [383, 250] width 19 height 19
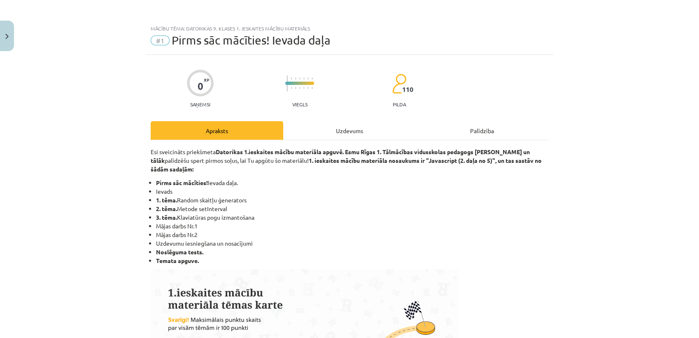
click at [349, 130] on div "Uzdevums" at bounding box center [349, 130] width 133 height 19
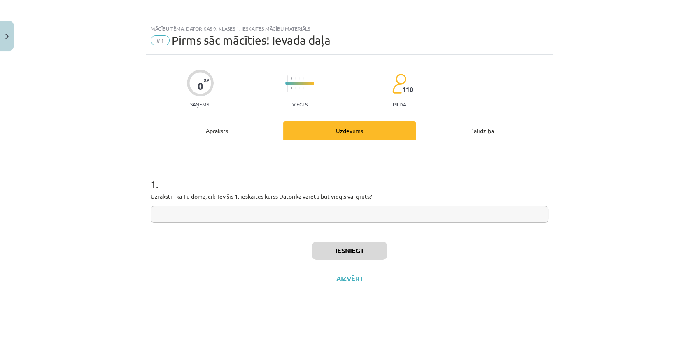
click at [331, 213] on input "text" at bounding box center [350, 214] width 398 height 17
type input "*****"
click at [342, 250] on button "Iesniegt" at bounding box center [349, 250] width 75 height 18
click at [351, 285] on button "Nākamā nodarbība" at bounding box center [349, 283] width 81 height 19
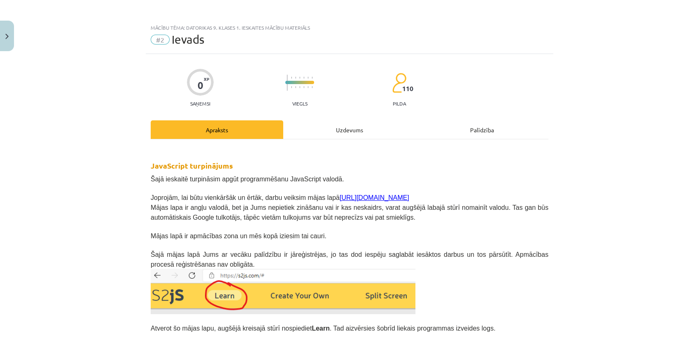
click at [348, 128] on div "Uzdevums" at bounding box center [349, 129] width 133 height 19
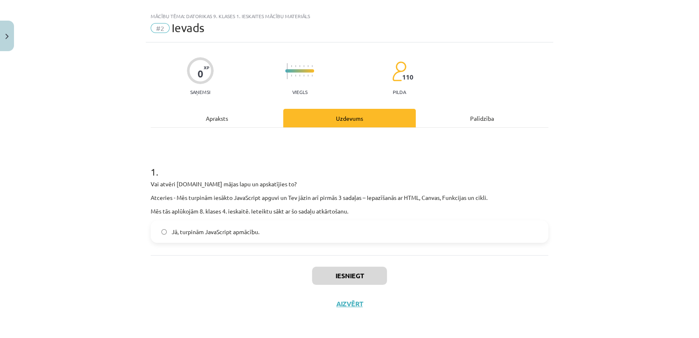
click at [271, 236] on label "Jā, turpinām JavaScript apmācību." at bounding box center [350, 231] width 396 height 21
click at [342, 278] on button "Iesniegt" at bounding box center [349, 275] width 75 height 18
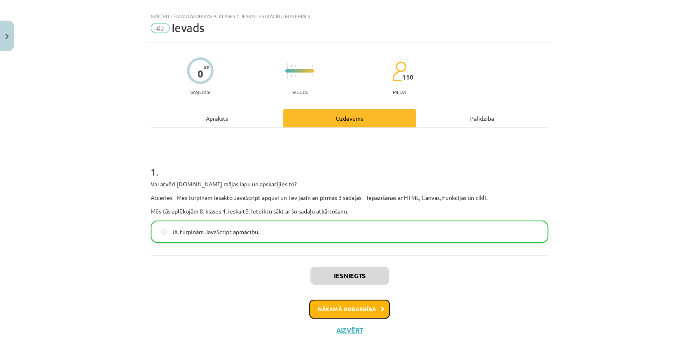
click at [342, 308] on button "Nākamā nodarbība" at bounding box center [349, 308] width 81 height 19
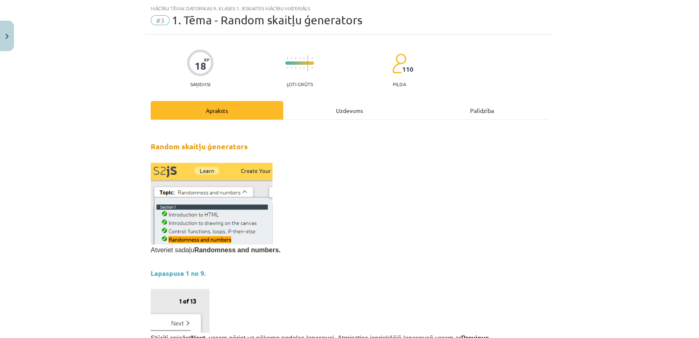
click at [341, 114] on div "Uzdevums" at bounding box center [349, 110] width 133 height 19
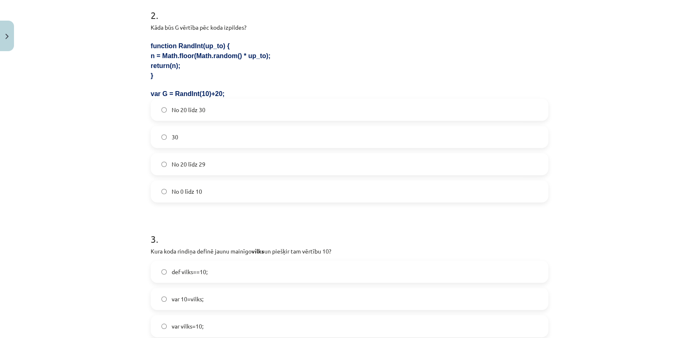
scroll to position [833, 0]
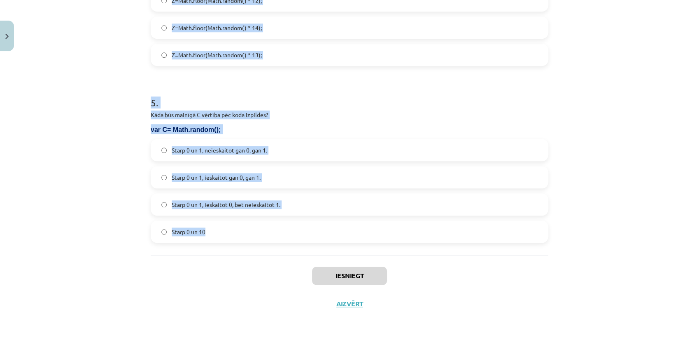
drag, startPoint x: 147, startPoint y: 82, endPoint x: 304, endPoint y: 232, distance: 217.0
copy form "Kāda vērtība tiks piešķirtam mainīgajam D pēc koda izpildes? <canvas id=myCanva…"
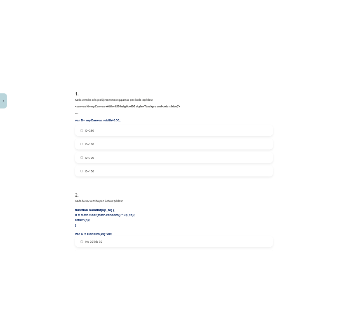
scroll to position [154, 0]
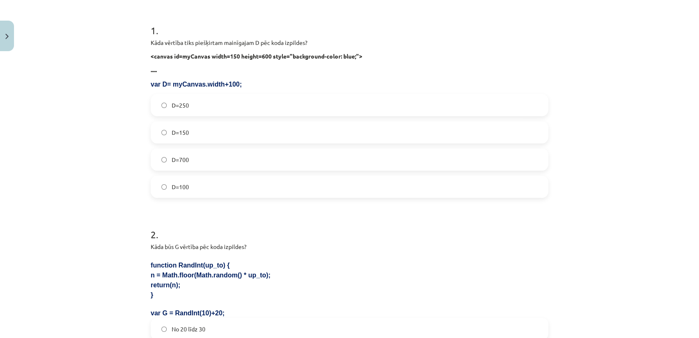
click at [232, 103] on label "D=250" at bounding box center [350, 105] width 396 height 21
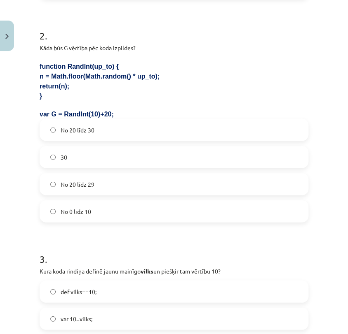
scroll to position [359, 0]
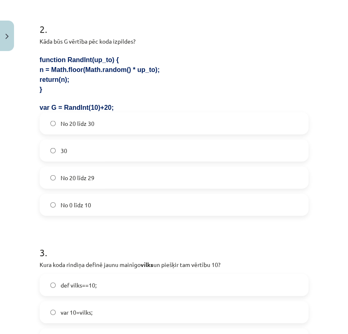
click at [131, 165] on div "No 20 līdz 30 30 No 20 līdz 29 No 0 līdz 10" at bounding box center [174, 164] width 269 height 104
click at [127, 186] on label "No 20 līdz 29" at bounding box center [173, 177] width 267 height 21
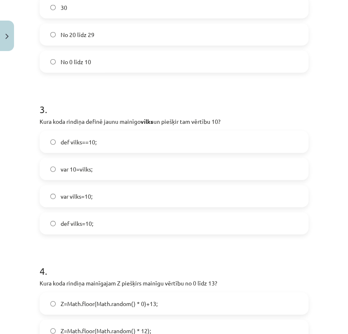
scroll to position [516, 0]
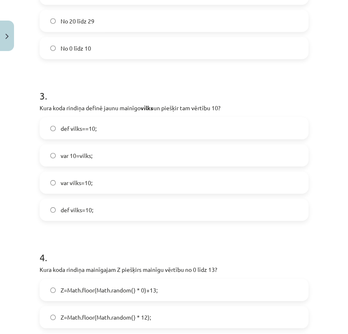
click at [114, 184] on label "var vilks=10;" at bounding box center [173, 183] width 267 height 21
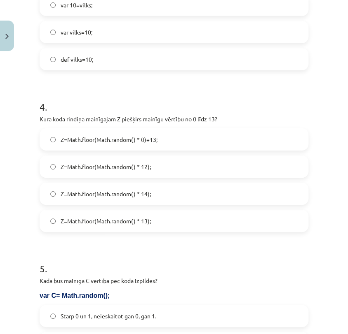
scroll to position [668, 0]
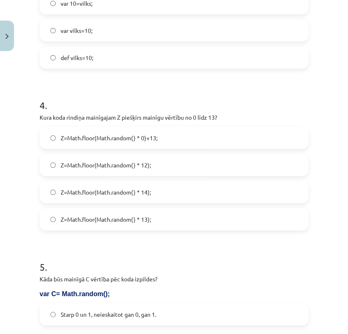
click at [126, 195] on span "Z=Math.floor(Math.random() * 14);" at bounding box center [106, 192] width 90 height 9
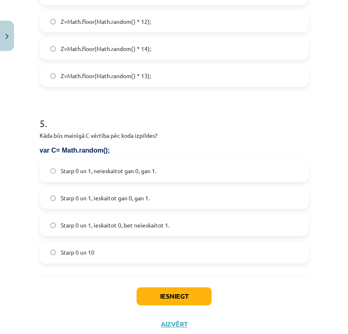
scroll to position [830, 0]
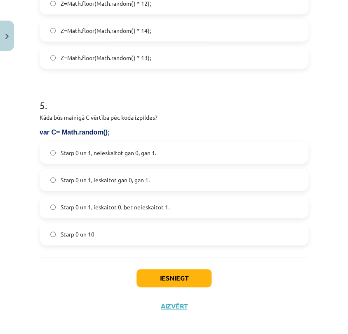
click at [175, 210] on label "Starp 0 un 1, ieskaitot 0, bet neieskaitot 1." at bounding box center [173, 207] width 267 height 21
click at [159, 284] on button "Iesniegt" at bounding box center [173, 278] width 75 height 18
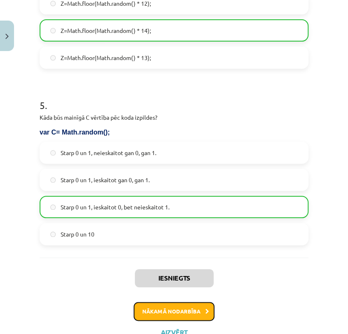
click at [175, 314] on button "Nākamā nodarbība" at bounding box center [173, 311] width 81 height 19
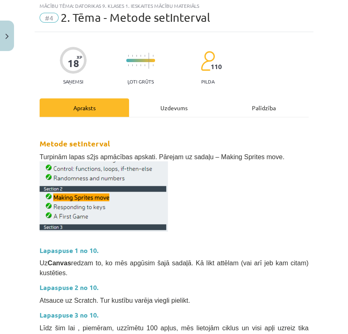
scroll to position [20, 0]
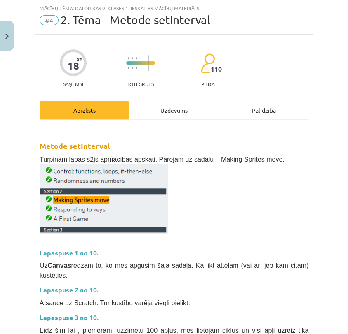
click at [170, 109] on div "Uzdevums" at bounding box center [173, 110] width 89 height 19
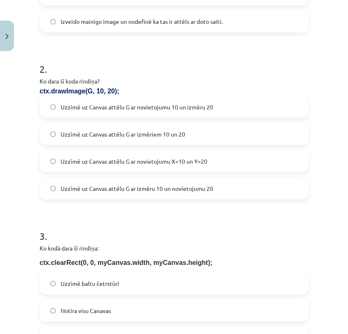
scroll to position [761, 0]
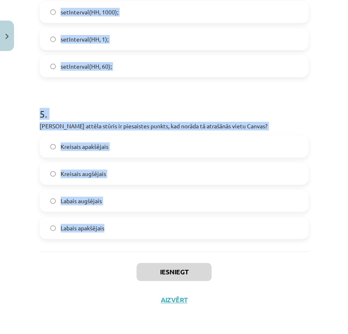
drag, startPoint x: 40, startPoint y: 174, endPoint x: 241, endPoint y: 234, distance: 209.6
copy form "Ko dara šīs koda rindiņas: var K = new Image(); K.src = "https://skola.lv/zirgs…"
click at [307, 210] on div "Mācību tēma: Datorikas 9. klases 1. ieskaites mācību materiāls #4 2. Tēma - Met…" at bounding box center [174, 167] width 348 height 334
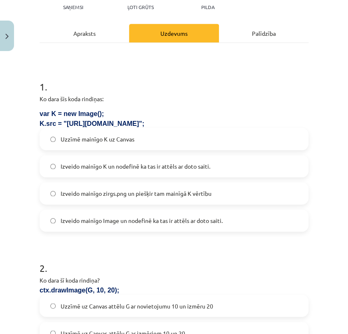
scroll to position [99, 0]
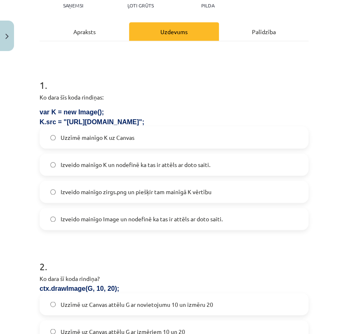
click at [164, 171] on label "Izveido mainīgo K un nodefinē ka tas ir attēls ar doto saiti." at bounding box center [173, 164] width 267 height 21
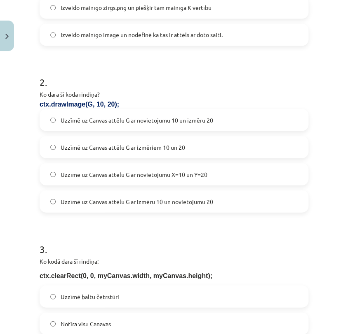
scroll to position [293, 0]
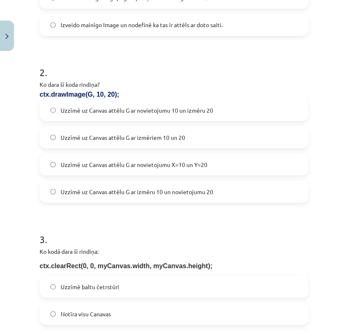
click at [243, 166] on label "Uzzīmē uz Canvas attēlu G ar novietojumu X=10 un Y=20" at bounding box center [173, 164] width 267 height 21
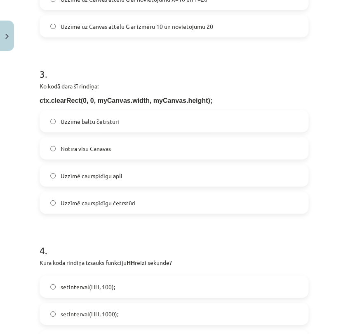
scroll to position [466, 0]
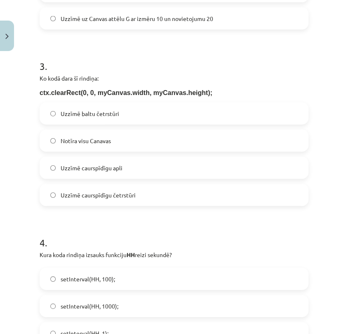
click at [199, 133] on label "Notīra visu Canavas" at bounding box center [173, 141] width 267 height 21
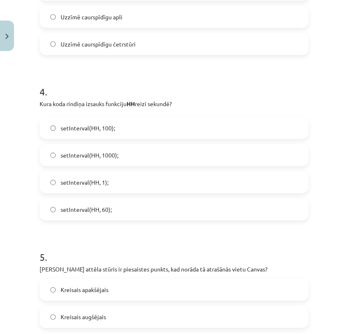
scroll to position [620, 0]
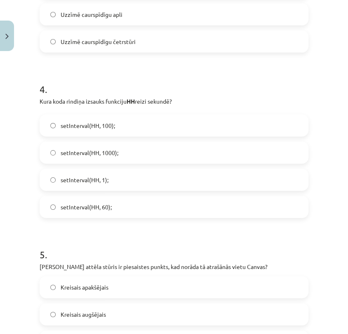
click at [135, 149] on label "setInterval(HH, 1000);" at bounding box center [173, 153] width 267 height 21
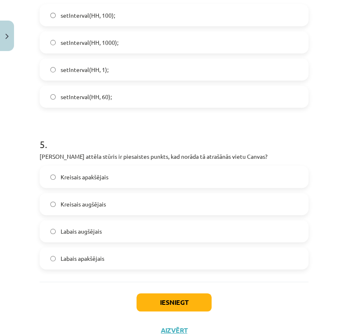
scroll to position [738, 0]
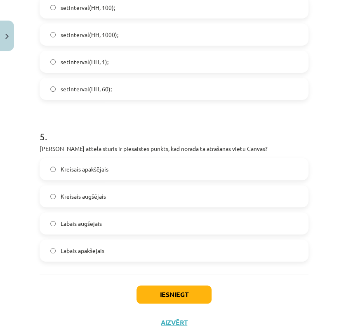
click at [148, 192] on label "Kreisais augšējais" at bounding box center [173, 196] width 267 height 21
click at [170, 297] on button "Iesniegt" at bounding box center [173, 295] width 75 height 18
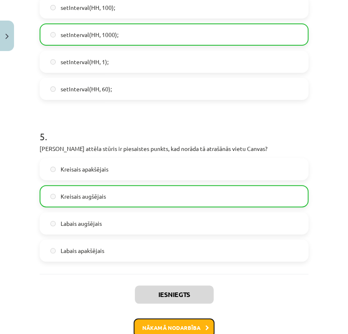
click at [182, 329] on button "Nākamā nodarbība" at bounding box center [173, 328] width 81 height 19
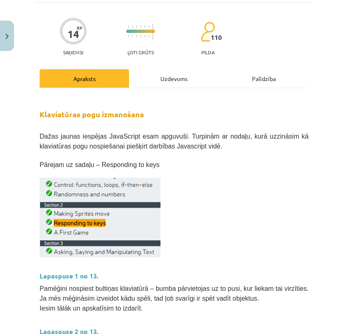
scroll to position [20, 0]
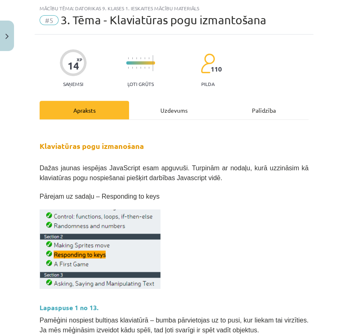
click at [171, 107] on div "Uzdevums" at bounding box center [173, 110] width 89 height 19
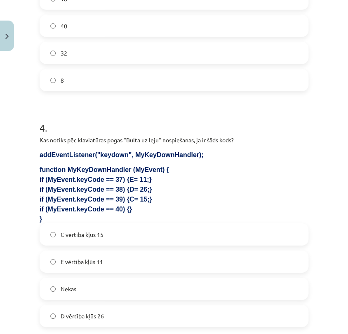
scroll to position [646, 0]
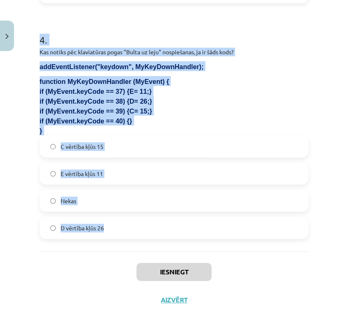
drag, startPoint x: 39, startPoint y: 176, endPoint x: 164, endPoint y: 245, distance: 142.7
copy form "Ko kodā dod šī rindiņa? Kāpēc to jāiekopē kodā, ja lieto addEventListener? MyEv…"
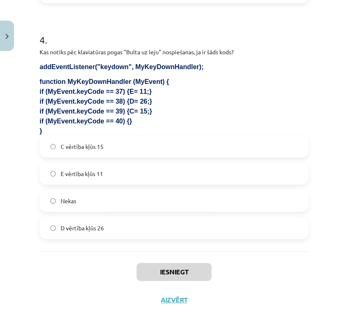
click at [315, 269] on div "Mācību tēma: Datorikas 9. klases 1. ieskaites mācību materiāls #5 3. Tēma - Kla…" at bounding box center [174, 167] width 348 height 334
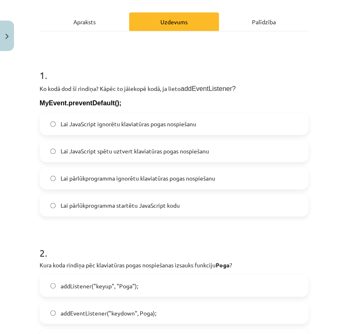
scroll to position [110, 0]
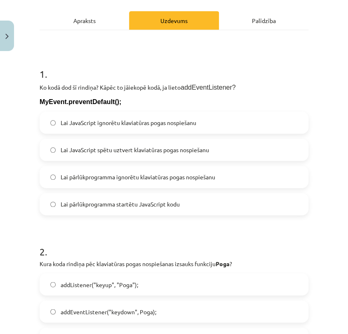
click at [174, 176] on span "Lai pārlūkprogramma ignorētu klaviatūras pogas nospiešanu" at bounding box center [138, 177] width 154 height 9
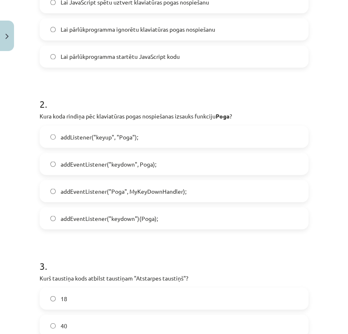
scroll to position [264, 0]
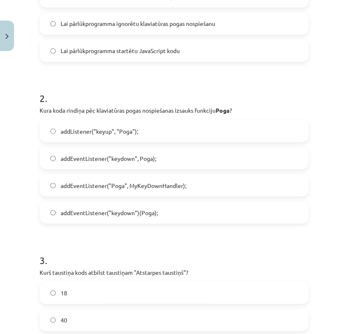
click at [166, 157] on label "addEventListener("keydown", Poga);" at bounding box center [173, 158] width 267 height 21
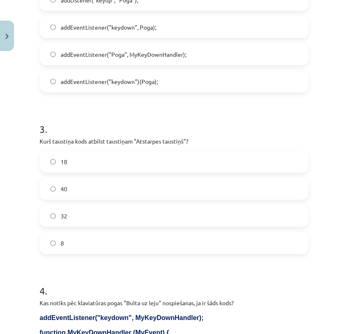
scroll to position [398, 0]
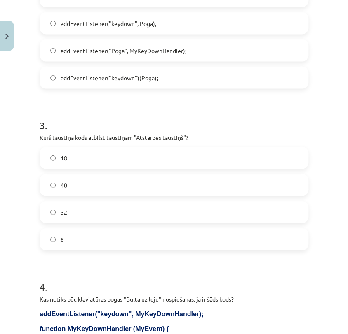
click at [250, 206] on label "32" at bounding box center [173, 212] width 267 height 21
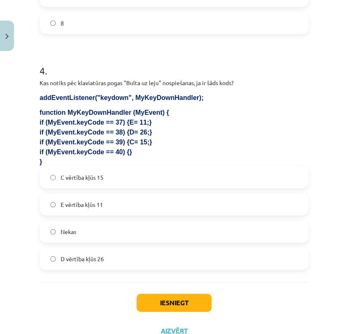
scroll to position [624, 0]
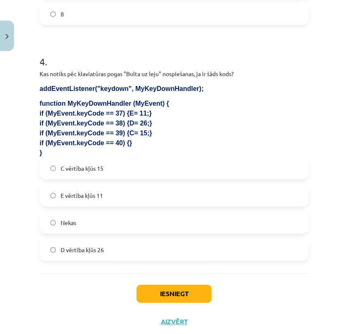
click at [257, 218] on label "Nekas" at bounding box center [173, 223] width 267 height 21
click at [181, 292] on button "Iesniegt" at bounding box center [173, 294] width 75 height 18
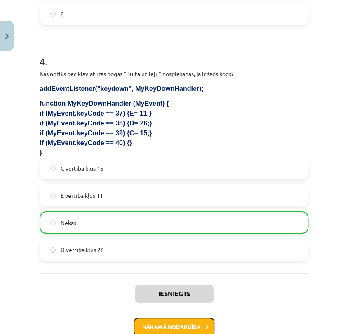
click at [181, 328] on button "Nākamā nodarbība" at bounding box center [173, 327] width 81 height 19
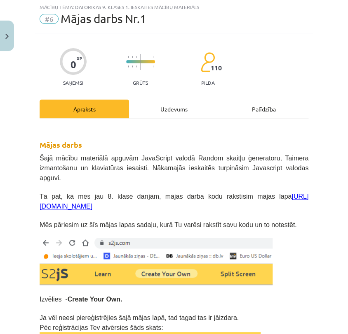
scroll to position [20, 0]
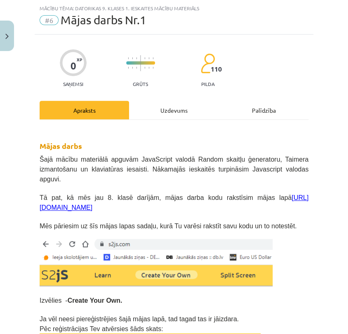
click at [168, 105] on div "Uzdevums" at bounding box center [173, 110] width 89 height 19
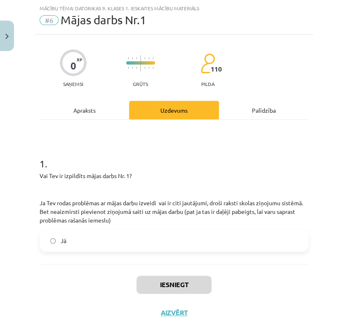
click at [164, 236] on label "Jā" at bounding box center [173, 241] width 267 height 21
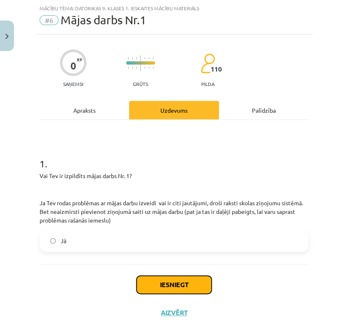
click at [151, 290] on button "Iesniegt" at bounding box center [173, 285] width 75 height 18
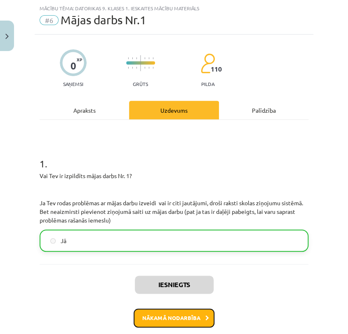
click at [161, 316] on button "Nākamā nodarbība" at bounding box center [173, 318] width 81 height 19
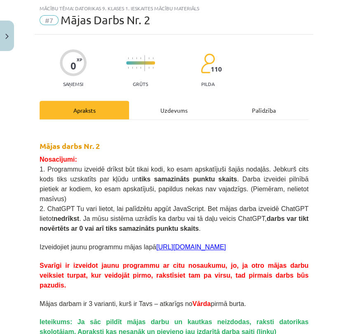
click at [164, 112] on div "Uzdevums" at bounding box center [173, 110] width 89 height 19
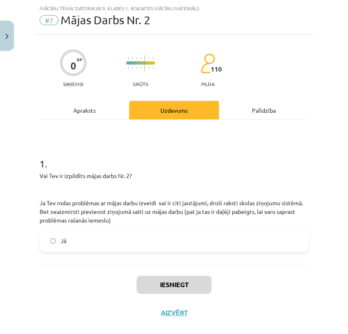
click at [109, 245] on label "Jā" at bounding box center [173, 241] width 267 height 21
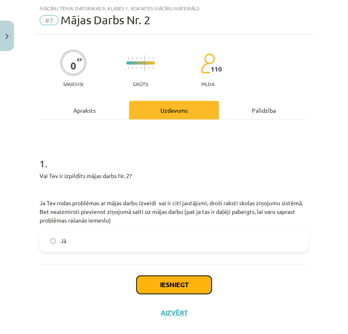
click at [166, 286] on button "Iesniegt" at bounding box center [173, 285] width 75 height 18
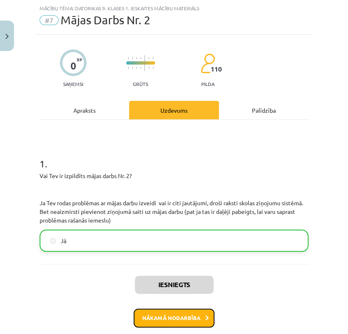
click at [163, 316] on button "Nākamā nodarbība" at bounding box center [173, 318] width 81 height 19
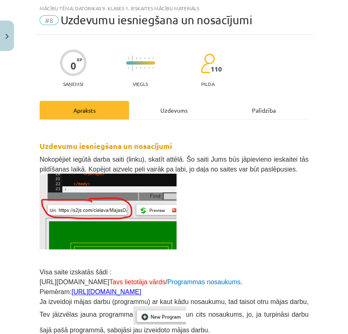
click at [168, 111] on div "Uzdevums" at bounding box center [173, 110] width 89 height 19
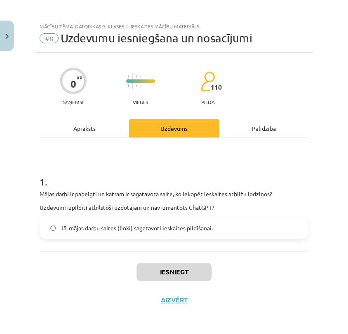
click at [95, 226] on span "Jā, mājas darbu saites (linki) sagatavoti ieskaites pildīšanai." at bounding box center [137, 228] width 152 height 9
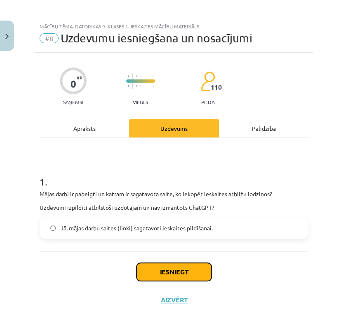
click at [177, 269] on button "Iesniegt" at bounding box center [173, 272] width 75 height 18
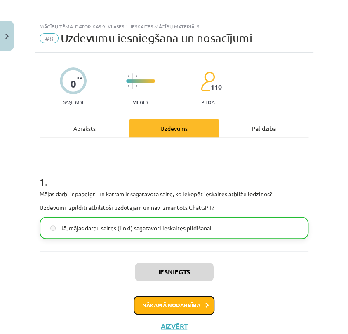
click at [170, 305] on button "Nākamā nodarbība" at bounding box center [173, 305] width 81 height 19
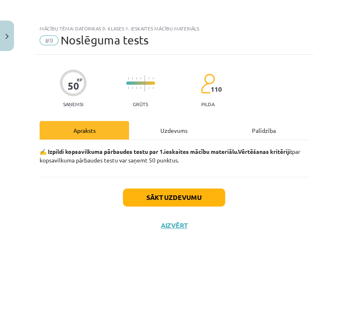
click at [170, 130] on div "Uzdevums" at bounding box center [173, 130] width 89 height 19
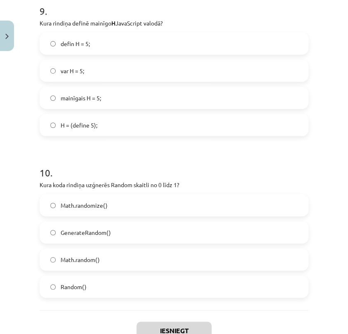
scroll to position [1563, 0]
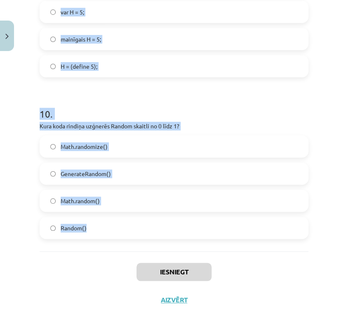
drag, startPoint x: 40, startPoint y: 195, endPoint x: 185, endPoint y: 221, distance: 148.1
copy form "Kura koda rindiņa uzzīmēs neaizpildītu četrstūri? ctx.strokeRect(50, 50, 20, 40…"
click at [328, 190] on div "Mācību tēma: Datorikas 9. klases 1. ieskaites mācību materiāls #9 Noslēguma tes…" at bounding box center [174, 167] width 348 height 334
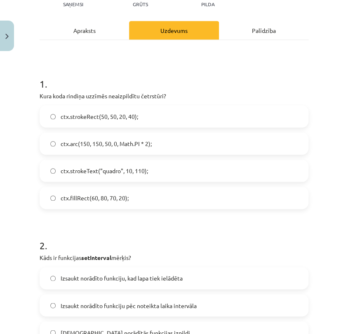
scroll to position [138, 0]
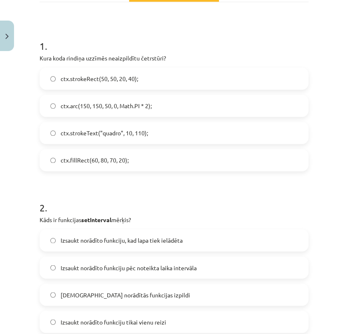
click at [161, 82] on label "ctx.strokeRect(50, 50, 20, 40);" at bounding box center [173, 78] width 267 height 21
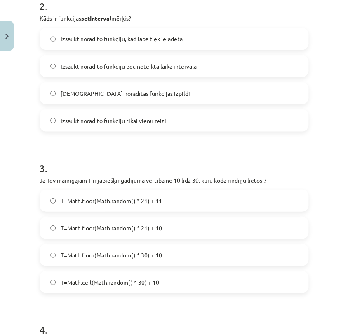
scroll to position [331, 0]
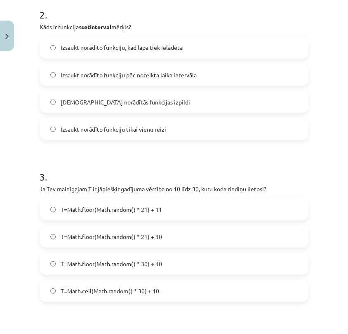
click at [230, 69] on label "Izsaukt norādīto funkciju pēc noteikta laika intervāla" at bounding box center [173, 74] width 267 height 21
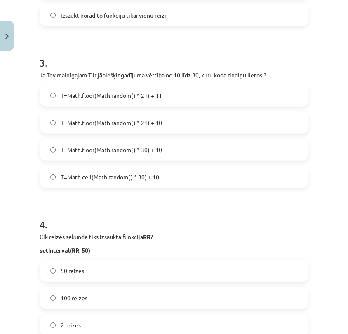
scroll to position [447, 0]
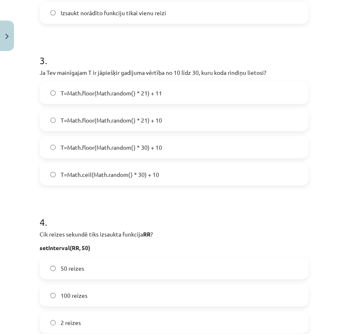
click at [175, 149] on label "T=Math.floor(Math.random() * 30) + 10" at bounding box center [173, 147] width 267 height 21
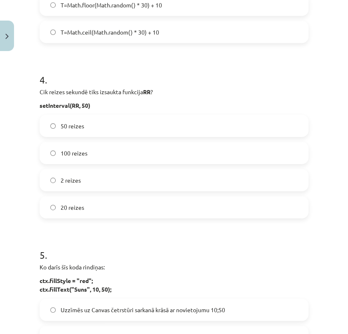
scroll to position [618, 0]
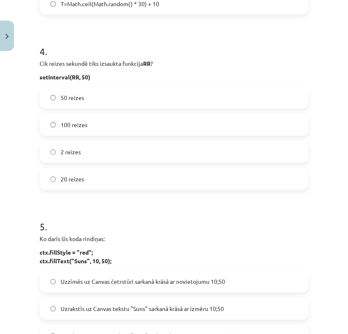
click at [190, 184] on label "20 reizes" at bounding box center [173, 179] width 267 height 21
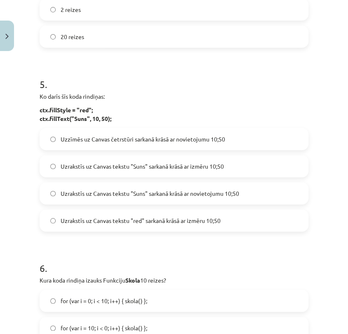
scroll to position [778, 0]
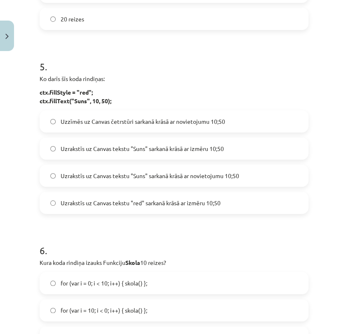
click at [229, 179] on span "Uzrakstīs uz Canvas tekstu "Suns" sarkanā krāsā ar novietojumu 10;50" at bounding box center [150, 176] width 178 height 9
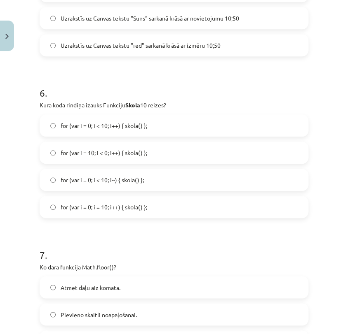
scroll to position [939, 0]
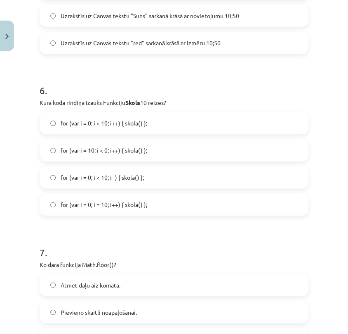
click at [209, 147] on label "for (var i = 10; i < 0; i++) { skola() };" at bounding box center [173, 150] width 267 height 21
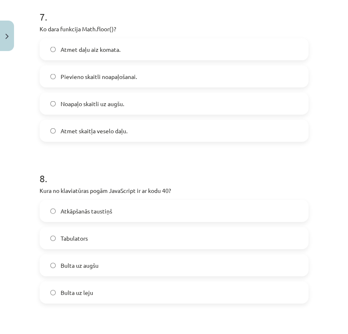
scroll to position [1172, 0]
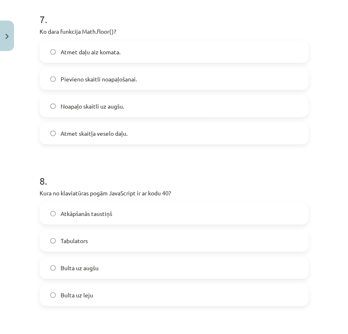
click at [162, 46] on label "Atmet daļu aiz komata." at bounding box center [173, 51] width 267 height 21
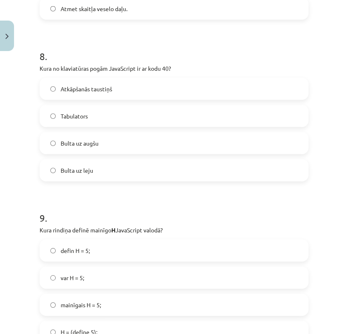
scroll to position [1299, 0]
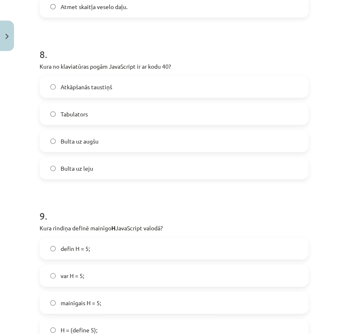
click at [141, 167] on label "Bulta uz leju" at bounding box center [173, 168] width 267 height 21
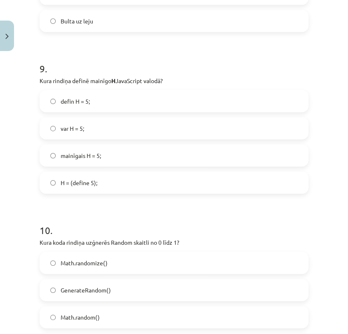
scroll to position [1490, 0]
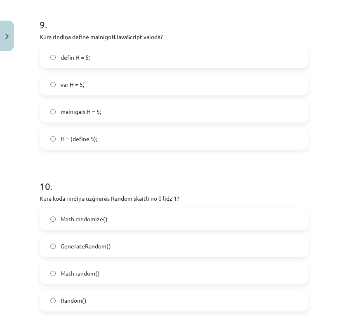
click at [112, 81] on label "var H = 5;" at bounding box center [173, 84] width 267 height 21
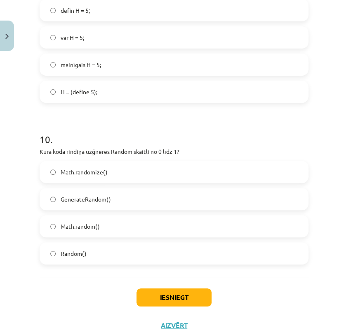
scroll to position [1563, 0]
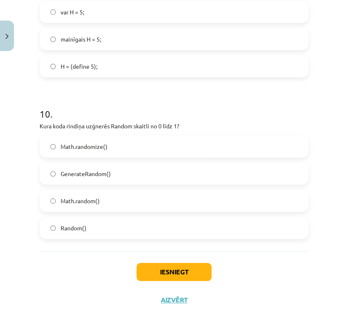
click at [133, 194] on label "Math.random()" at bounding box center [173, 201] width 267 height 21
click at [138, 273] on button "Iesniegt" at bounding box center [173, 272] width 75 height 18
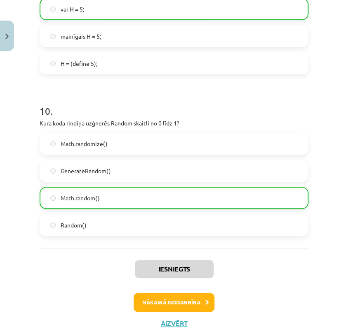
scroll to position [1589, 0]
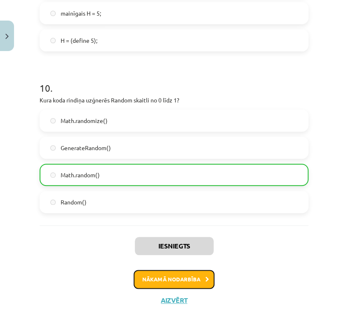
click at [151, 280] on button "Nākamā nodarbība" at bounding box center [173, 279] width 81 height 19
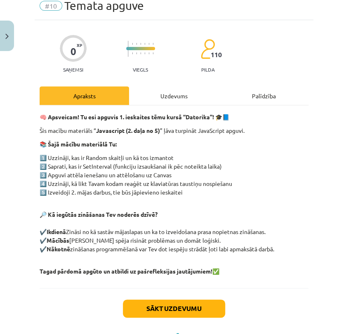
scroll to position [20, 0]
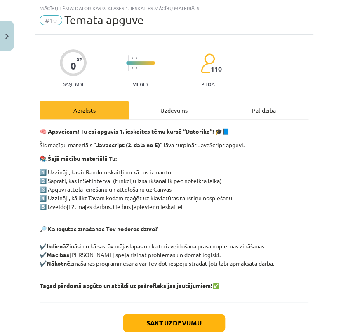
click at [171, 114] on div "Uzdevums" at bounding box center [173, 110] width 89 height 19
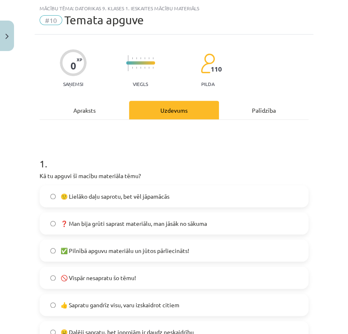
click at [172, 202] on label "🙂 Lielāko daļu saprotu, bet vēl jāpamācās" at bounding box center [173, 196] width 267 height 21
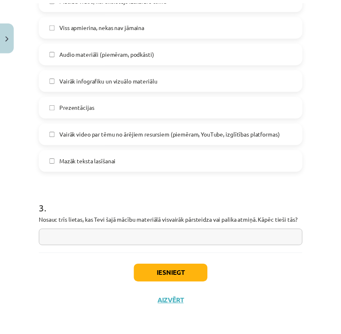
scroll to position [563, 0]
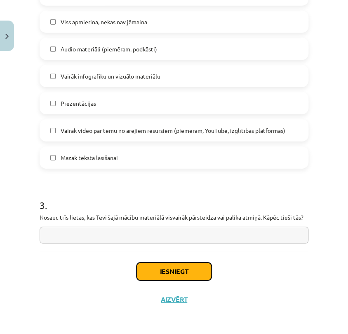
click at [179, 271] on button "Iesniegt" at bounding box center [173, 272] width 75 height 18
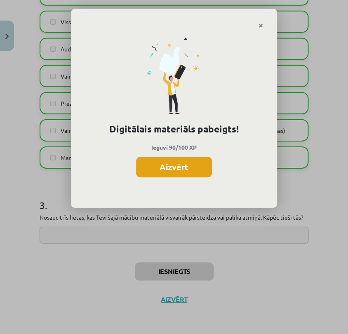
click at [172, 164] on button "Aizvērt" at bounding box center [174, 167] width 76 height 21
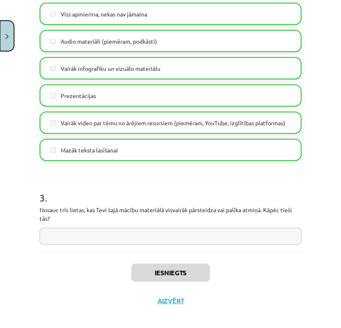
click at [4, 29] on button "Close" at bounding box center [7, 36] width 14 height 30
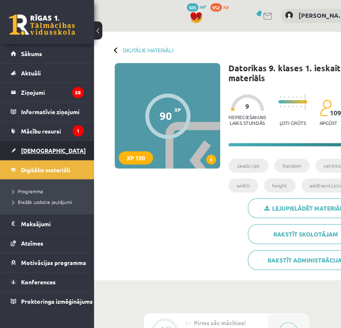
click at [28, 149] on span "[DEMOGRAPHIC_DATA]" at bounding box center [53, 150] width 65 height 7
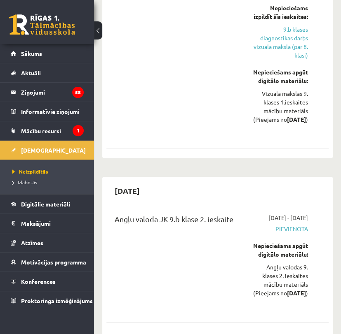
scroll to position [2242, 0]
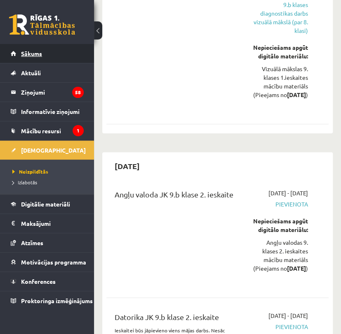
click at [28, 49] on link "Sākums" at bounding box center [47, 53] width 73 height 19
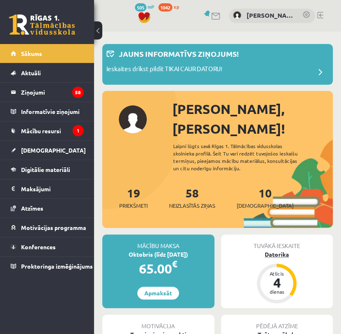
click at [273, 250] on div "Datorika" at bounding box center [277, 254] width 112 height 9
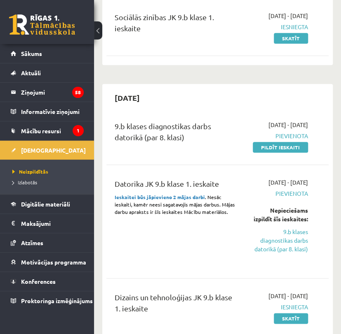
scroll to position [140, 0]
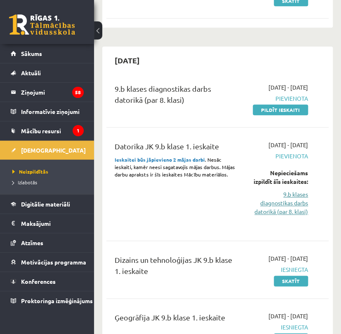
click at [281, 216] on link "9.b klases diagnostikas darbs datorikā (par 8. klasi)" at bounding box center [280, 203] width 56 height 26
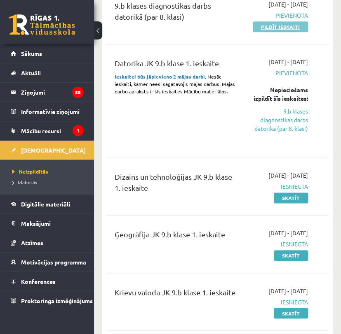
click at [269, 32] on link "Pildīt ieskaiti" at bounding box center [279, 26] width 55 height 11
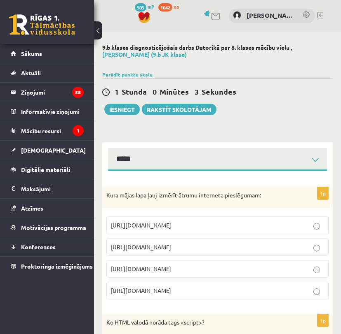
select select "**********"
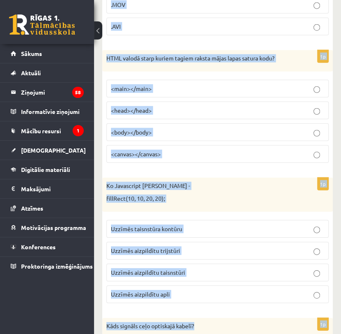
scroll to position [3841, 0]
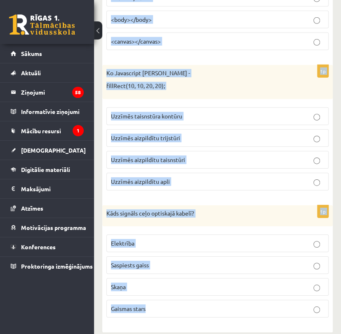
drag, startPoint x: 106, startPoint y: 194, endPoint x: 239, endPoint y: 306, distance: 174.2
copy form "Lore ipsum dolo sita consect adipis elitseddo eiusmodtemp: incid://utl.etdolo.m…"
click at [284, 92] on div "1p Ko Javascript darīs koda rindiņa - fillRect(10, 10, 20, 20); Uzzīmēs taisnst…" at bounding box center [217, 131] width 230 height 132
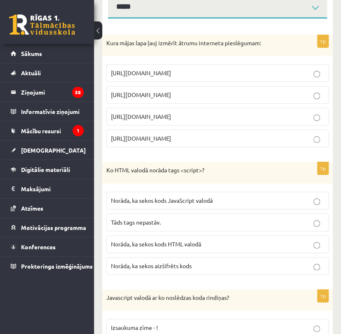
scroll to position [0, 0]
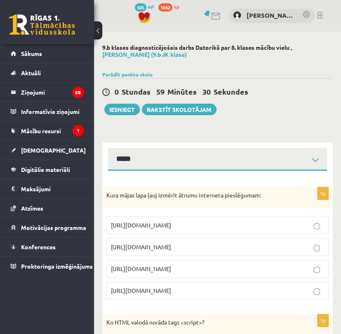
click at [205, 250] on p "[URL][DOMAIN_NAME]" at bounding box center [217, 247] width 213 height 9
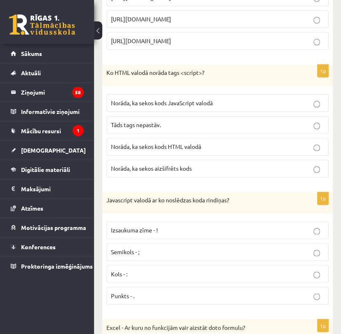
scroll to position [270, 0]
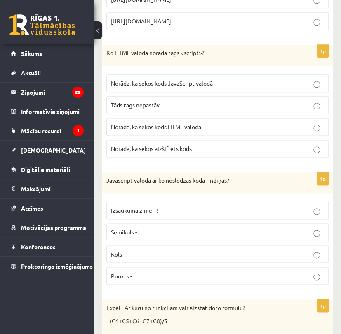
click at [215, 79] on p "Norāda, ka sekos kods JavaScript valodā" at bounding box center [217, 83] width 213 height 9
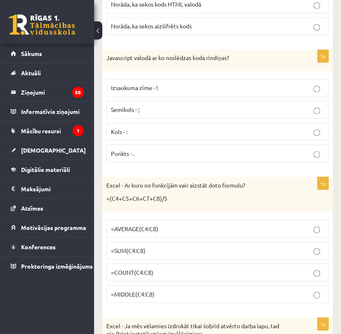
scroll to position [388, 0]
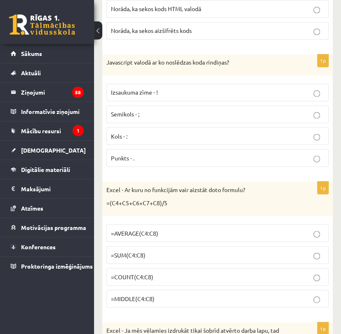
click at [237, 112] on p "Semikols - ;" at bounding box center [217, 114] width 213 height 9
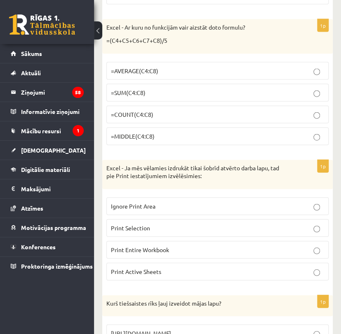
scroll to position [565, 0]
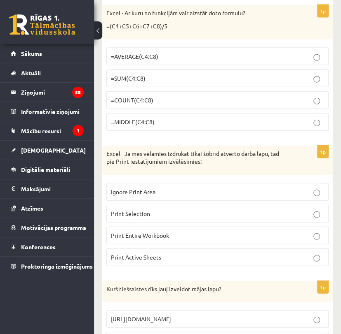
click at [255, 48] on label "=AVERAGE(C4:C8)" at bounding box center [217, 57] width 222 height 18
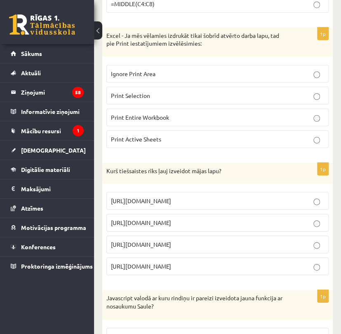
scroll to position [668, 0]
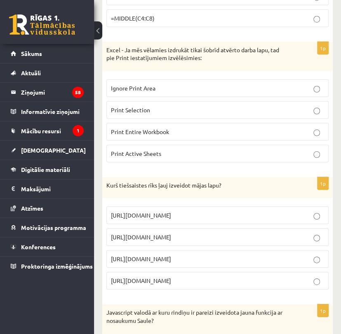
click at [273, 157] on label "Print Active Sheets" at bounding box center [217, 154] width 222 height 18
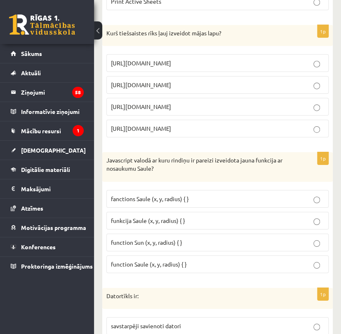
scroll to position [826, 0]
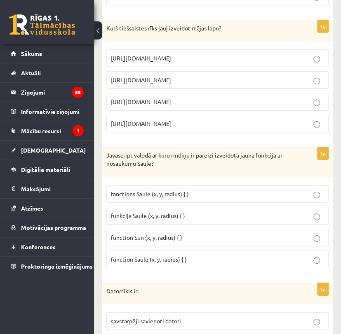
click at [190, 103] on p "https://www.mozello.lv" at bounding box center [217, 102] width 213 height 9
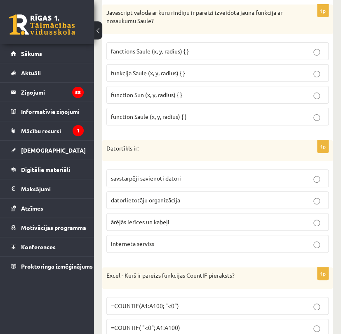
scroll to position [949, 0]
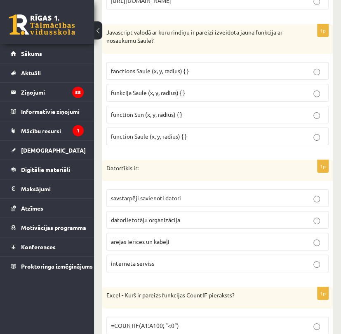
click at [216, 89] on p "funkcija Saule (x, y, radius) { }" at bounding box center [217, 93] width 213 height 9
click at [235, 197] on p "savstarpēji savienoti datori" at bounding box center [217, 198] width 213 height 9
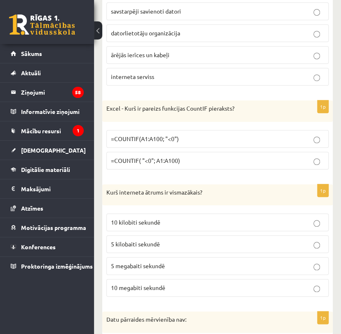
scroll to position [1175, 0]
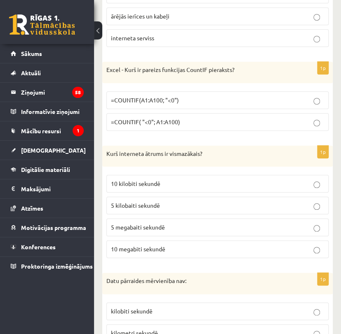
click at [199, 98] on p "=COUNTIF(A1:A100; "<0")" at bounding box center [217, 100] width 213 height 9
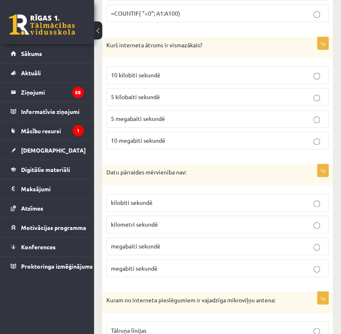
scroll to position [1303, 0]
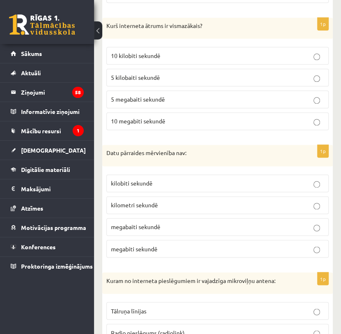
click at [141, 74] on span "5 kilobaiti sekundē" at bounding box center [135, 77] width 49 height 7
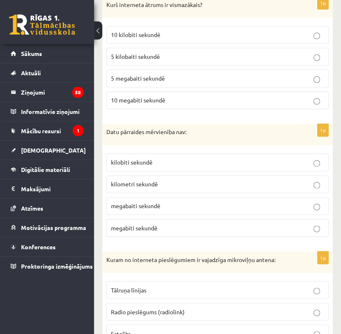
scroll to position [1338, 0]
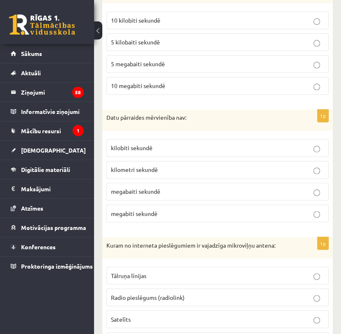
click at [152, 166] on p "kilometri sekundē" at bounding box center [217, 170] width 213 height 9
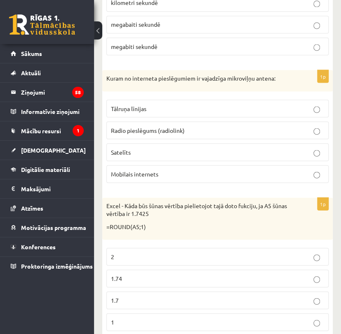
scroll to position [1540, 0]
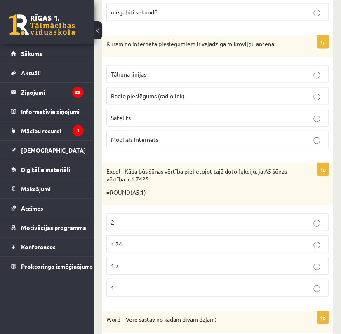
click at [181, 92] on span "Radio pieslēgums (radiolink)" at bounding box center [148, 95] width 74 height 7
click at [183, 262] on p "1.7" at bounding box center [217, 266] width 213 height 9
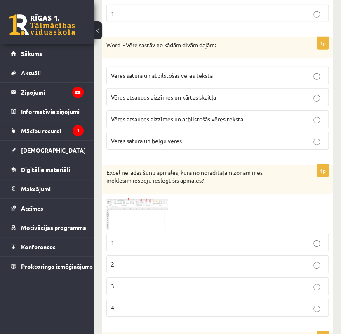
scroll to position [1829, 0]
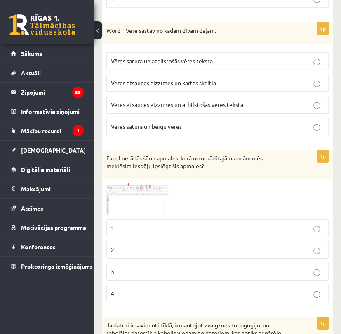
click at [161, 101] on span "Vēres atsauces aizzīmes un atbilstošās vēres teksta" at bounding box center [177, 104] width 132 height 7
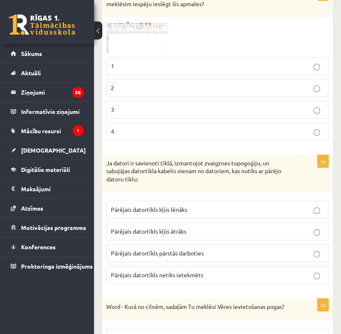
scroll to position [1986, 0]
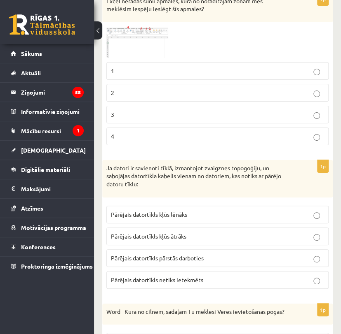
click at [280, 84] on label "2" at bounding box center [217, 93] width 222 height 18
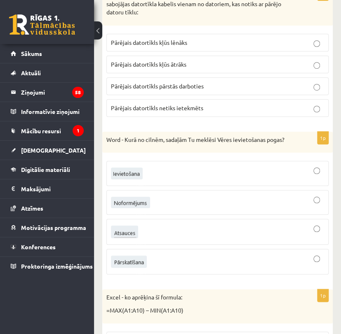
scroll to position [2163, 0]
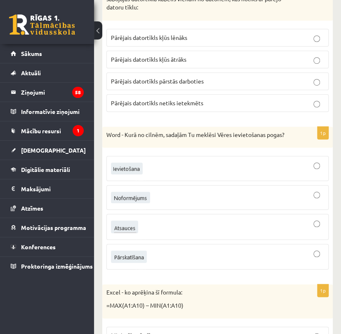
click at [212, 99] on p "Pārējais datortīkls netiks ietekmēts" at bounding box center [217, 103] width 213 height 9
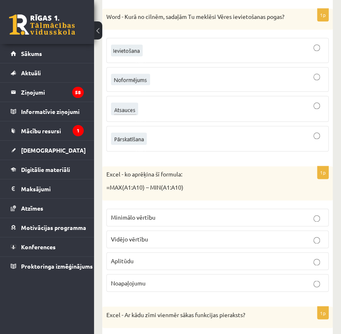
scroll to position [2291, 0]
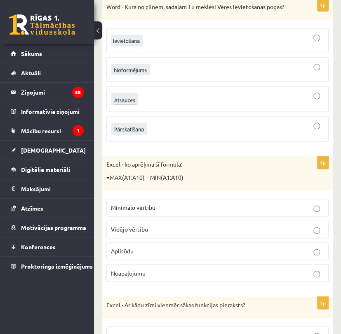
click at [188, 91] on div at bounding box center [217, 99] width 213 height 17
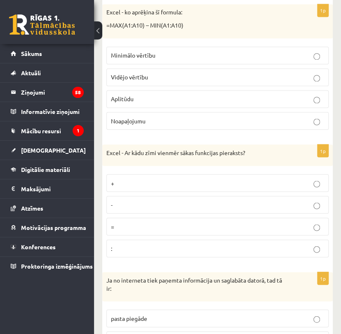
scroll to position [2449, 0]
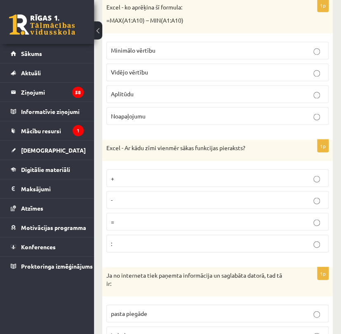
click at [264, 90] on p "Aplitūdu" at bounding box center [217, 94] width 213 height 9
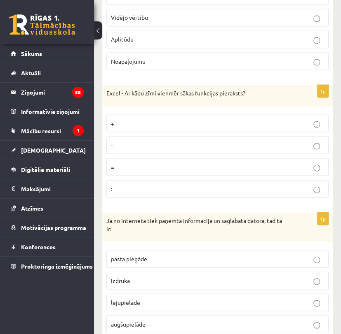
scroll to position [2518, 0]
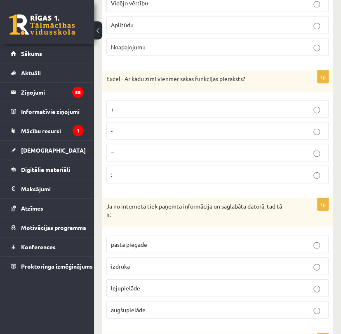
click at [252, 144] on label "=" at bounding box center [217, 153] width 222 height 18
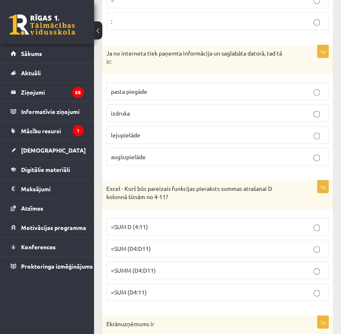
scroll to position [2681, 0]
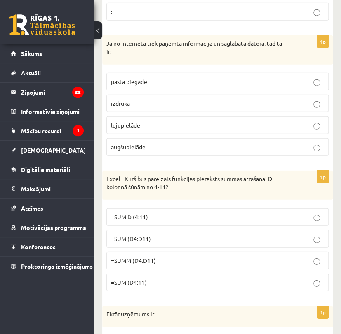
click at [231, 121] on p "lejupielāde" at bounding box center [217, 125] width 213 height 9
click at [206, 235] on p "=SUM (D4:D11)" at bounding box center [217, 239] width 213 height 9
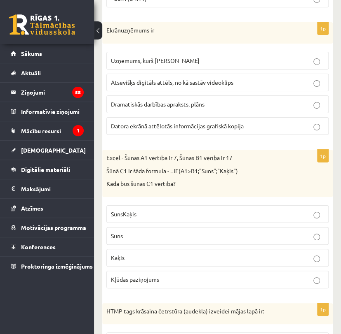
scroll to position [2961, 0]
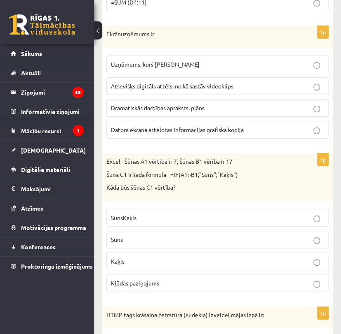
click at [194, 126] on span "Datora ekrānā attēlotās informācijas grafiskā kopija" at bounding box center [177, 129] width 133 height 7
click at [231, 257] on p "Kaķis" at bounding box center [217, 261] width 213 height 9
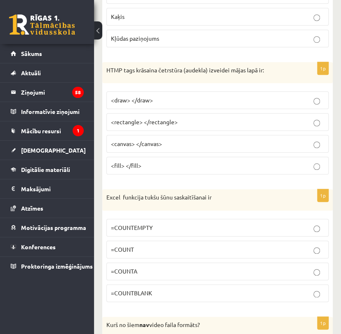
scroll to position [3211, 0]
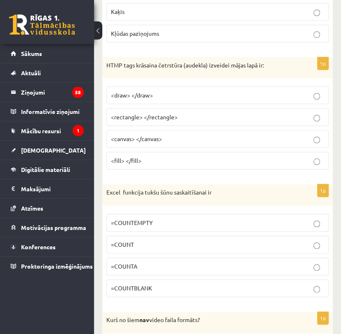
click at [249, 135] on p "<canvas> </canvas>" at bounding box center [217, 139] width 213 height 9
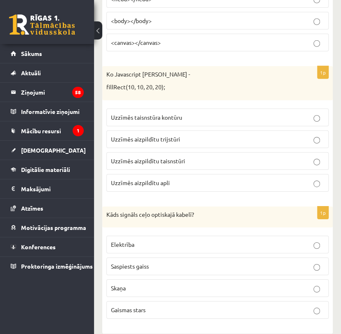
scroll to position [3841, 0]
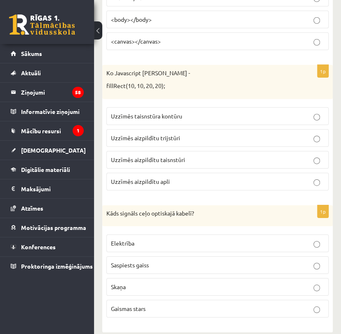
click at [225, 303] on label "Gaismas stars" at bounding box center [217, 309] width 222 height 18
click at [250, 156] on p "Uzzīmēs aizpildītu taisnstūri" at bounding box center [217, 160] width 213 height 9
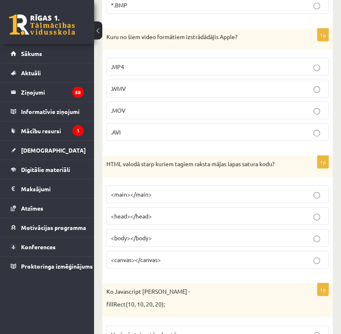
scroll to position [3632, 0]
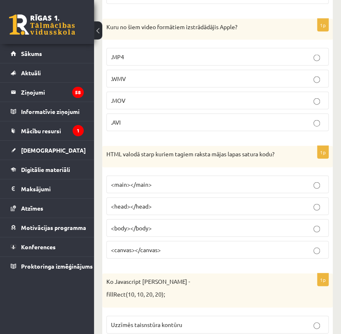
click at [238, 225] on label "<body></body>" at bounding box center [217, 229] width 222 height 18
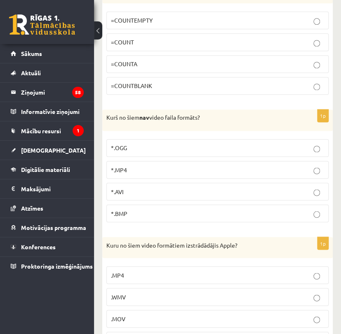
scroll to position [3384, 0]
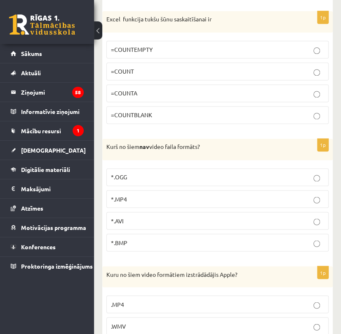
click at [209, 198] on label "*.MP4" at bounding box center [217, 199] width 222 height 18
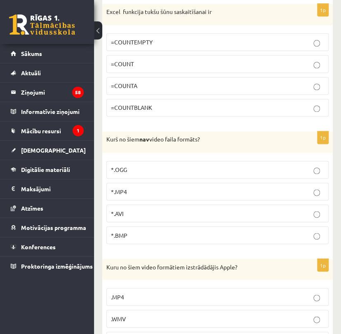
scroll to position [3397, 0]
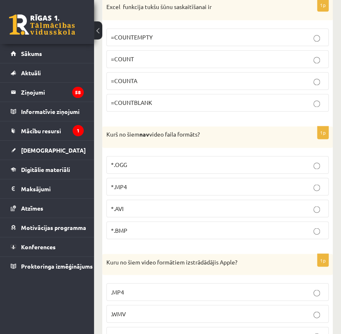
click at [226, 226] on p "*.BMP" at bounding box center [217, 230] width 213 height 9
click at [241, 98] on p "=COUNTBLANK" at bounding box center [217, 102] width 213 height 9
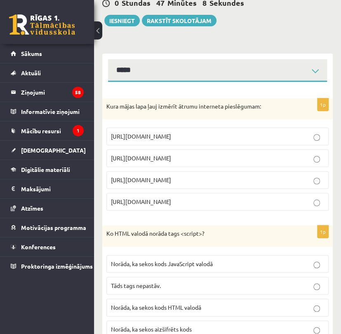
scroll to position [0, 0]
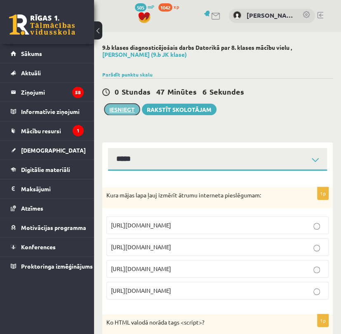
click at [119, 112] on button "Iesniegt" at bounding box center [121, 110] width 35 height 12
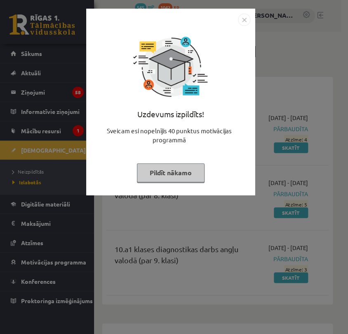
click at [180, 171] on button "Pildīt nākamo" at bounding box center [171, 173] width 68 height 19
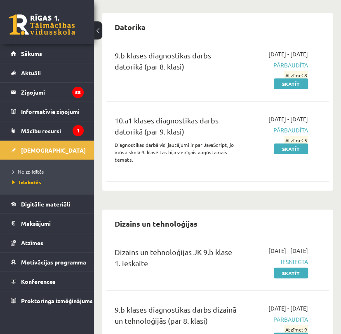
scroll to position [565, 0]
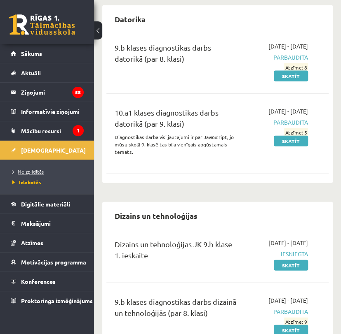
click at [40, 172] on span "Neizpildītās" at bounding box center [27, 171] width 31 height 7
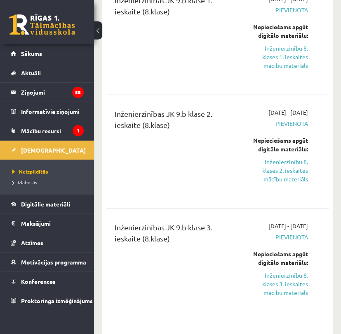
scroll to position [716, 0]
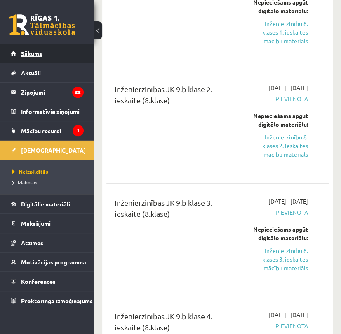
click at [19, 53] on link "Sākums" at bounding box center [47, 53] width 73 height 19
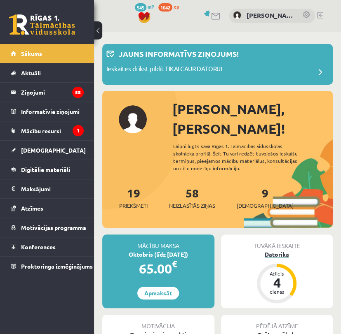
click at [279, 250] on div "Datorika" at bounding box center [277, 254] width 112 height 9
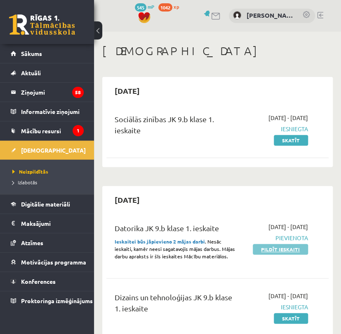
click at [280, 255] on link "Pildīt ieskaiti" at bounding box center [279, 249] width 55 height 11
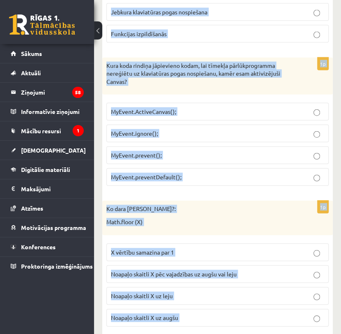
scroll to position [748, 0]
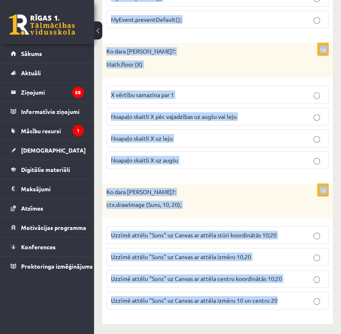
drag, startPoint x: 105, startPoint y: 207, endPoint x: 316, endPoint y: 295, distance: 229.3
copy form "Lo ipsu dolo sitamet, con adipiscing, el Seddoe tempor in 339,288?: utl.etdolOr…"
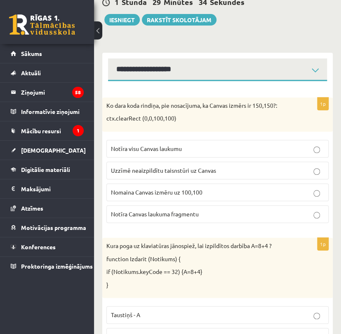
scroll to position [105, 0]
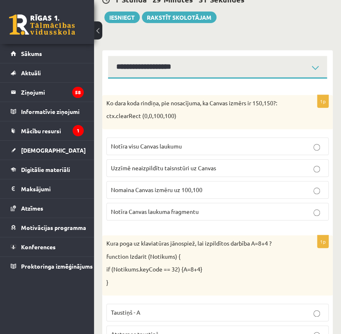
click at [236, 149] on p "Notīra visu Canvas laukumu" at bounding box center [217, 146] width 213 height 9
click at [222, 215] on p "Notīra Canvas laukuma fragmentu" at bounding box center [217, 212] width 213 height 9
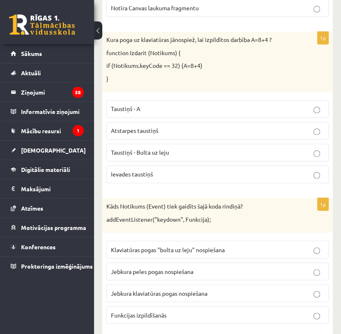
scroll to position [322, 0]
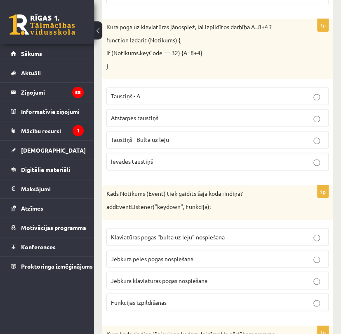
click at [183, 121] on p "Atstarpes taustiņš" at bounding box center [217, 118] width 213 height 9
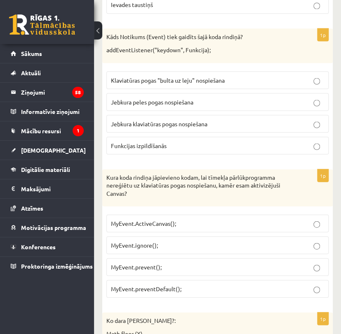
scroll to position [488, 0]
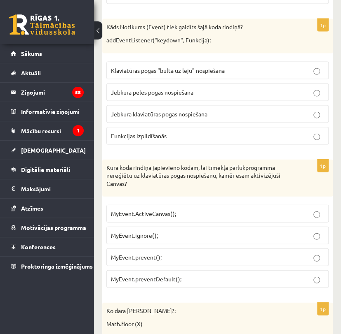
click at [202, 113] on span "Jebkura klaviatūras pogas nospiešana" at bounding box center [159, 113] width 96 height 7
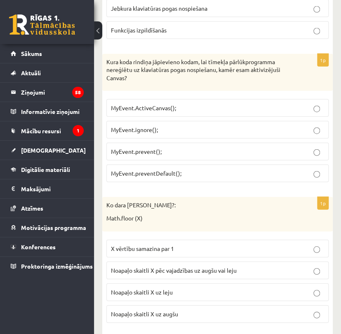
scroll to position [599, 0]
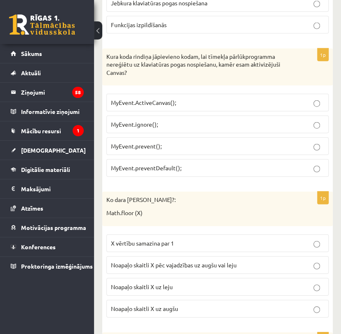
click at [188, 164] on p "MyEvent.preventDefault();" at bounding box center [217, 168] width 213 height 9
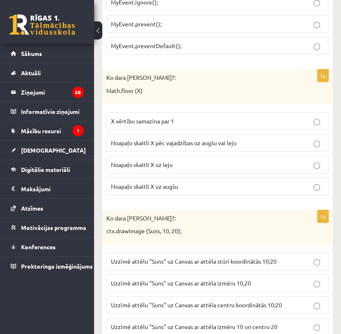
scroll to position [748, 0]
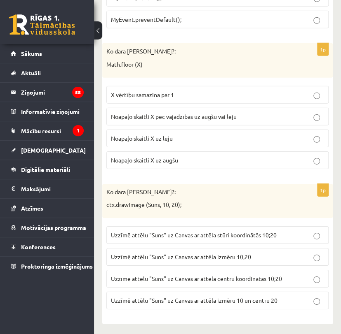
click at [241, 140] on p "Noapaļo skaitli X uz leju" at bounding box center [217, 138] width 213 height 9
click at [240, 232] on span "Uzzīmē attēlu "Suns" uz Canvas ar attēla stūri koordinātās 10;20" at bounding box center [194, 234] width 166 height 7
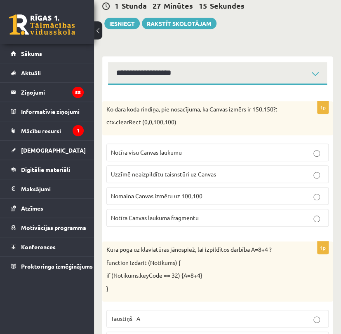
scroll to position [0, 0]
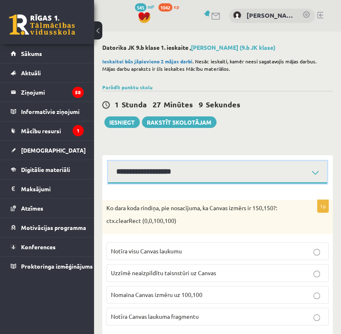
click at [318, 171] on select "**********" at bounding box center [217, 172] width 219 height 23
click at [108, 161] on select "**********" at bounding box center [217, 172] width 219 height 23
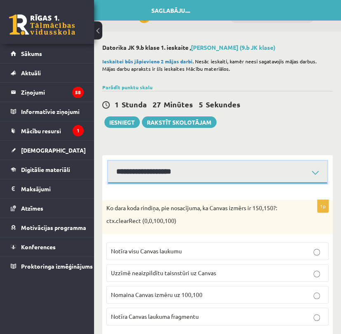
click at [182, 169] on select "**********" at bounding box center [217, 172] width 219 height 23
select select "**********"
click at [108, 161] on select "**********" at bounding box center [217, 172] width 219 height 23
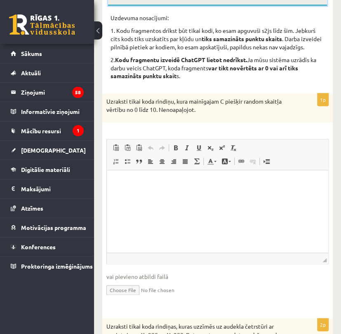
scroll to position [175, 0]
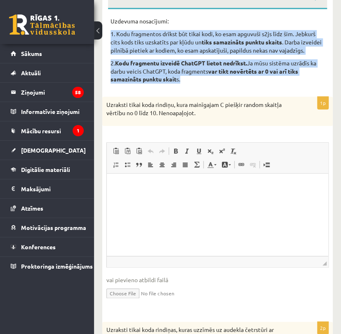
drag, startPoint x: 111, startPoint y: 36, endPoint x: 206, endPoint y: 85, distance: 106.7
click at [206, 85] on div "Uzdevuma nosacījumi: 1. Kodu fragmentos drīkst būt tikai kodi, ko esam apguvuši…" at bounding box center [217, 52] width 214 height 71
copy div "1. Kodu fragmentos drīkst būt tikai kodi, ko esam apguvuši s2js līdz šim. Jebku…"
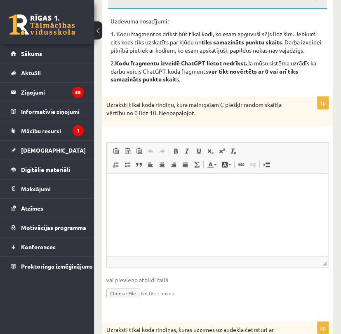
click at [260, 280] on span "vai pievieno atbildi failā" at bounding box center [217, 280] width 222 height 9
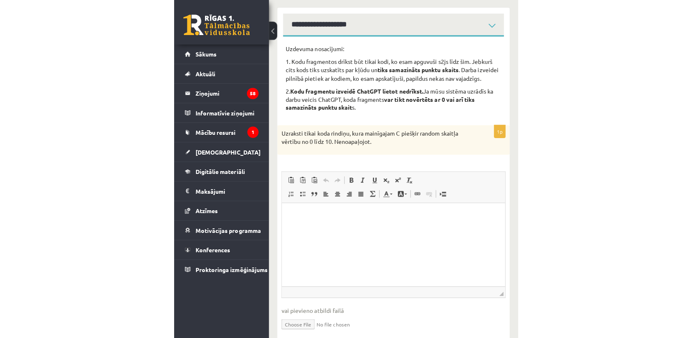
scroll to position [144, 0]
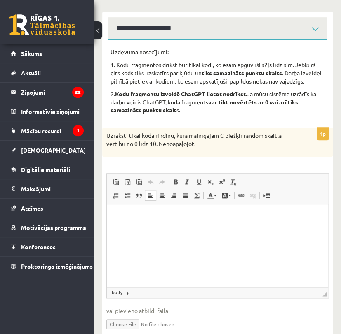
click at [185, 210] on html at bounding box center [217, 217] width 221 height 25
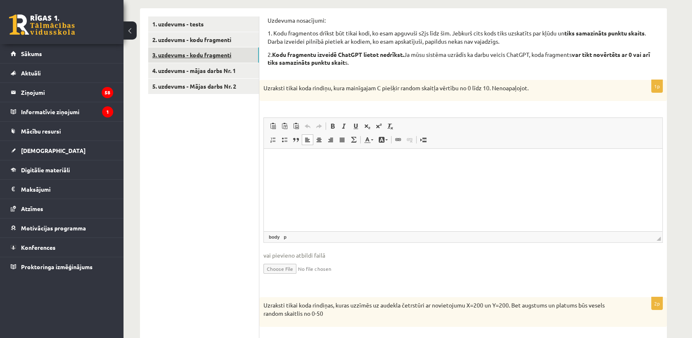
click at [214, 53] on link "3. uzdevums - kodu fragmenti" at bounding box center [203, 54] width 111 height 15
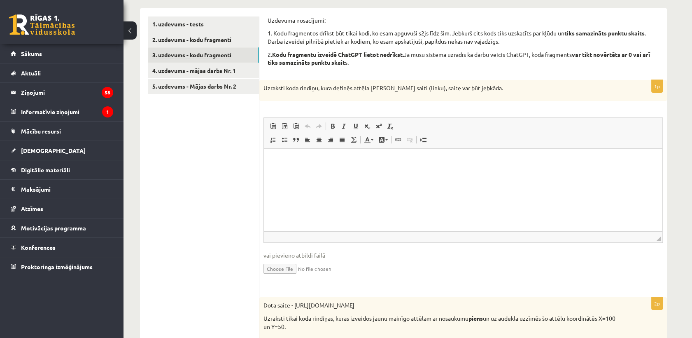
scroll to position [0, 0]
click at [211, 70] on link "4. uzdevums - mājas darbs Nr. 1" at bounding box center [203, 70] width 111 height 15
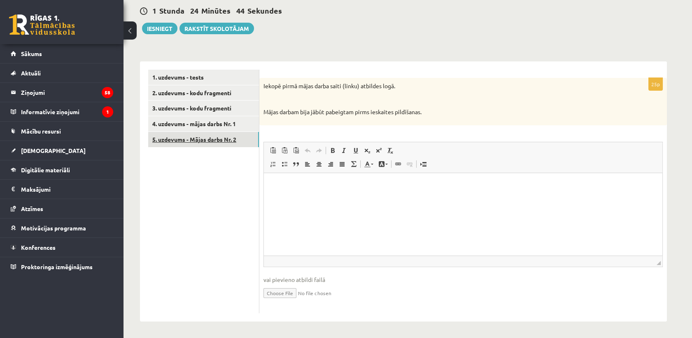
click at [187, 138] on link "5. uzdevums - Mājas darbs Nr. 2" at bounding box center [203, 139] width 111 height 15
click at [189, 94] on link "2. uzdevums - kodu fragmenti" at bounding box center [203, 92] width 111 height 15
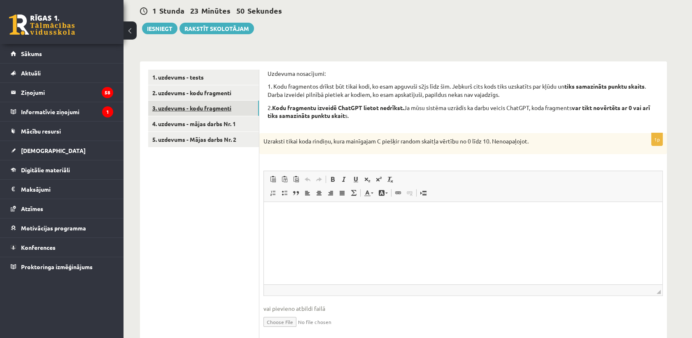
click at [189, 106] on link "3. uzdevums - kodu fragmenti" at bounding box center [203, 108] width 111 height 15
click at [193, 73] on link "1. uzdevums - tests" at bounding box center [203, 77] width 111 height 15
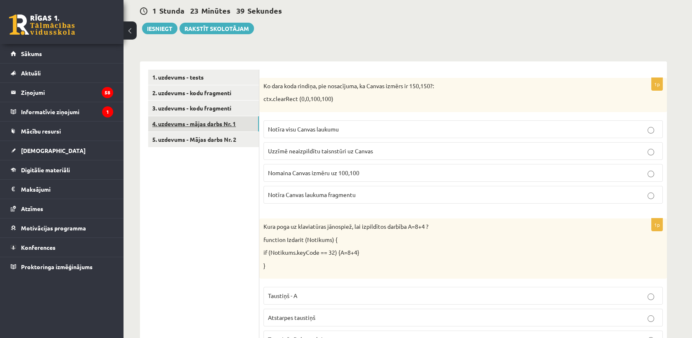
click at [198, 126] on link "4. uzdevums - mājas darbs Nr. 1" at bounding box center [203, 123] width 111 height 15
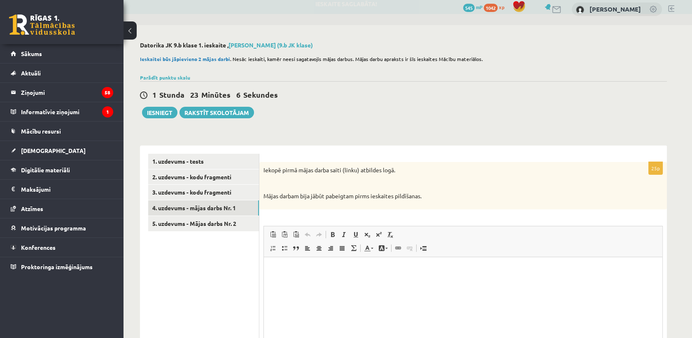
scroll to position [6, 0]
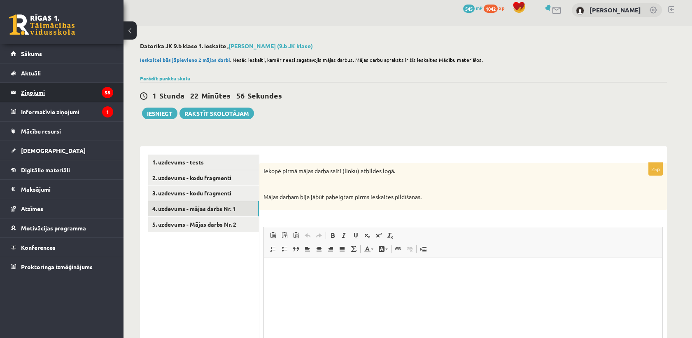
click at [46, 93] on legend "Ziņojumi 58" at bounding box center [67, 92] width 92 height 19
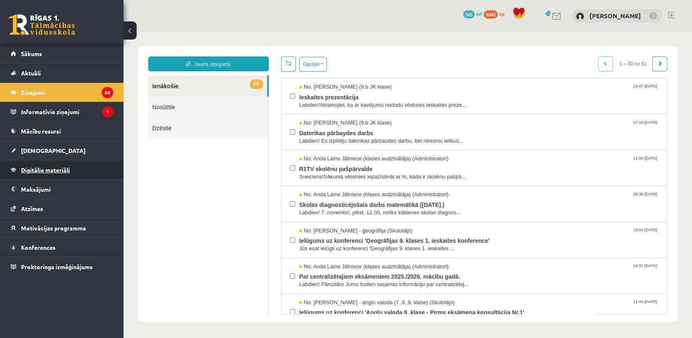
click at [55, 170] on span "Digitālie materiāli" at bounding box center [45, 169] width 49 height 7
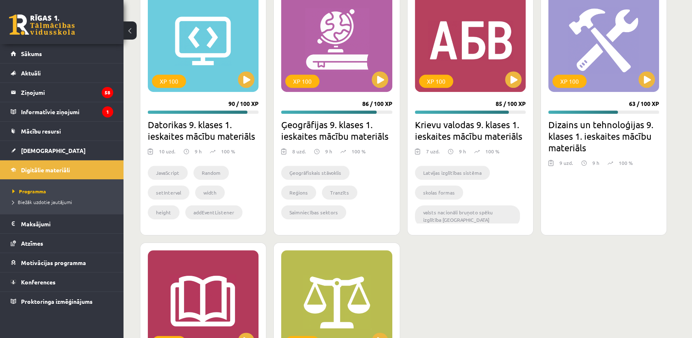
scroll to position [1267, 0]
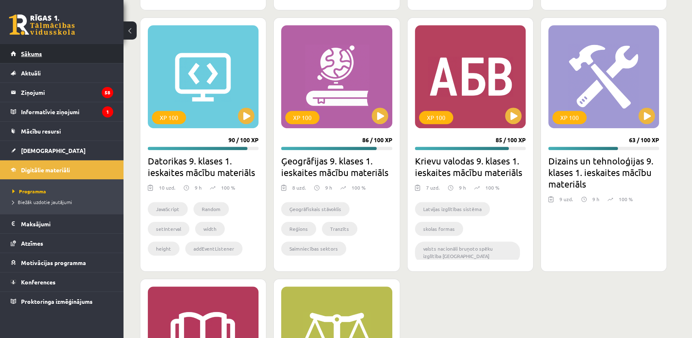
click at [69, 51] on link "Sākums" at bounding box center [62, 53] width 103 height 19
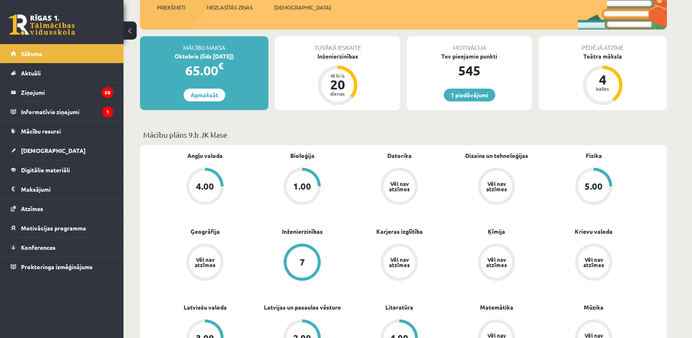
scroll to position [171, 0]
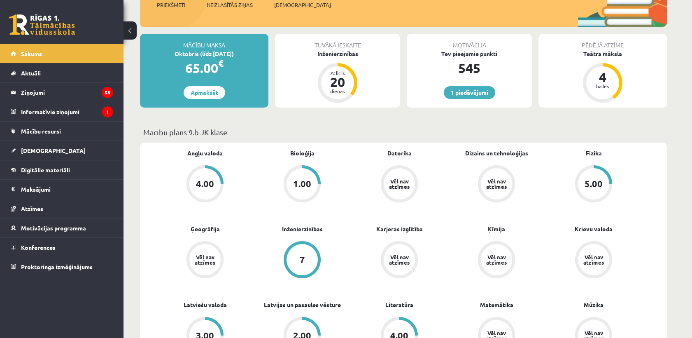
click at [400, 155] on link "Datorika" at bounding box center [400, 153] width 24 height 9
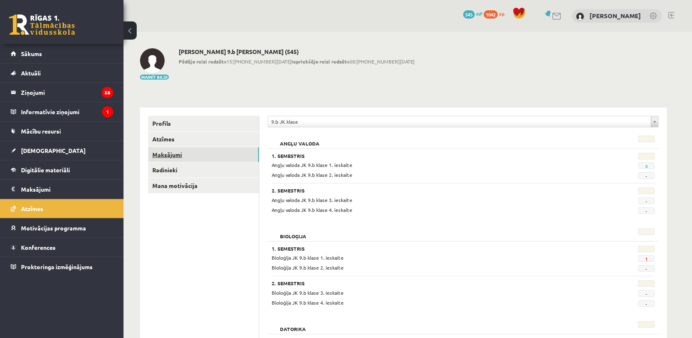
click at [165, 152] on link "Maksājumi" at bounding box center [203, 154] width 111 height 15
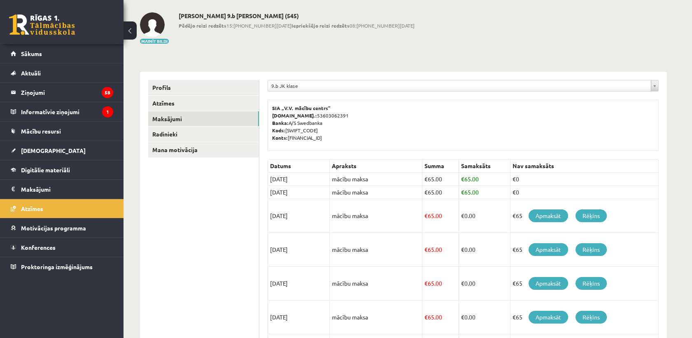
scroll to position [31, 0]
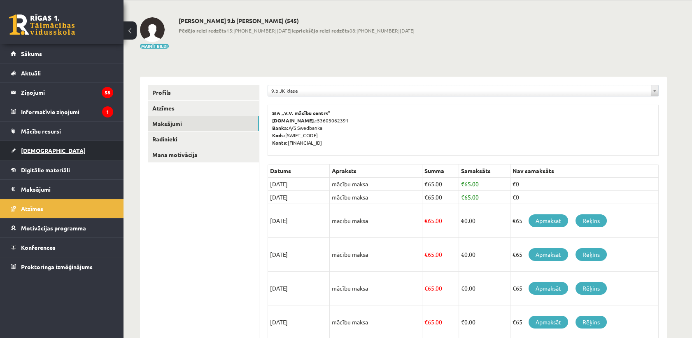
click at [31, 149] on span "[DEMOGRAPHIC_DATA]" at bounding box center [53, 150] width 65 height 7
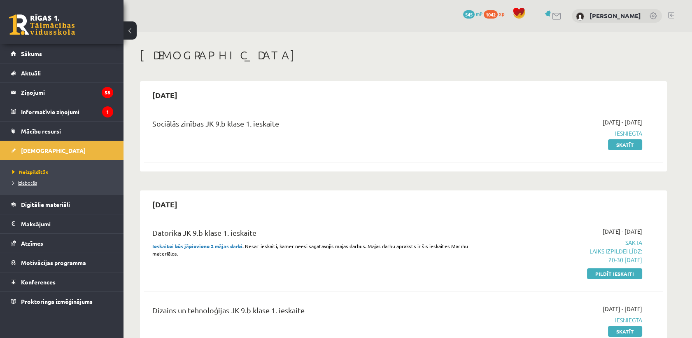
click at [24, 182] on span "Izlabotās" at bounding box center [24, 182] width 25 height 7
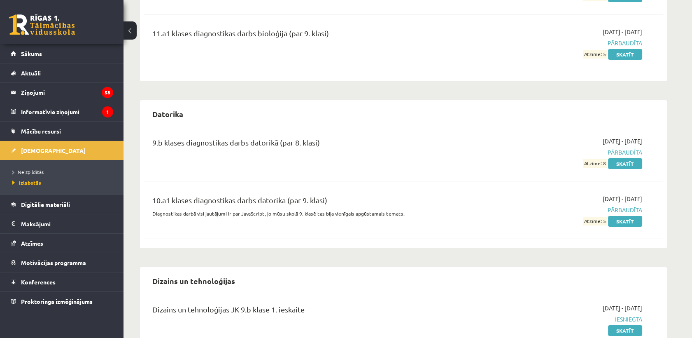
scroll to position [449, 0]
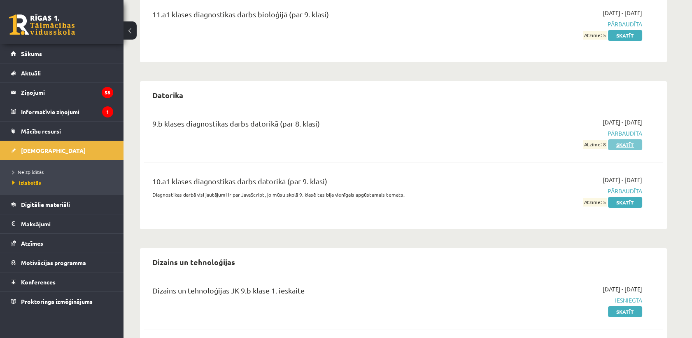
click at [632, 145] on link "Skatīt" at bounding box center [625, 144] width 34 height 11
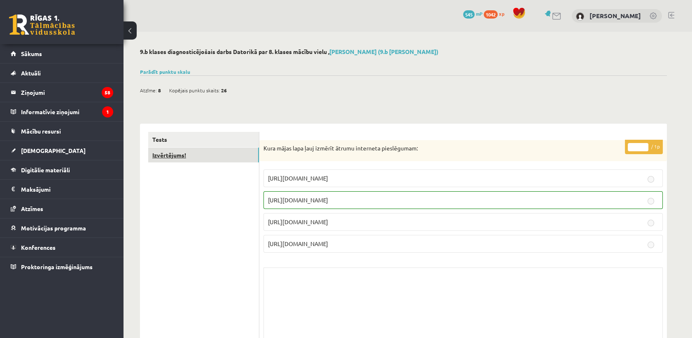
click at [177, 154] on link "Izvērtējums!" at bounding box center [203, 154] width 111 height 15
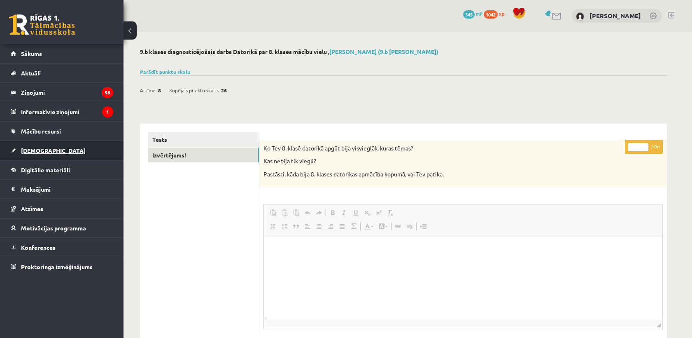
click at [36, 150] on span "[DEMOGRAPHIC_DATA]" at bounding box center [53, 150] width 65 height 7
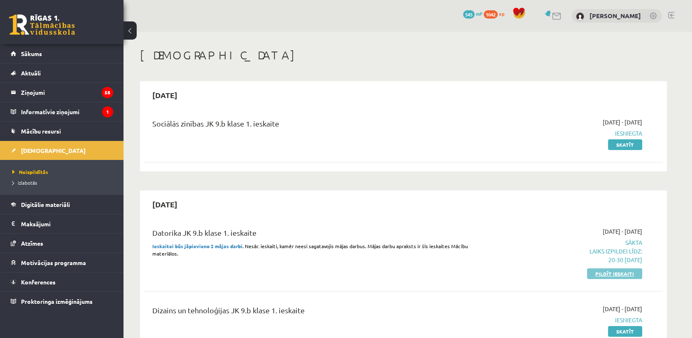
click at [611, 274] on link "Pildīt ieskaiti" at bounding box center [614, 273] width 55 height 11
click at [26, 179] on link "Izlabotās" at bounding box center [63, 182] width 103 height 7
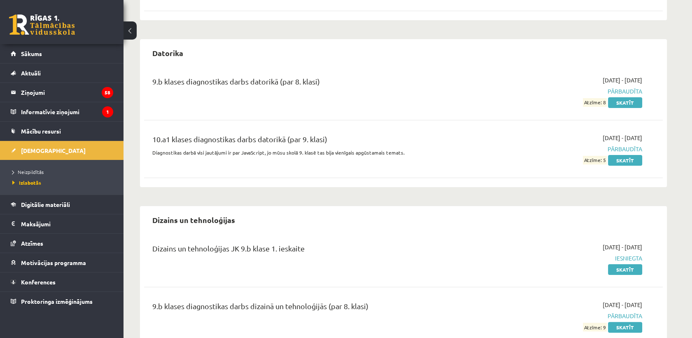
scroll to position [498, 0]
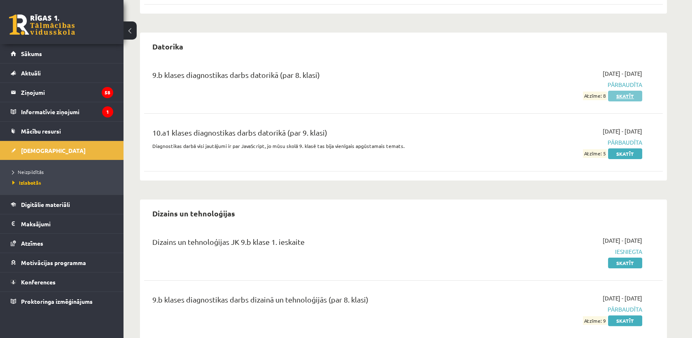
click at [615, 91] on link "Skatīt" at bounding box center [625, 96] width 34 height 11
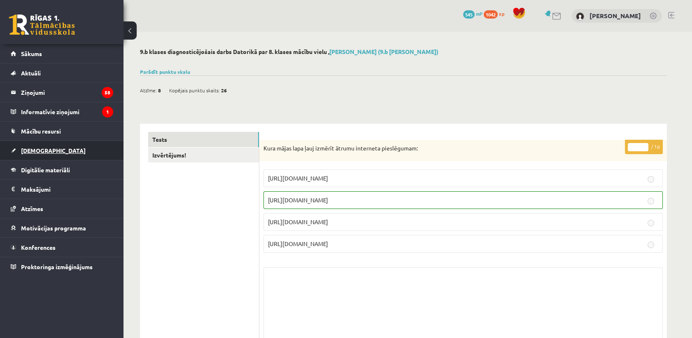
click at [55, 152] on link "[DEMOGRAPHIC_DATA]" at bounding box center [62, 150] width 103 height 19
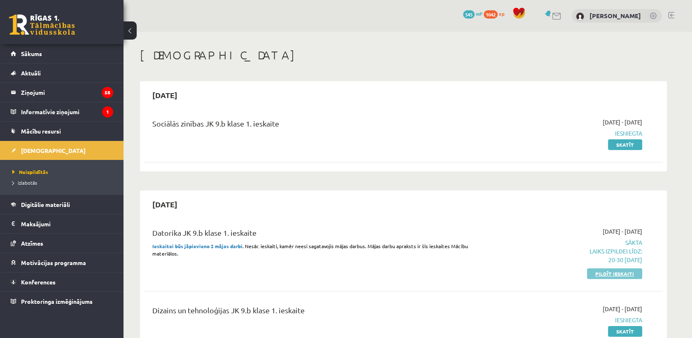
click at [605, 272] on link "Pildīt ieskaiti" at bounding box center [614, 273] width 55 height 11
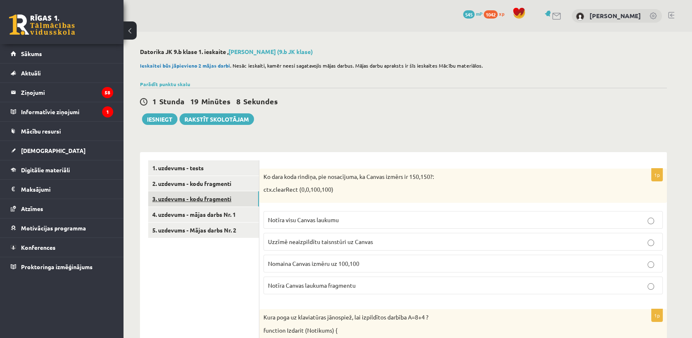
click at [194, 202] on link "3. uzdevums - kodu fragmenti" at bounding box center [203, 198] width 111 height 15
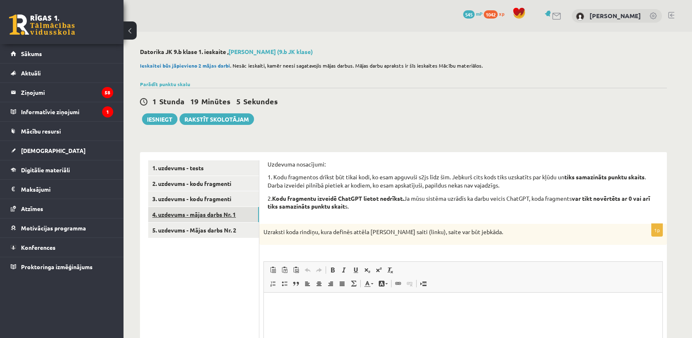
click at [210, 215] on link "4. uzdevums - mājas darbs Nr. 1" at bounding box center [203, 214] width 111 height 15
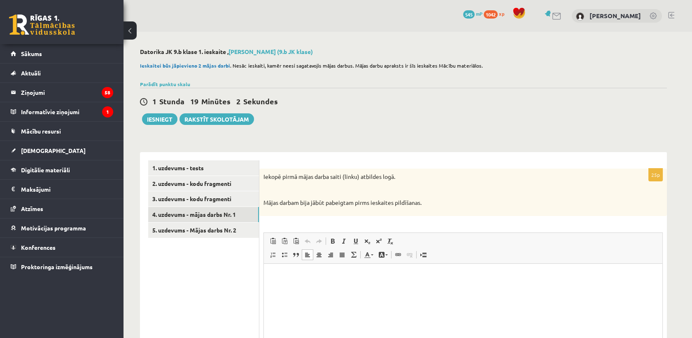
click at [286, 271] on html at bounding box center [463, 275] width 399 height 25
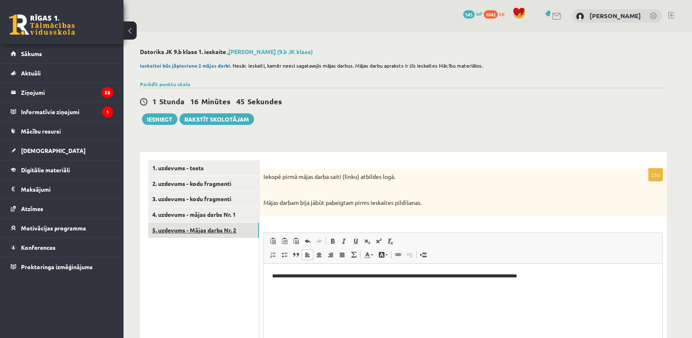
click at [191, 232] on link "5. uzdevums - Mājas darbs Nr. 2" at bounding box center [203, 229] width 111 height 15
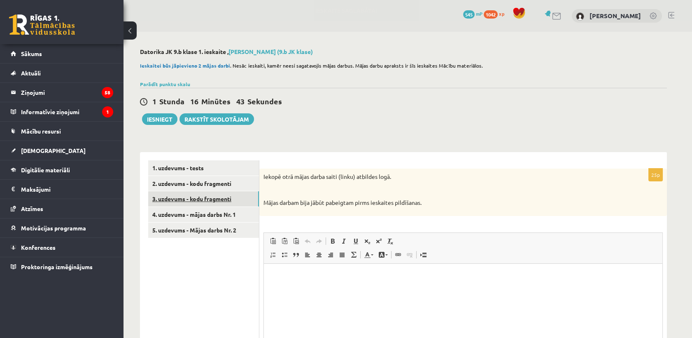
click at [203, 196] on link "3. uzdevums - kodu fragmenti" at bounding box center [203, 198] width 111 height 15
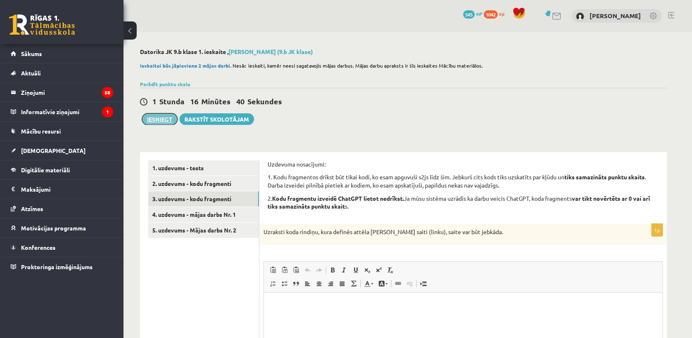
click at [165, 119] on button "Iesniegt" at bounding box center [159, 119] width 35 height 12
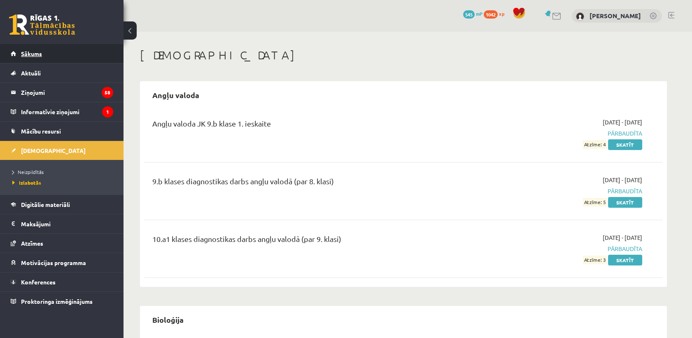
click at [66, 54] on link "Sākums" at bounding box center [62, 53] width 103 height 19
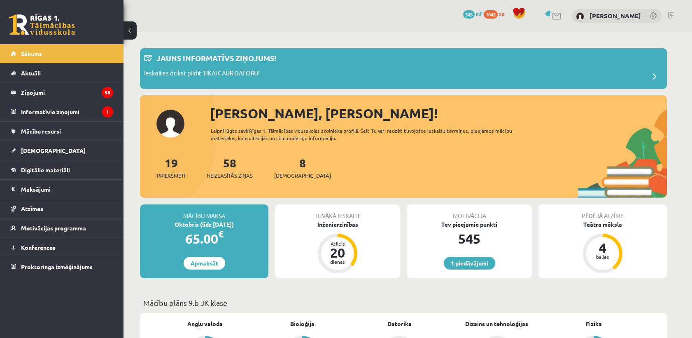
drag, startPoint x: 0, startPoint y: 0, endPoint x: 419, endPoint y: 36, distance: 420.4
click at [470, 262] on link "1 piedāvājumi" at bounding box center [469, 263] width 51 height 13
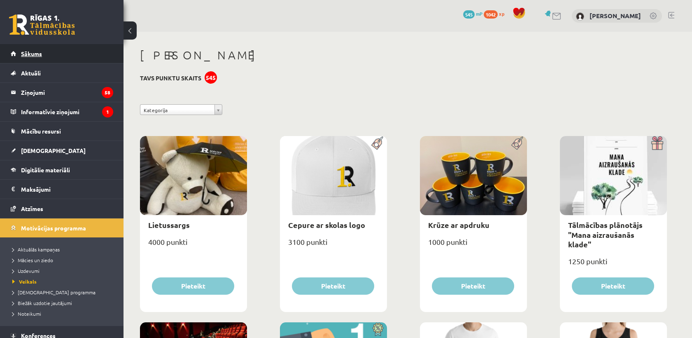
click at [56, 47] on link "Sākums" at bounding box center [62, 53] width 103 height 19
